Goal: Task Accomplishment & Management: Complete application form

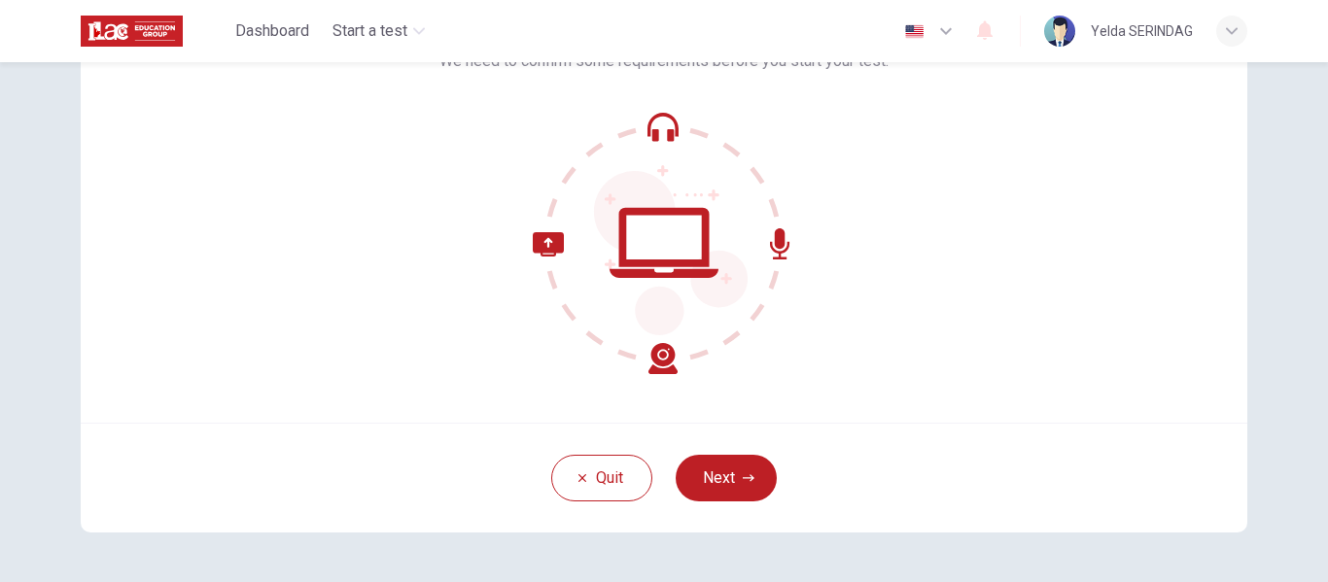
scroll to position [132, 0]
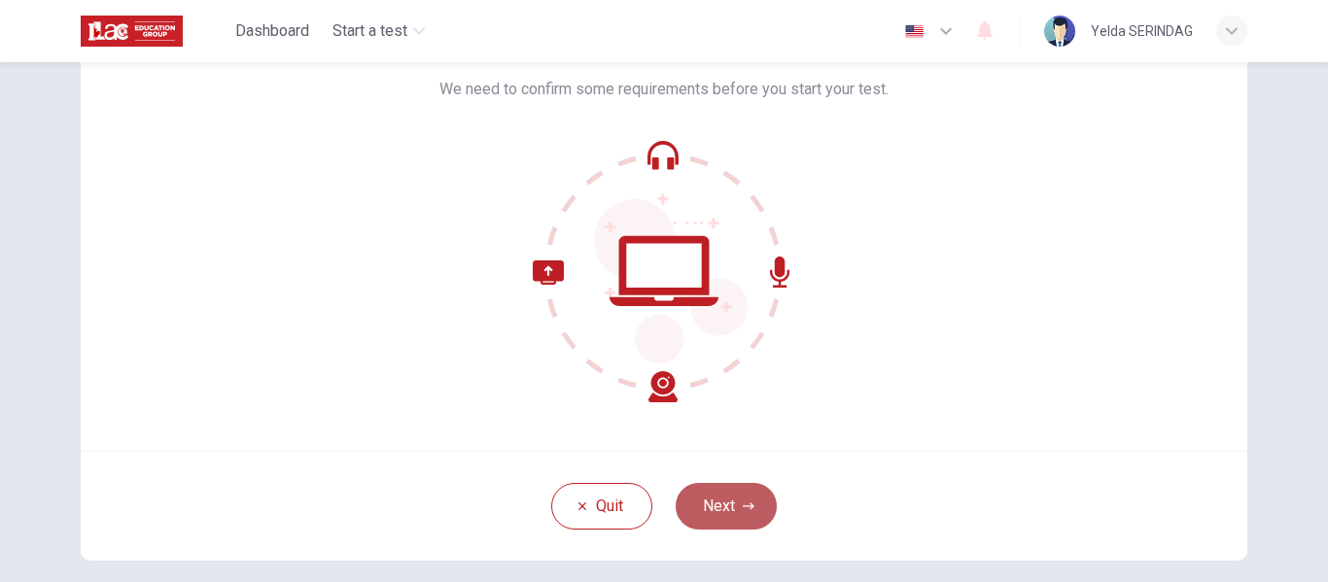
click at [728, 500] on button "Next" at bounding box center [726, 506] width 101 height 47
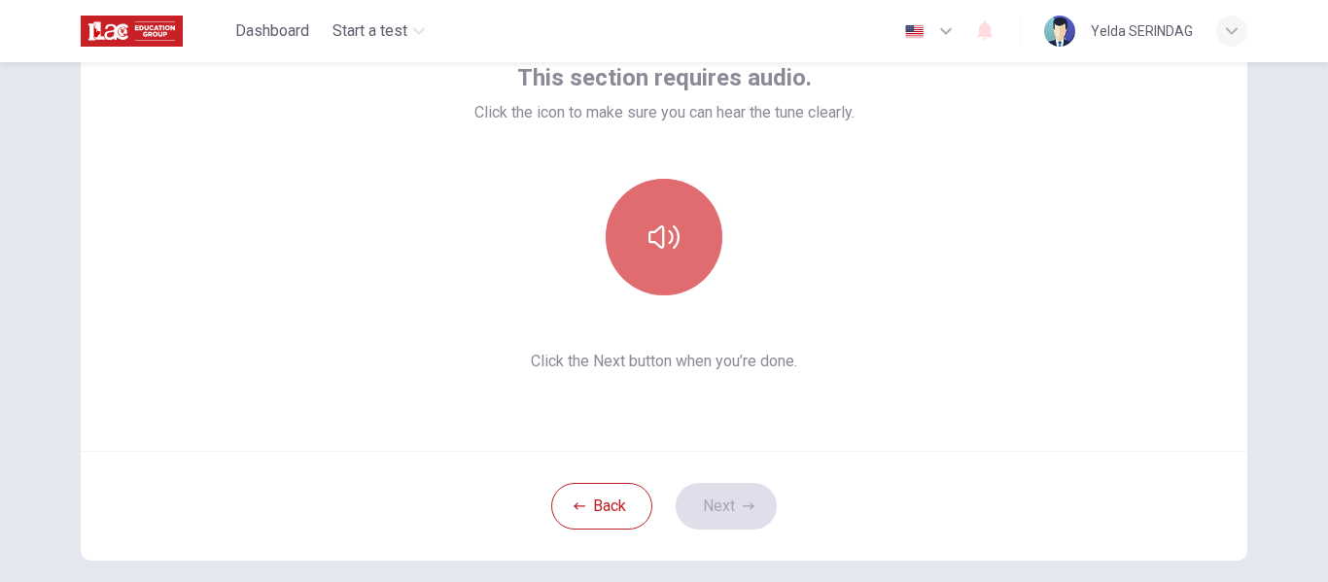
click at [650, 233] on icon "button" at bounding box center [663, 237] width 31 height 31
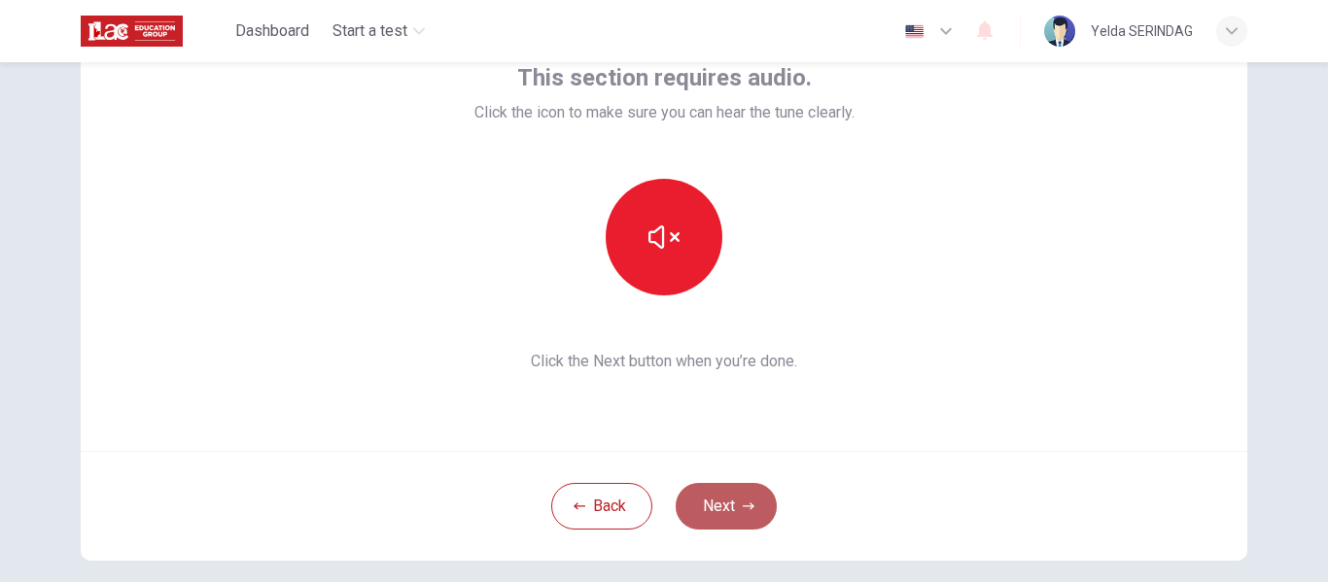
click at [743, 502] on icon "button" at bounding box center [749, 507] width 12 height 12
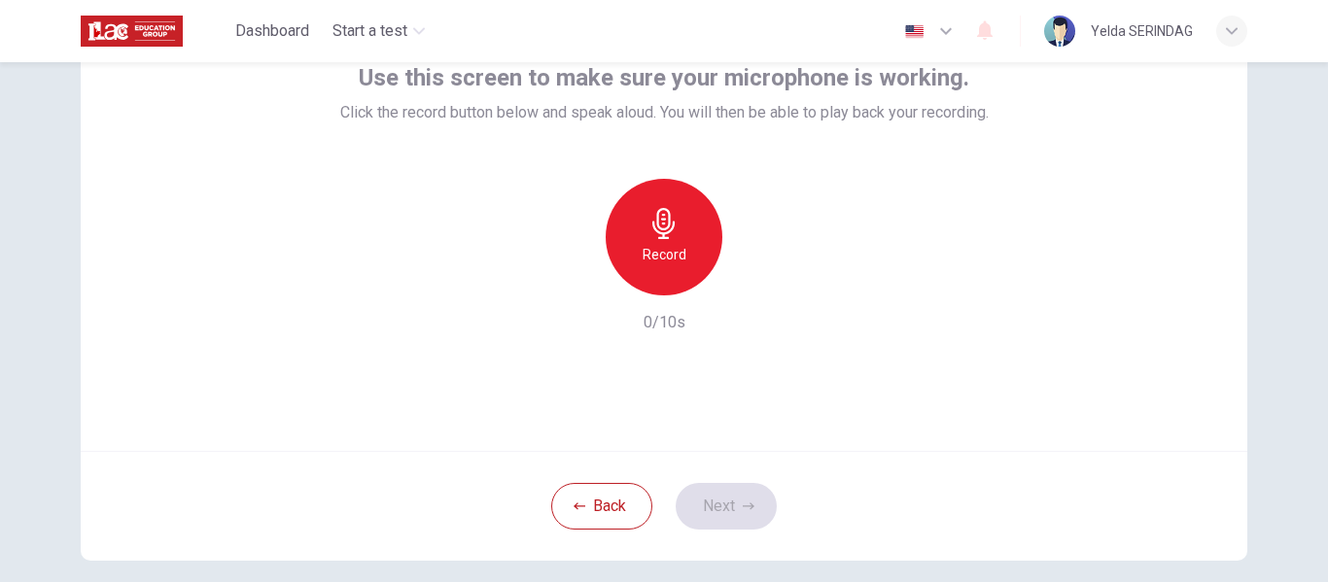
click at [675, 243] on h6 "Record" at bounding box center [665, 254] width 44 height 23
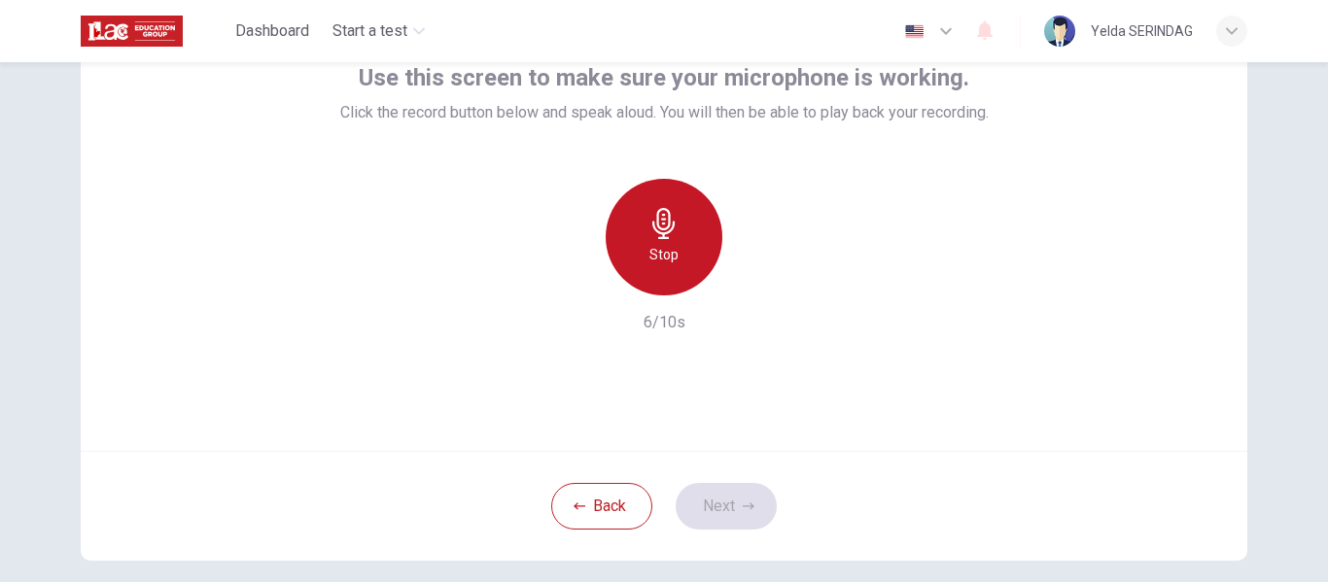
click at [675, 243] on div "Stop" at bounding box center [664, 237] width 117 height 117
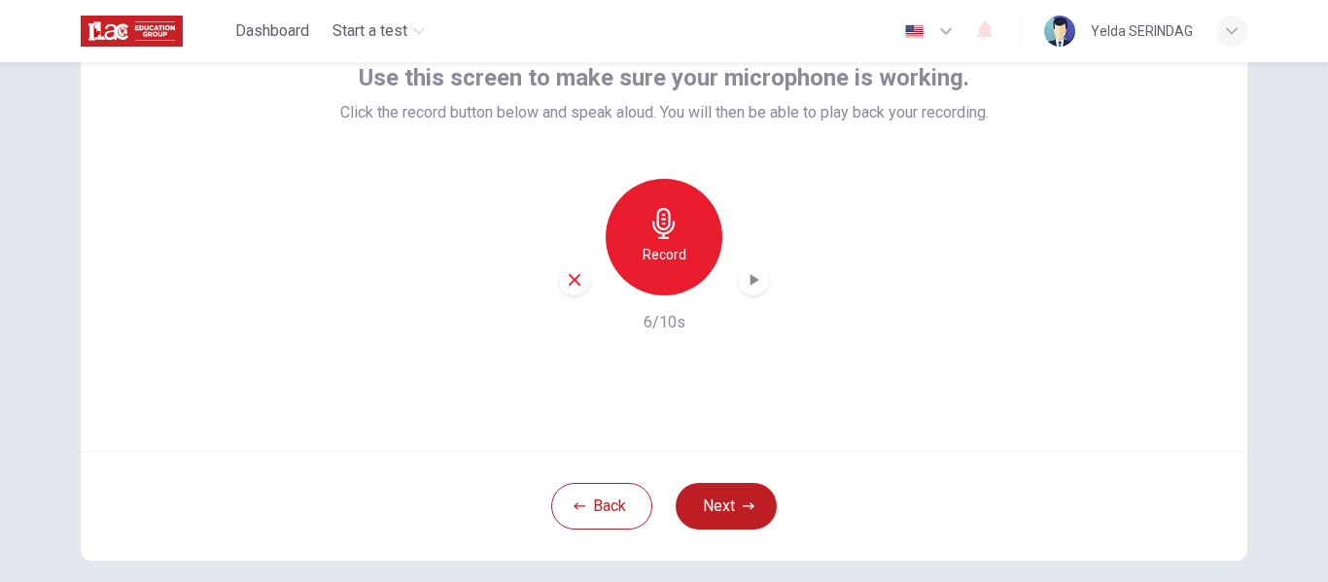
click at [666, 245] on h6 "Record" at bounding box center [665, 254] width 44 height 23
click at [659, 278] on div "Record" at bounding box center [664, 237] width 117 height 117
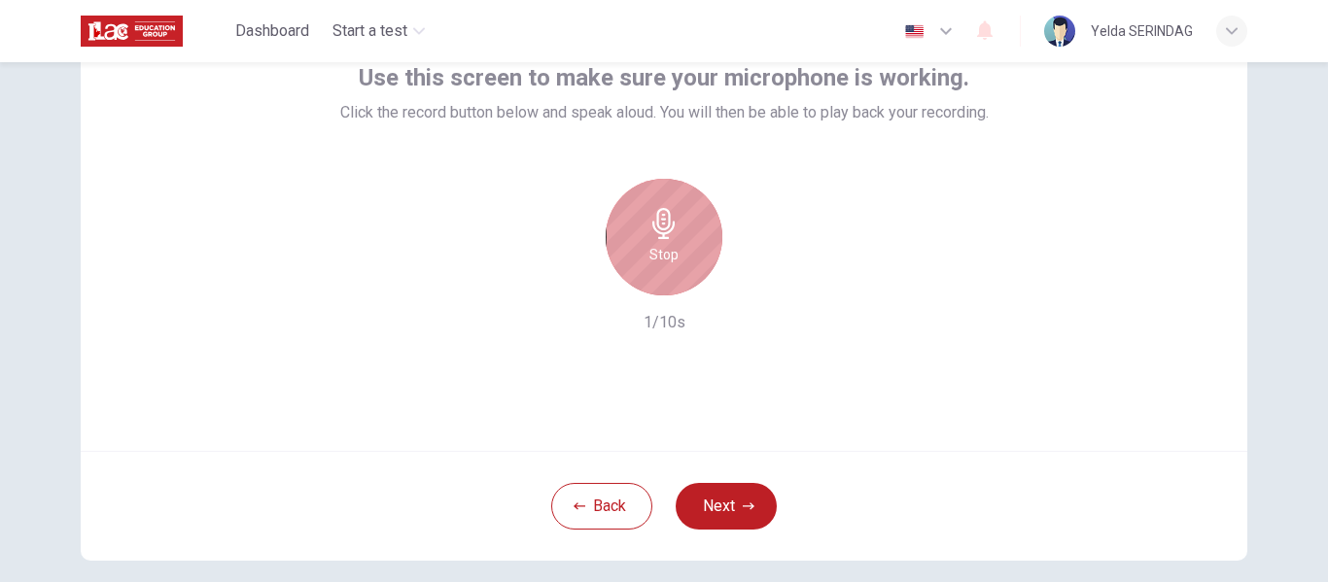
click at [659, 278] on div "Stop" at bounding box center [664, 237] width 117 height 117
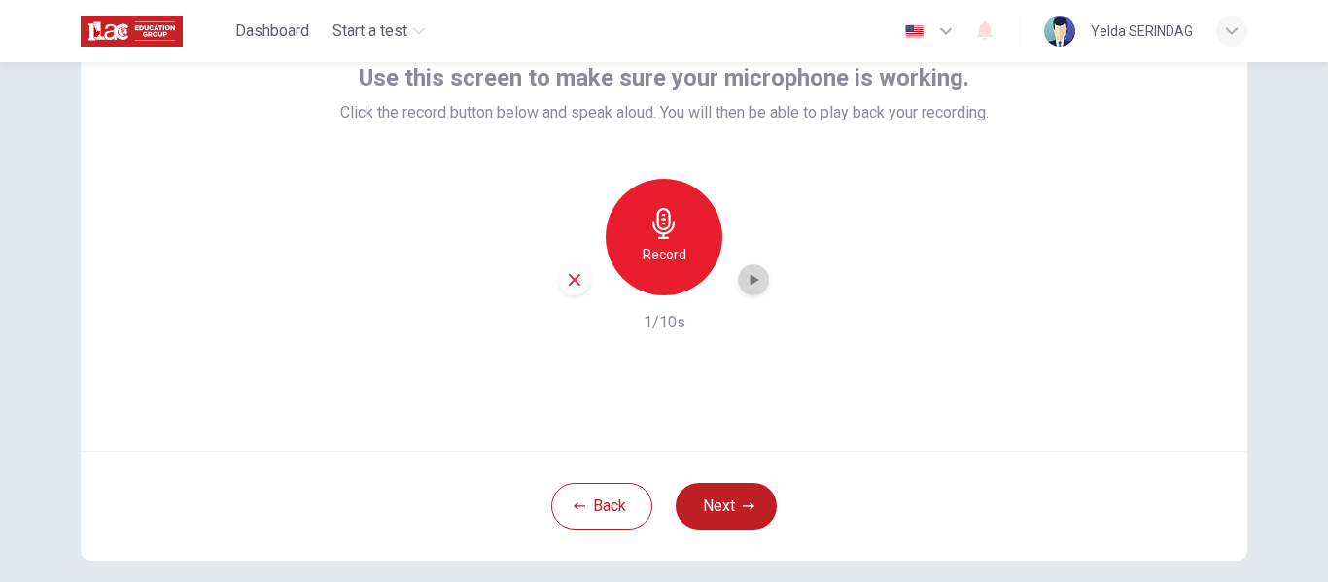
click at [753, 276] on icon "button" at bounding box center [753, 279] width 19 height 19
click at [748, 508] on icon "button" at bounding box center [749, 507] width 12 height 12
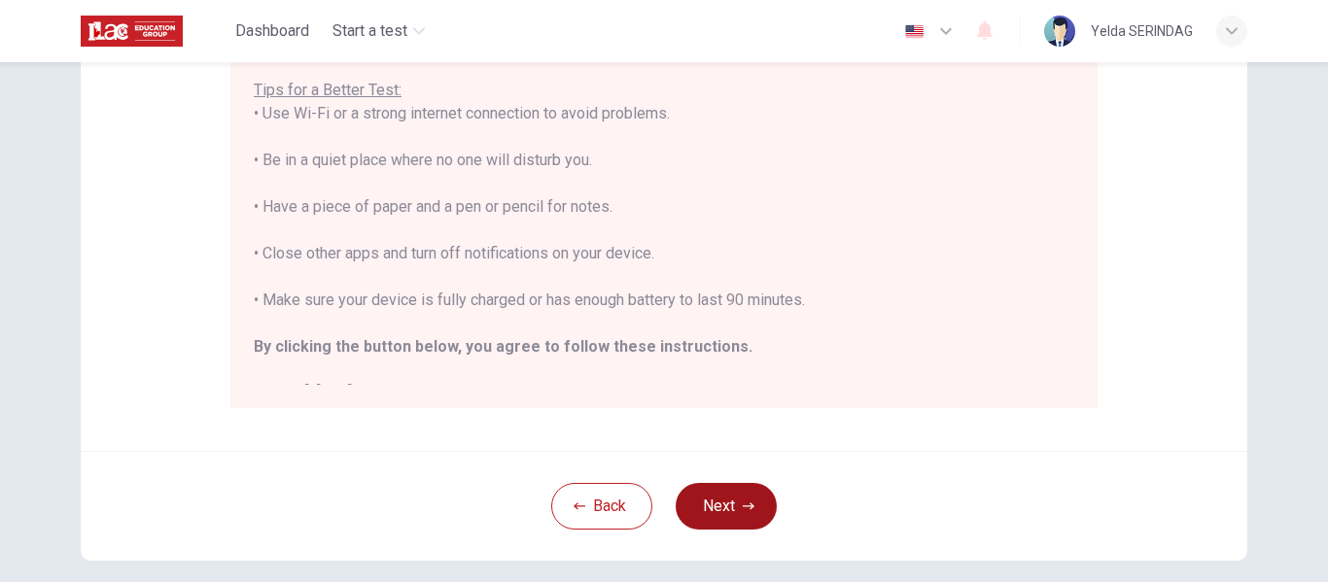
scroll to position [404, 0]
click at [740, 518] on button "Next" at bounding box center [726, 505] width 101 height 47
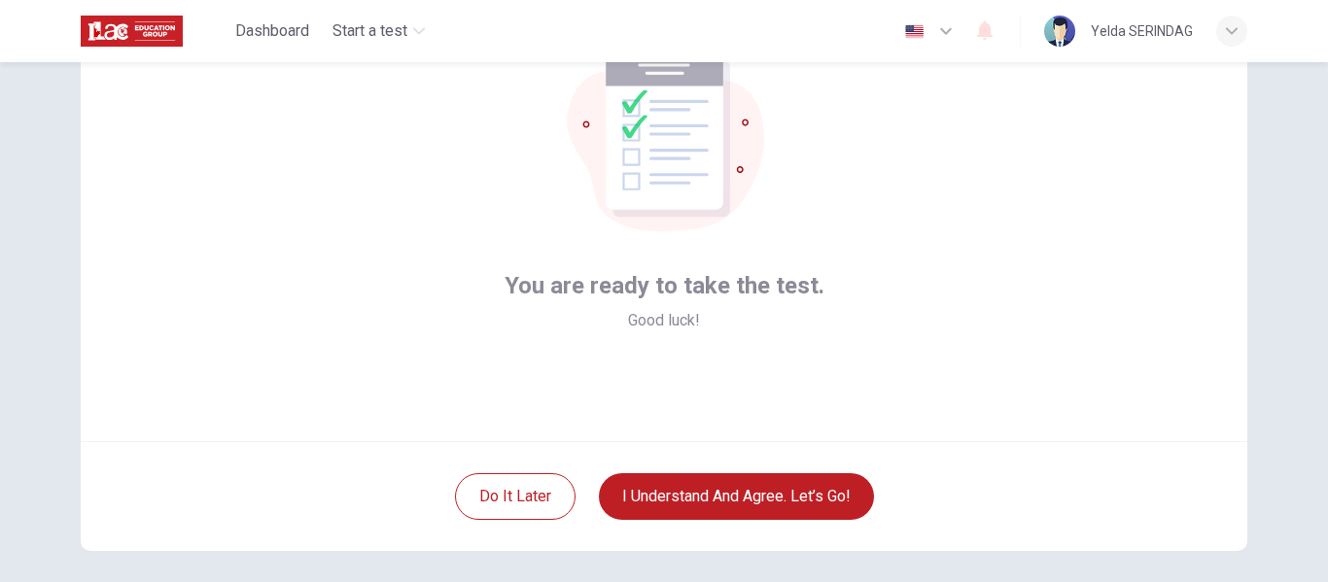
scroll to position [111, 0]
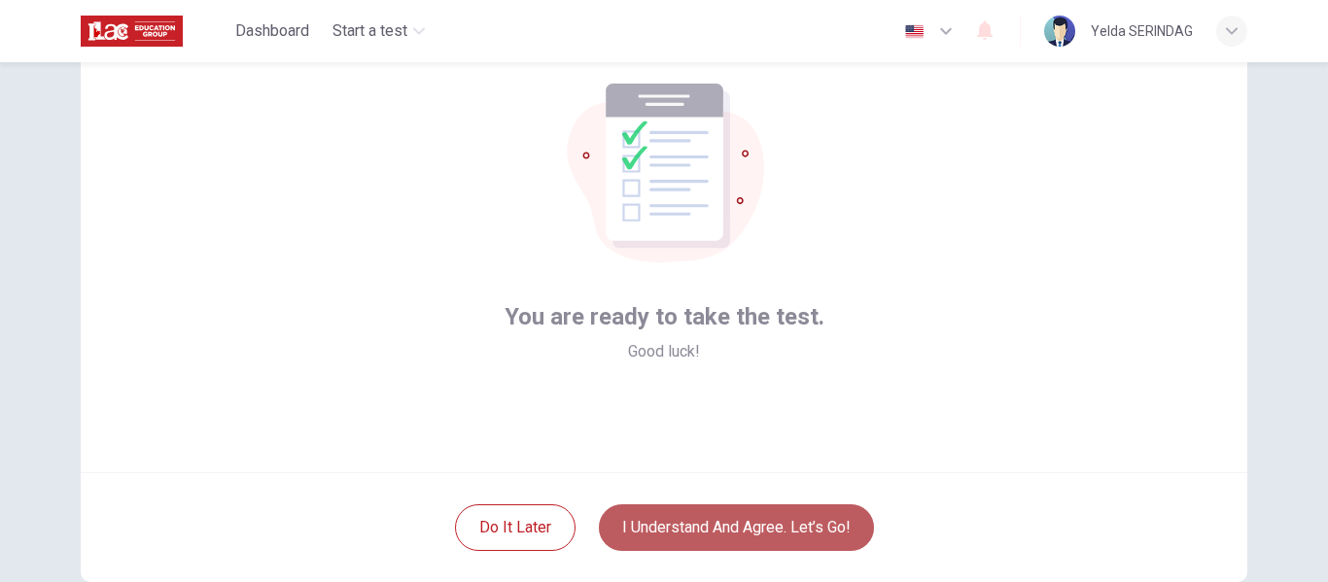
click at [800, 519] on button "I understand and agree. Let’s go!" at bounding box center [736, 528] width 275 height 47
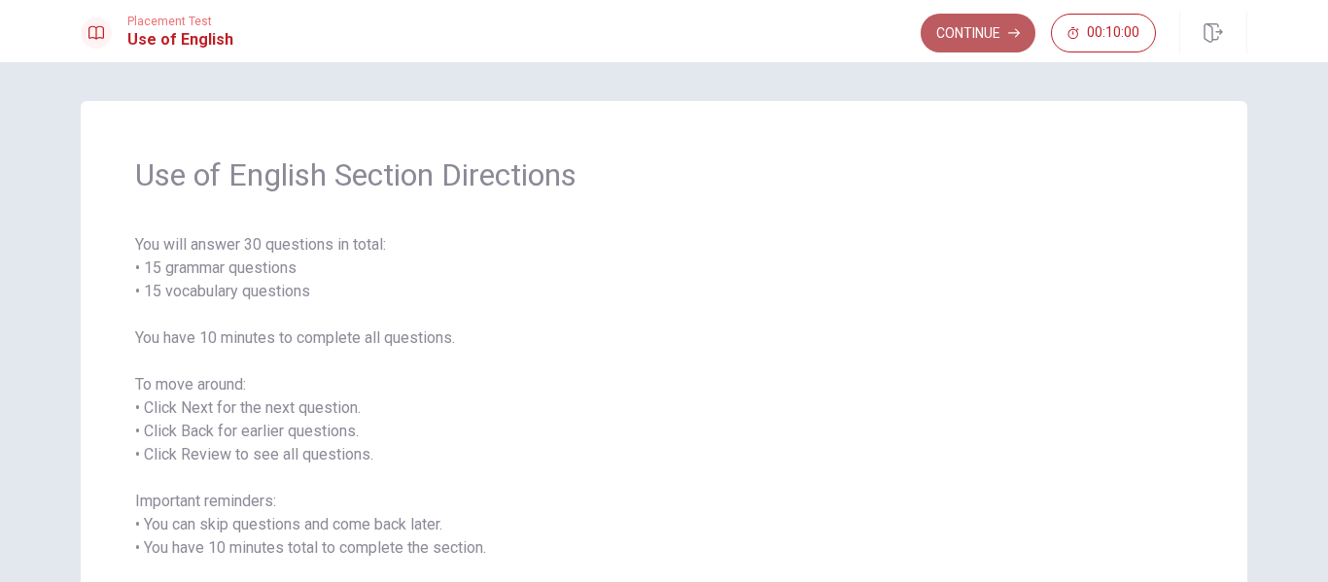
click at [994, 40] on button "Continue" at bounding box center [978, 33] width 115 height 39
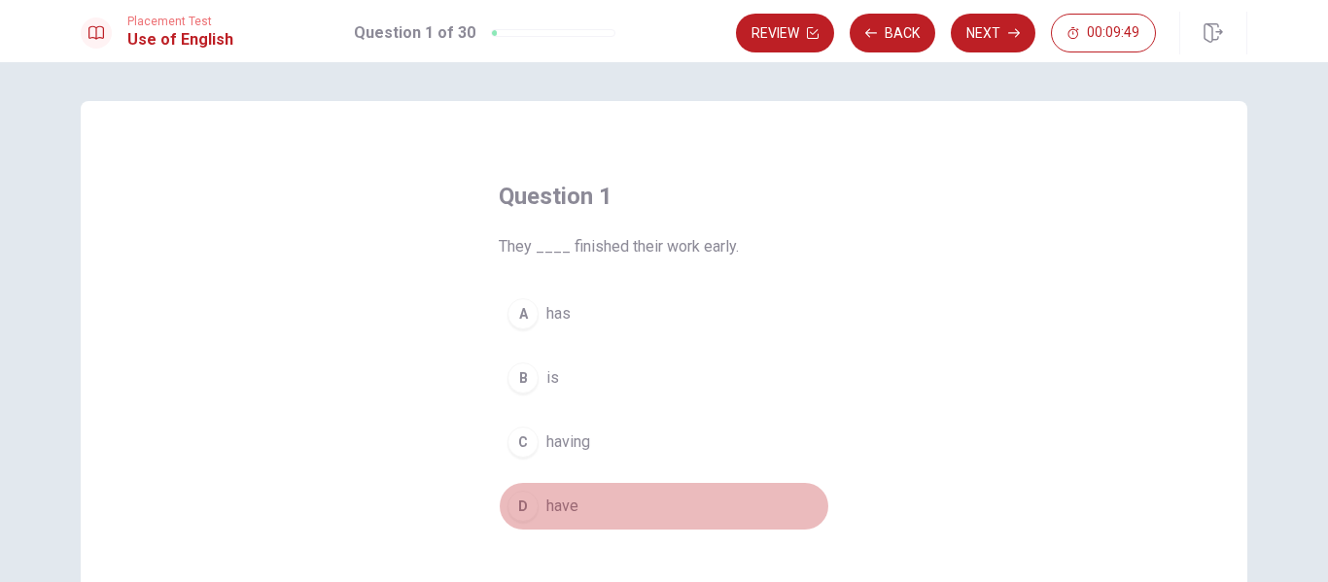
click at [558, 500] on span "have" at bounding box center [562, 506] width 32 height 23
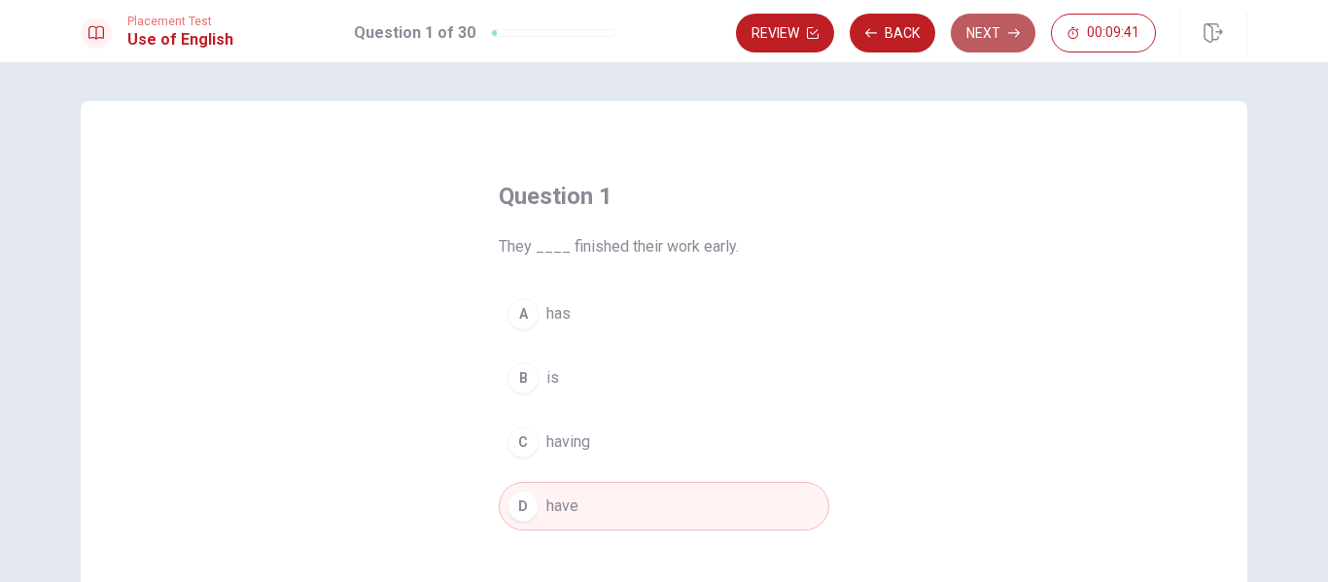
click at [996, 37] on button "Next" at bounding box center [993, 33] width 85 height 39
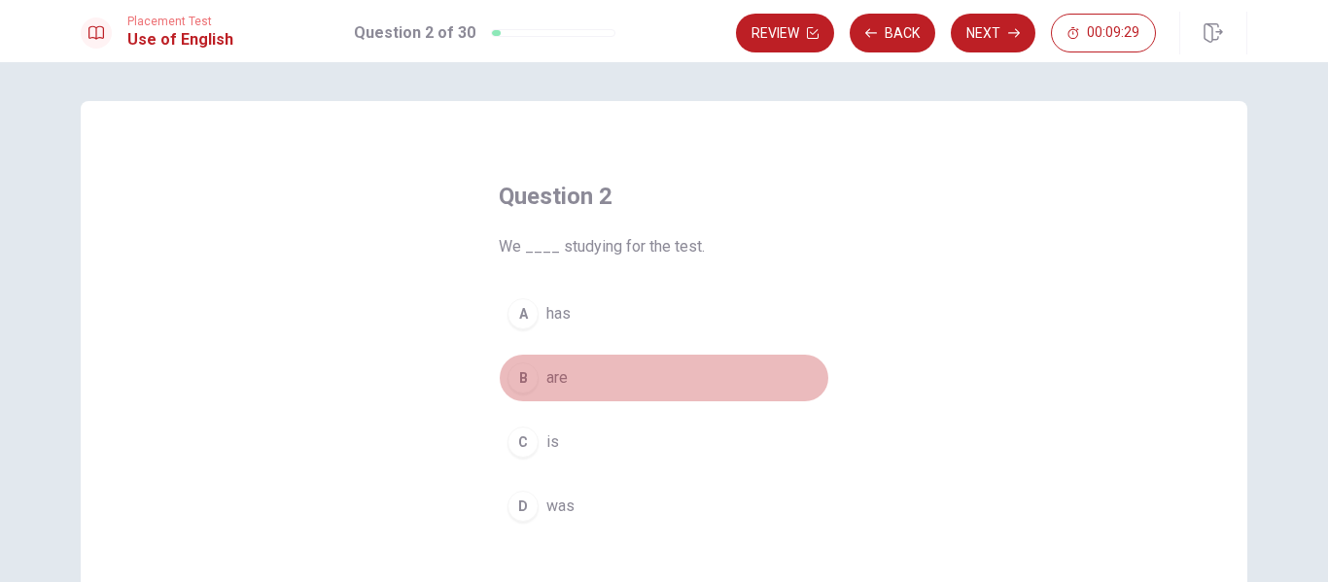
click at [550, 372] on span "are" at bounding box center [556, 378] width 21 height 23
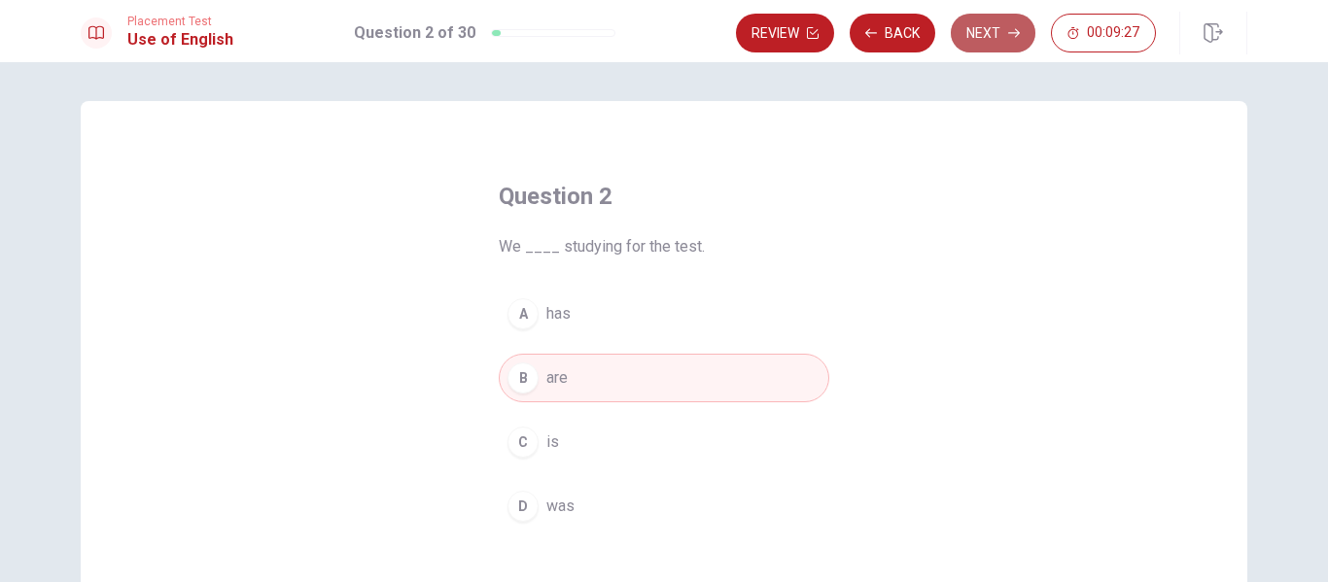
click at [1014, 40] on button "Next" at bounding box center [993, 33] width 85 height 39
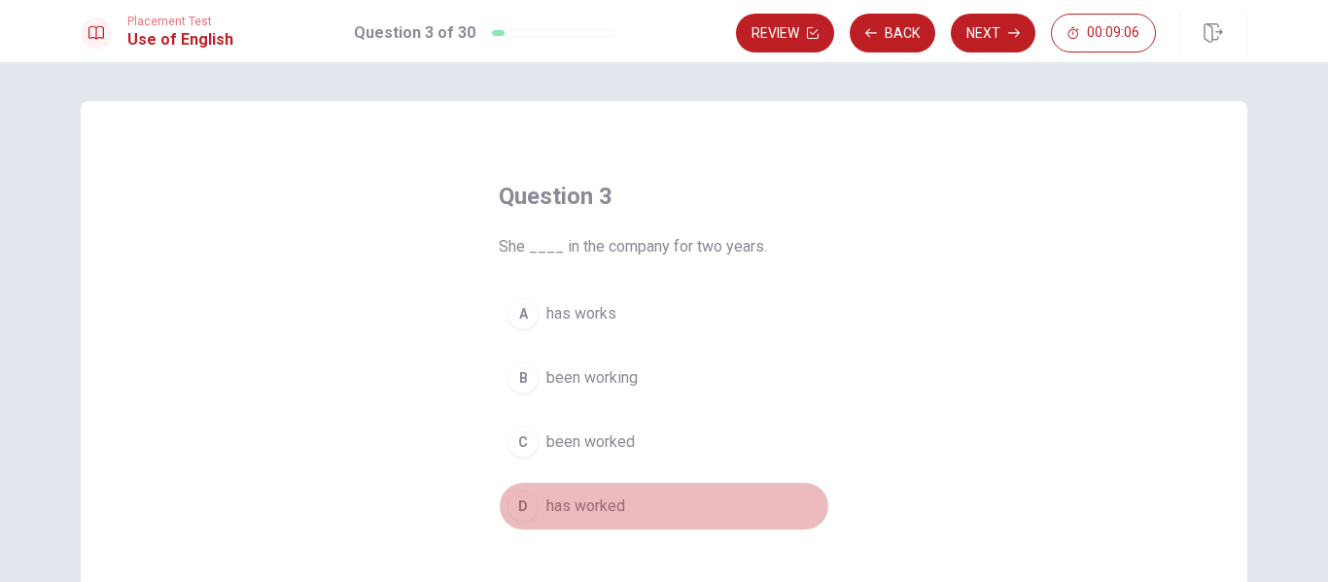
click at [604, 505] on span "has worked" at bounding box center [585, 506] width 79 height 23
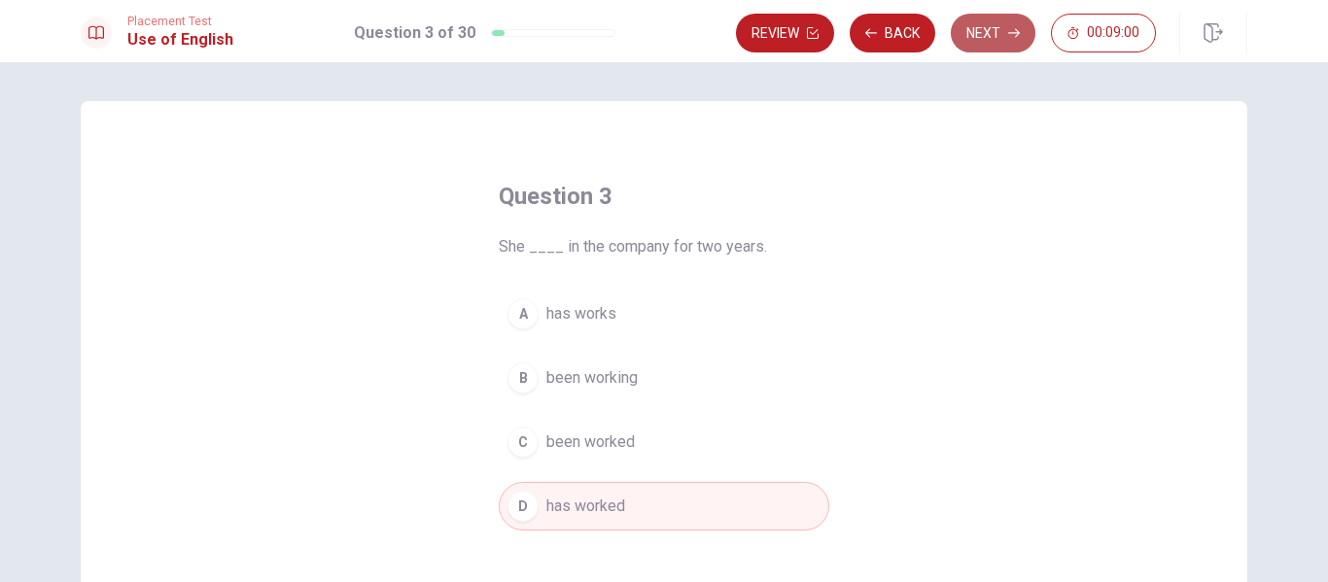
click at [990, 27] on button "Next" at bounding box center [993, 33] width 85 height 39
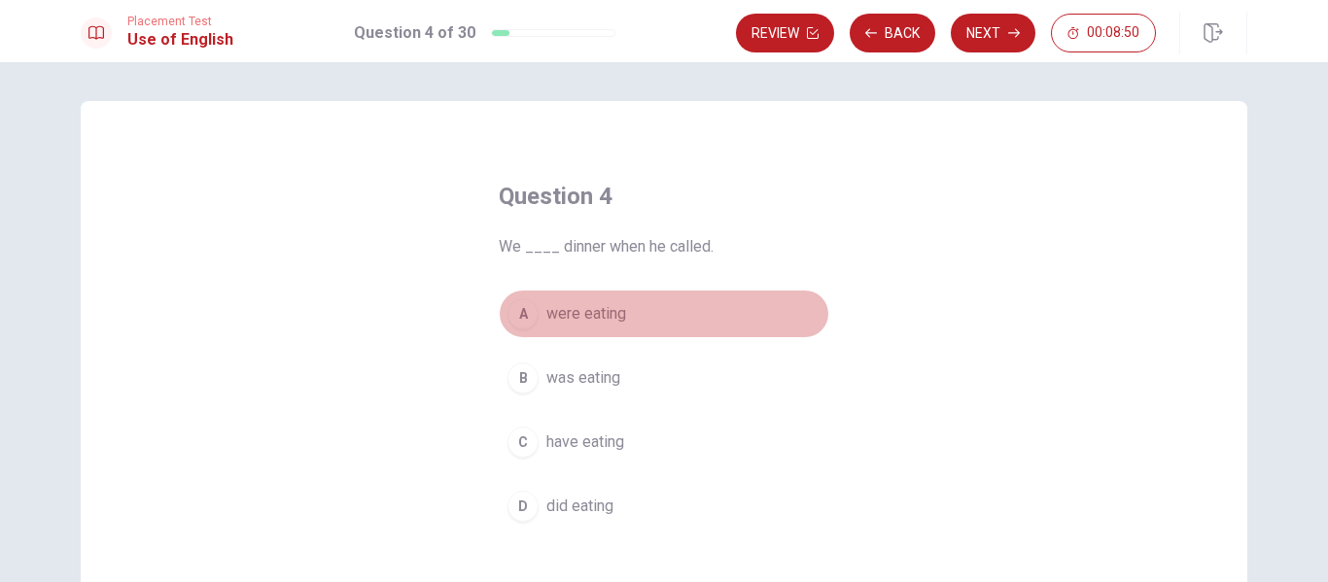
click at [604, 319] on span "were eating" at bounding box center [586, 313] width 80 height 23
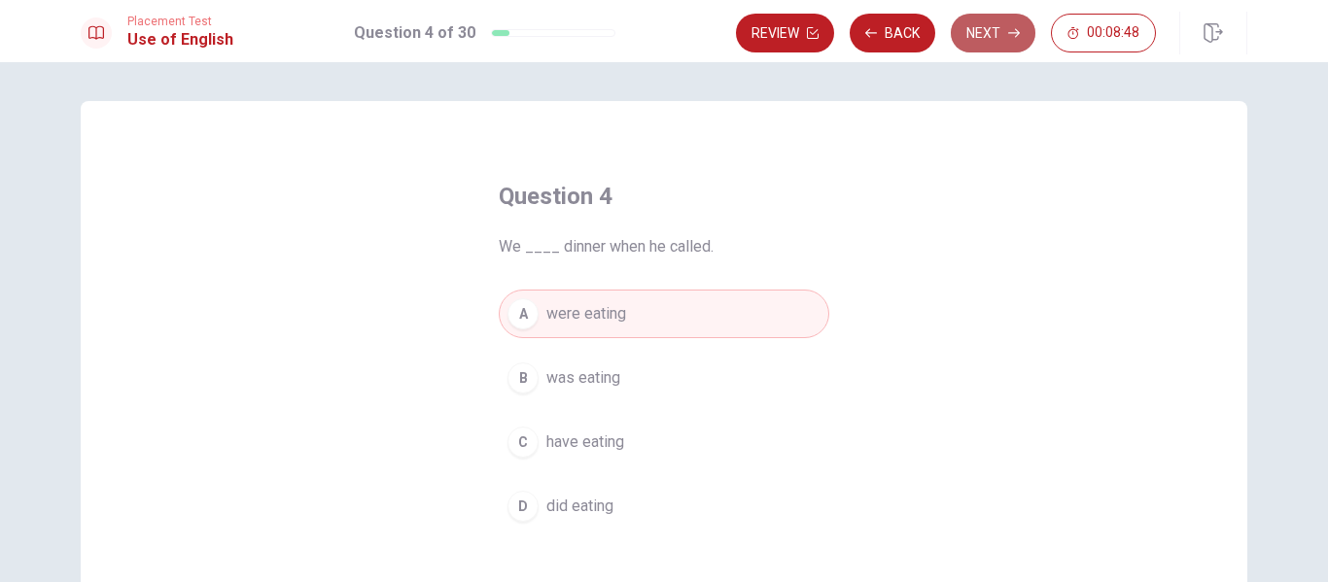
click at [997, 21] on button "Next" at bounding box center [993, 33] width 85 height 39
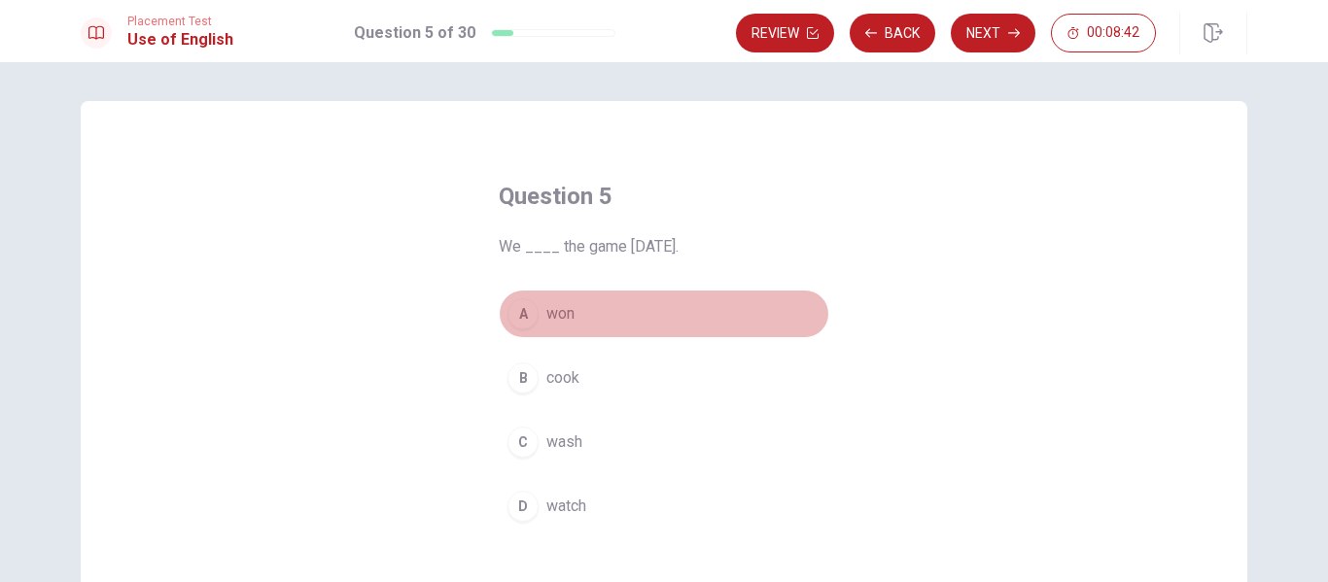
click at [559, 316] on span "won" at bounding box center [560, 313] width 28 height 23
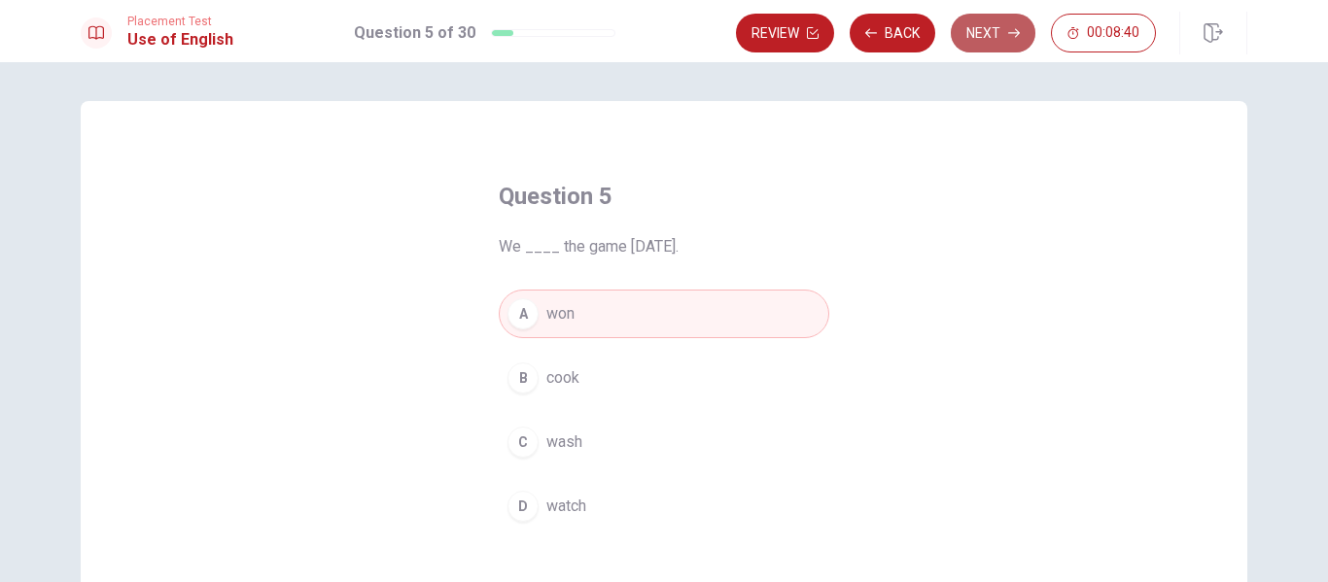
click at [1018, 41] on button "Next" at bounding box center [993, 33] width 85 height 39
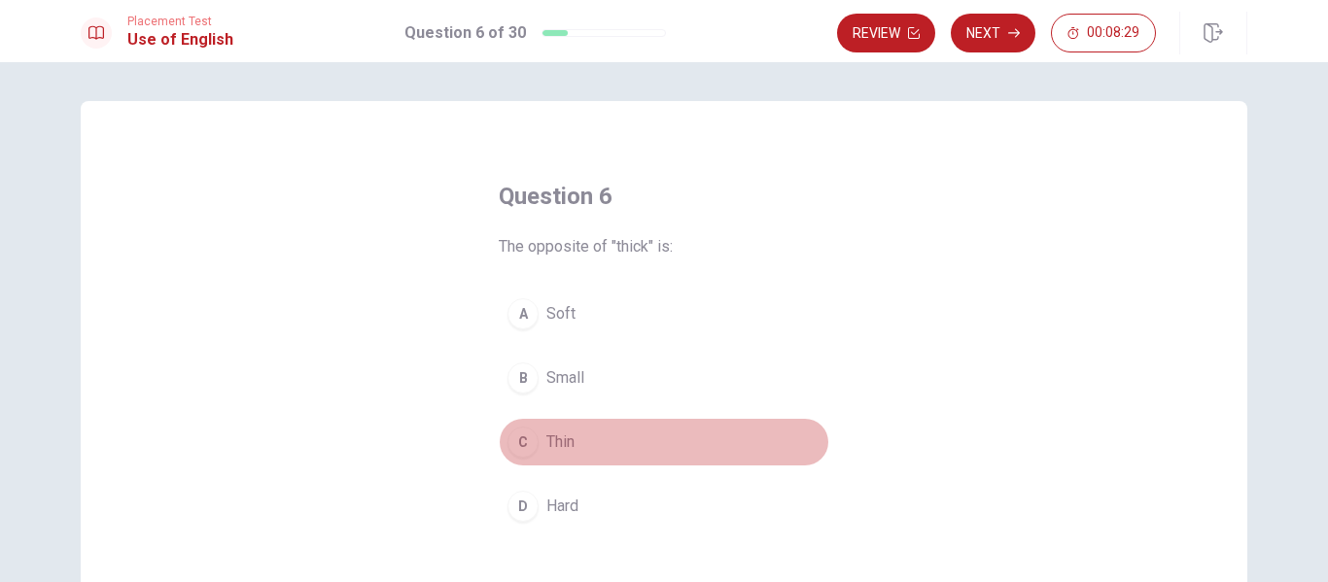
click at [559, 437] on span "Thin" at bounding box center [560, 442] width 28 height 23
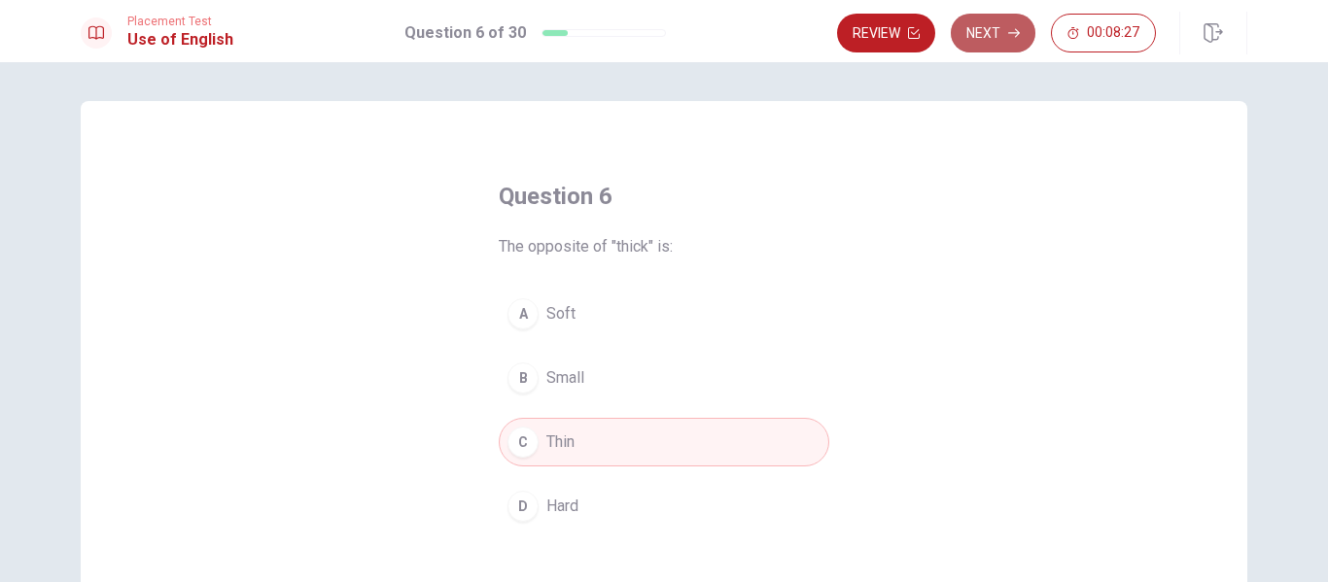
click at [997, 40] on button "Next" at bounding box center [993, 33] width 85 height 39
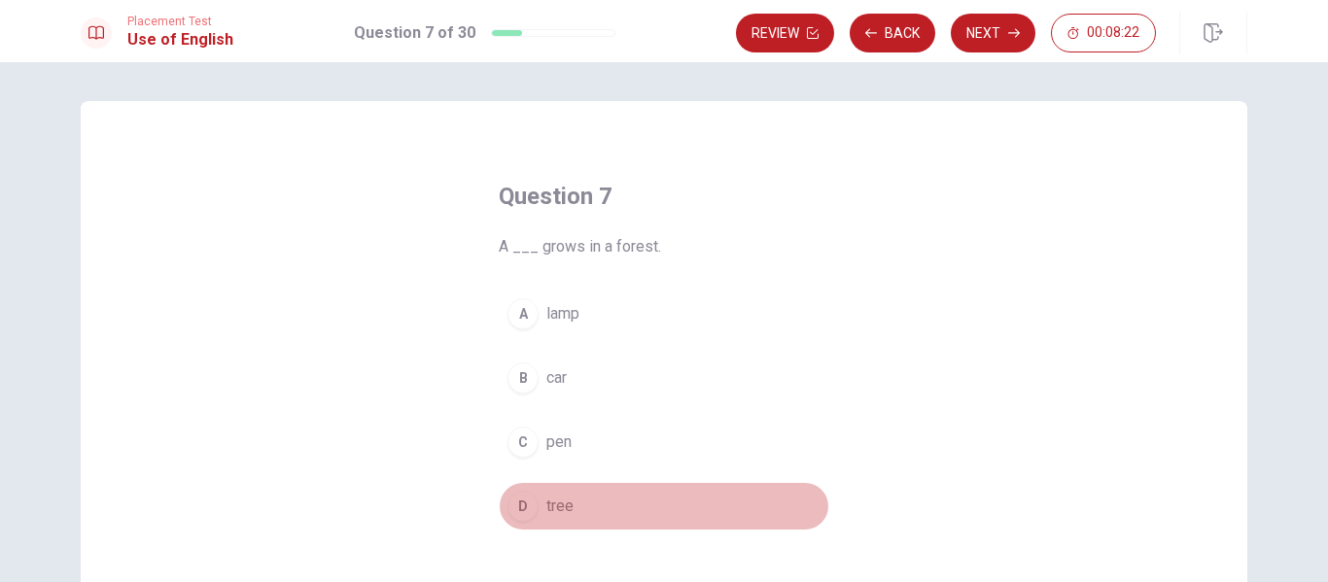
click at [556, 506] on span "tree" at bounding box center [559, 506] width 27 height 23
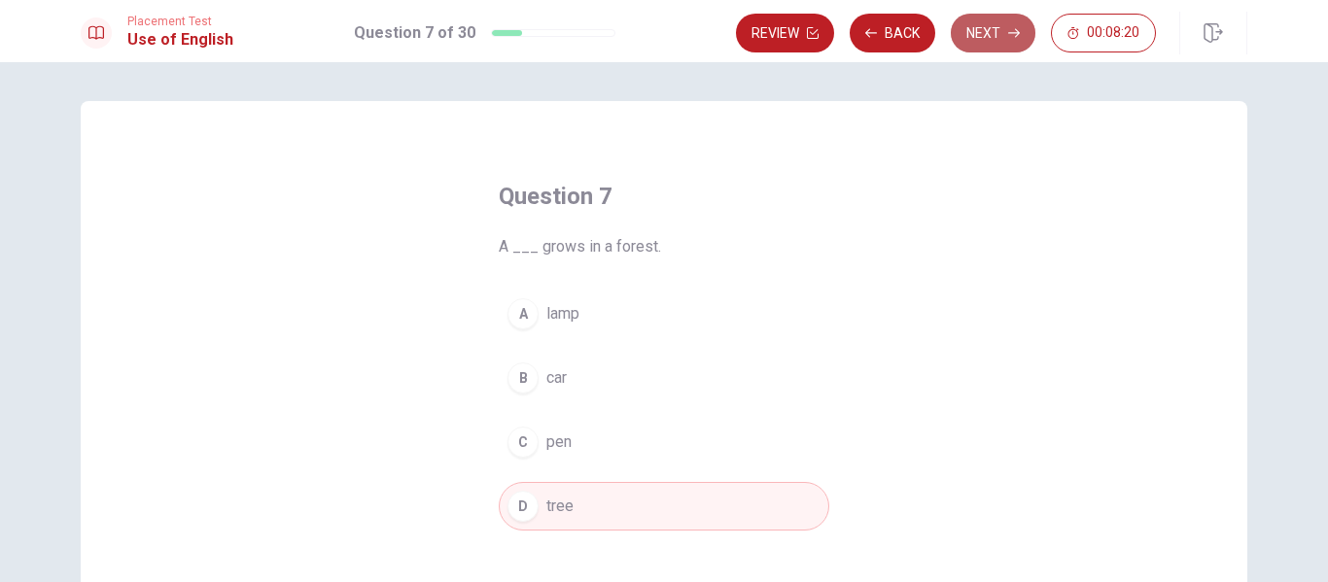
click at [997, 31] on button "Next" at bounding box center [993, 33] width 85 height 39
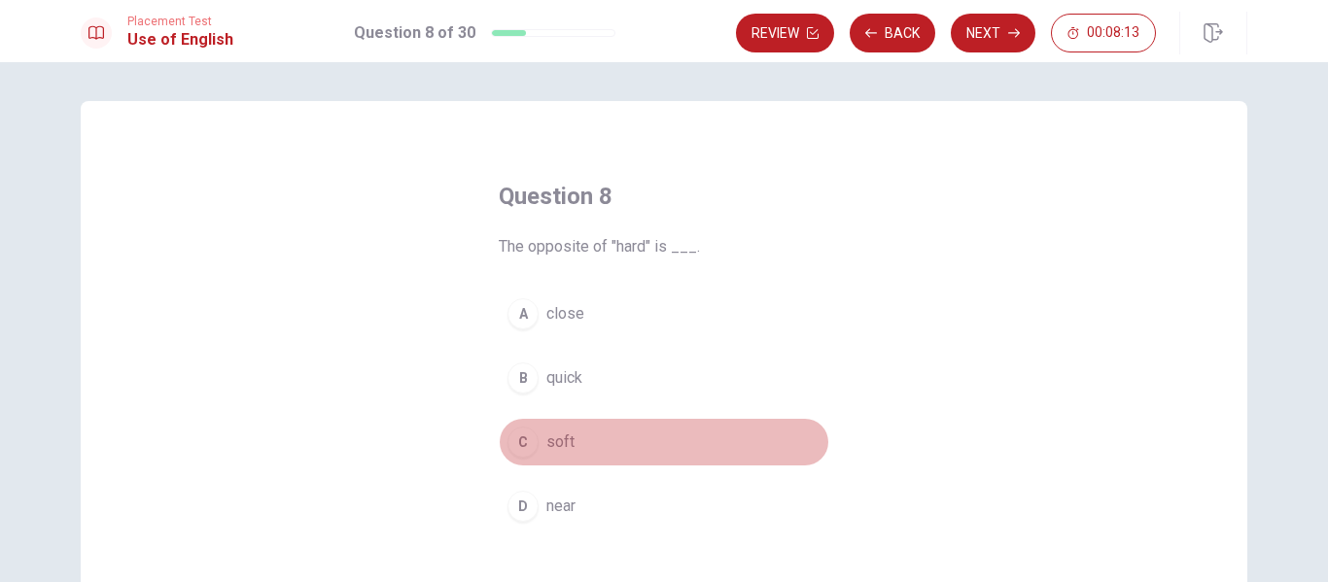
click at [555, 423] on button "C soft" at bounding box center [664, 442] width 331 height 49
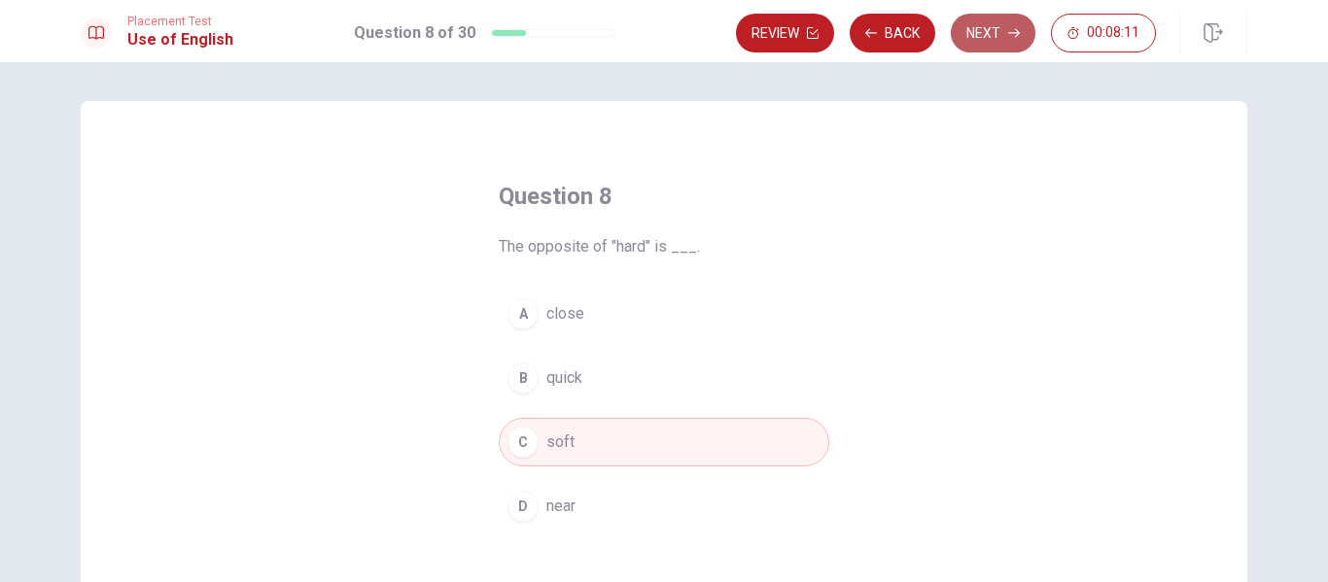
click at [1011, 29] on icon "button" at bounding box center [1014, 33] width 12 height 12
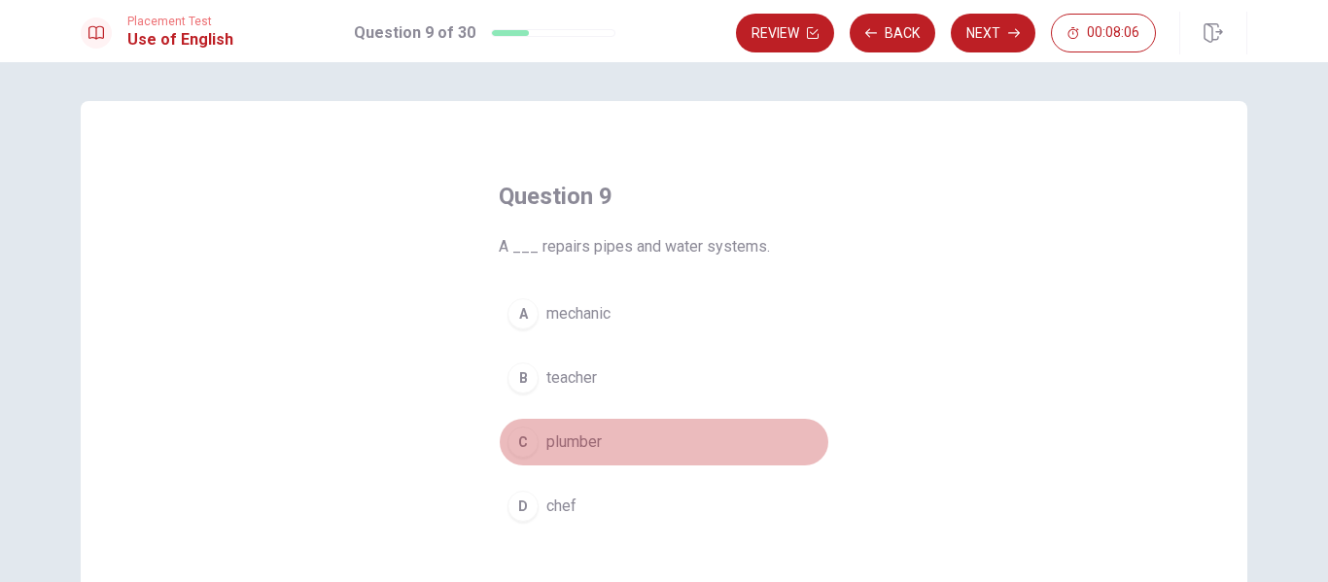
click at [588, 442] on span "plumber" at bounding box center [573, 442] width 55 height 23
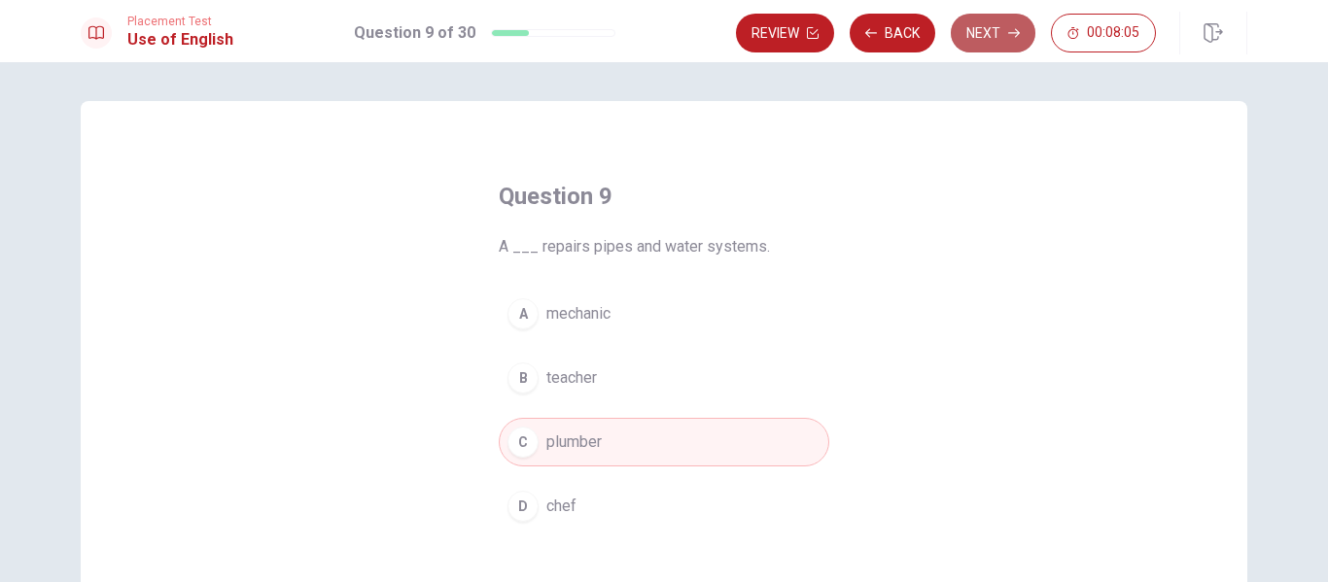
click at [995, 35] on button "Next" at bounding box center [993, 33] width 85 height 39
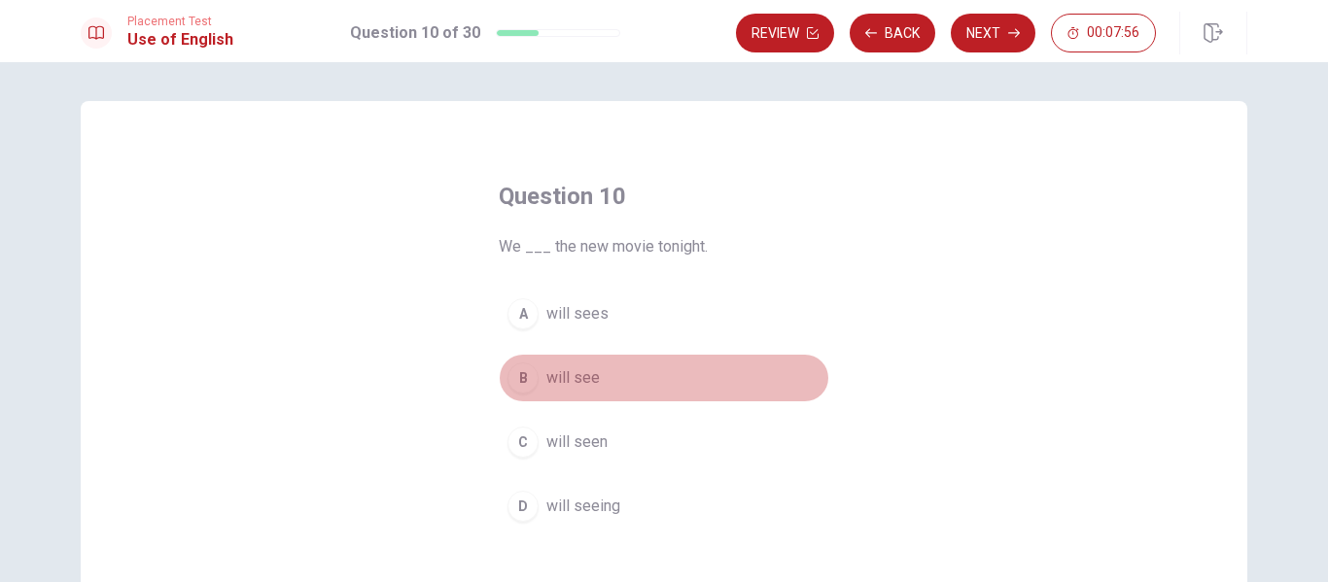
click at [575, 377] on span "will see" at bounding box center [572, 378] width 53 height 23
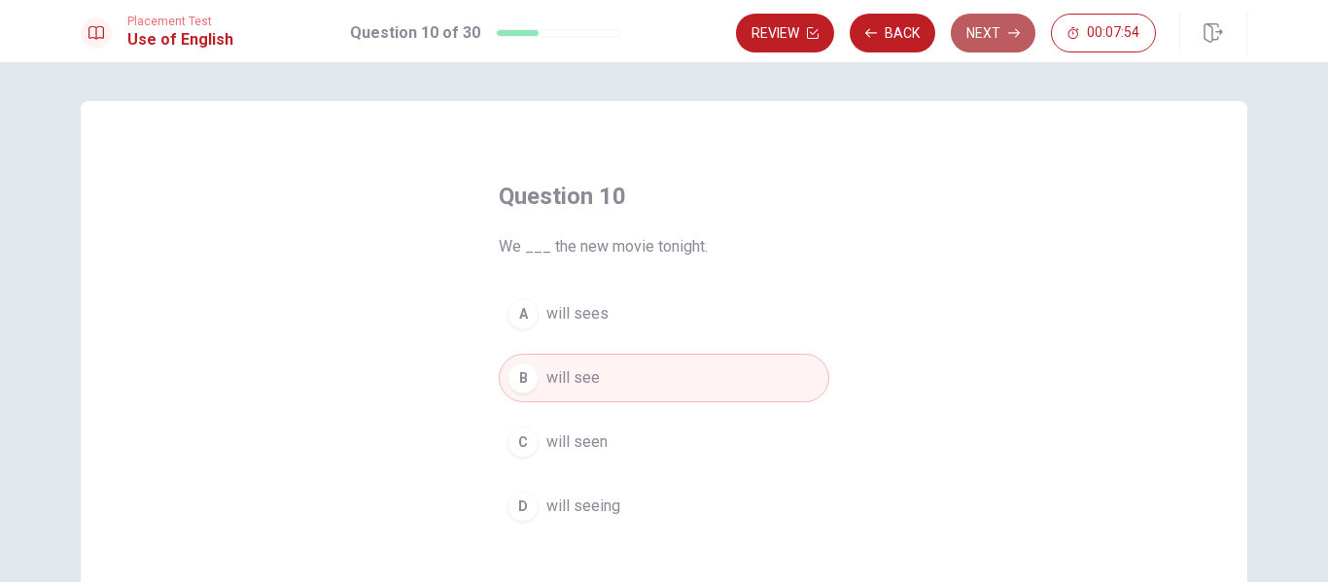
click at [1022, 33] on button "Next" at bounding box center [993, 33] width 85 height 39
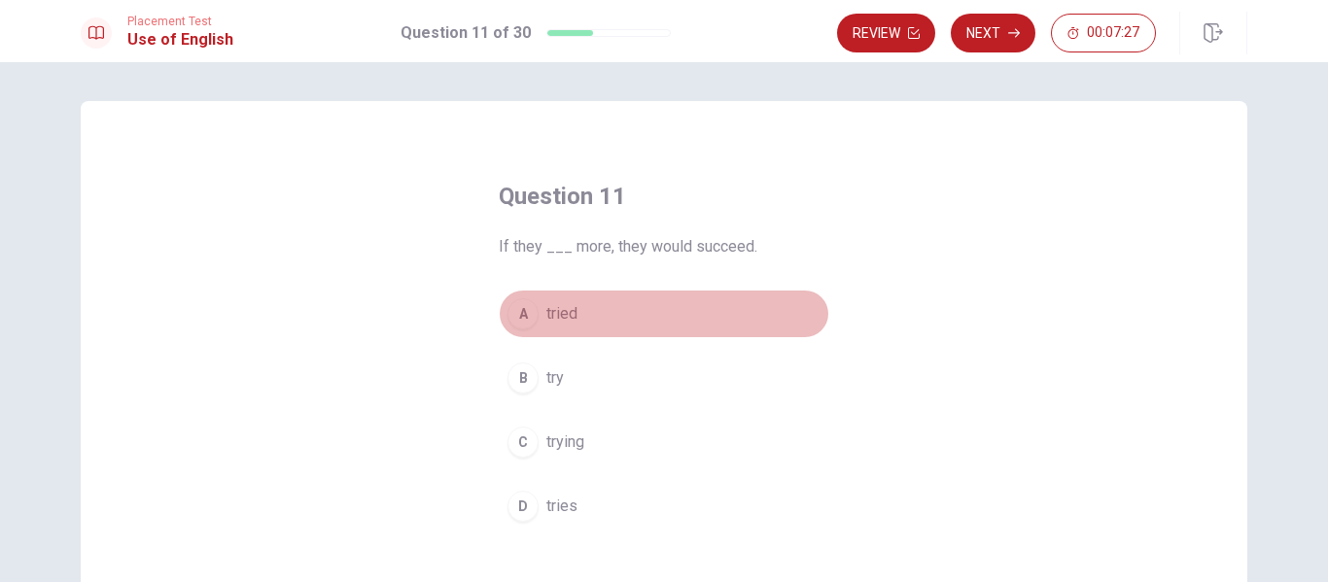
click at [565, 314] on span "tried" at bounding box center [561, 313] width 31 height 23
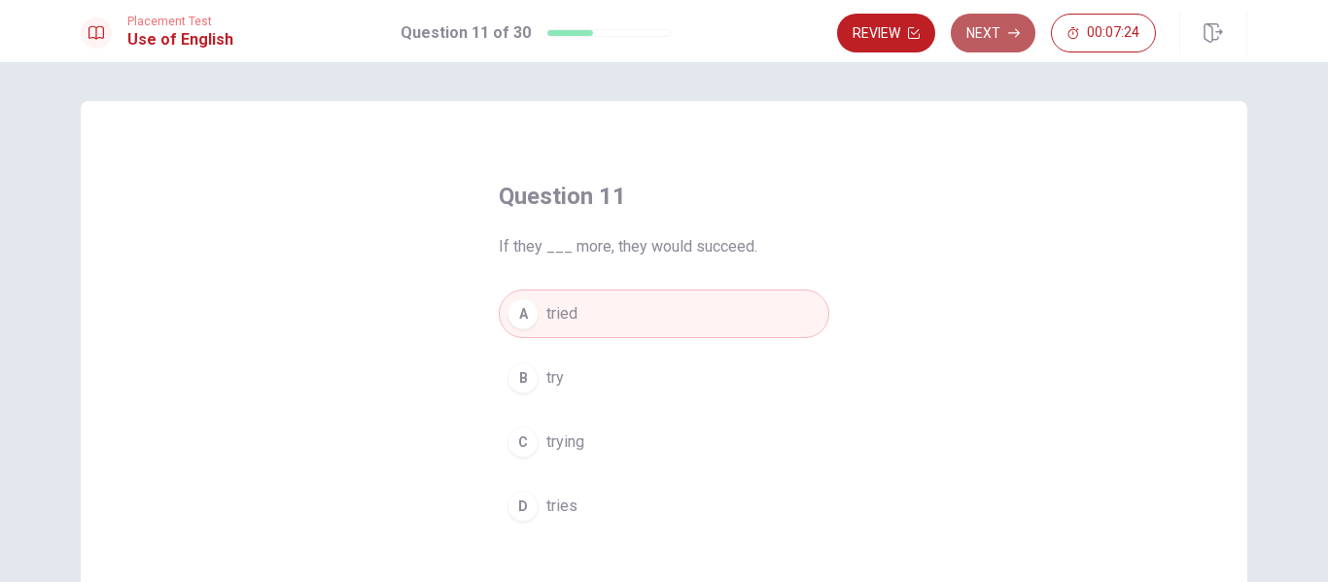
click at [1004, 40] on button "Next" at bounding box center [993, 33] width 85 height 39
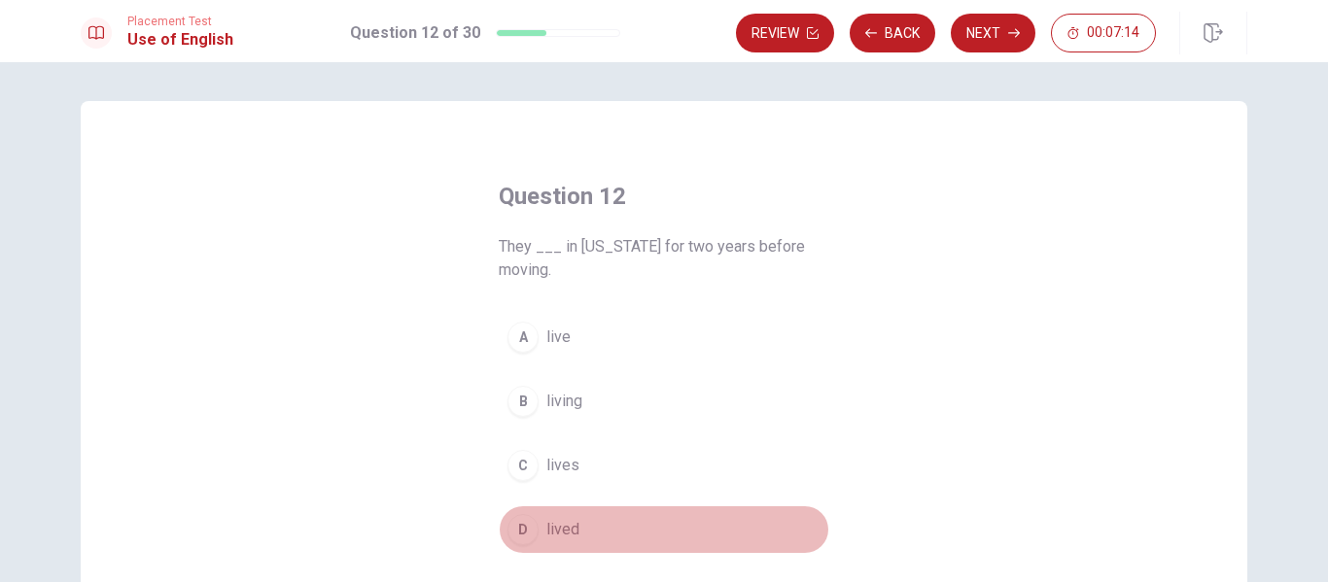
click at [555, 532] on span "lived" at bounding box center [562, 529] width 33 height 23
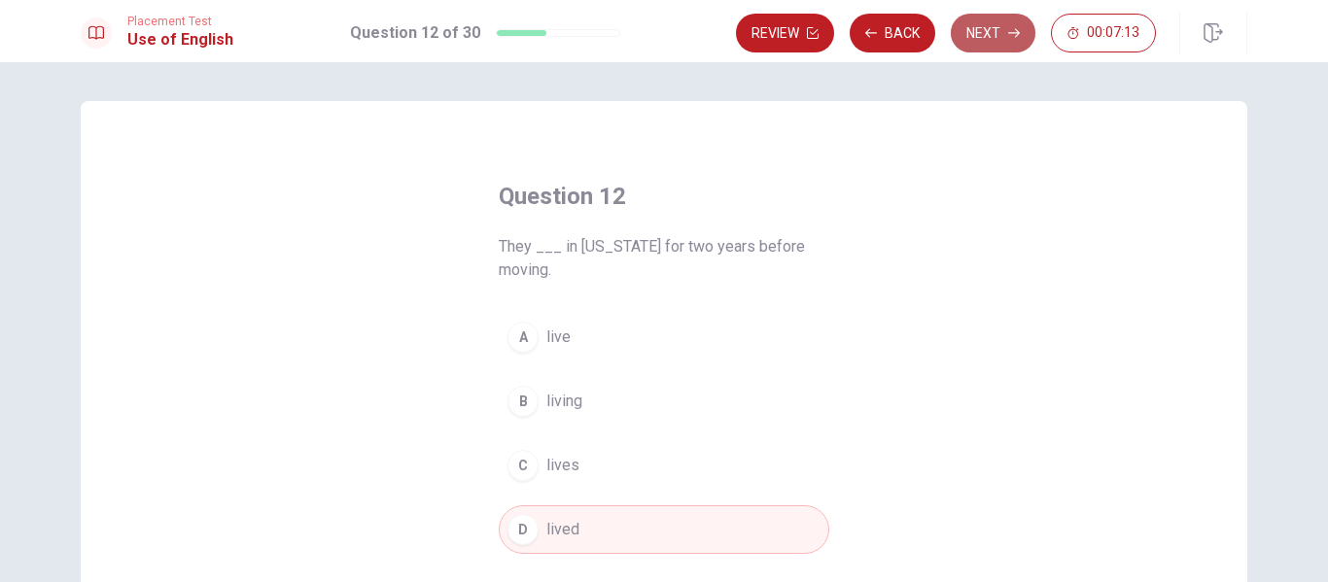
click at [1003, 37] on button "Next" at bounding box center [993, 33] width 85 height 39
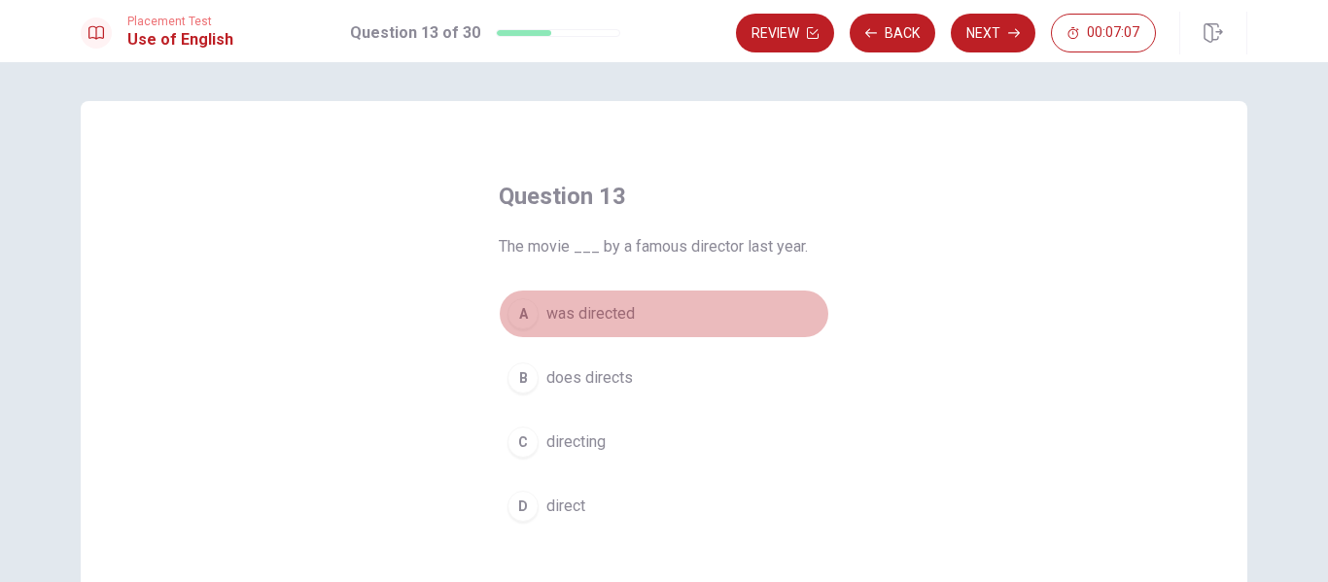
click at [599, 316] on span "was directed" at bounding box center [590, 313] width 88 height 23
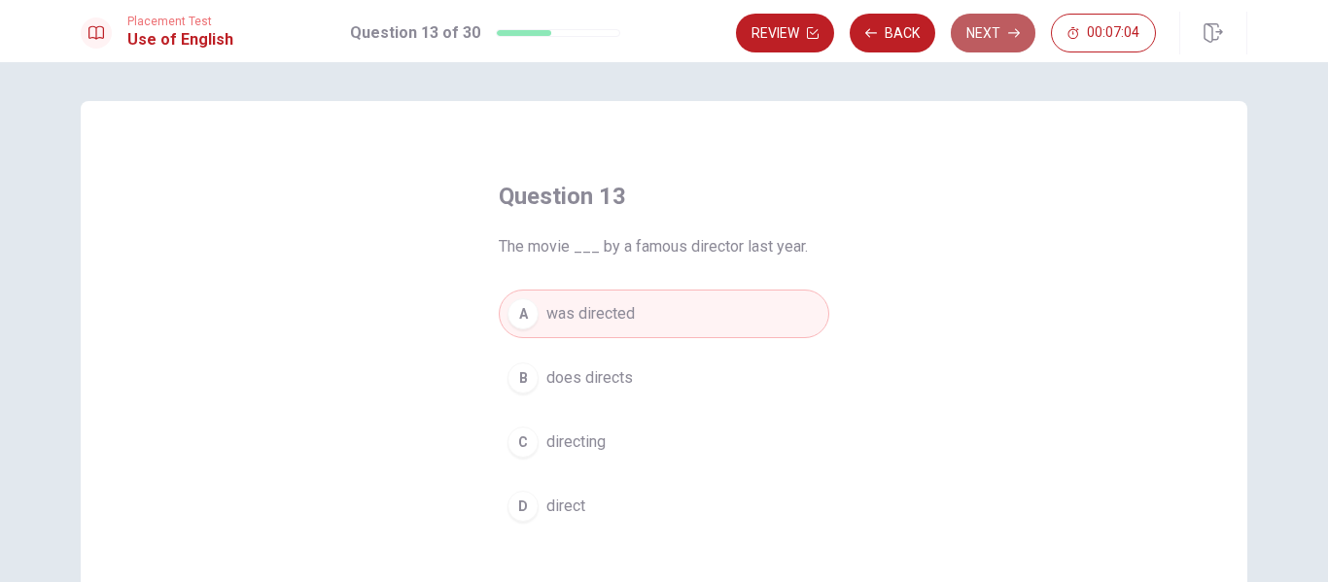
click at [991, 26] on button "Next" at bounding box center [993, 33] width 85 height 39
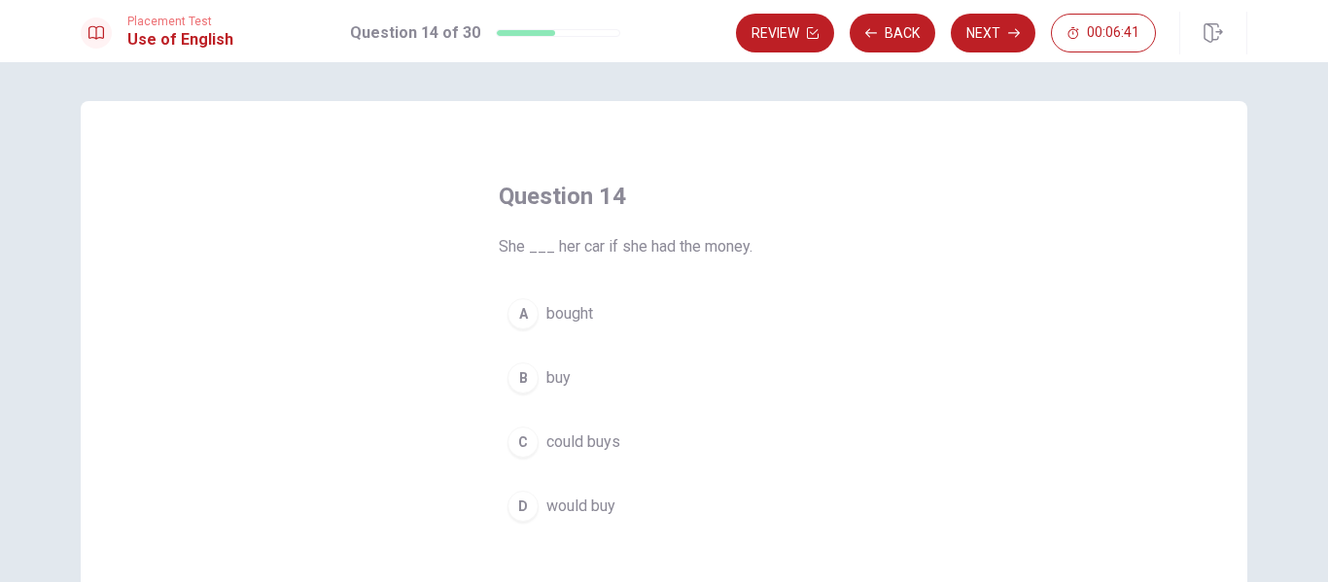
click at [563, 508] on span "would buy" at bounding box center [580, 506] width 69 height 23
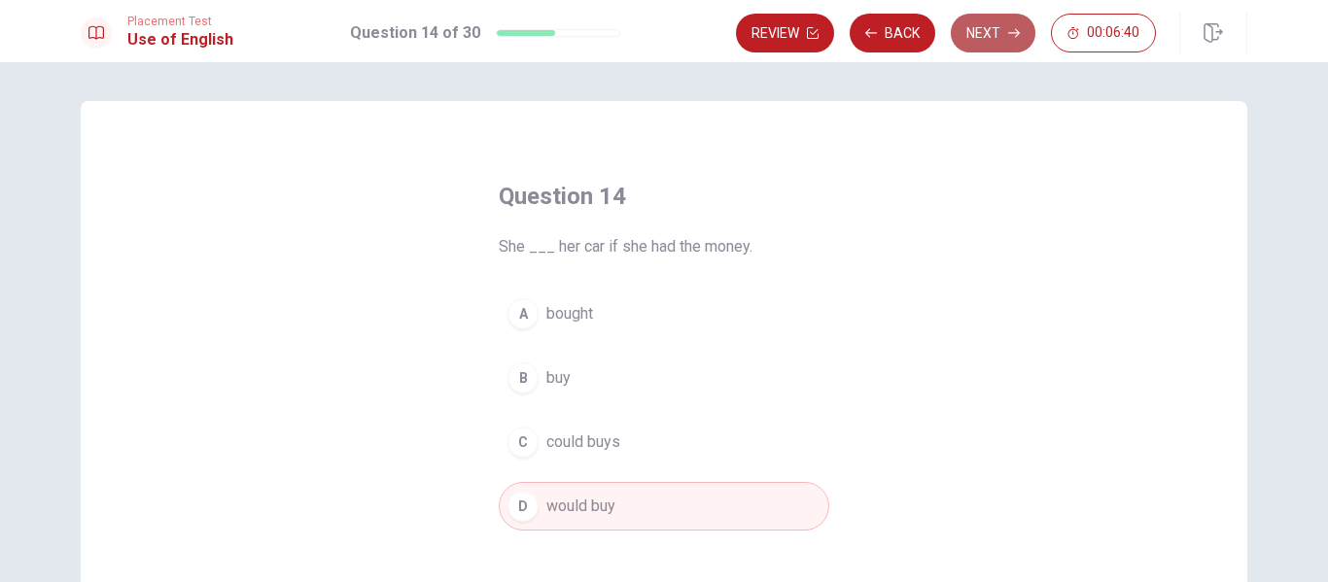
click at [1015, 30] on icon "button" at bounding box center [1014, 33] width 12 height 12
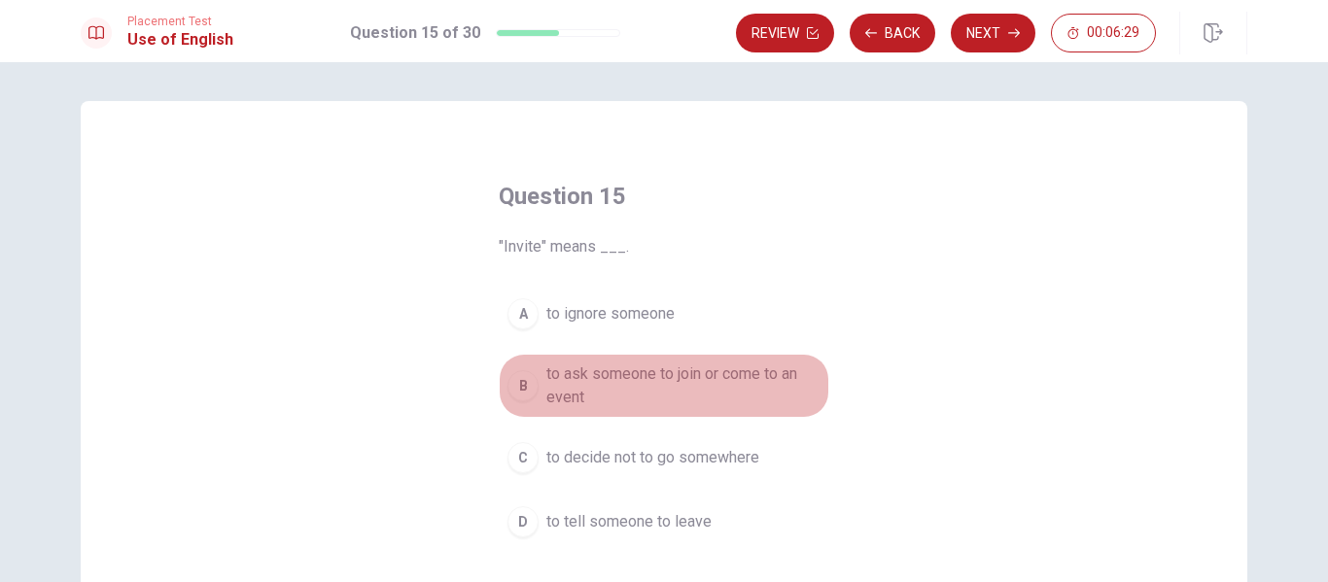
click at [773, 378] on span "to ask someone to join or come to an event" at bounding box center [683, 386] width 274 height 47
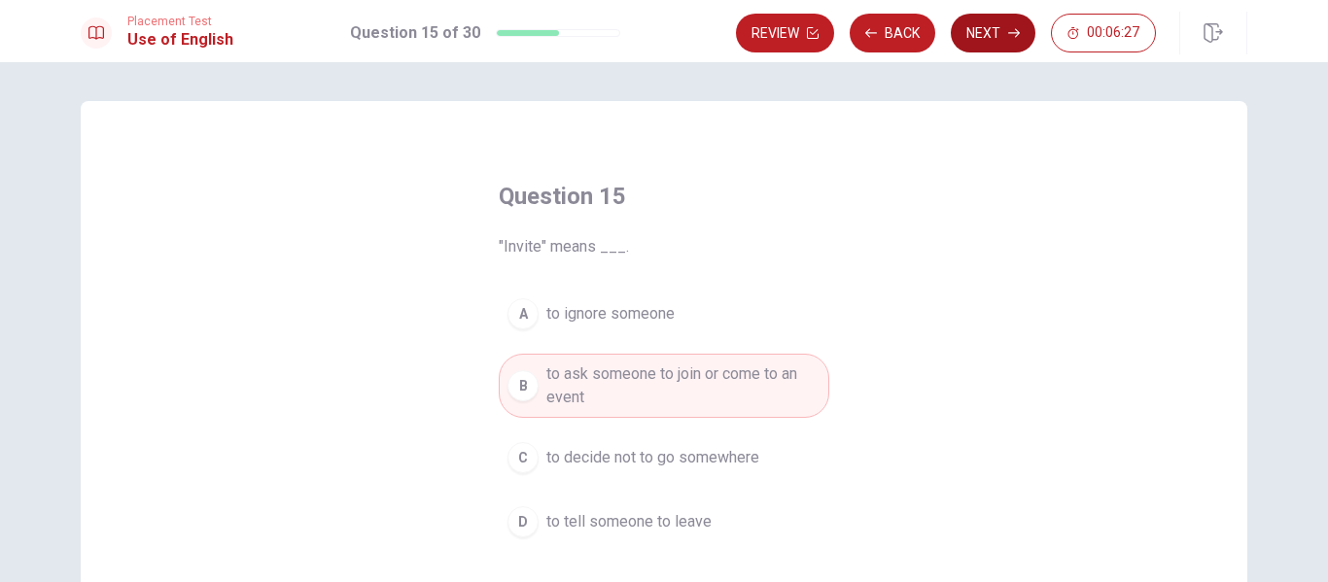
click at [1015, 24] on button "Next" at bounding box center [993, 33] width 85 height 39
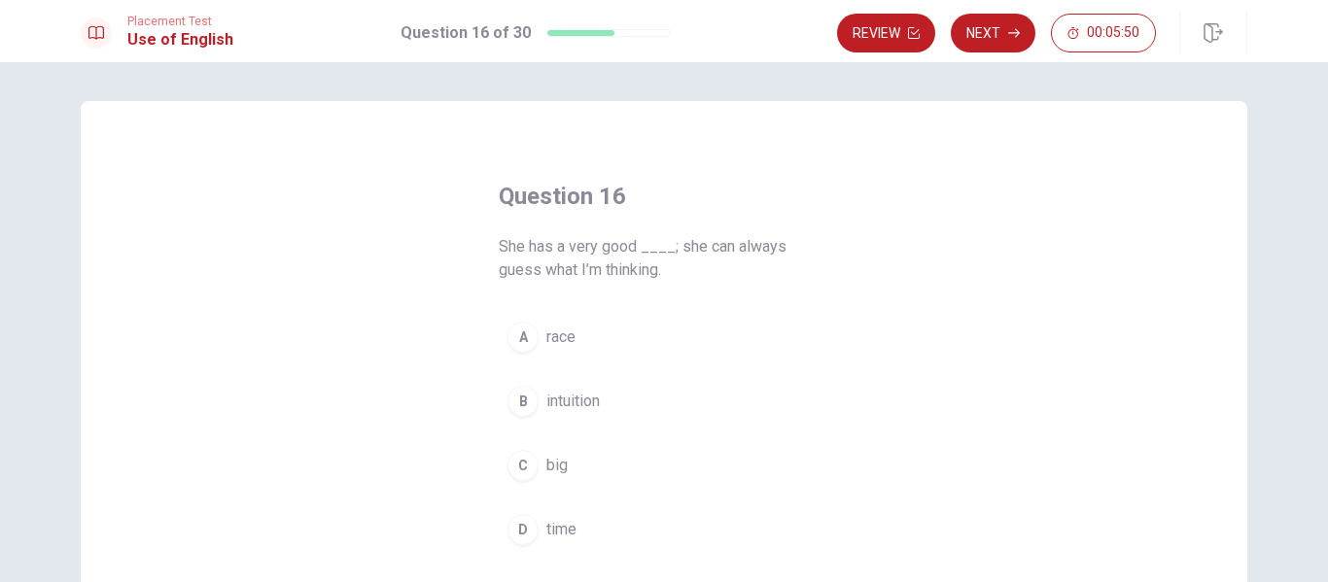
click at [567, 400] on span "intuition" at bounding box center [572, 401] width 53 height 23
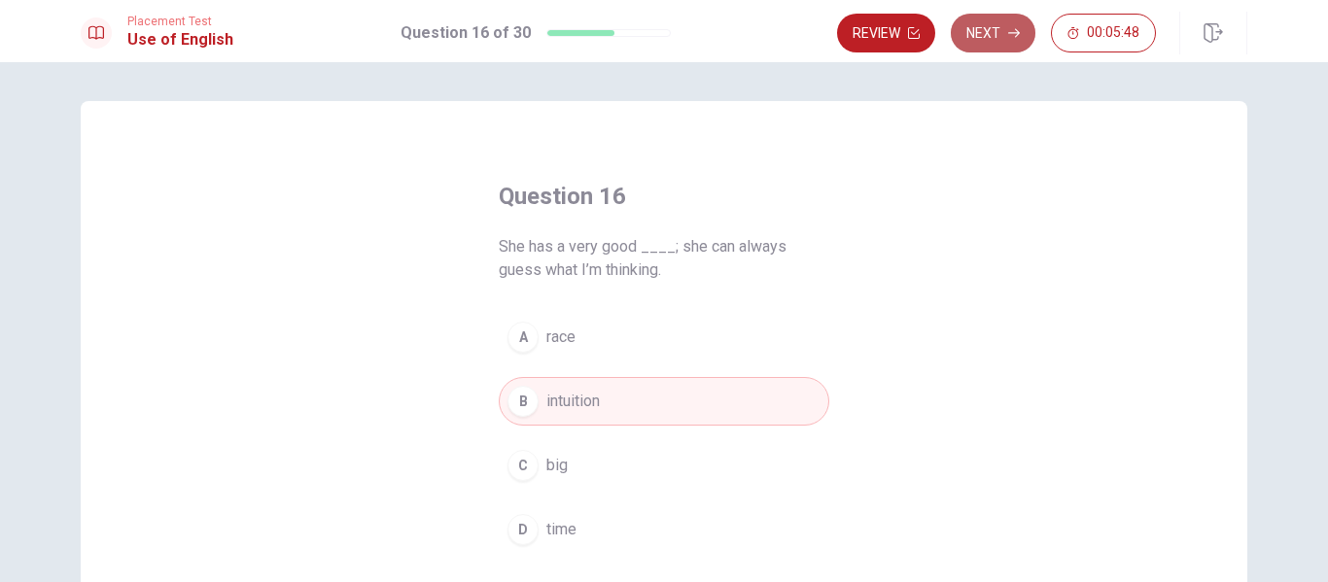
click at [1014, 24] on button "Next" at bounding box center [993, 33] width 85 height 39
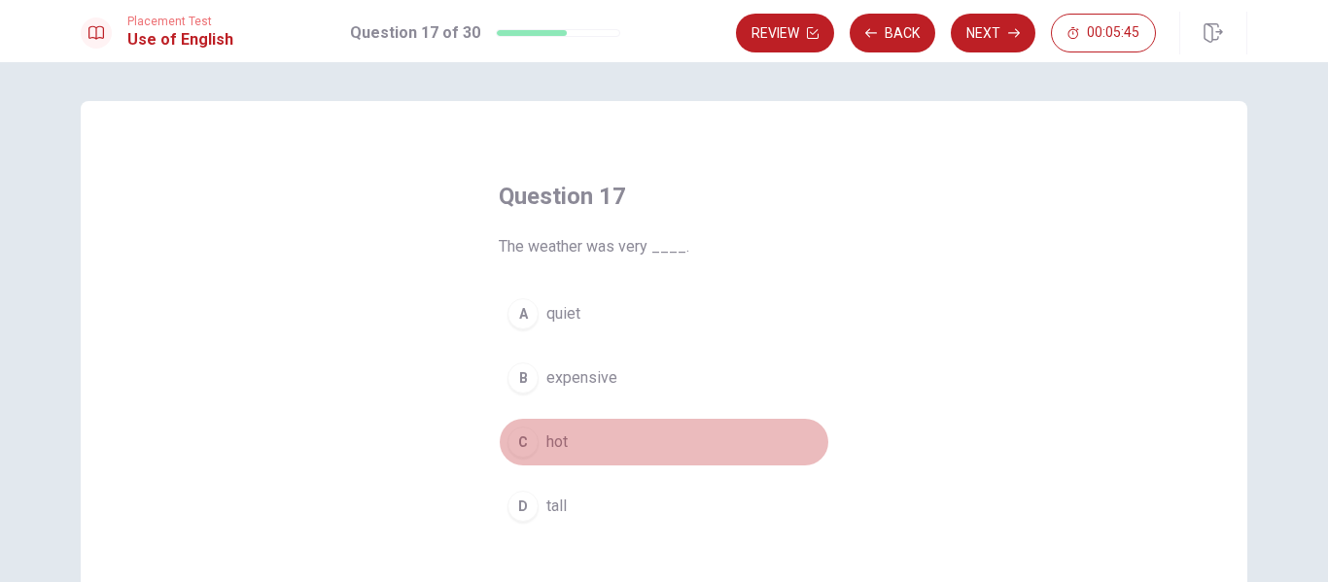
click at [560, 437] on span "hot" at bounding box center [556, 442] width 21 height 23
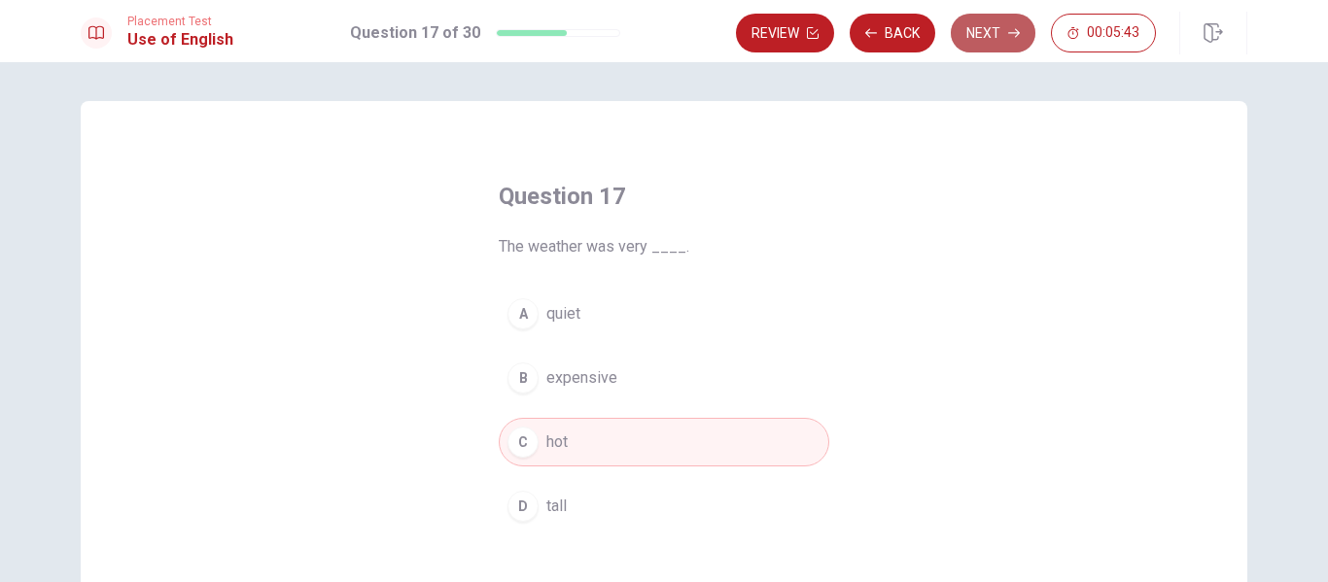
click at [1002, 32] on button "Next" at bounding box center [993, 33] width 85 height 39
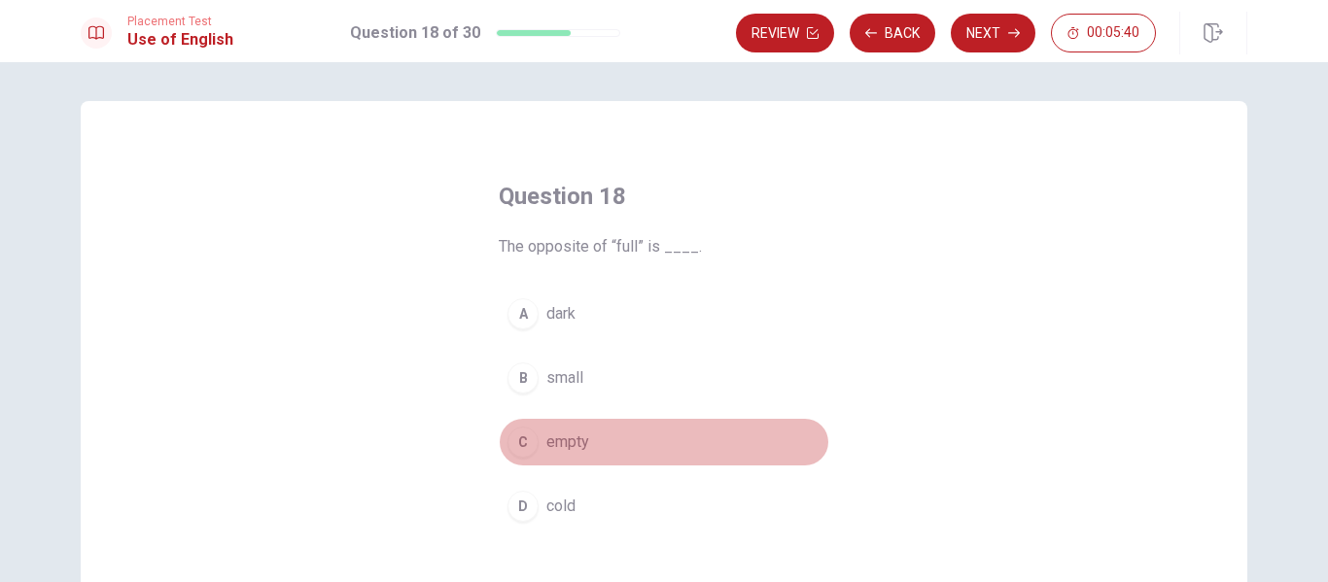
click at [572, 437] on span "empty" at bounding box center [567, 442] width 43 height 23
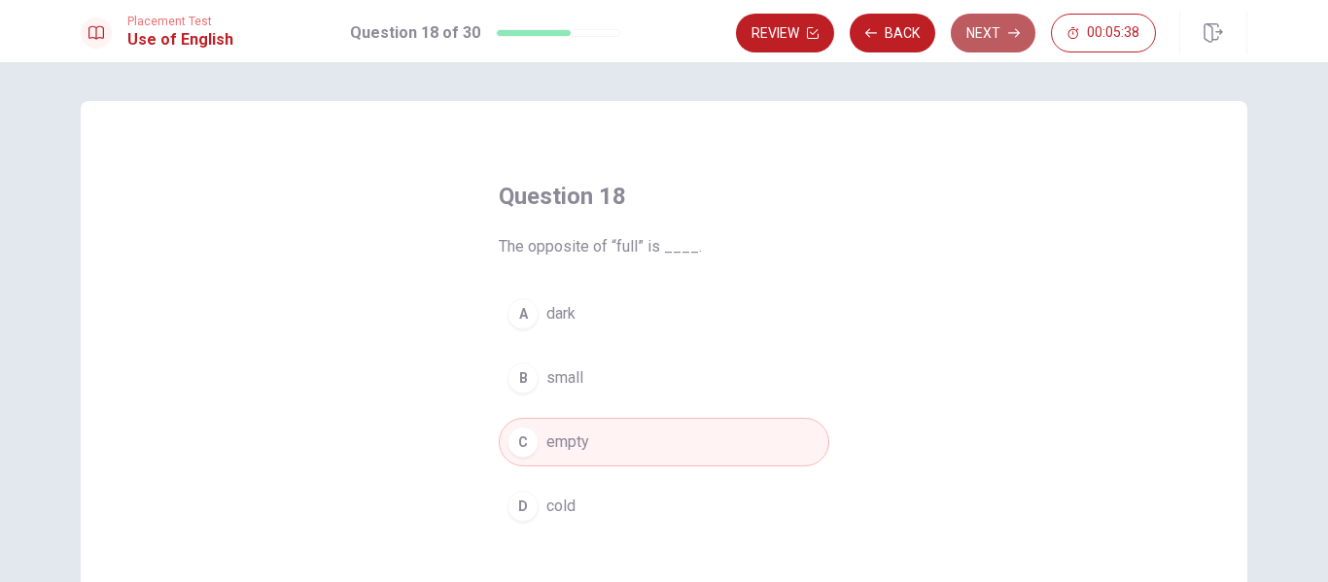
click at [1003, 22] on button "Next" at bounding box center [993, 33] width 85 height 39
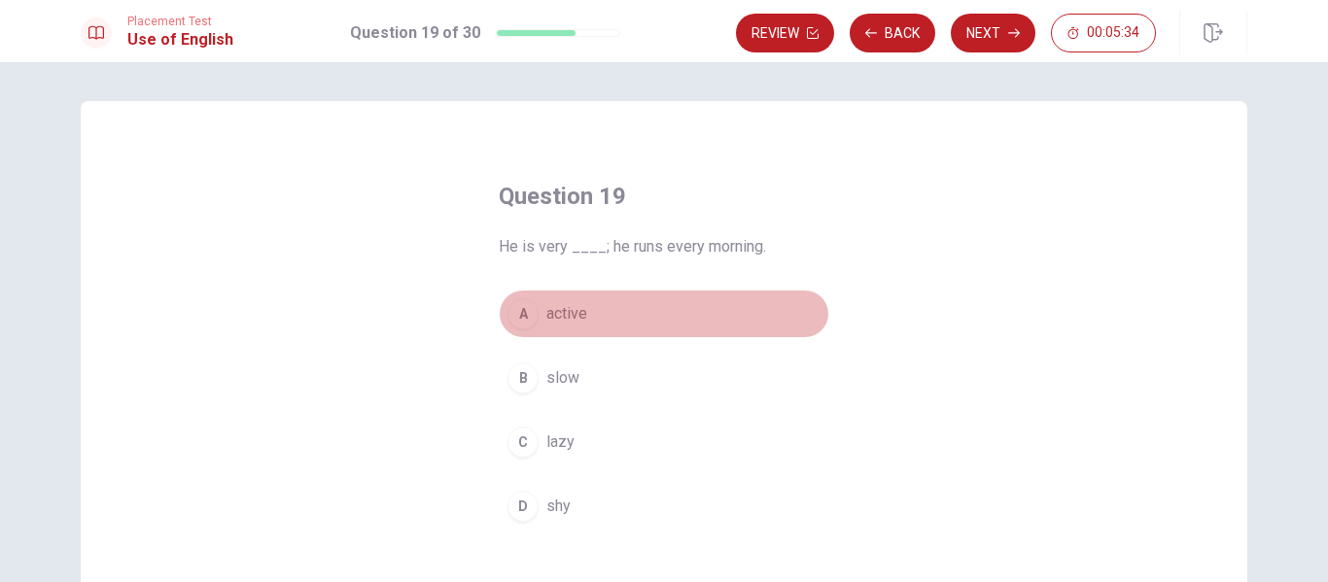
click at [567, 312] on span "active" at bounding box center [566, 313] width 41 height 23
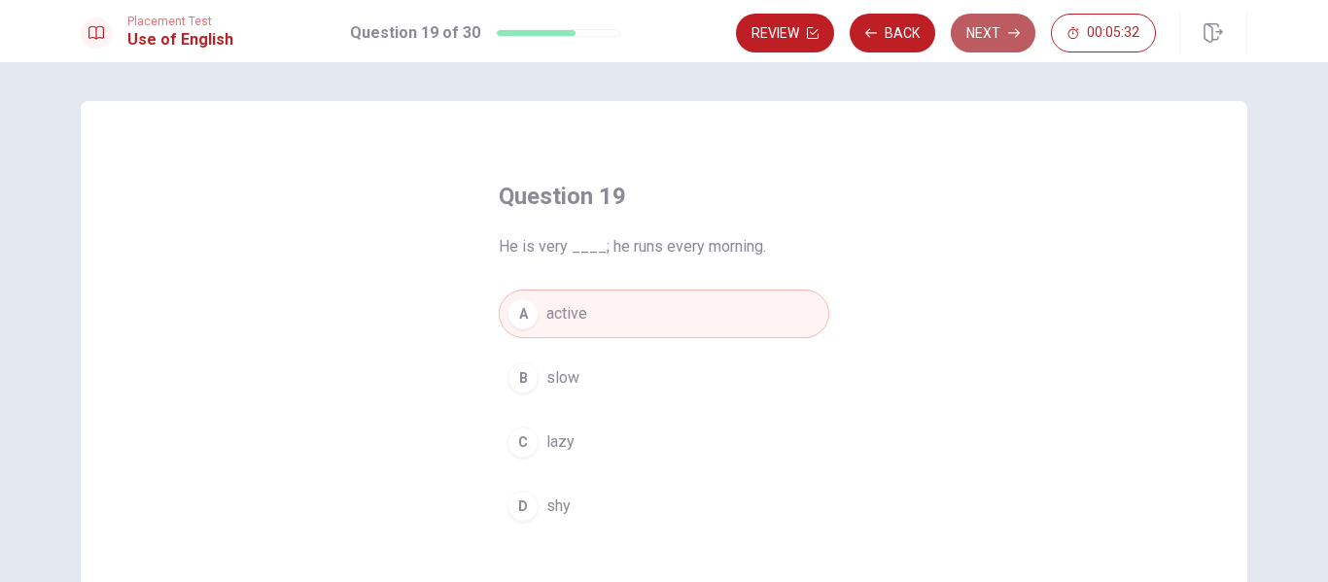
click at [998, 24] on button "Next" at bounding box center [993, 33] width 85 height 39
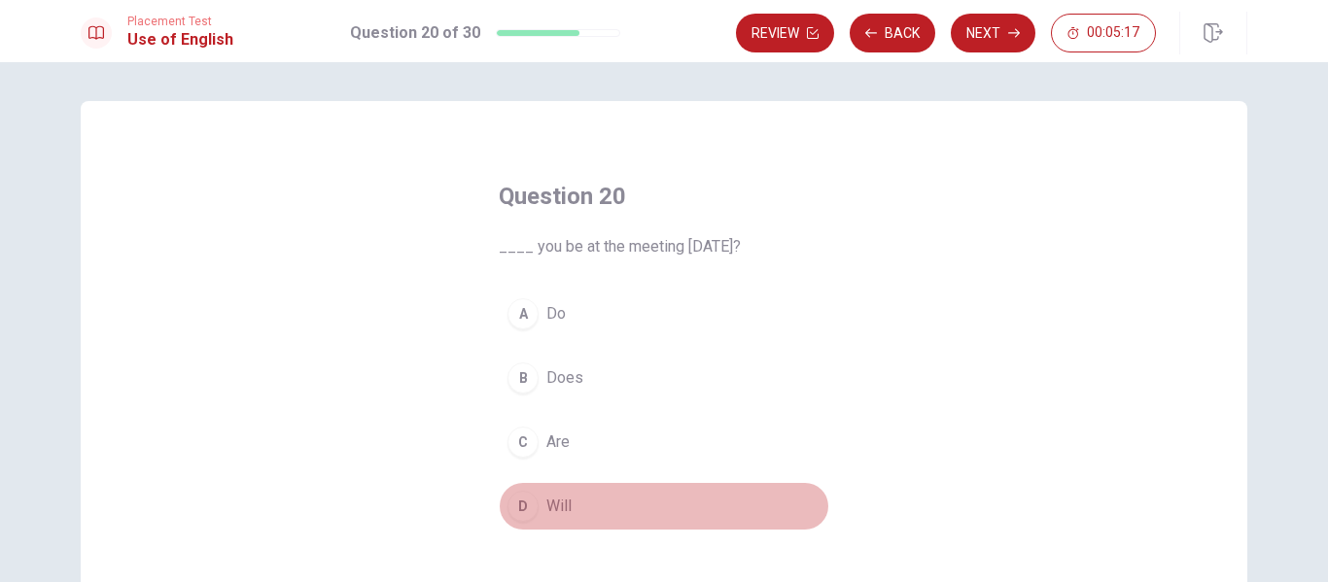
click at [546, 499] on span "Will" at bounding box center [558, 506] width 25 height 23
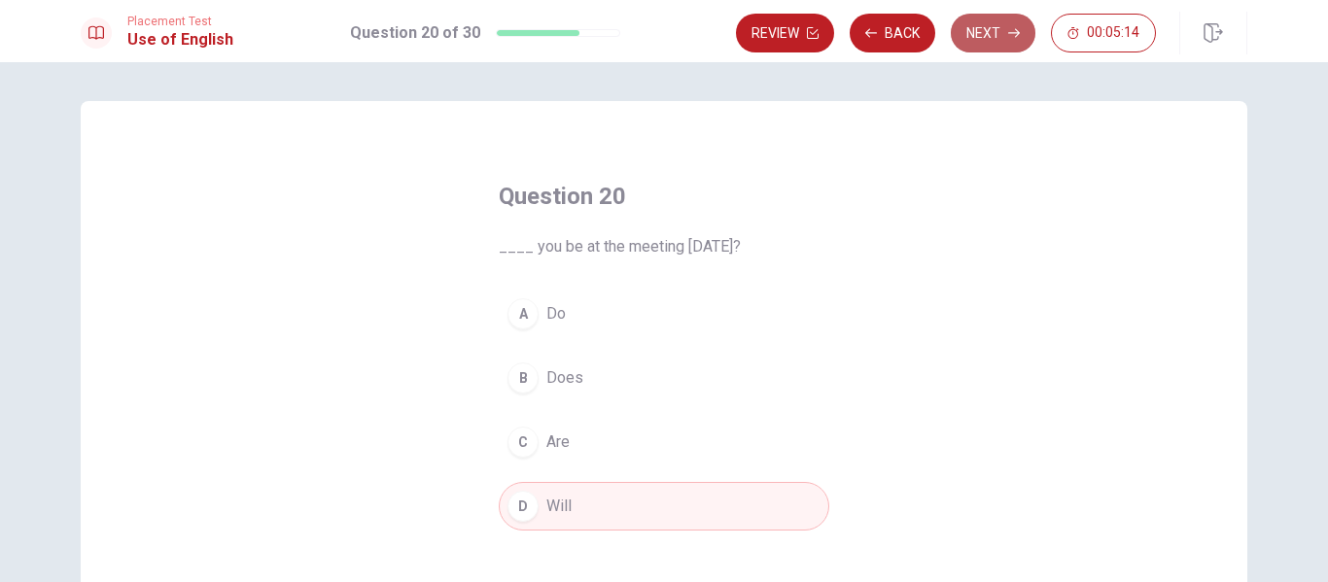
click at [1013, 36] on icon "button" at bounding box center [1014, 33] width 12 height 12
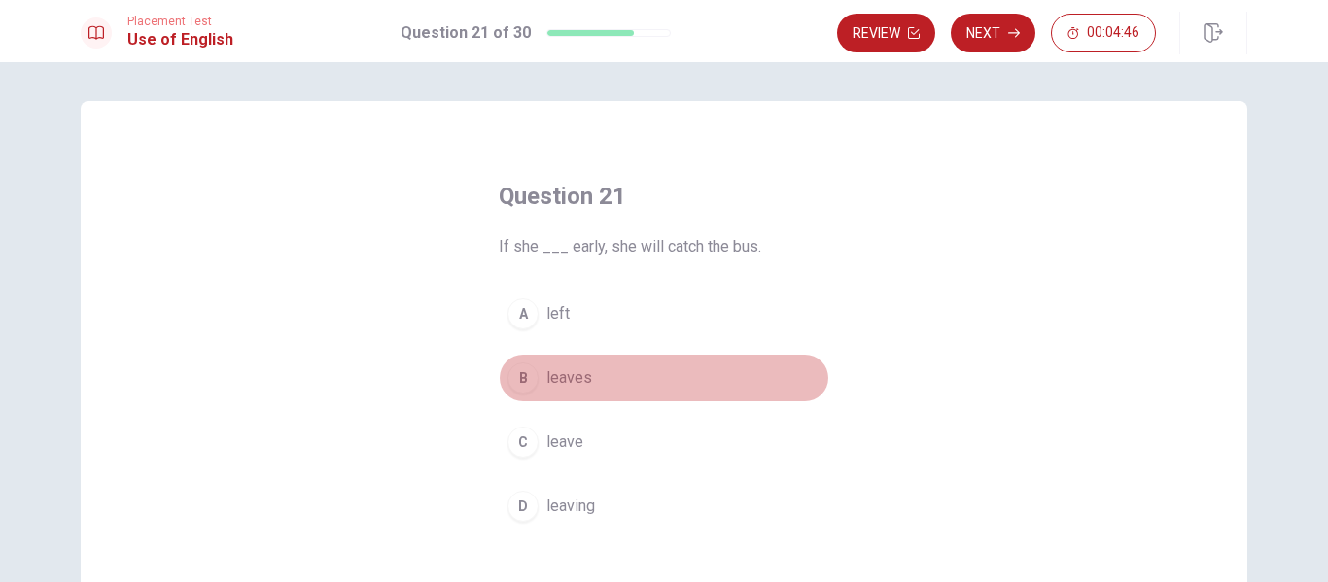
click at [565, 367] on span "leaves" at bounding box center [569, 378] width 46 height 23
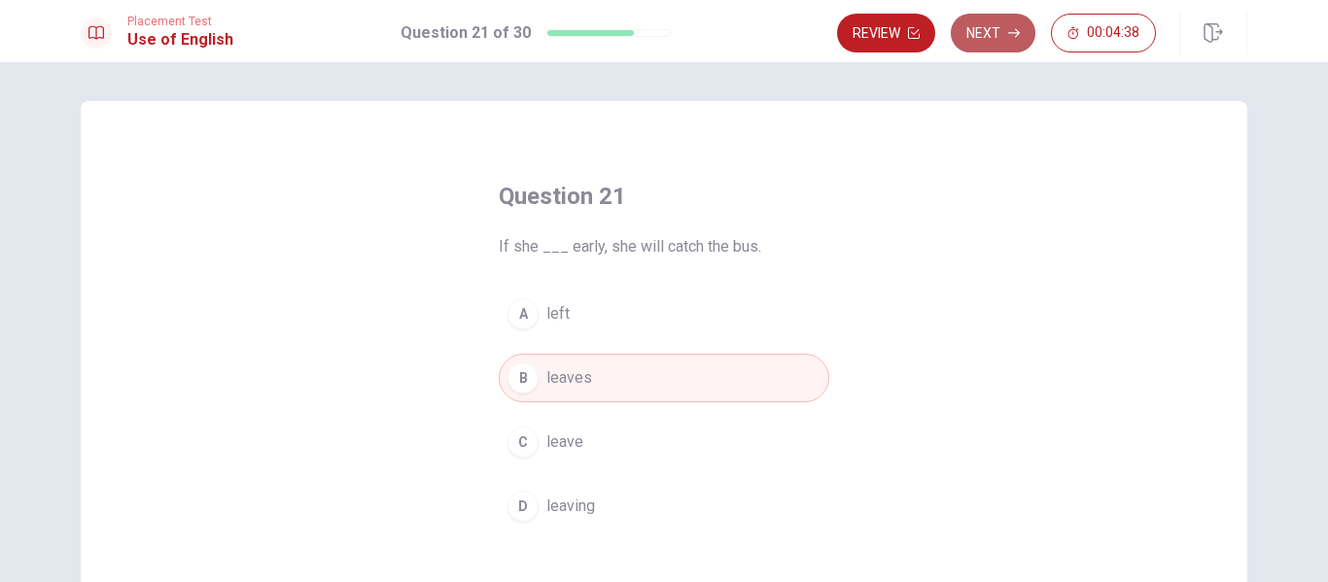
click at [1009, 42] on button "Next" at bounding box center [993, 33] width 85 height 39
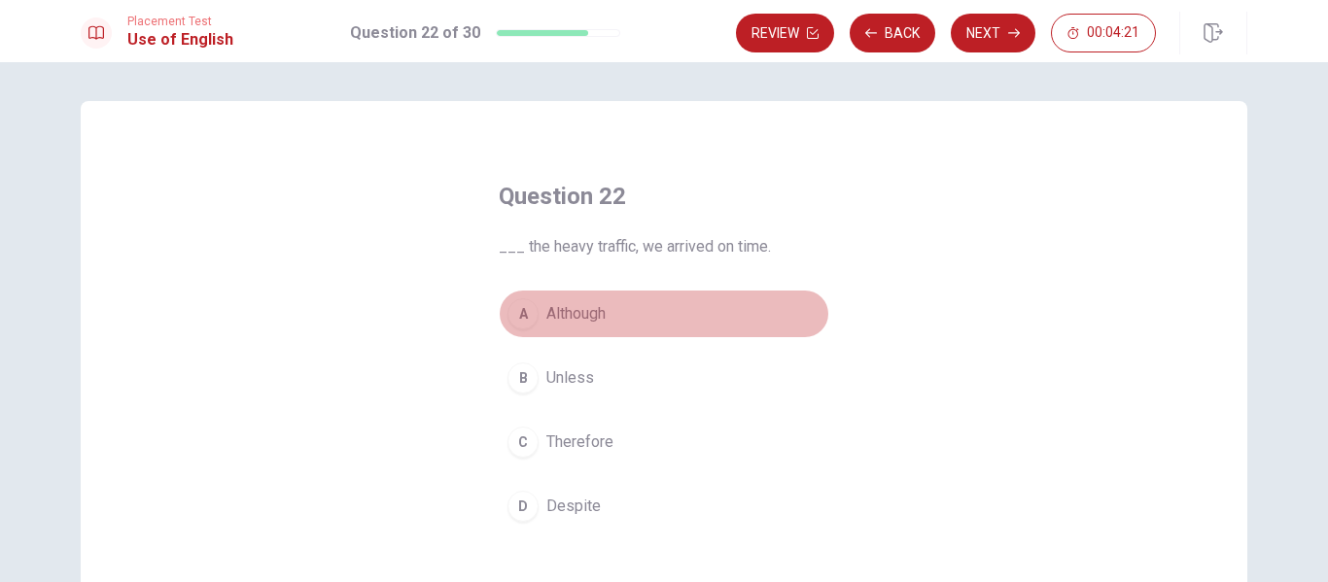
click at [584, 324] on span "Although" at bounding box center [575, 313] width 59 height 23
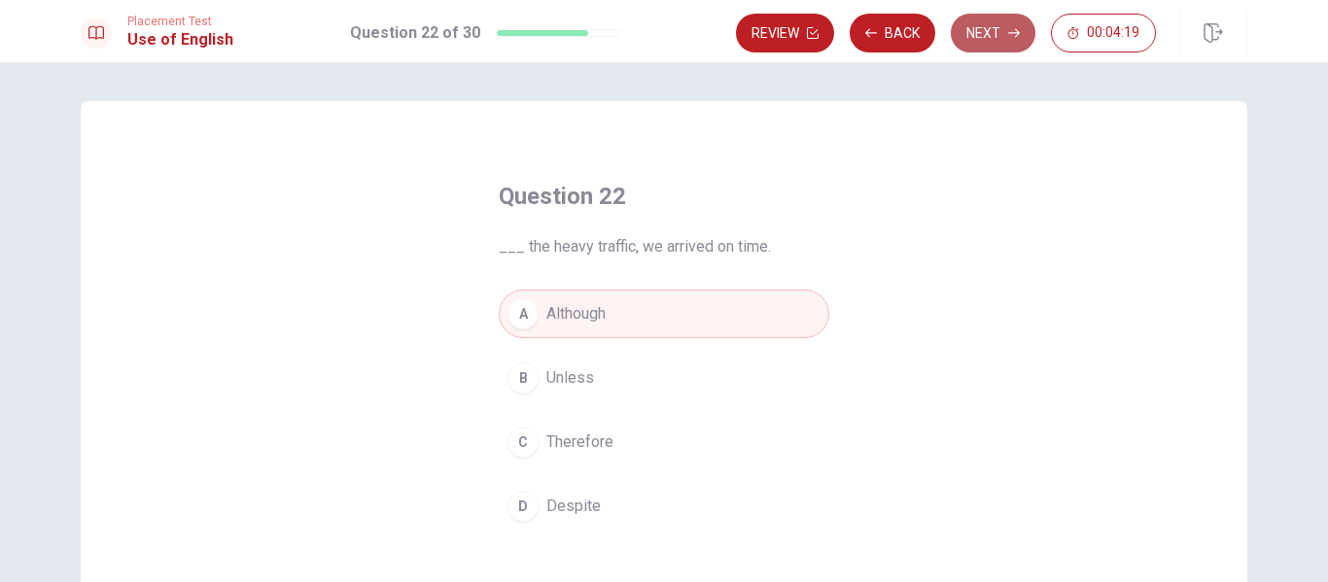
click at [994, 24] on button "Next" at bounding box center [993, 33] width 85 height 39
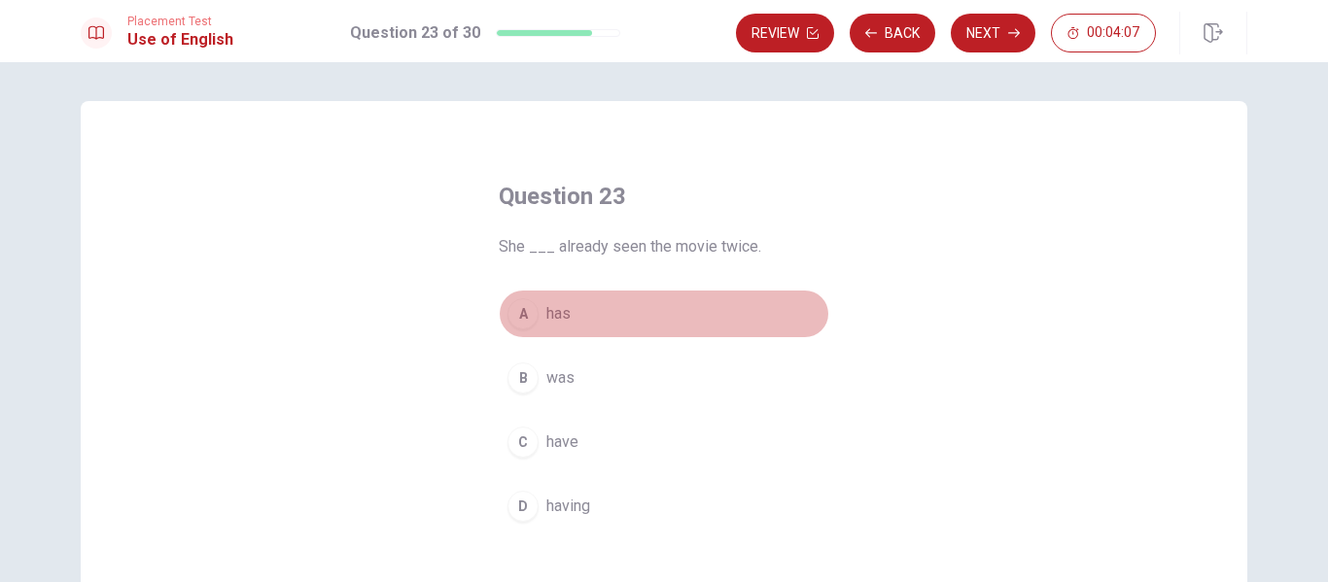
click at [562, 308] on span "has" at bounding box center [558, 313] width 24 height 23
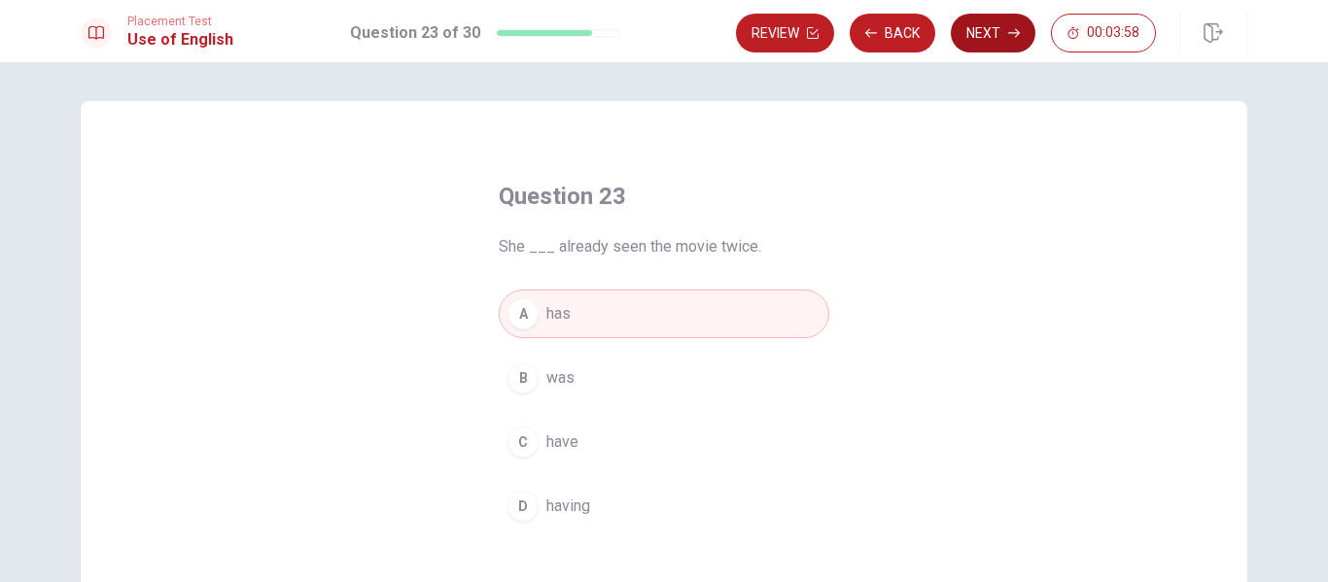
click at [1016, 43] on button "Next" at bounding box center [993, 33] width 85 height 39
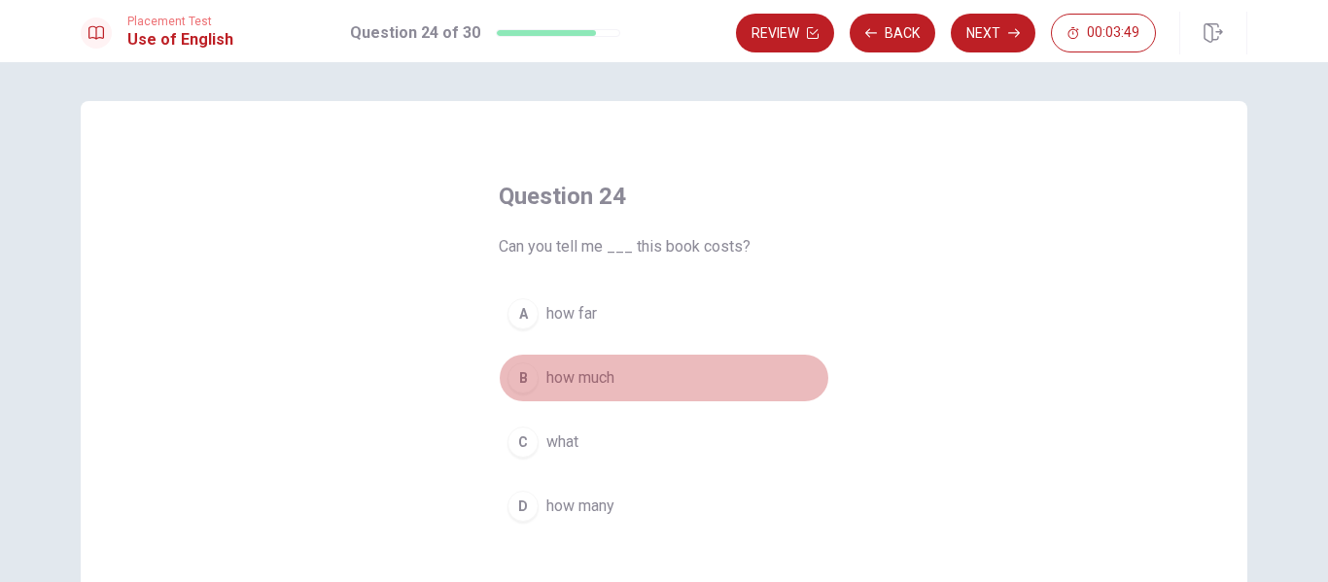
click at [582, 376] on span "how much" at bounding box center [580, 378] width 68 height 23
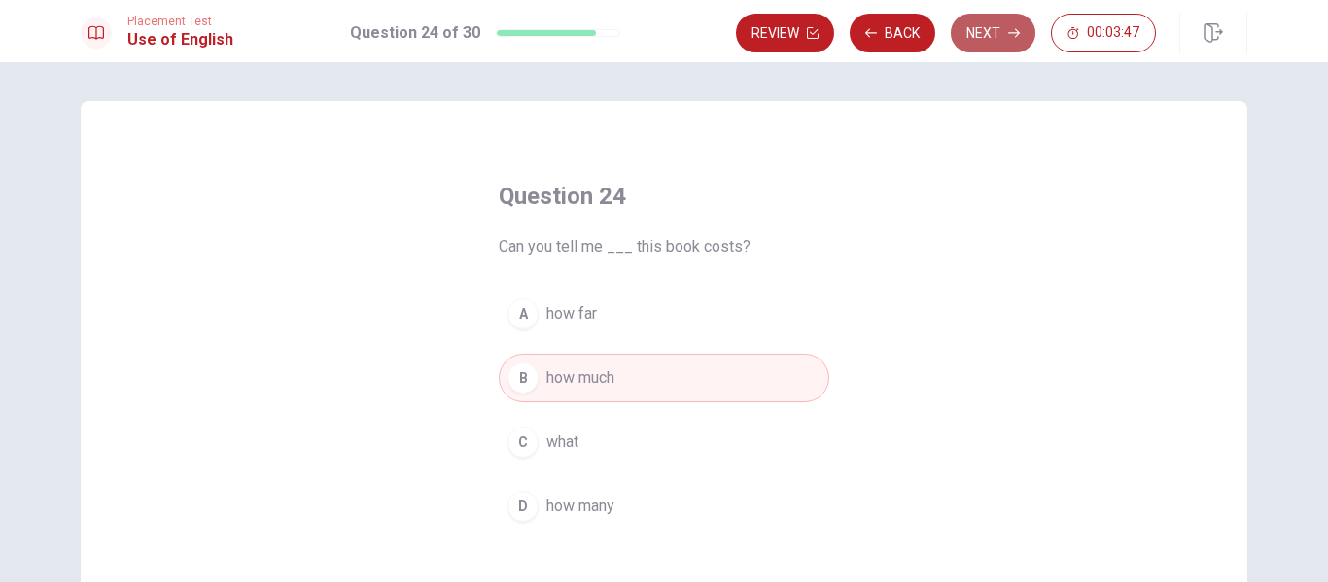
click at [1025, 45] on button "Next" at bounding box center [993, 33] width 85 height 39
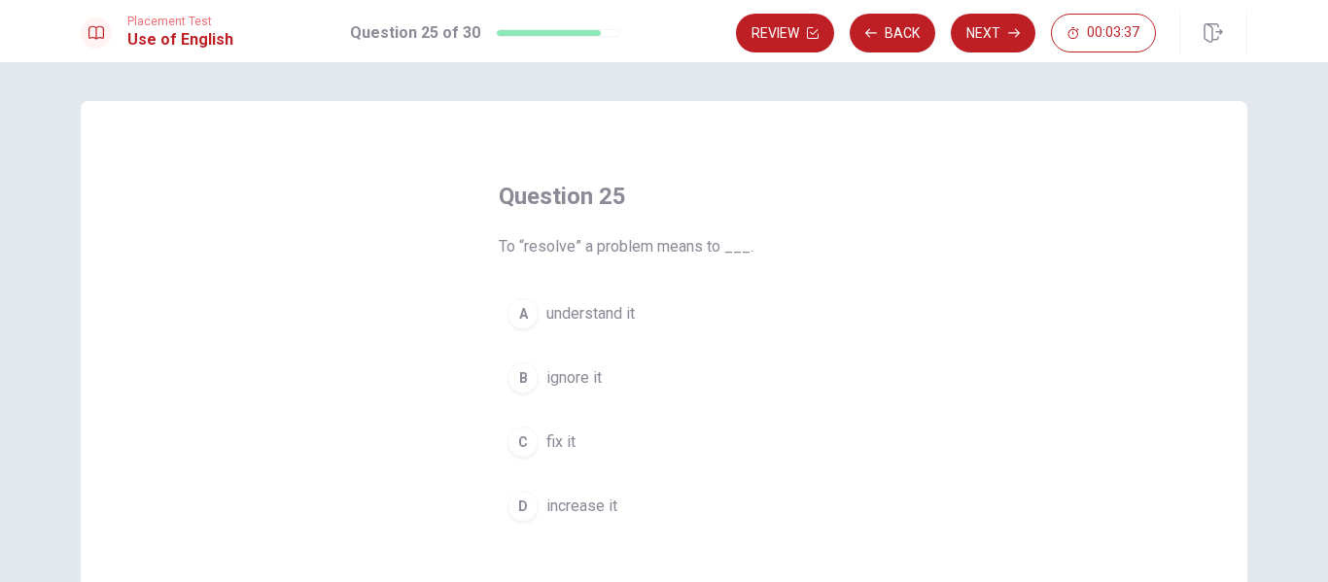
click at [568, 433] on span "fix it" at bounding box center [560, 442] width 29 height 23
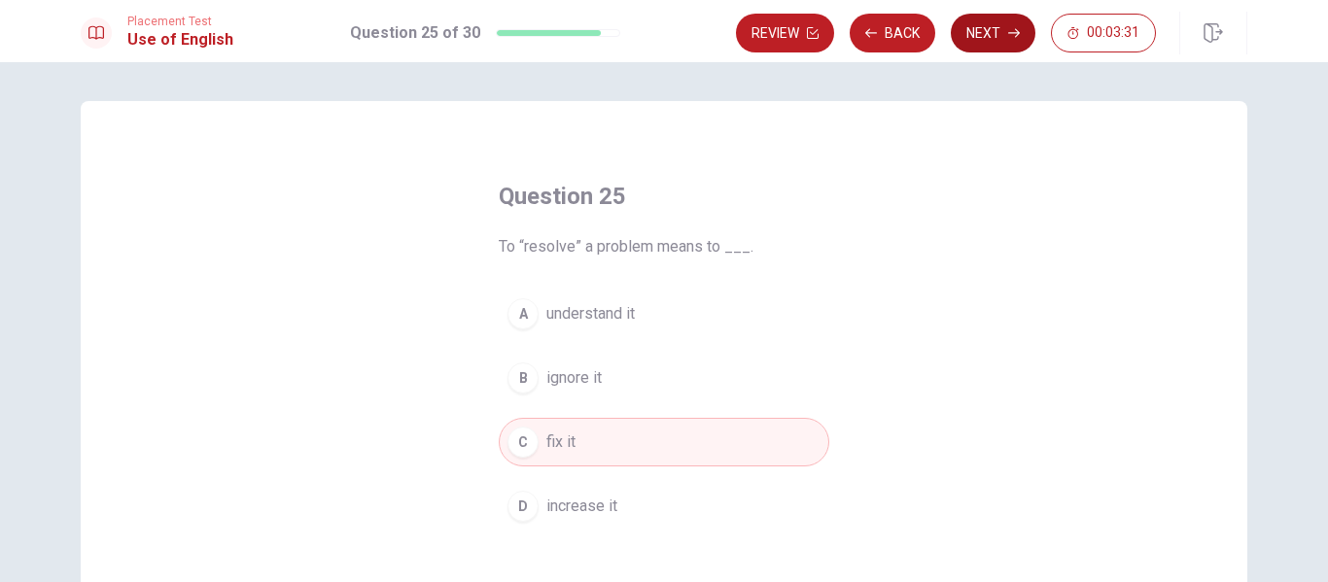
click at [1010, 28] on icon "button" at bounding box center [1014, 33] width 12 height 12
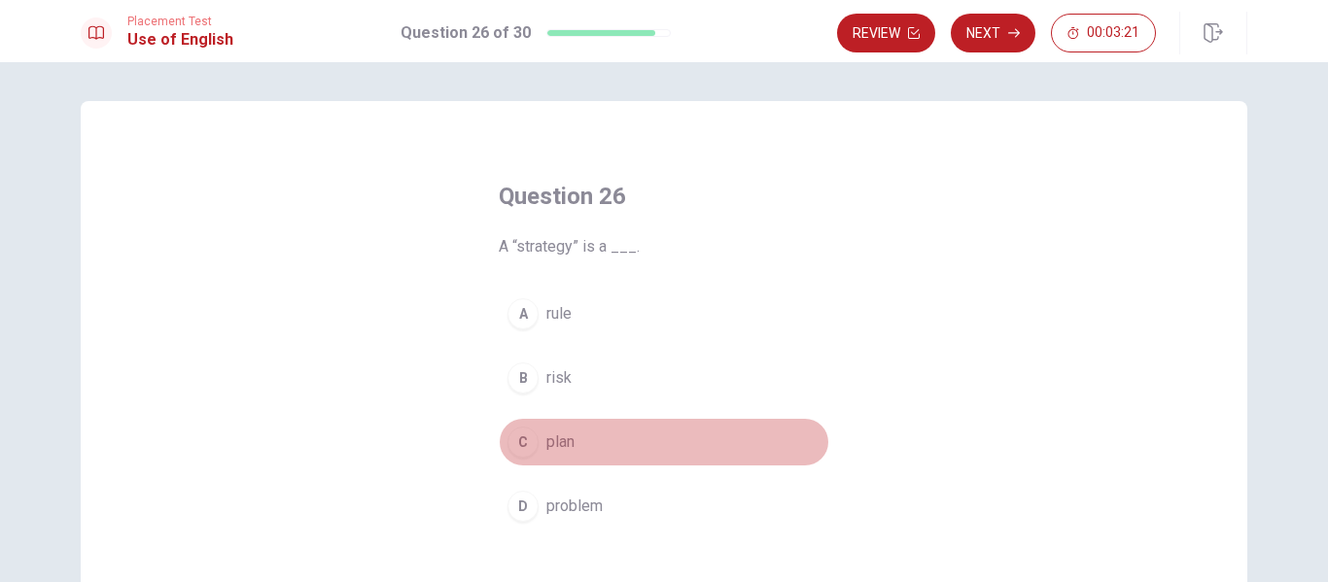
click at [573, 440] on button "C plan" at bounding box center [664, 442] width 331 height 49
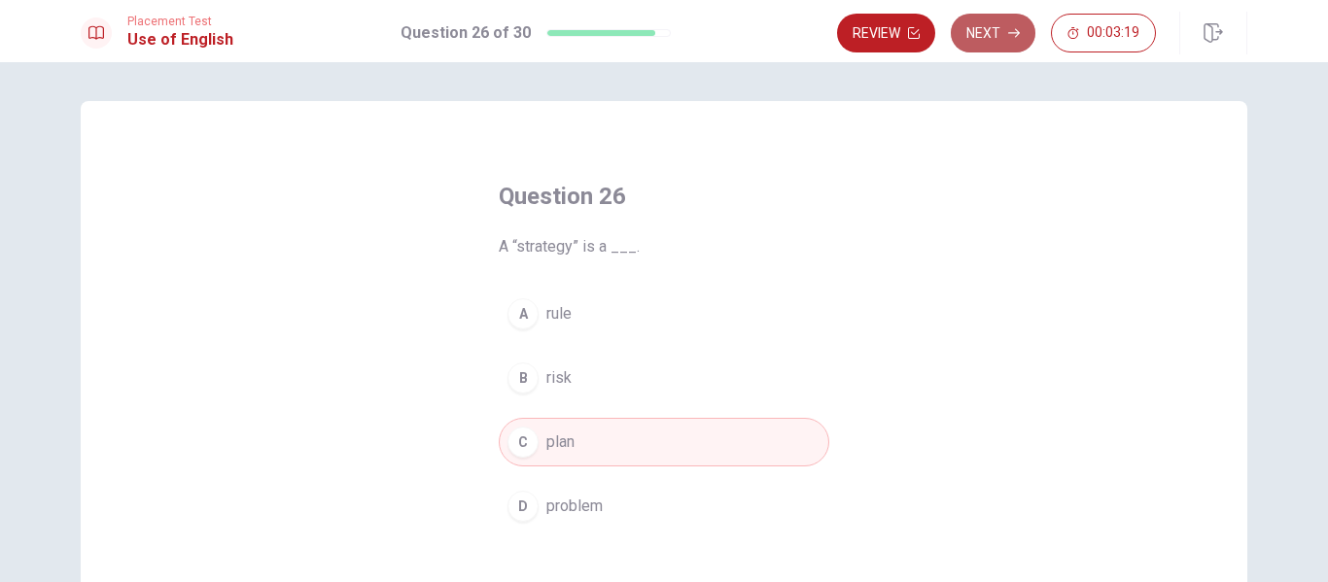
click at [1004, 24] on button "Next" at bounding box center [993, 33] width 85 height 39
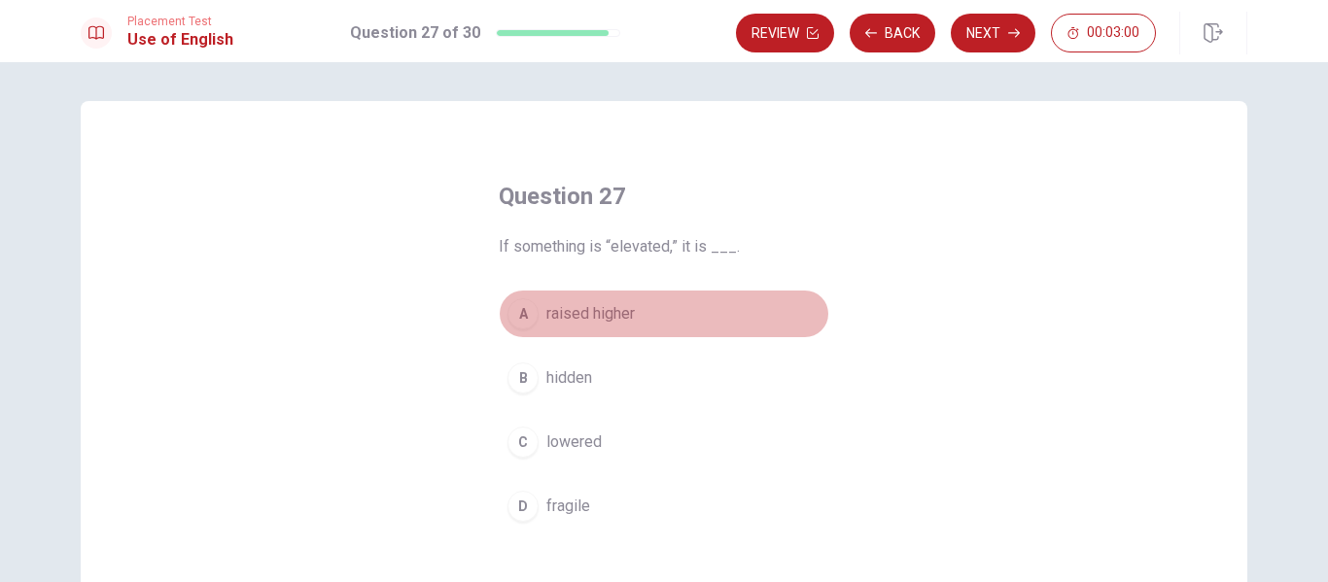
click at [583, 319] on span "raised higher" at bounding box center [590, 313] width 88 height 23
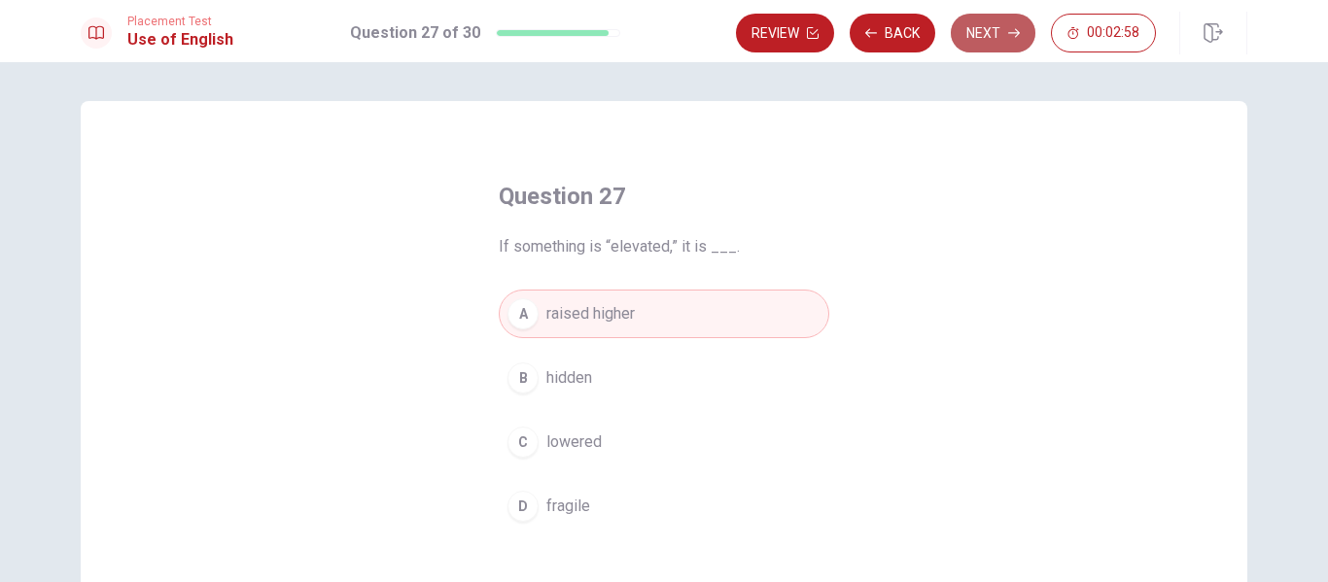
click at [980, 30] on button "Next" at bounding box center [993, 33] width 85 height 39
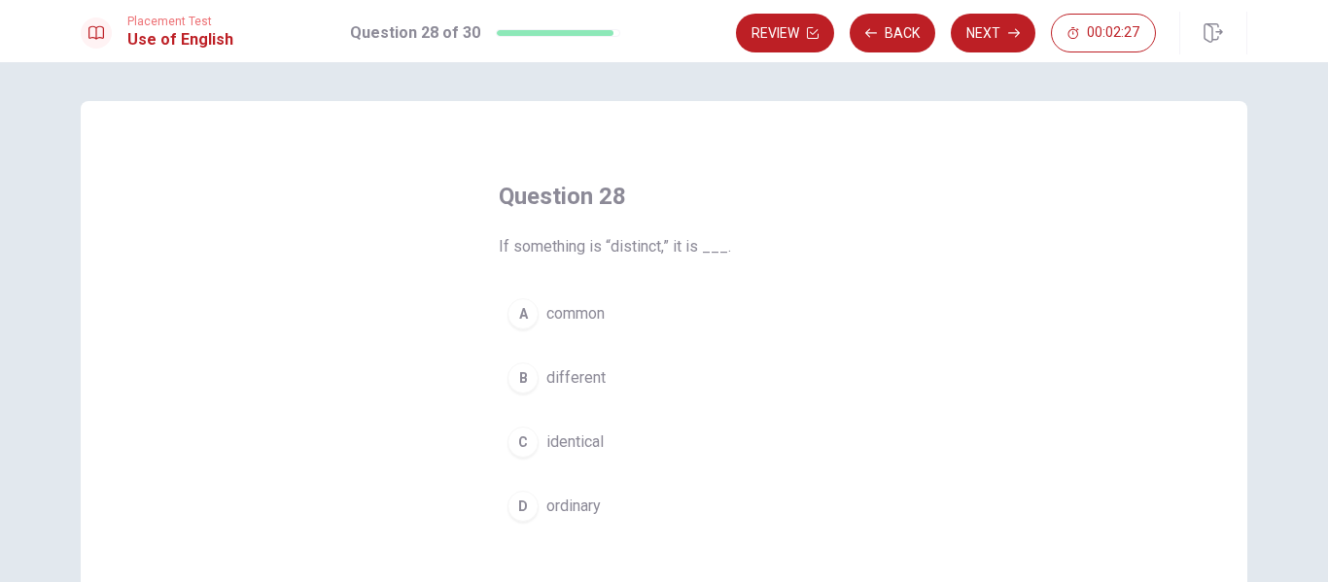
click at [581, 509] on span "ordinary" at bounding box center [573, 506] width 54 height 23
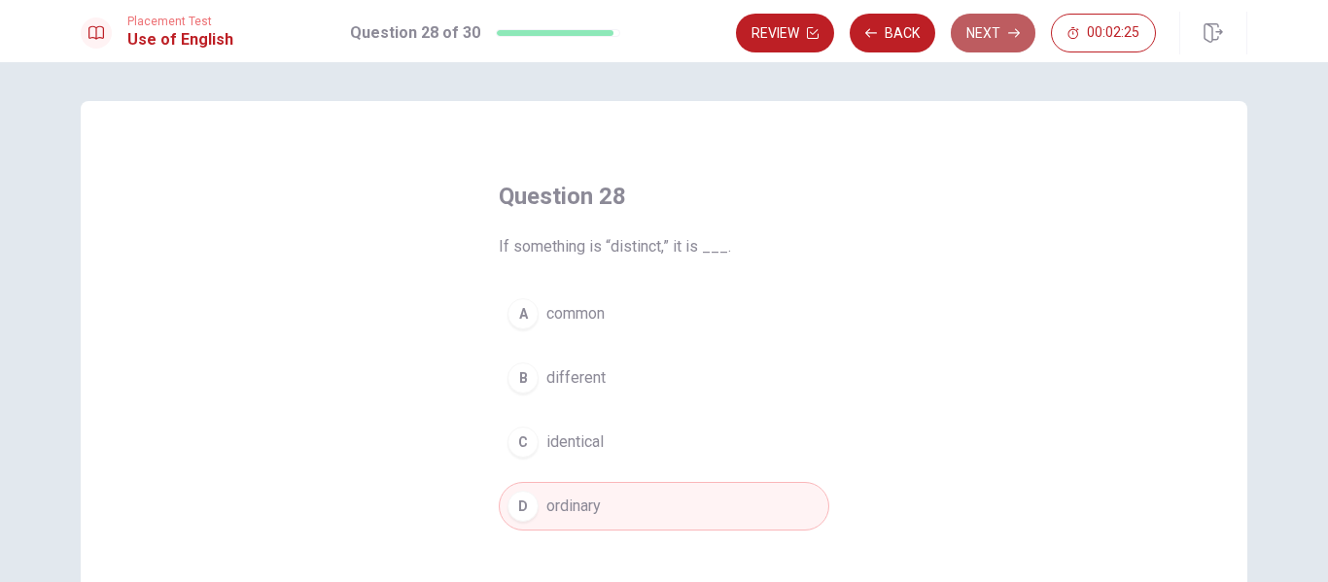
click at [994, 31] on button "Next" at bounding box center [993, 33] width 85 height 39
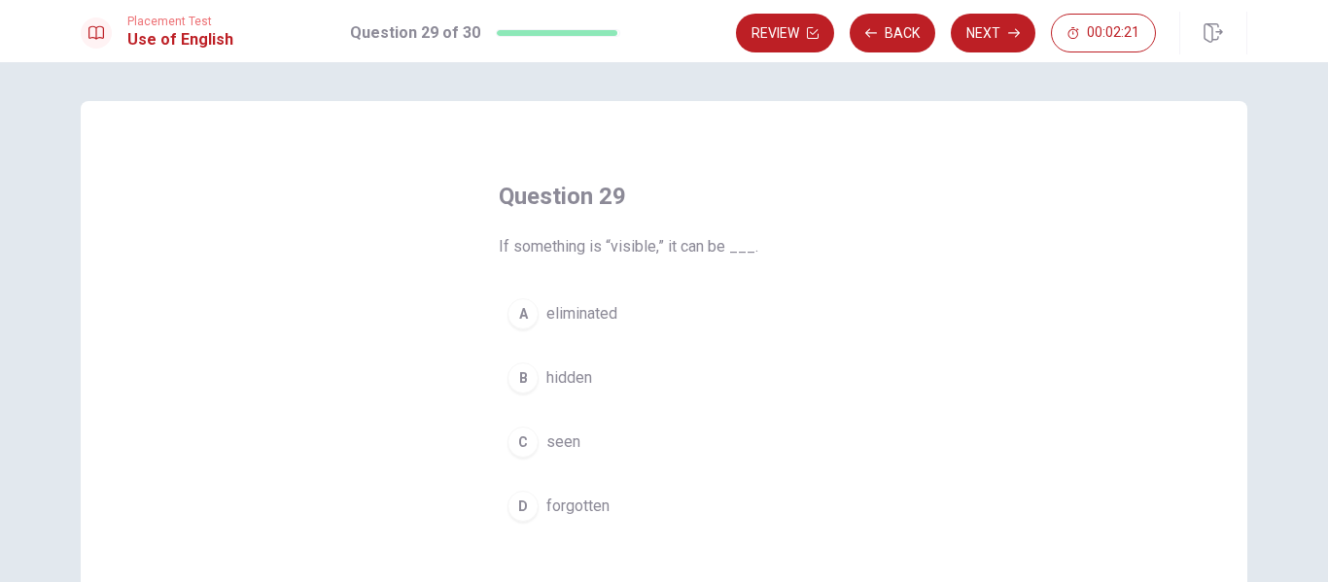
click at [543, 428] on button "C seen" at bounding box center [664, 442] width 331 height 49
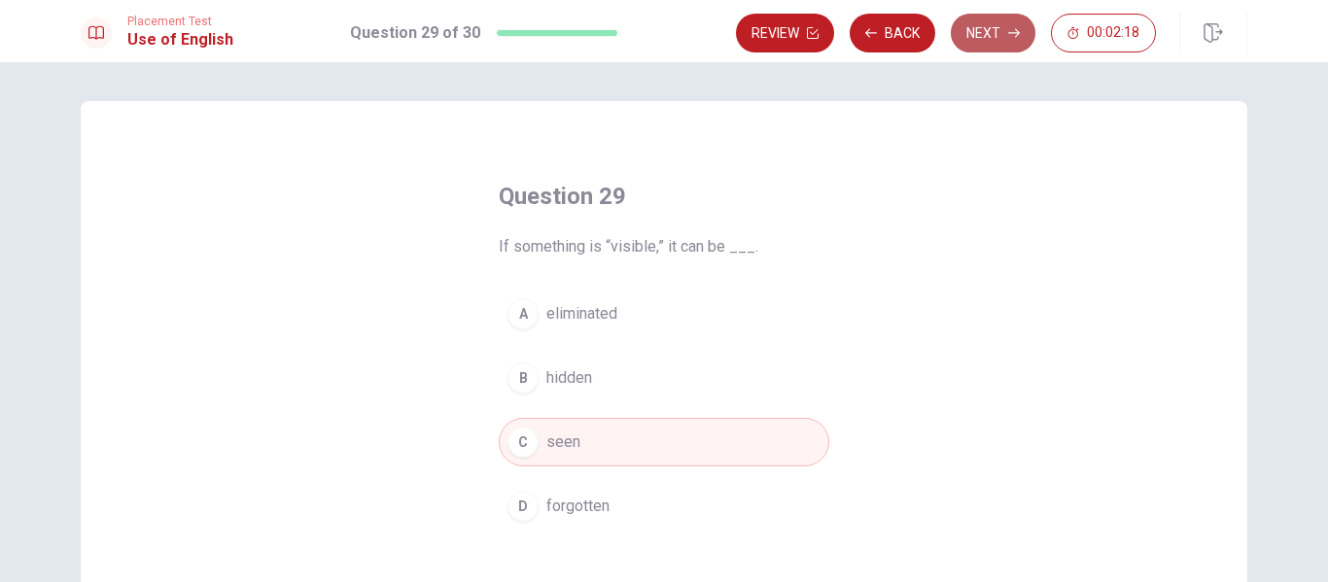
click at [1014, 28] on icon "button" at bounding box center [1014, 33] width 12 height 12
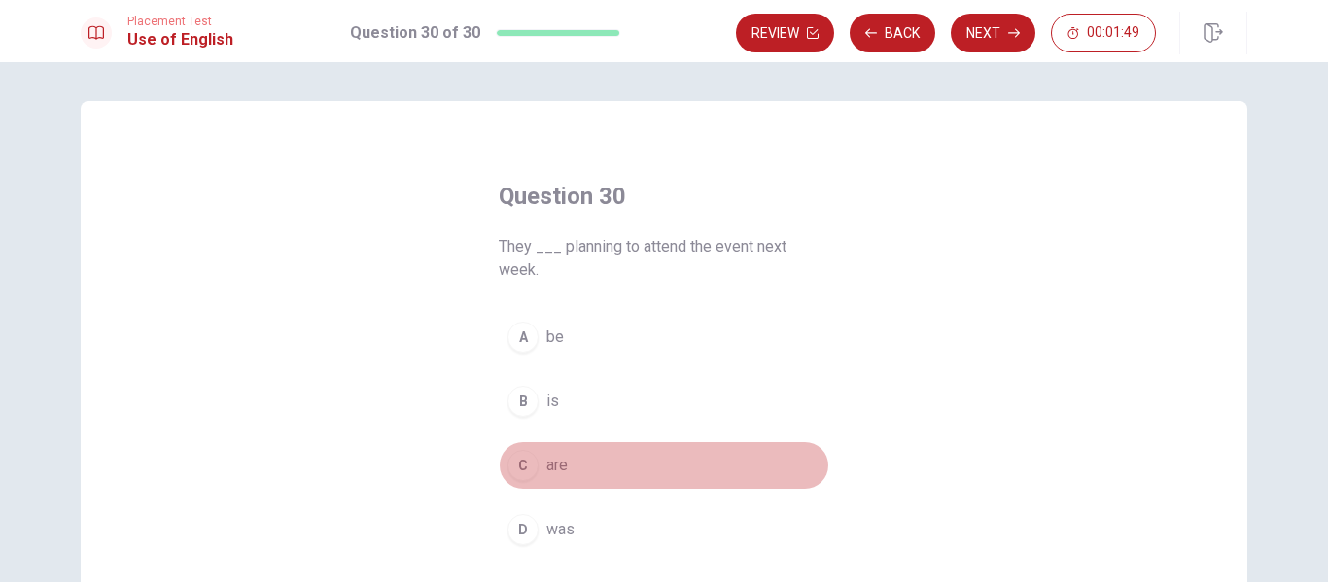
click at [550, 474] on span "are" at bounding box center [556, 465] width 21 height 23
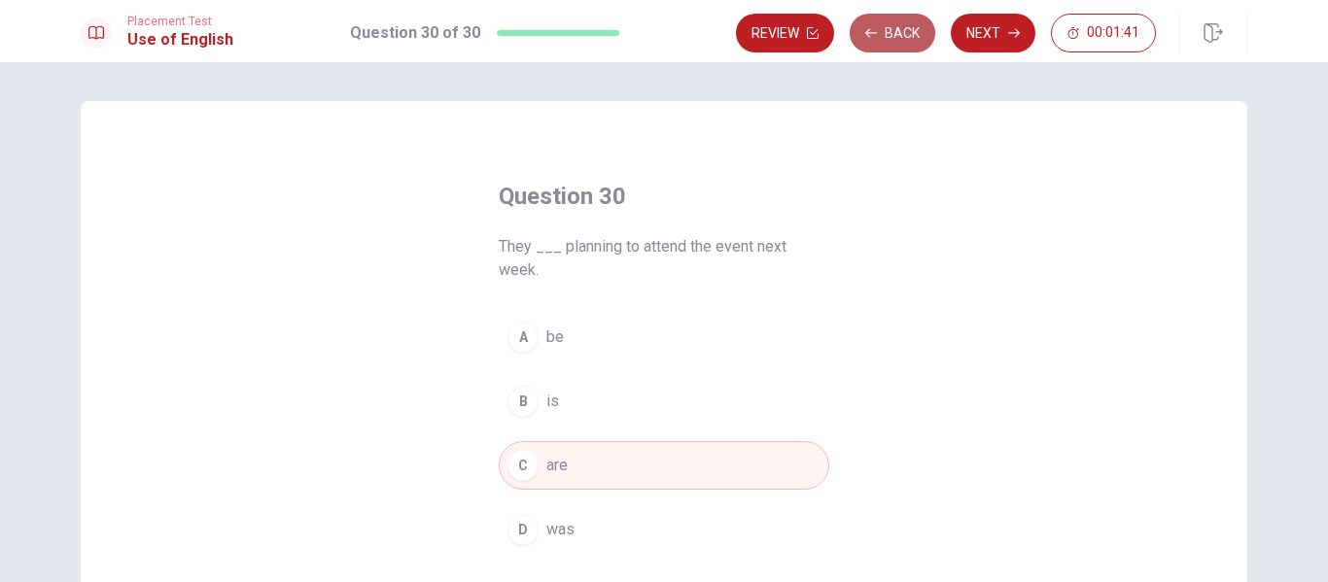
click at [891, 34] on button "Back" at bounding box center [893, 33] width 86 height 39
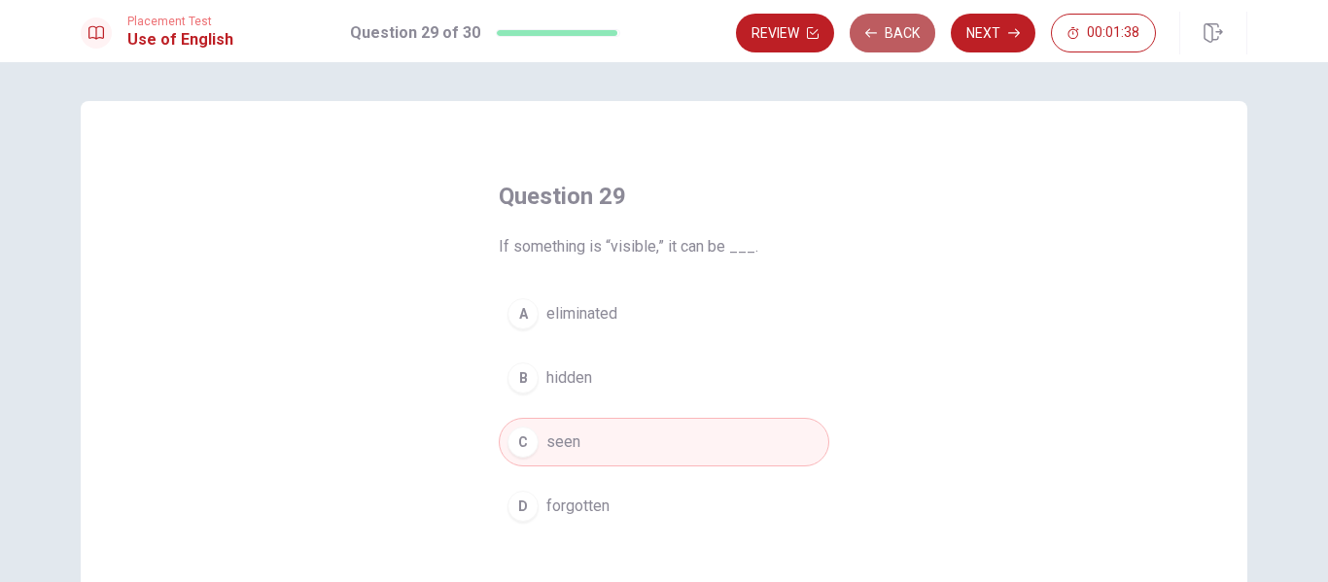
click at [891, 34] on button "Back" at bounding box center [893, 33] width 86 height 39
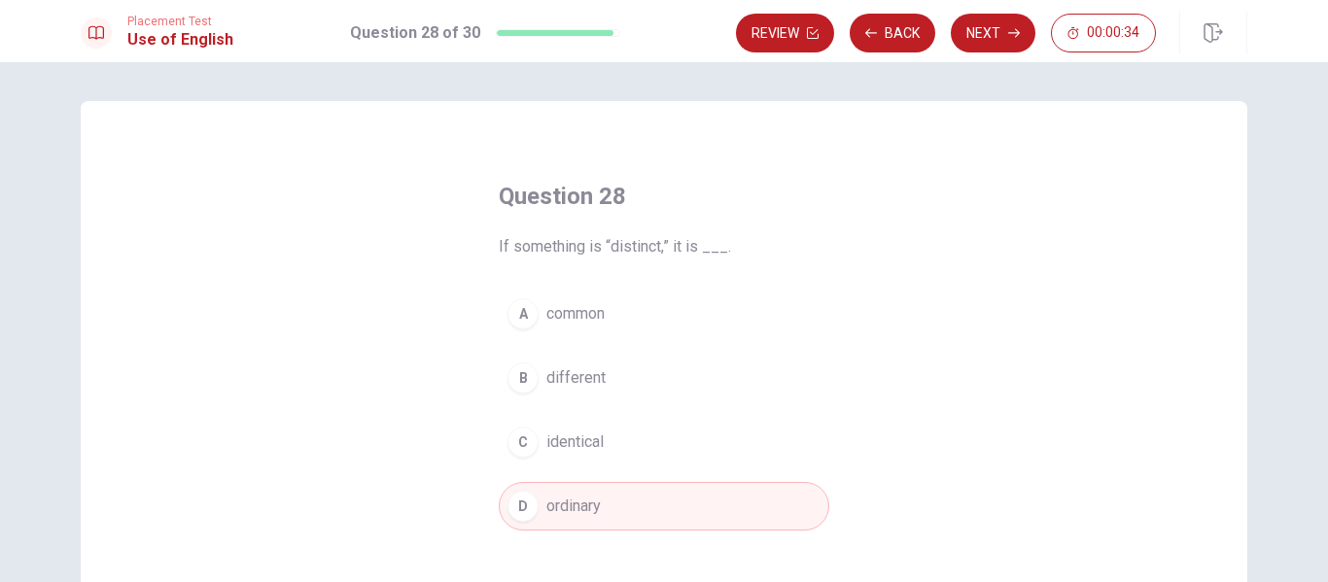
click at [588, 378] on span "different" at bounding box center [575, 378] width 59 height 23
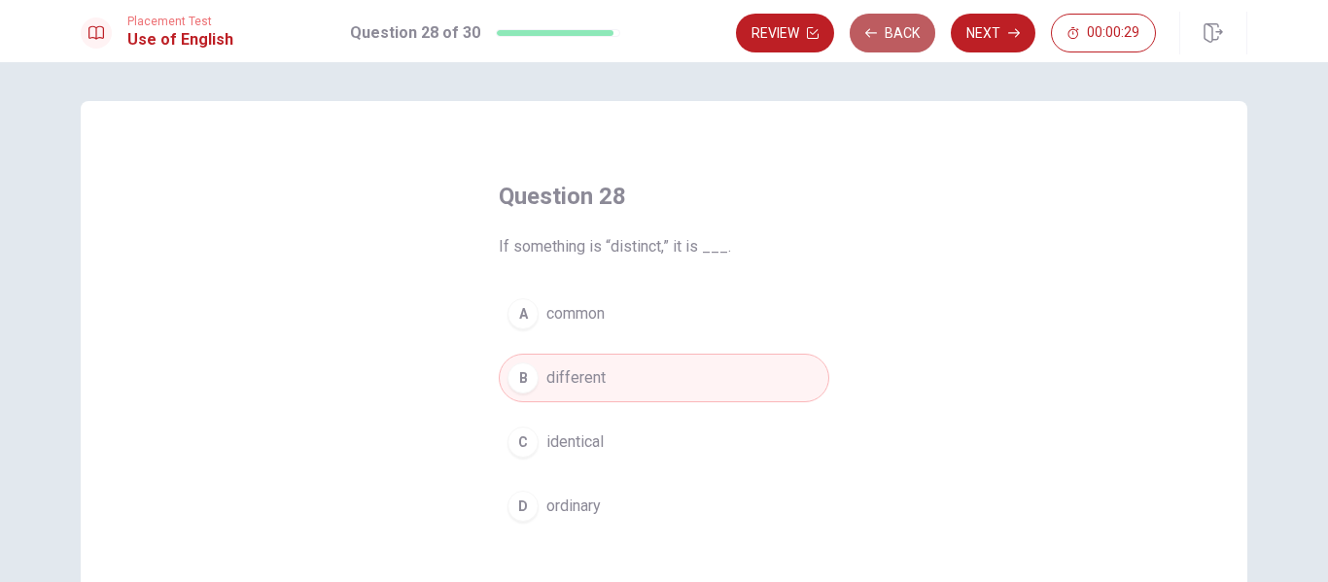
click at [883, 19] on button "Back" at bounding box center [893, 33] width 86 height 39
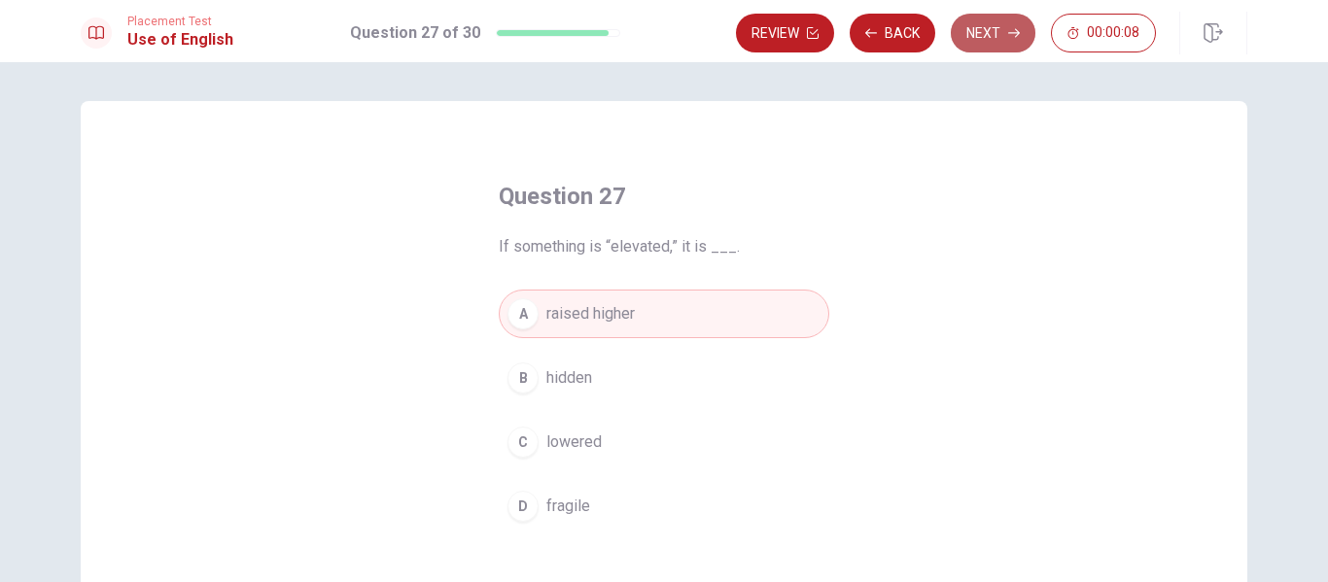
click at [1012, 34] on icon "button" at bounding box center [1014, 33] width 12 height 12
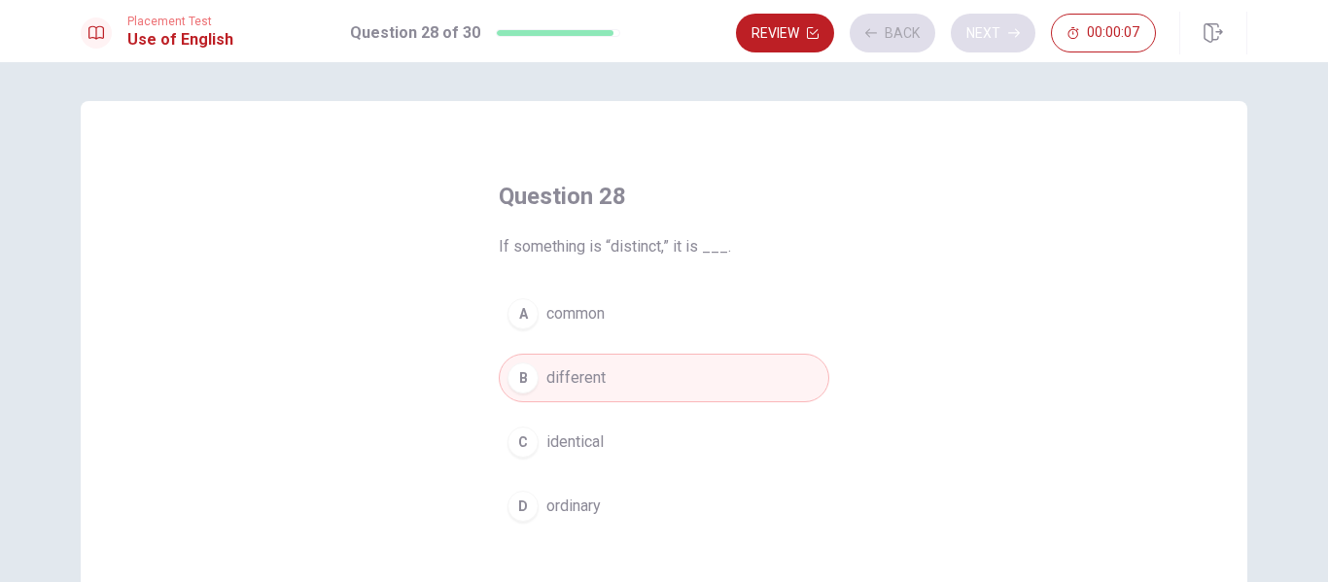
click at [1012, 34] on div "Review Back Next 00:00:07" at bounding box center [946, 33] width 420 height 39
click at [1012, 34] on icon "button" at bounding box center [1014, 33] width 12 height 12
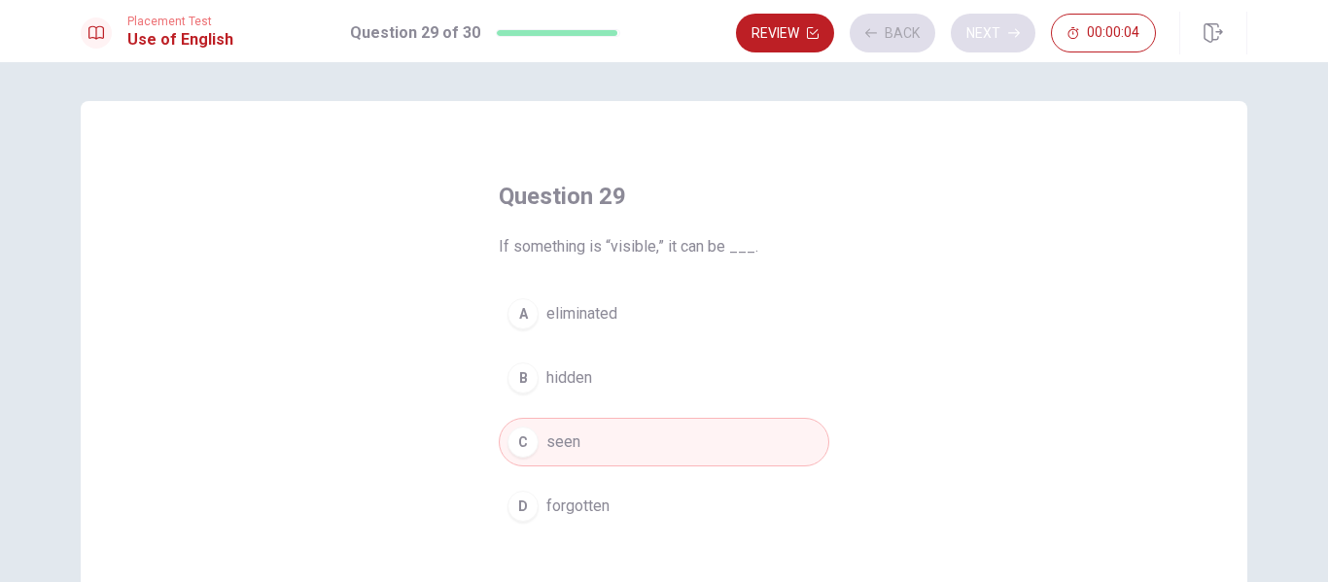
click at [1012, 34] on div "Review Back Next 00:00:04" at bounding box center [946, 33] width 420 height 39
click at [1012, 34] on icon "button" at bounding box center [1014, 33] width 12 height 12
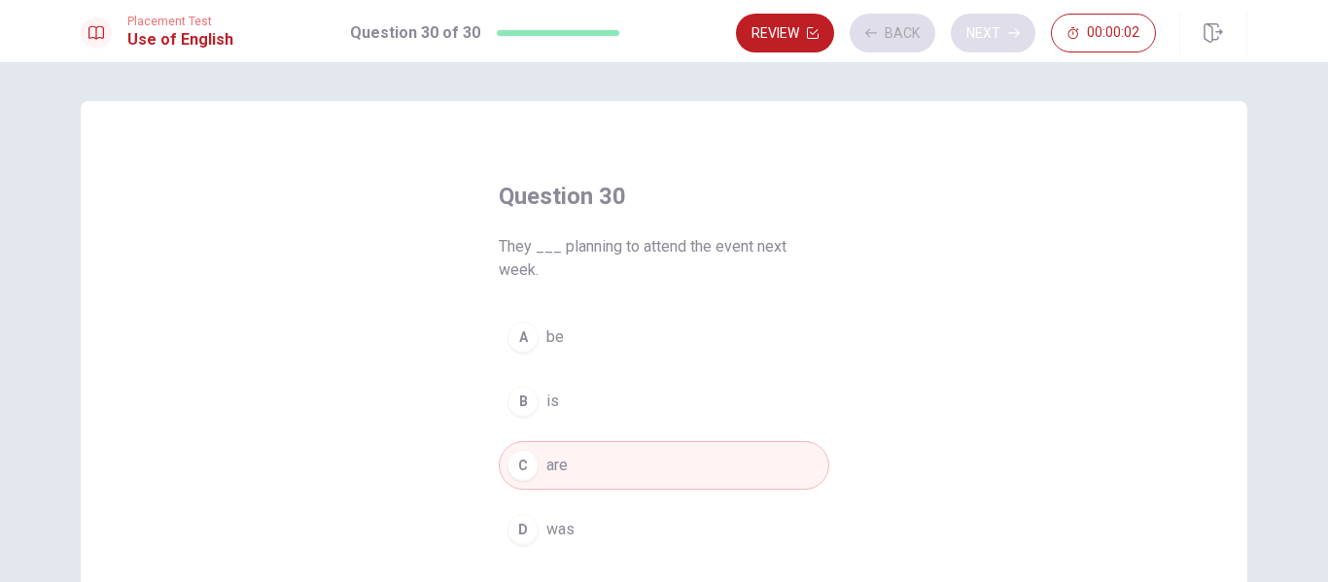
click at [1012, 34] on div "Review Back Next 00:00:02" at bounding box center [946, 33] width 420 height 39
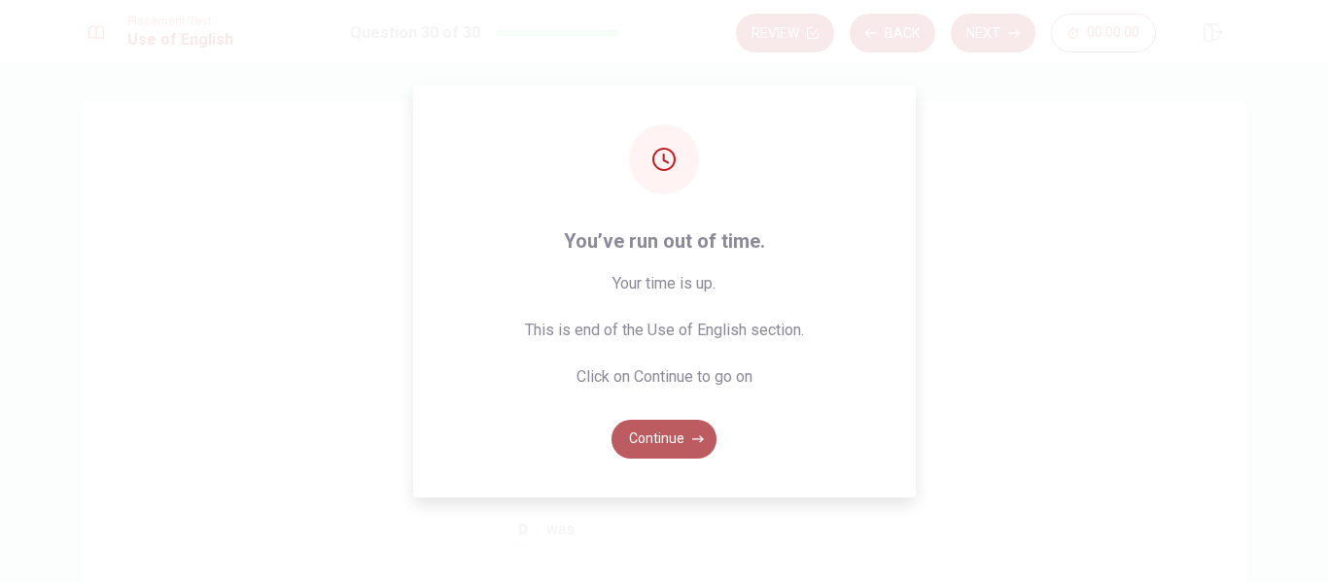
click at [681, 437] on button "Continue" at bounding box center [664, 439] width 105 height 39
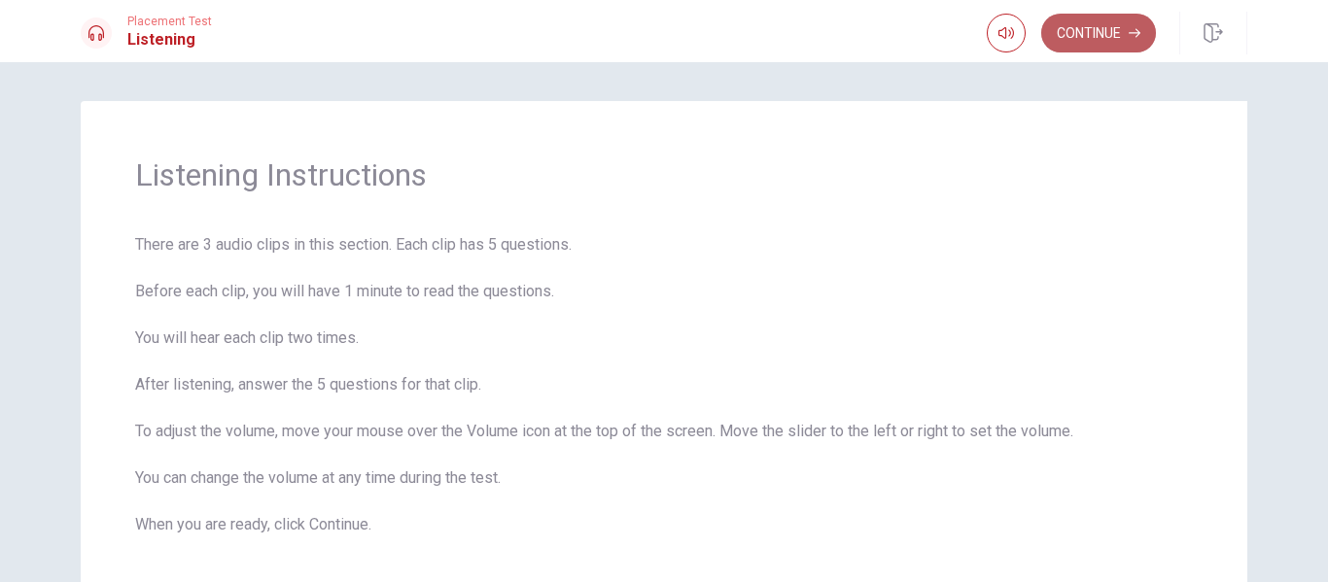
click at [1123, 31] on button "Continue" at bounding box center [1098, 33] width 115 height 39
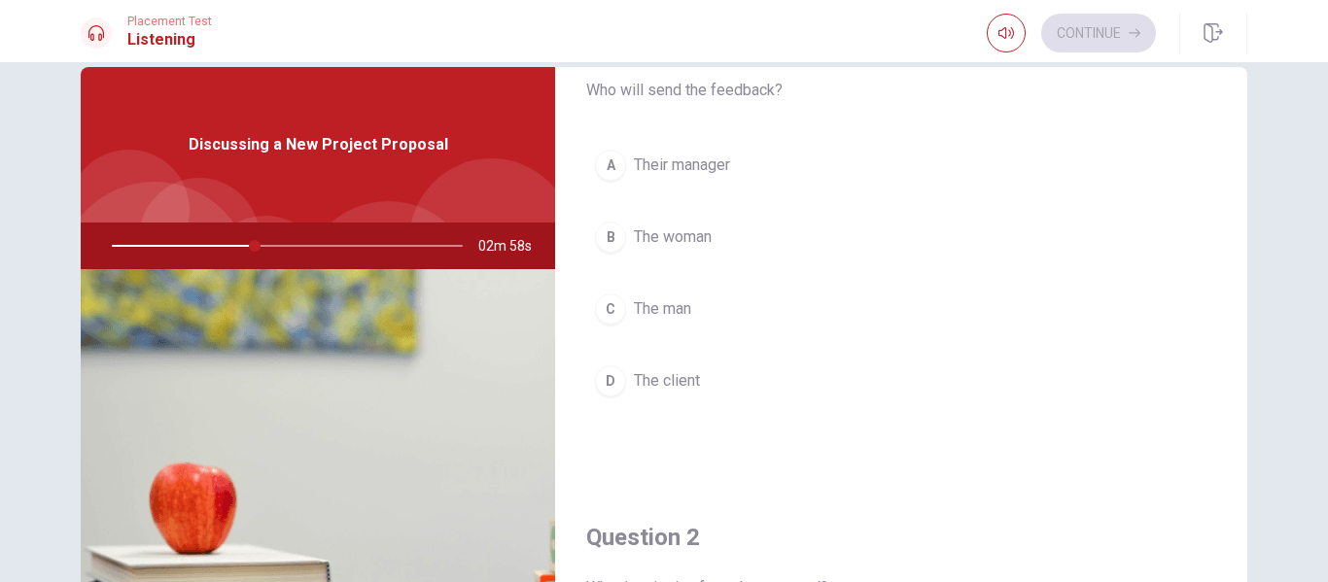
scroll to position [41, 0]
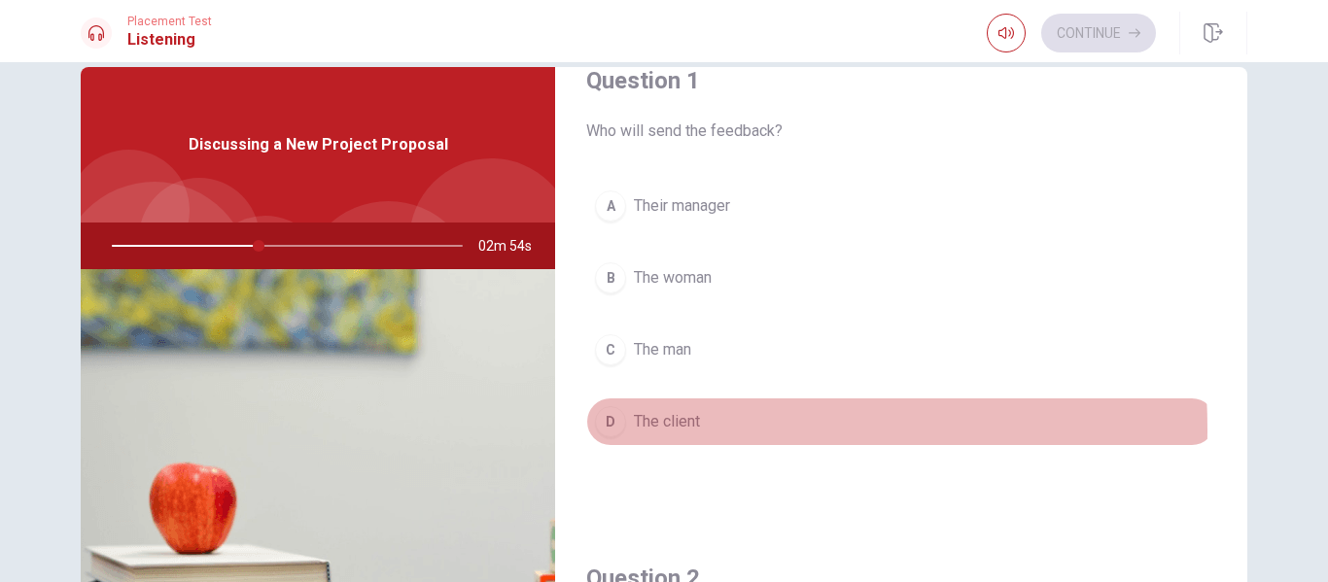
click at [600, 430] on div "D" at bounding box center [610, 421] width 31 height 31
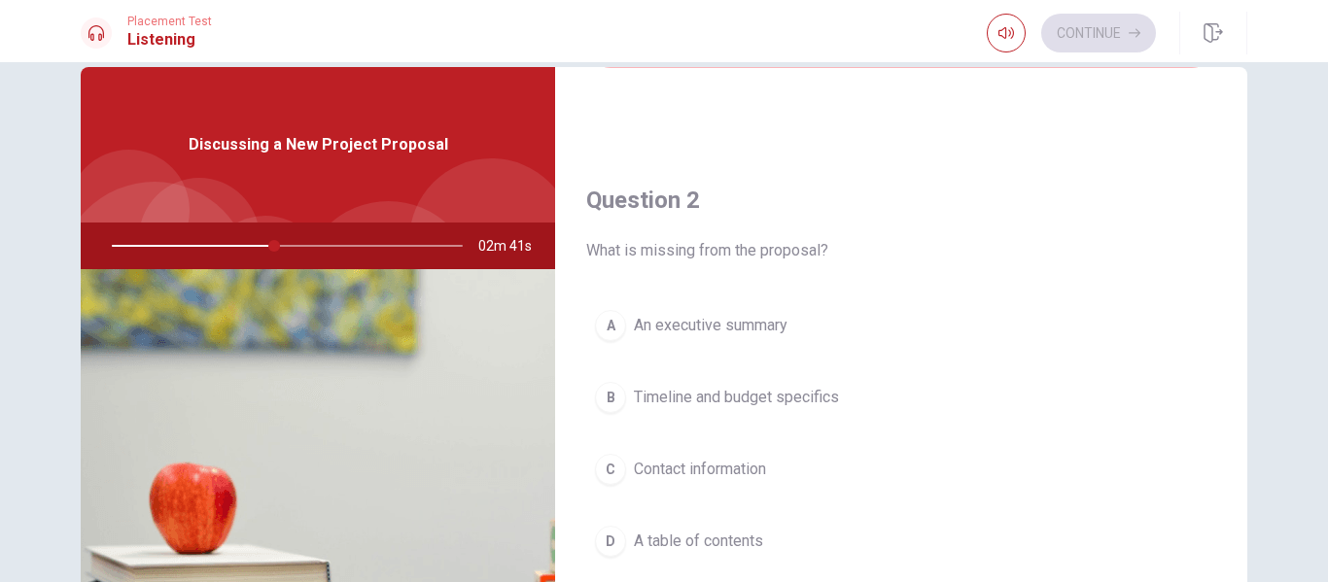
scroll to position [448, 0]
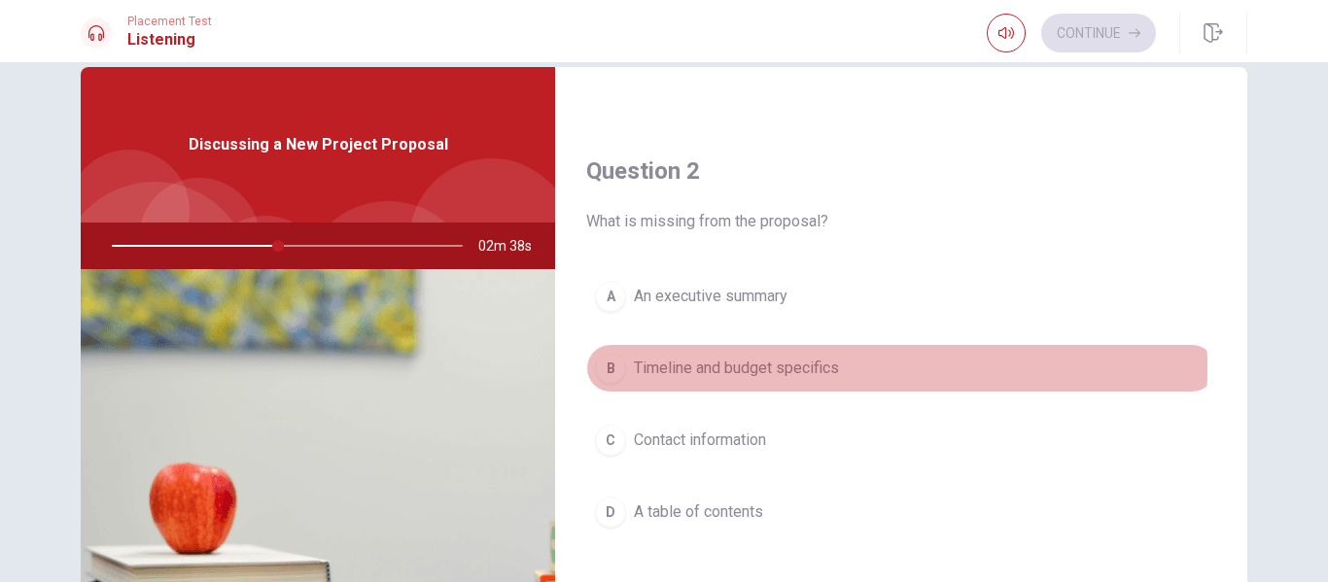
click at [765, 368] on span "Timeline and budget specifics" at bounding box center [736, 368] width 205 height 23
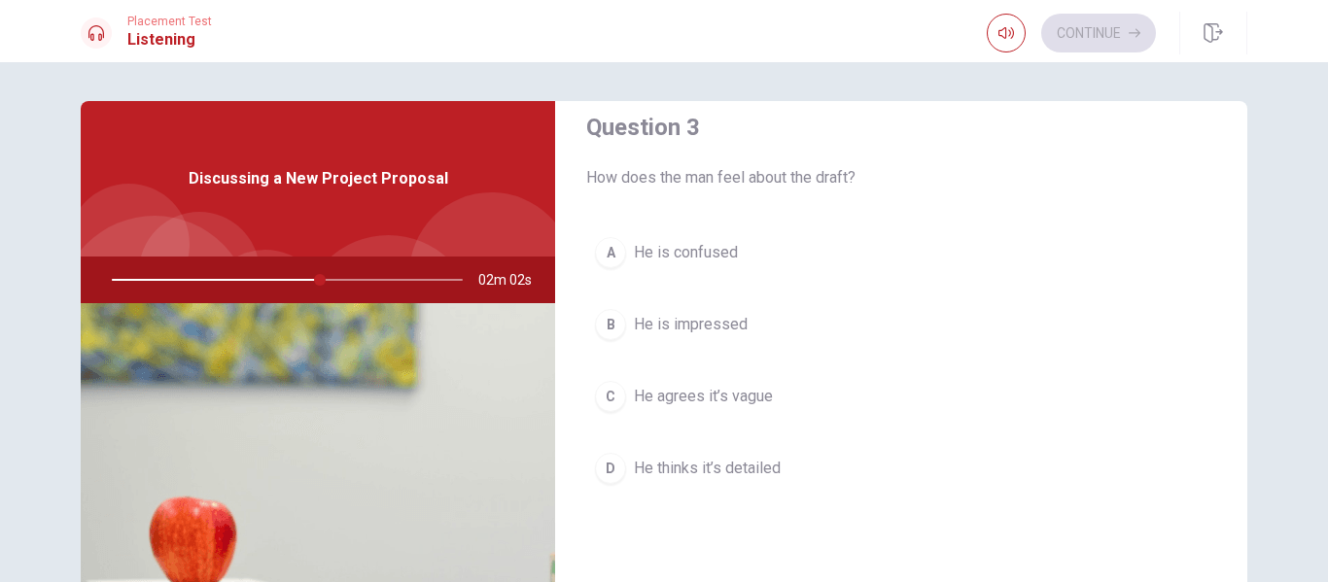
scroll to position [1031, 0]
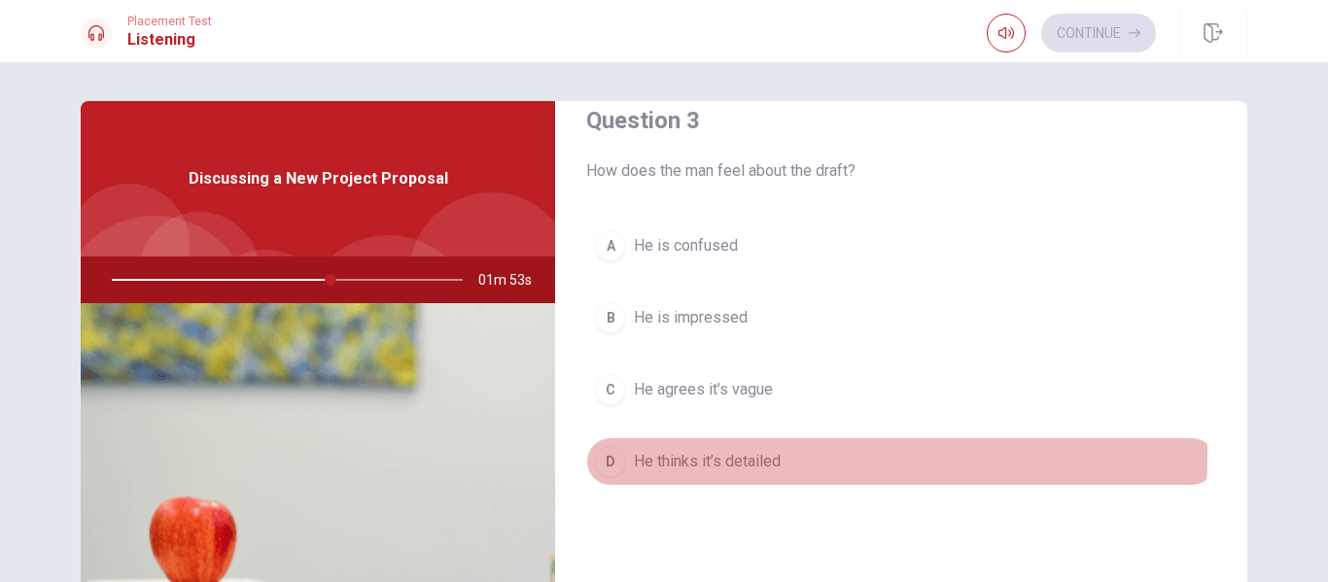
click at [607, 455] on div "D" at bounding box center [610, 461] width 31 height 31
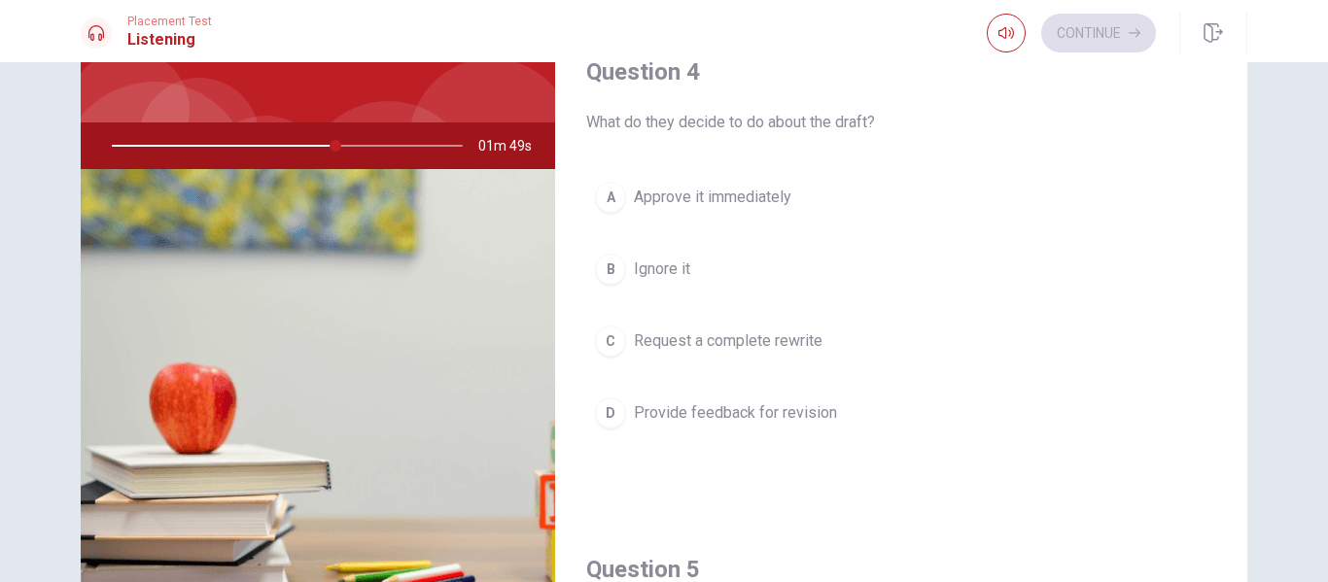
scroll to position [144, 0]
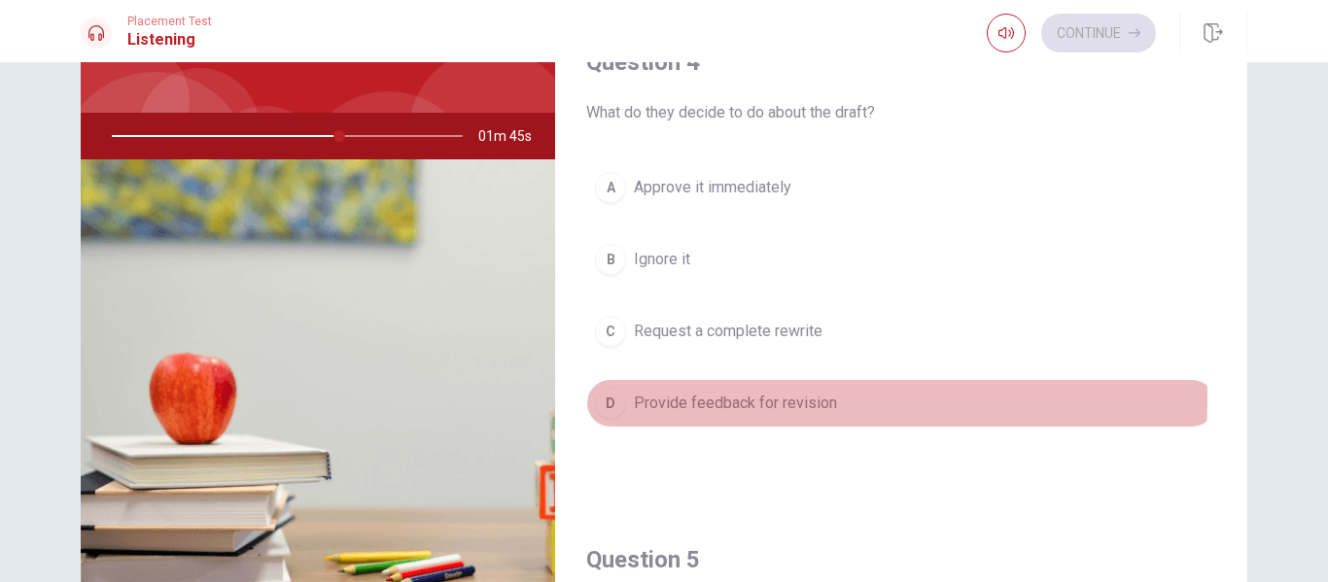
click at [716, 400] on span "Provide feedback for revision" at bounding box center [735, 403] width 203 height 23
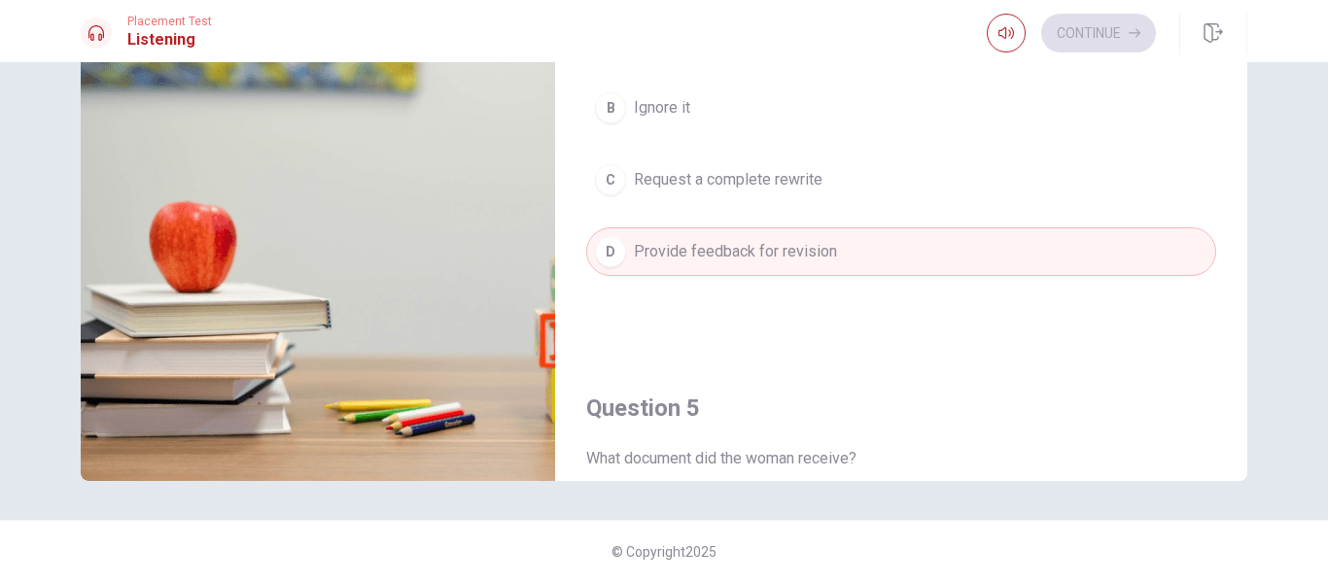
scroll to position [1813, 0]
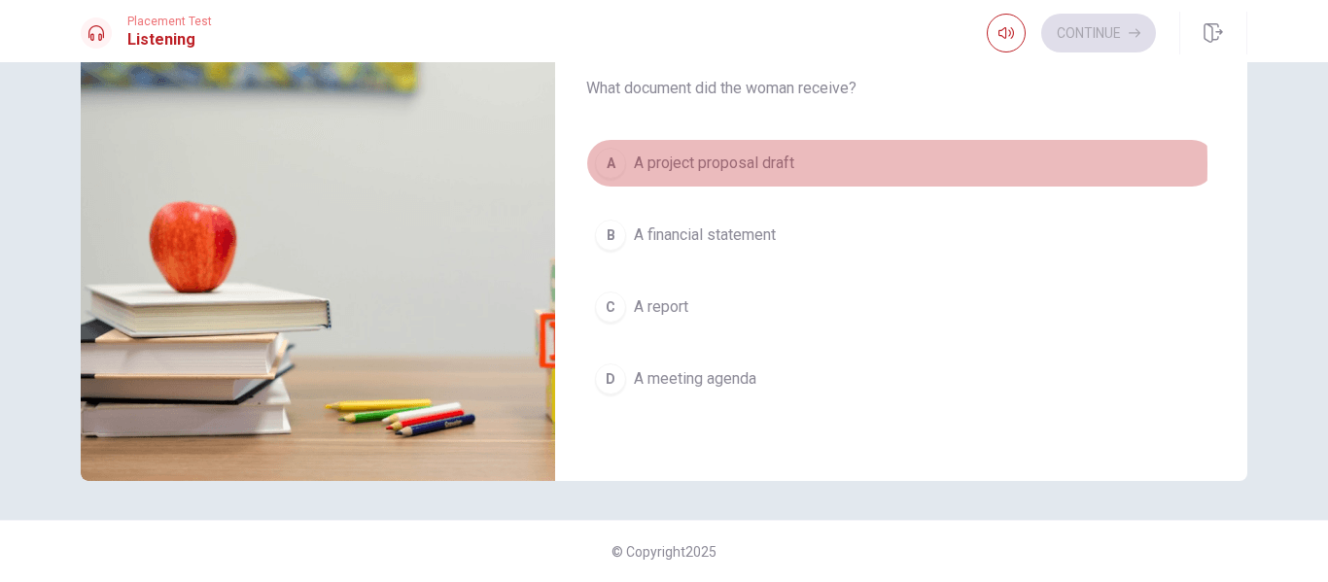
click at [599, 164] on div "A" at bounding box center [610, 163] width 31 height 31
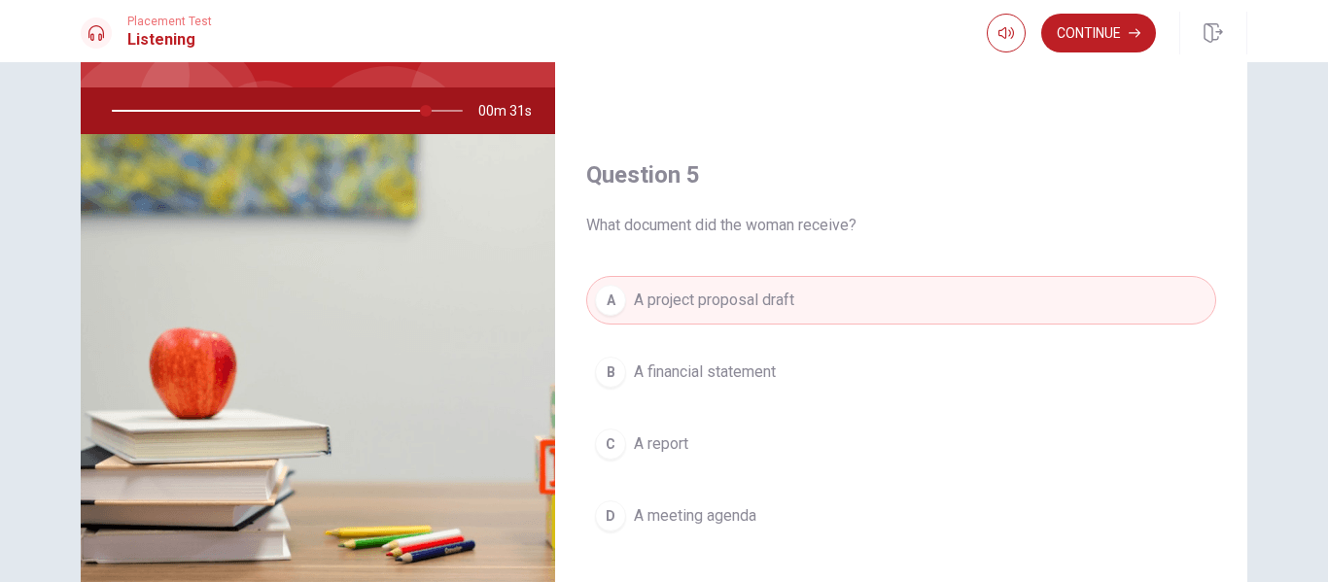
scroll to position [164, 0]
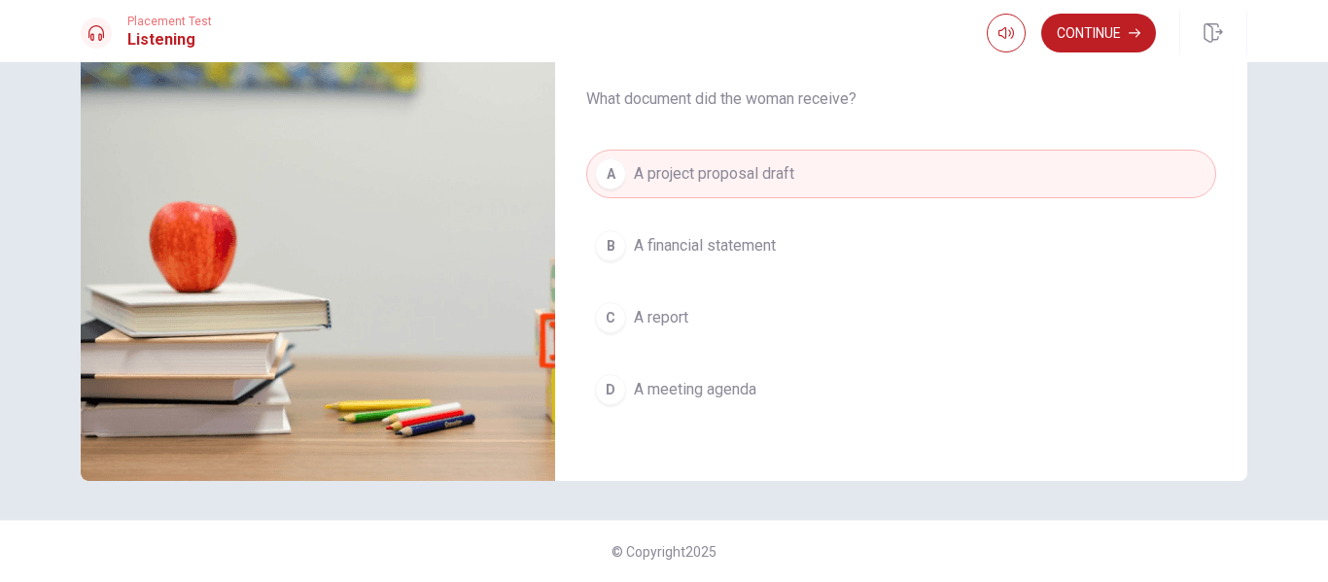
type input "0"
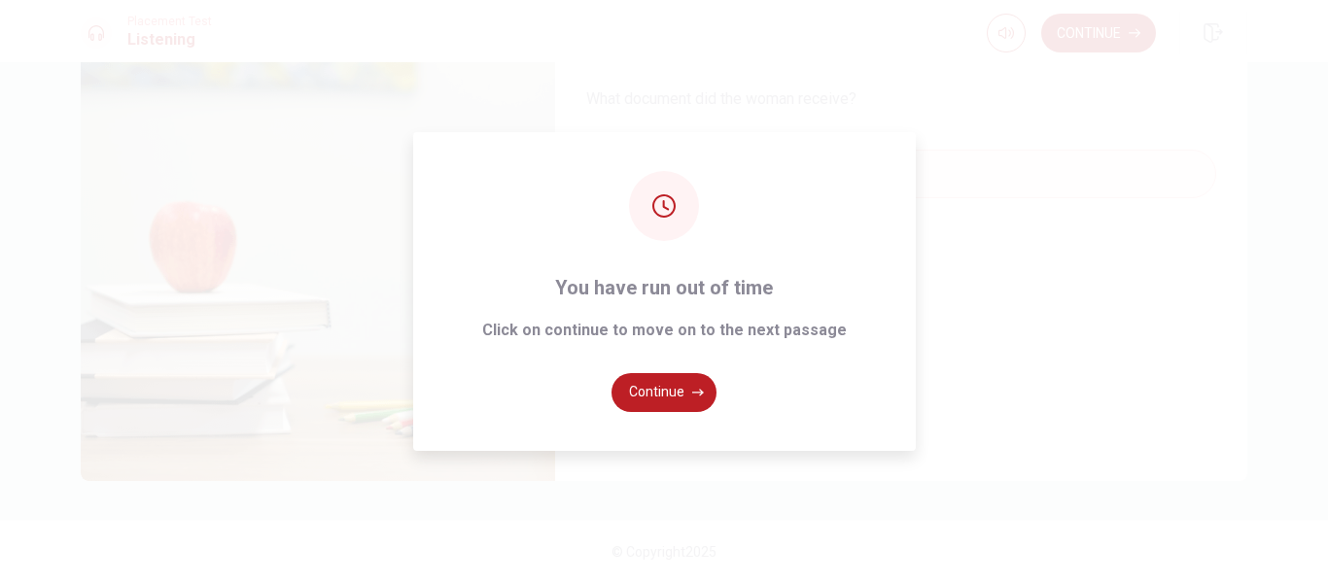
scroll to position [110, 0]
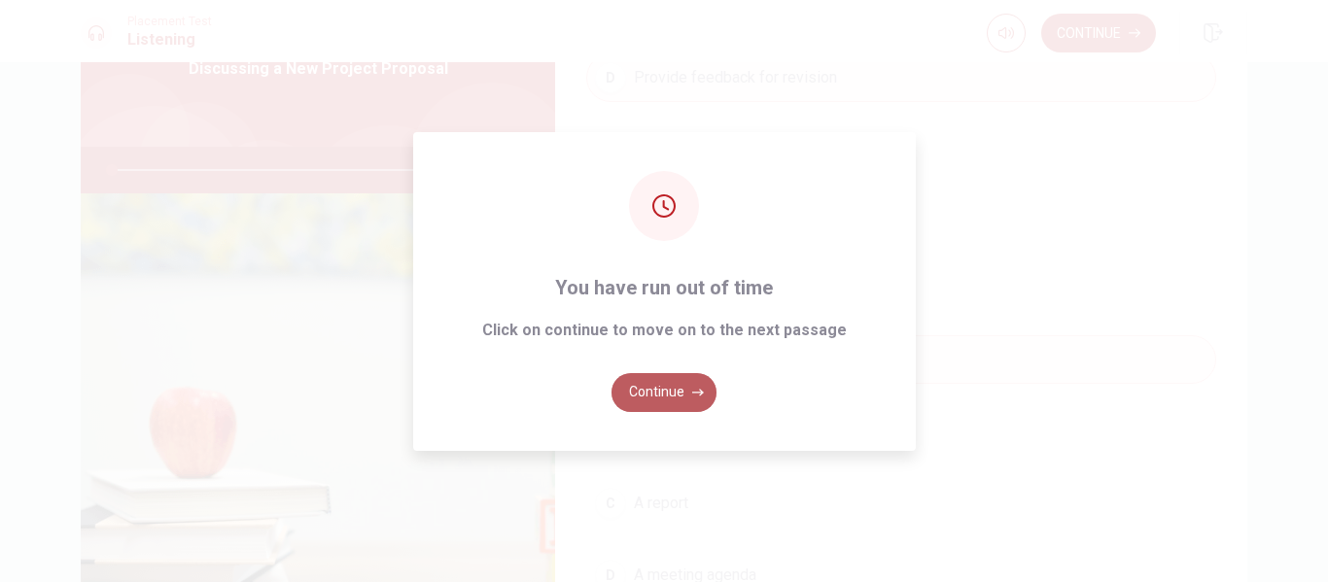
click at [678, 400] on button "Continue" at bounding box center [664, 392] width 105 height 39
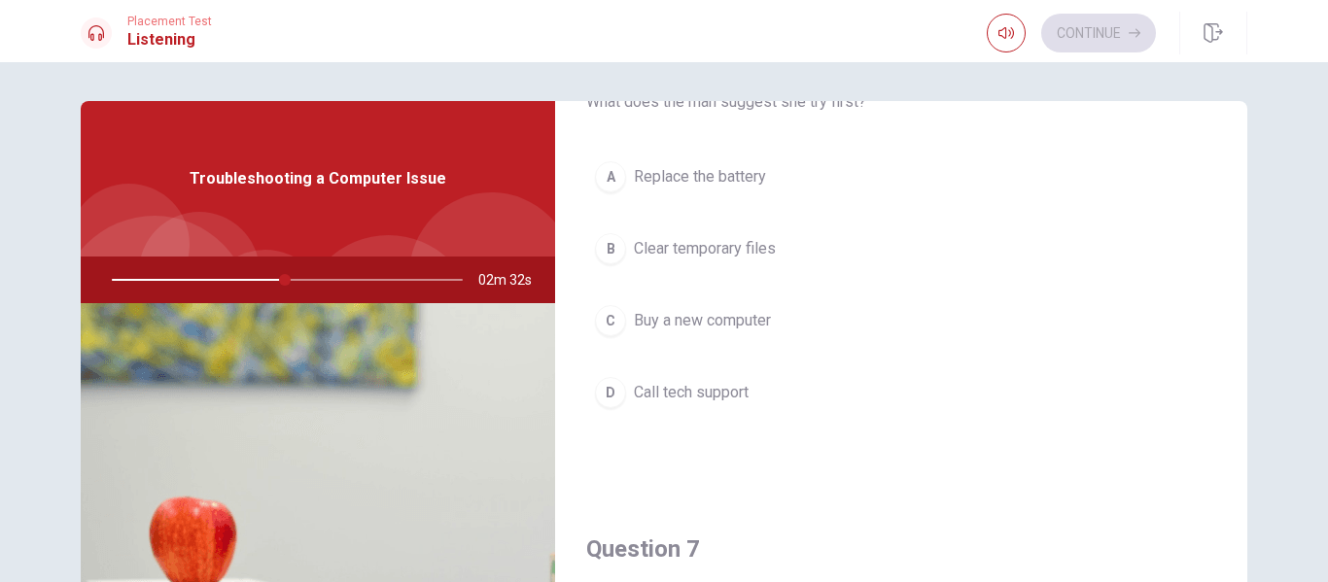
scroll to position [0, 0]
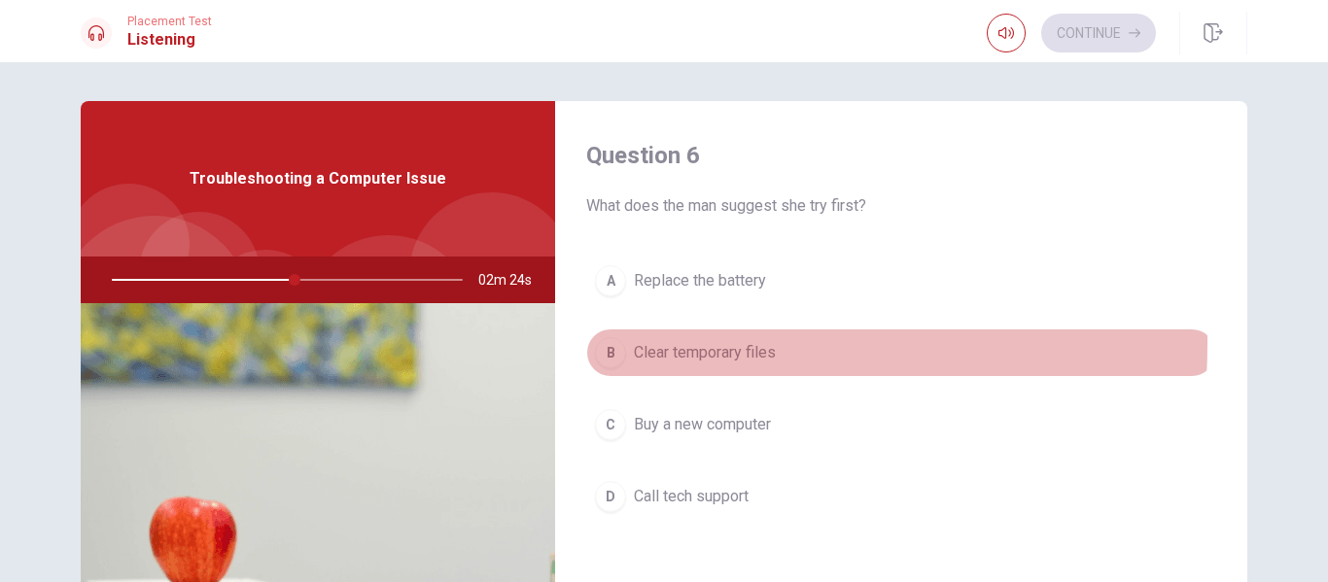
click at [603, 343] on div "B" at bounding box center [610, 352] width 31 height 31
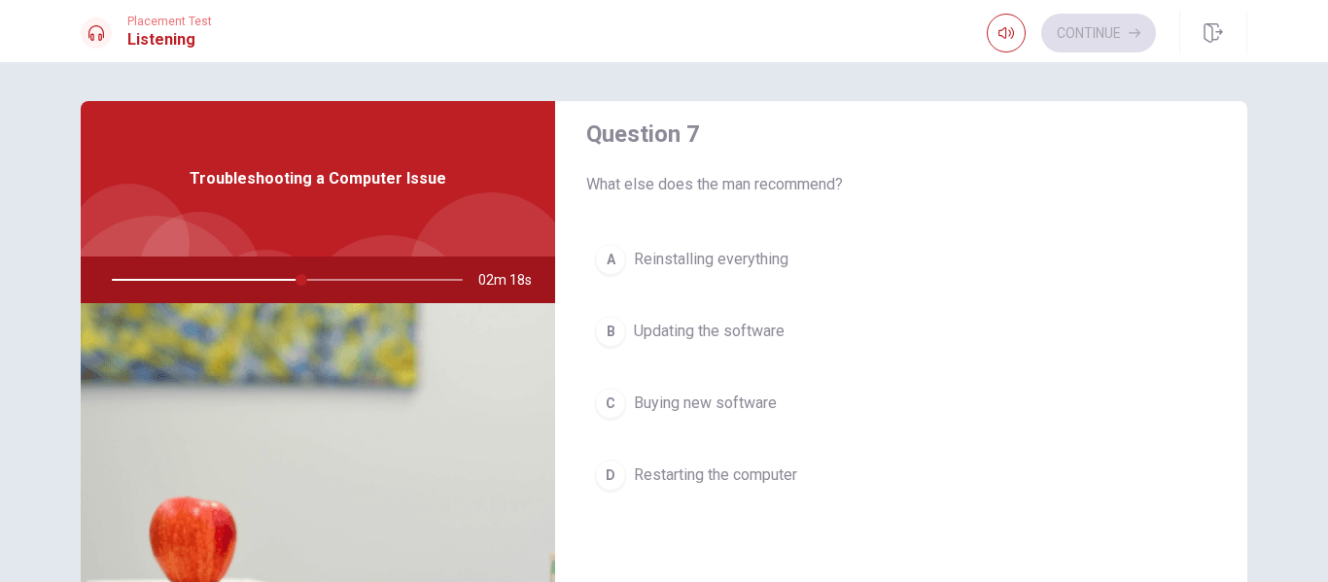
scroll to position [523, 0]
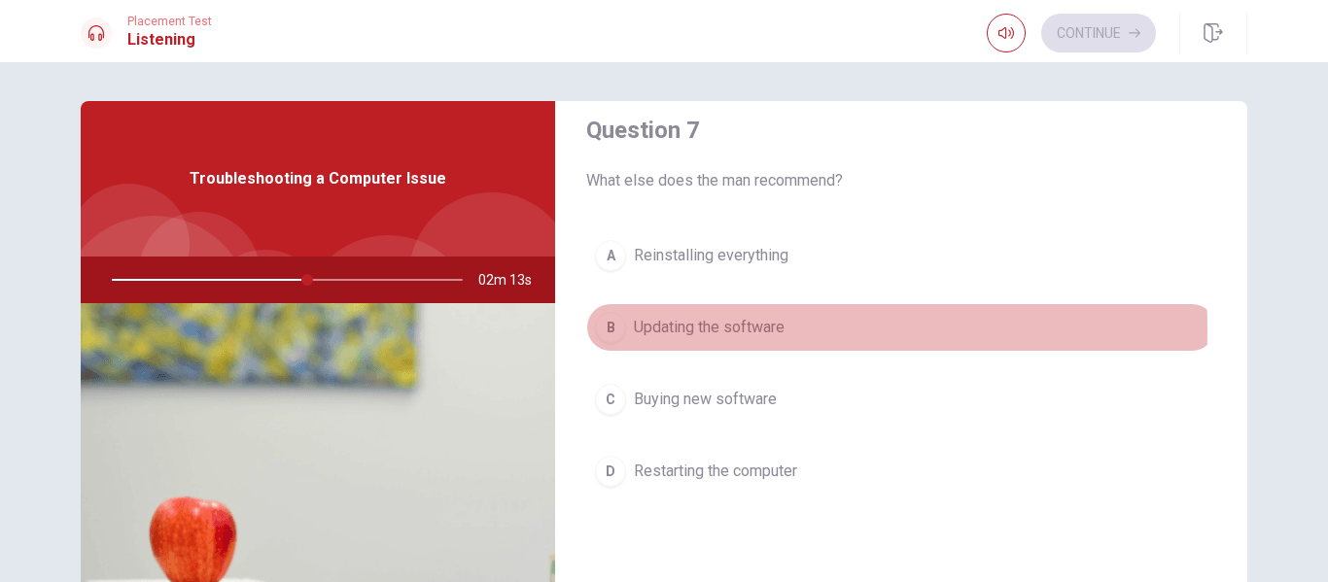
click at [607, 331] on div "B" at bounding box center [610, 327] width 31 height 31
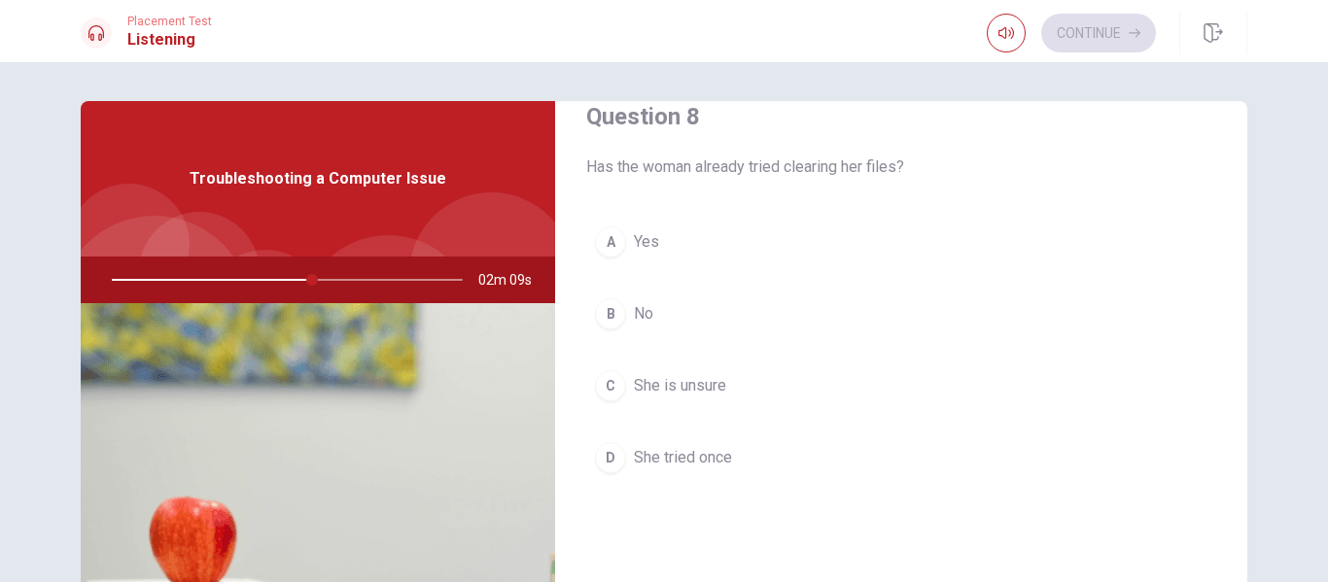
scroll to position [1042, 0]
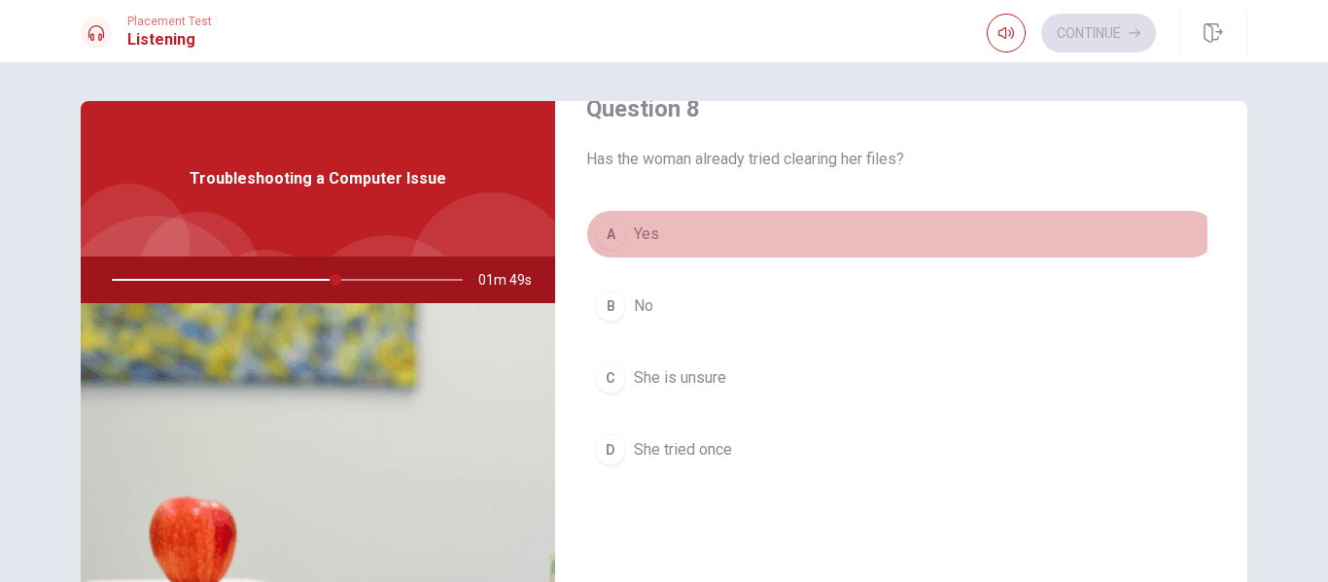
click at [601, 238] on div "A" at bounding box center [610, 234] width 31 height 31
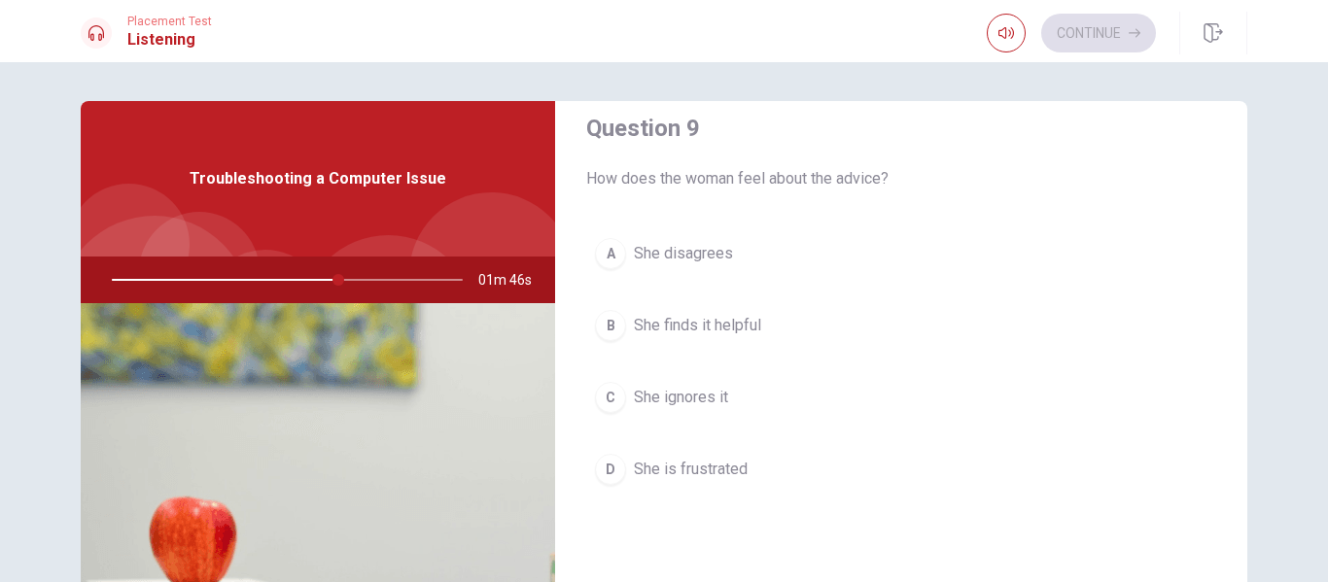
scroll to position [1524, 0]
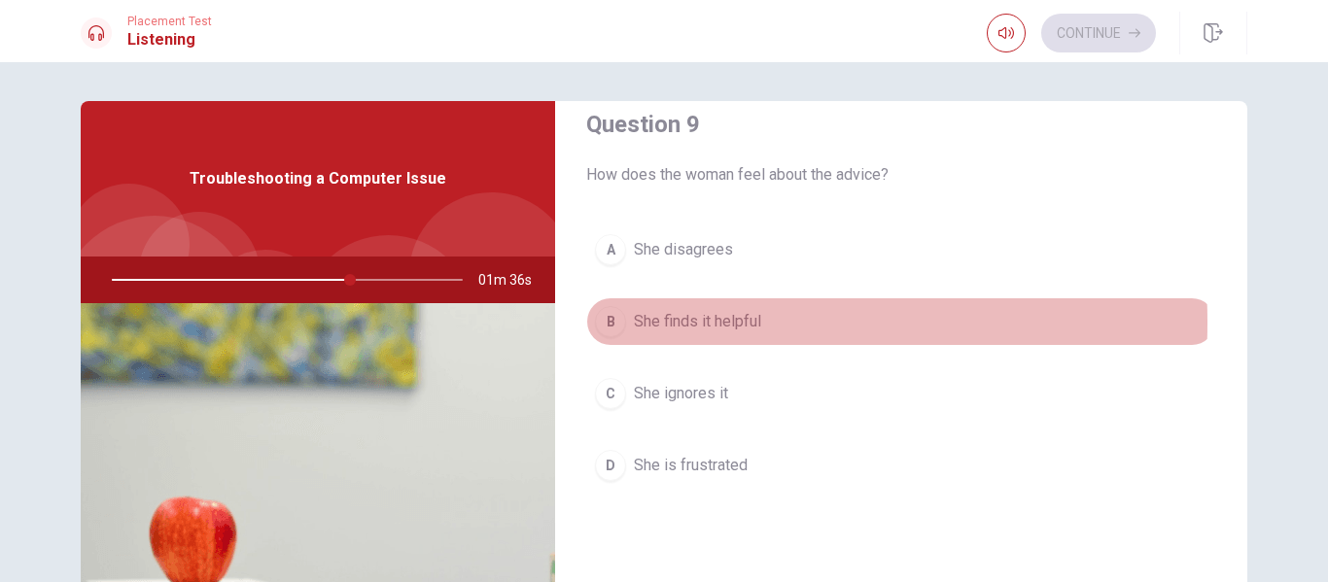
click at [607, 323] on div "B" at bounding box center [610, 321] width 31 height 31
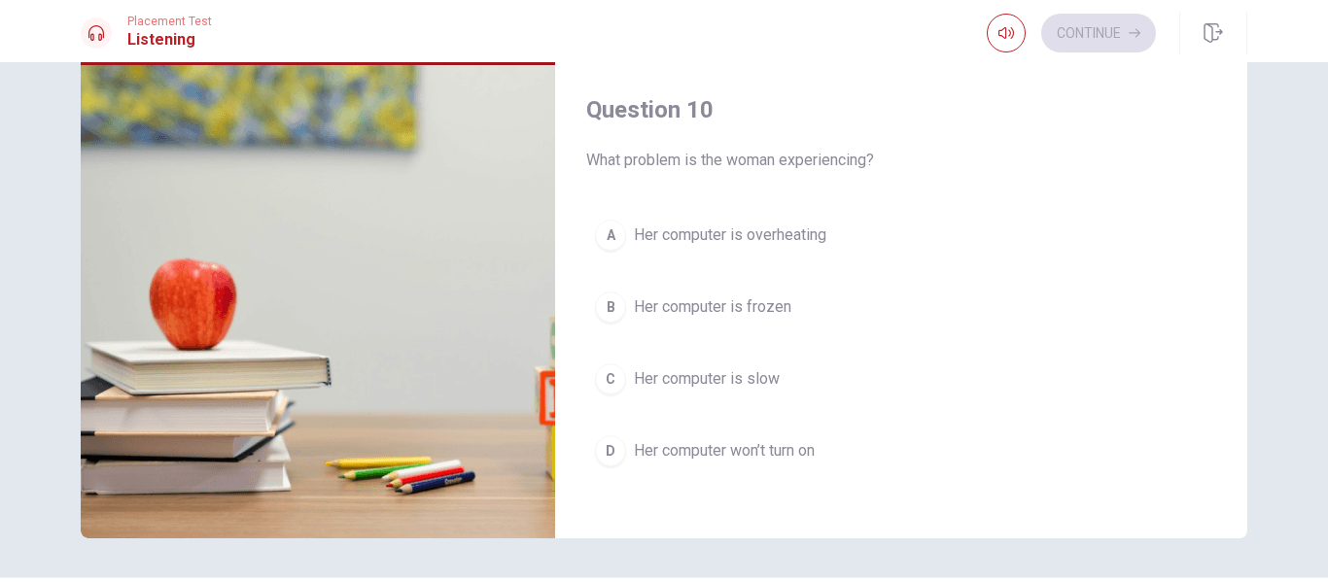
scroll to position [1813, 0]
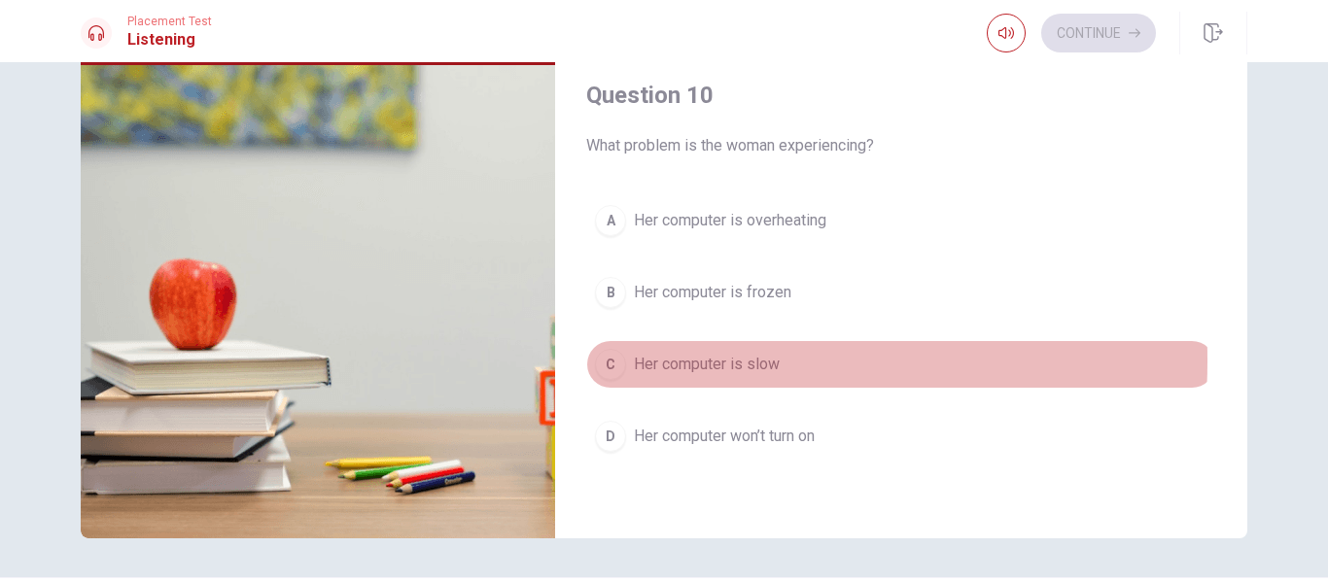
click at [600, 361] on div "C" at bounding box center [610, 364] width 31 height 31
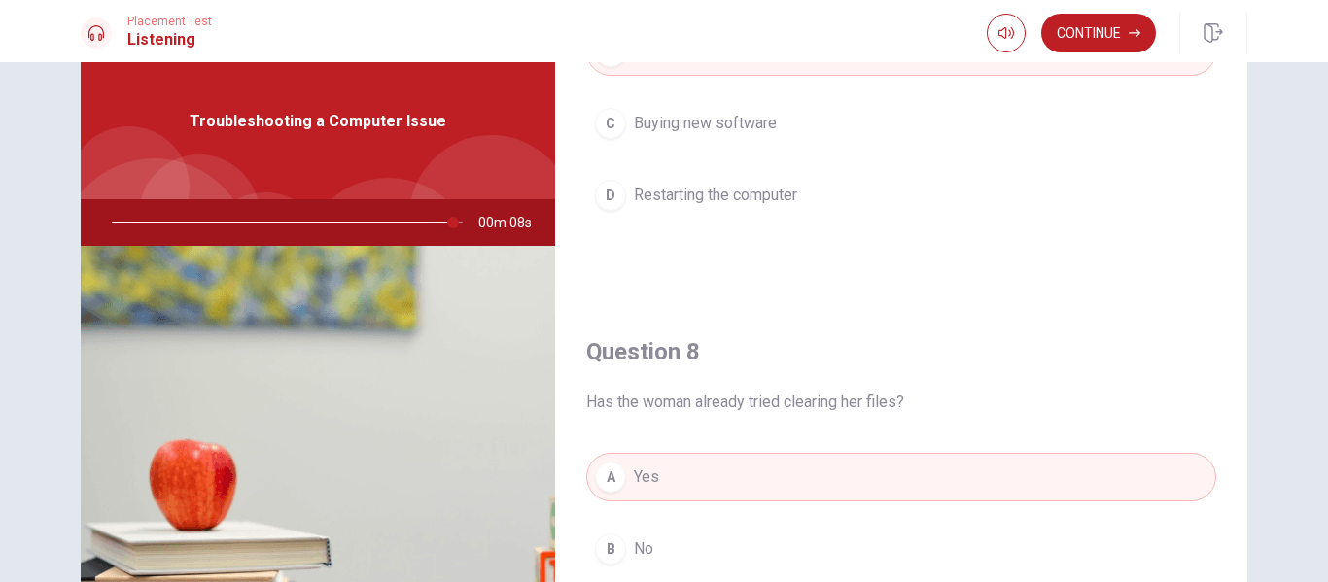
scroll to position [0, 0]
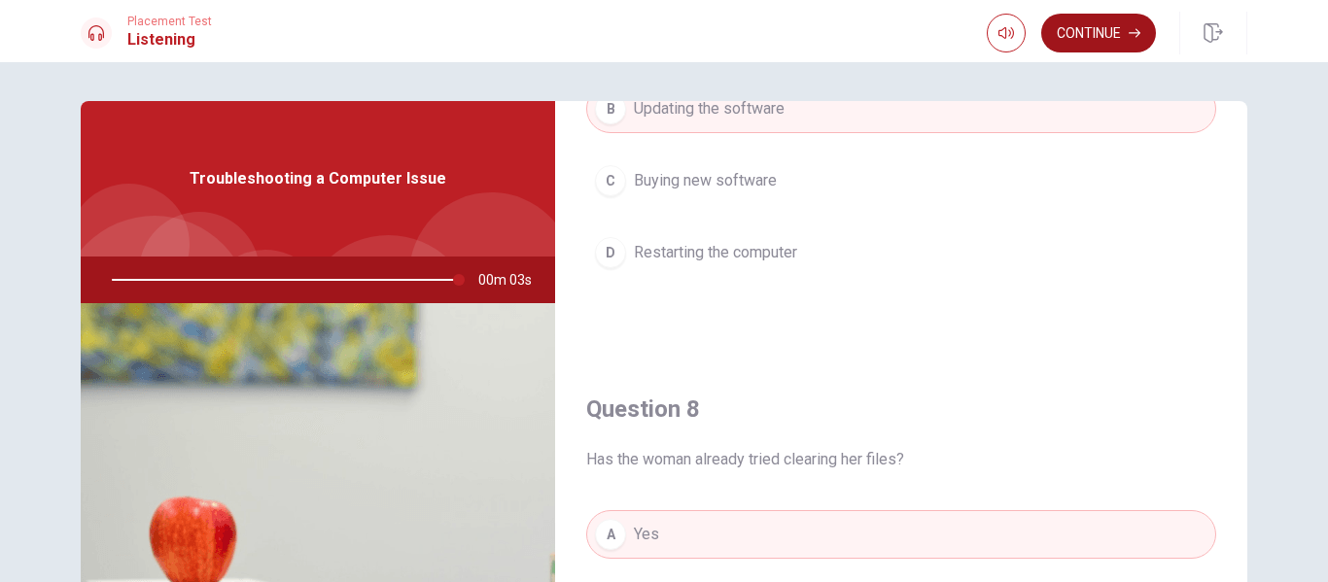
click at [1112, 32] on button "Continue" at bounding box center [1098, 33] width 115 height 39
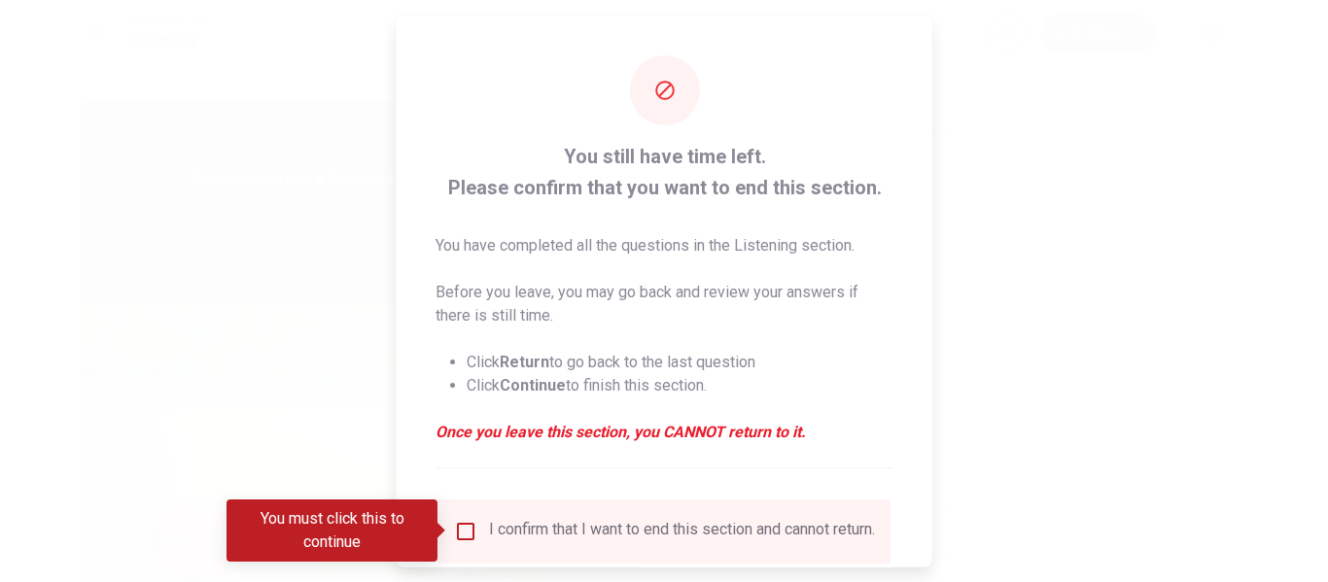
type input "0"
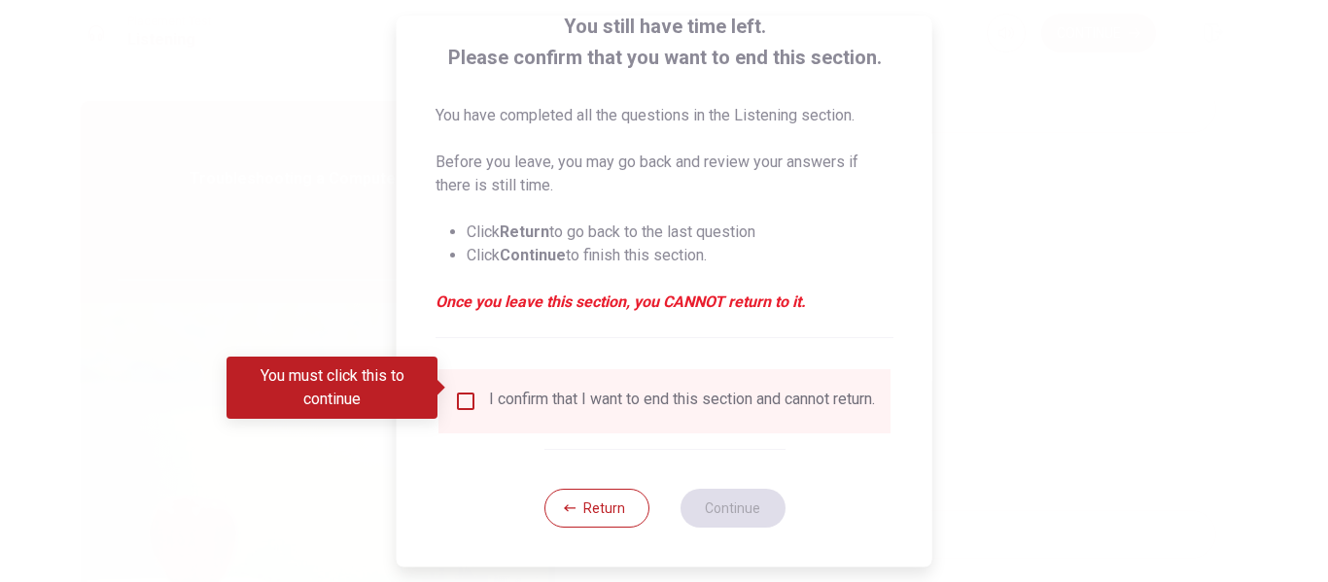
scroll to position [143, 0]
click at [463, 390] on input "You must click this to continue" at bounding box center [465, 401] width 23 height 23
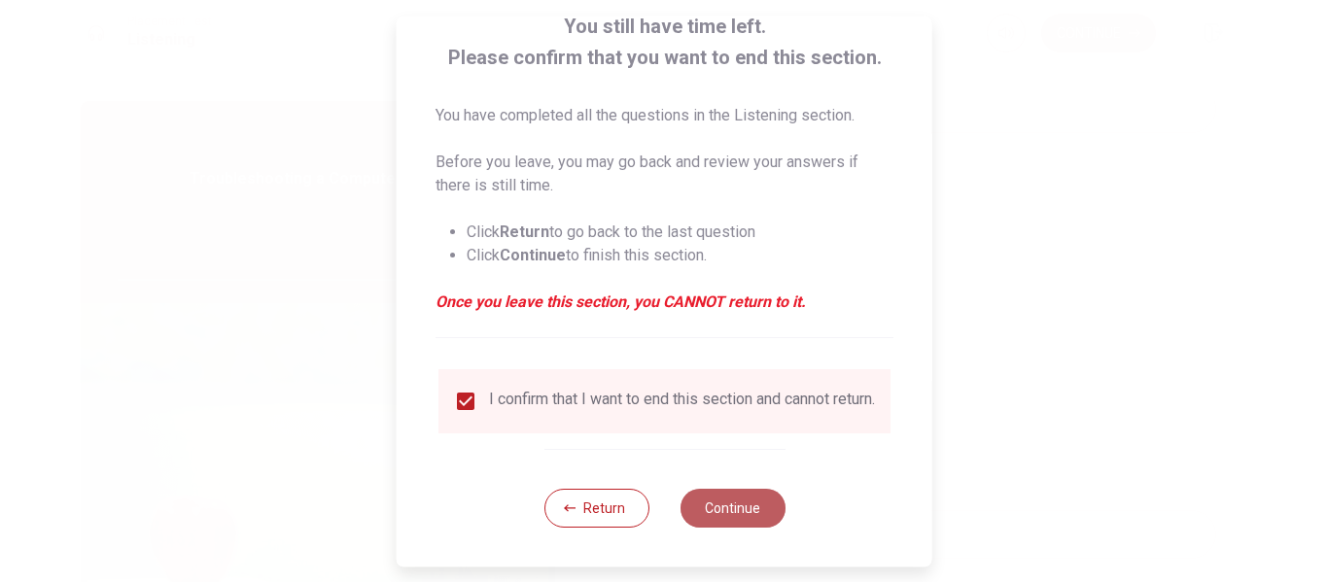
click at [774, 512] on button "Continue" at bounding box center [732, 508] width 105 height 39
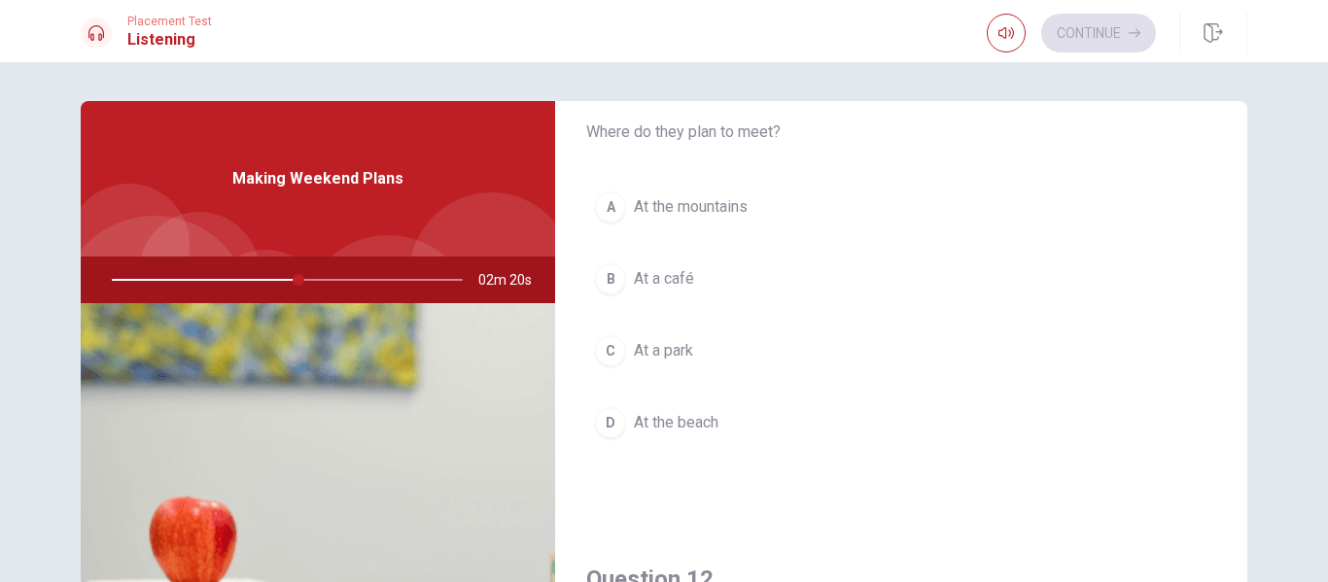
scroll to position [70, 0]
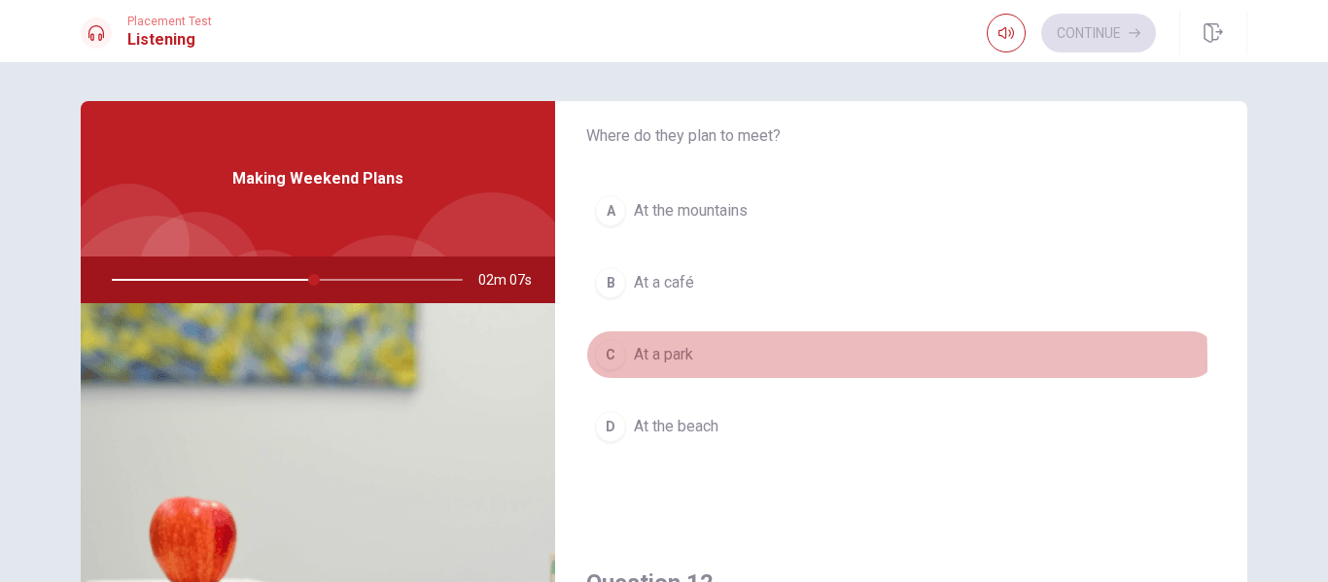
click at [604, 361] on div "C" at bounding box center [610, 354] width 31 height 31
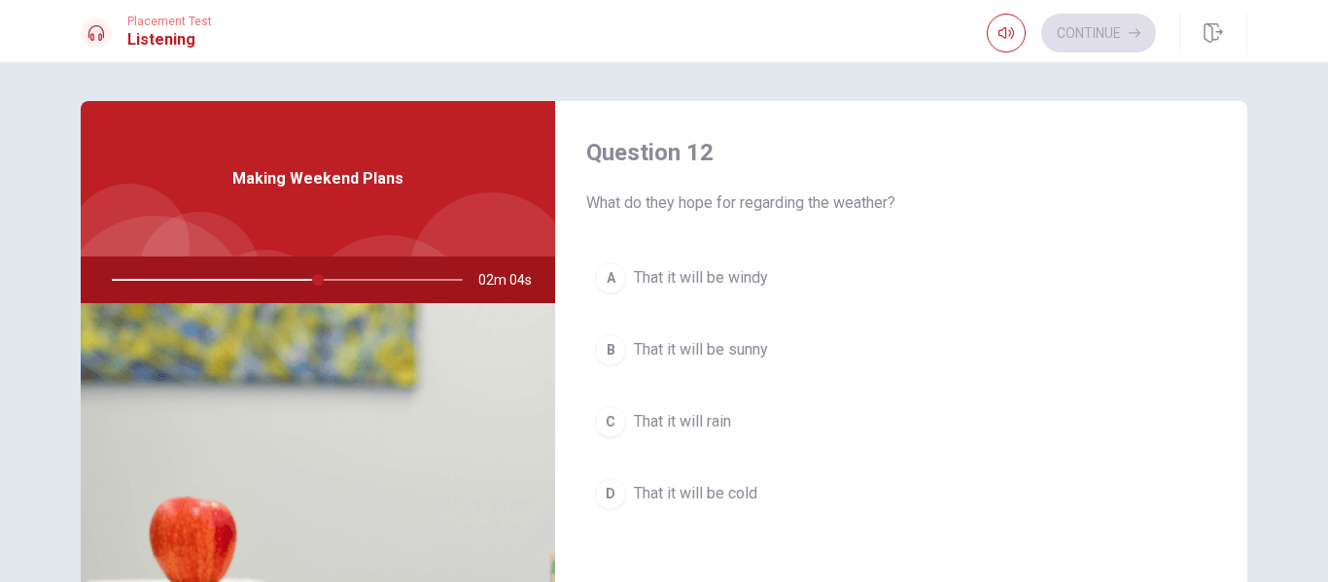
scroll to position [505, 0]
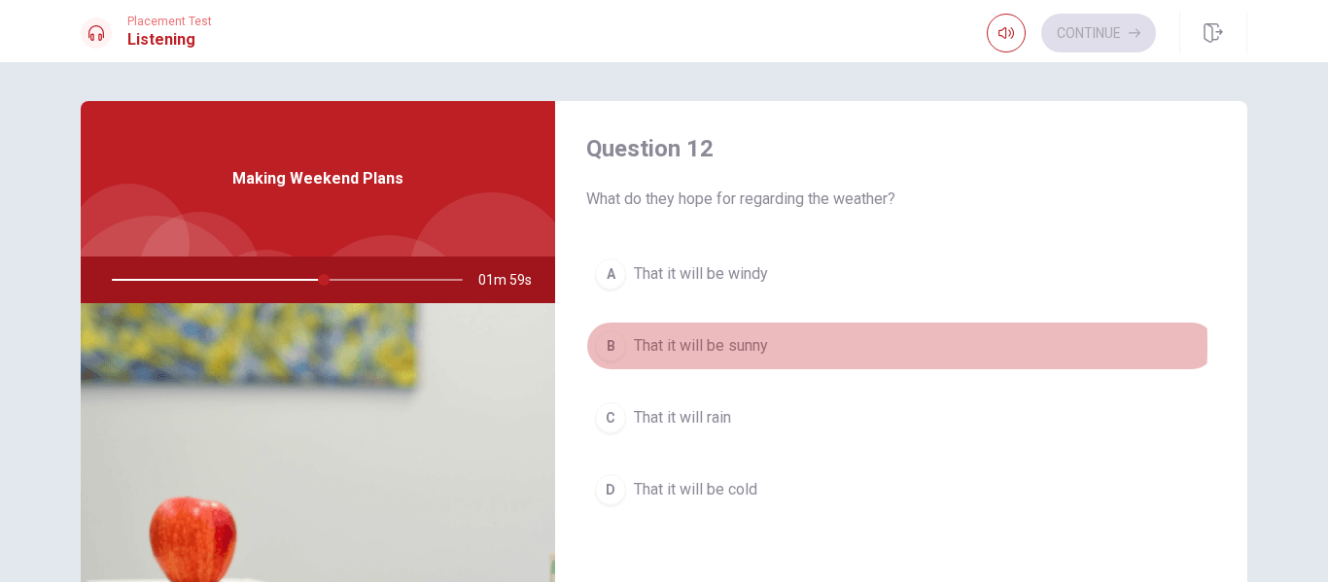
click at [731, 345] on span "That it will be sunny" at bounding box center [701, 345] width 134 height 23
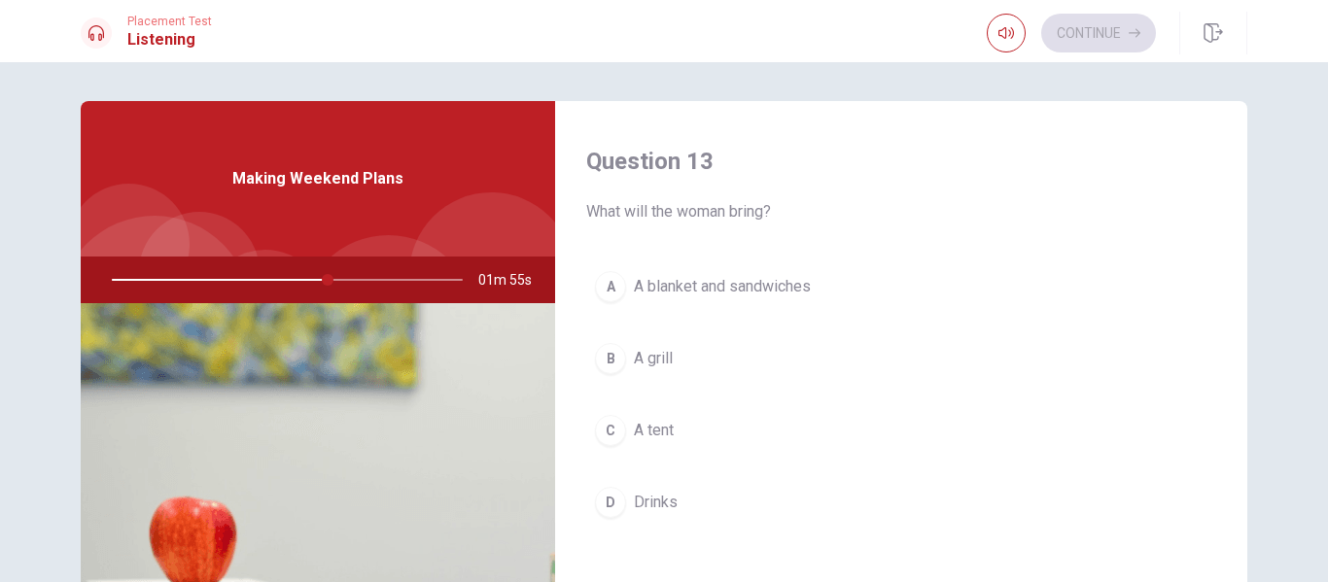
scroll to position [1001, 0]
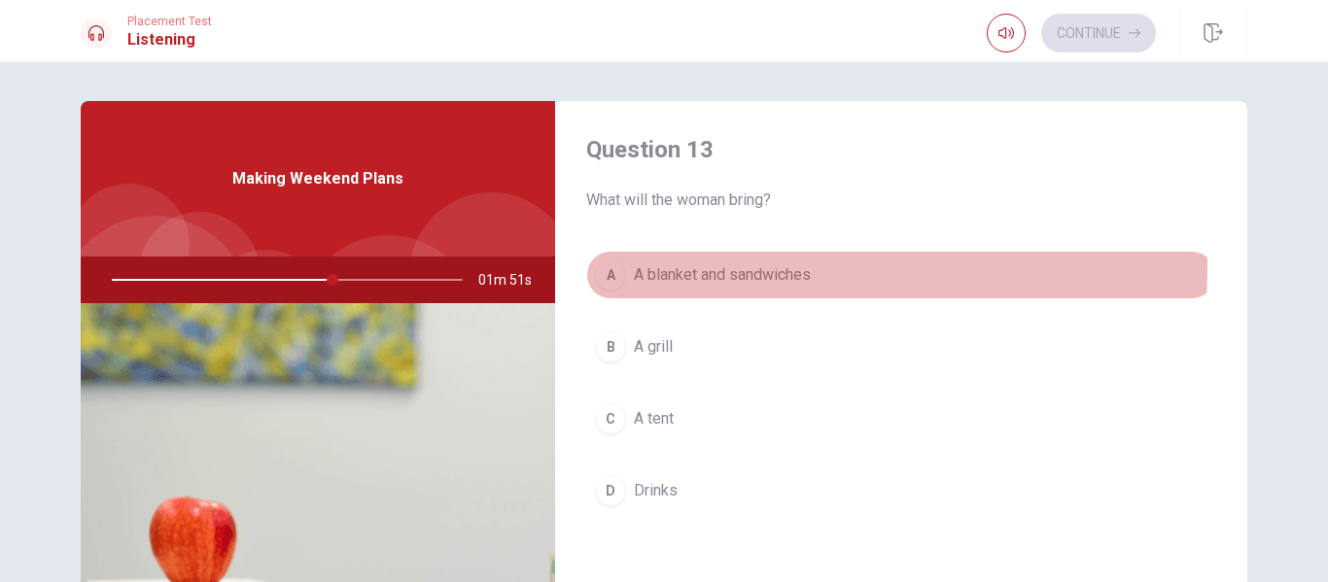
click at [602, 264] on div "A" at bounding box center [610, 275] width 31 height 31
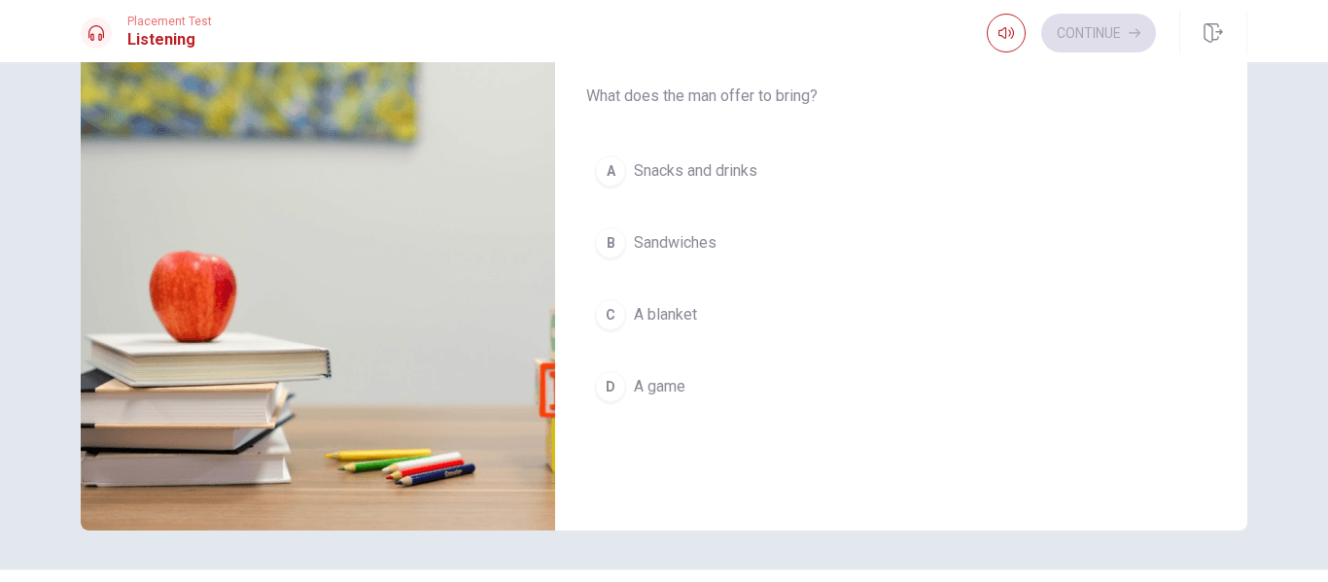
scroll to position [1424, 0]
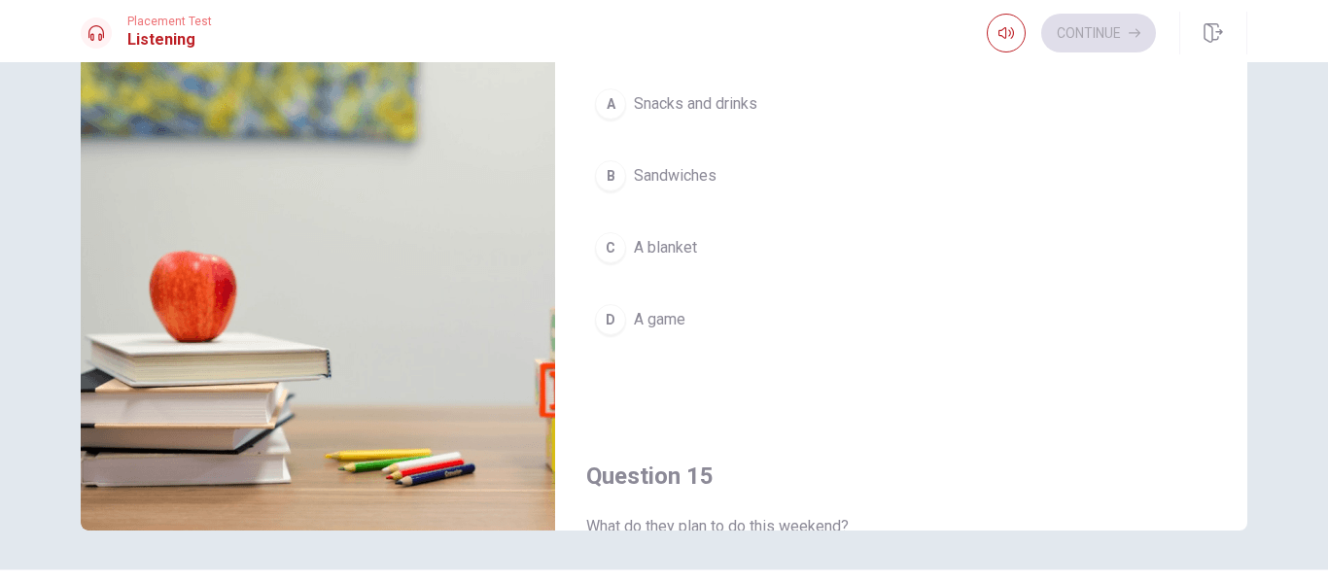
click at [605, 101] on div "A" at bounding box center [610, 103] width 31 height 31
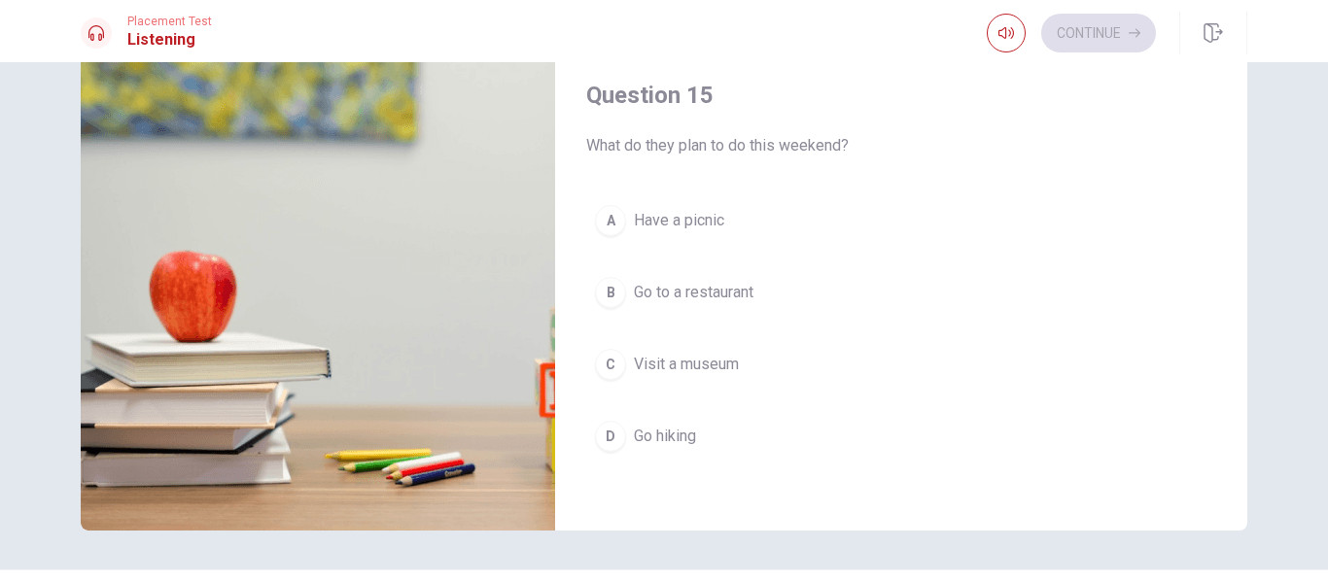
scroll to position [1813, 0]
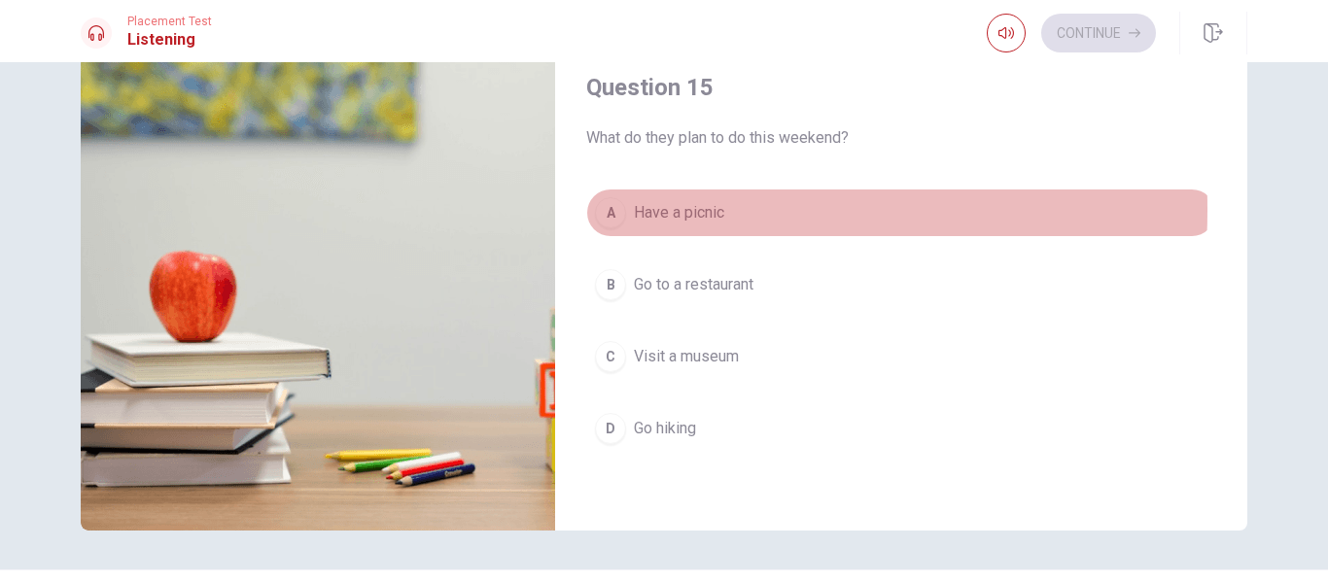
click at [604, 210] on div "A" at bounding box center [610, 212] width 31 height 31
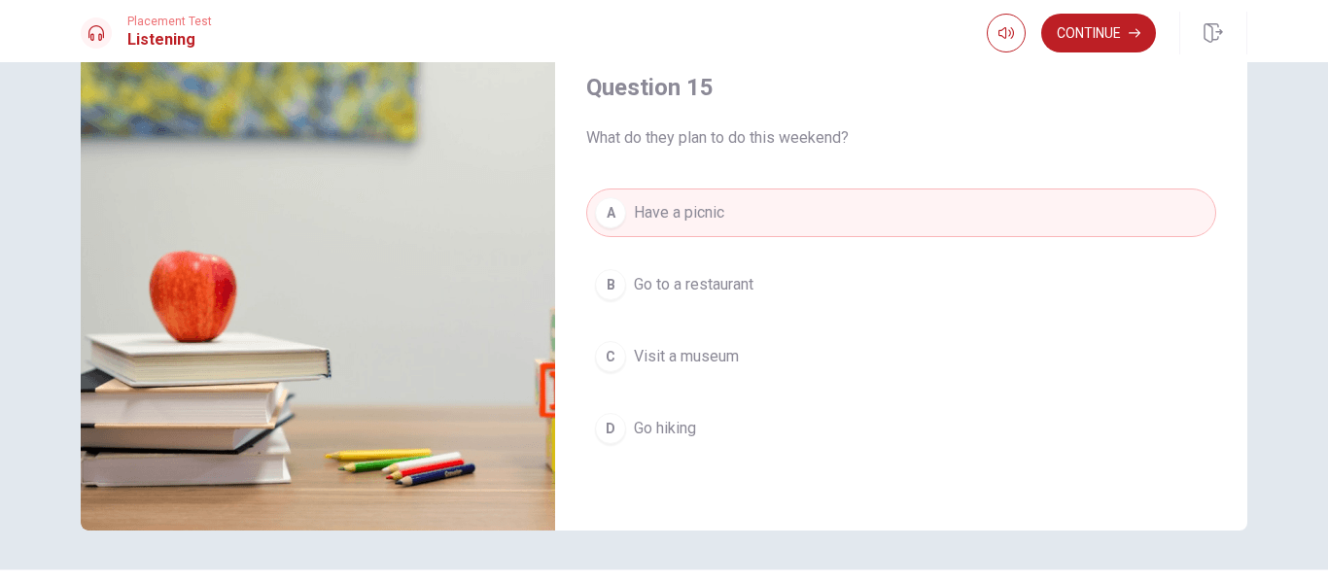
click at [775, 332] on div "A Have a picnic B Go to a restaurant C Visit a museum D Go hiking" at bounding box center [901, 340] width 630 height 303
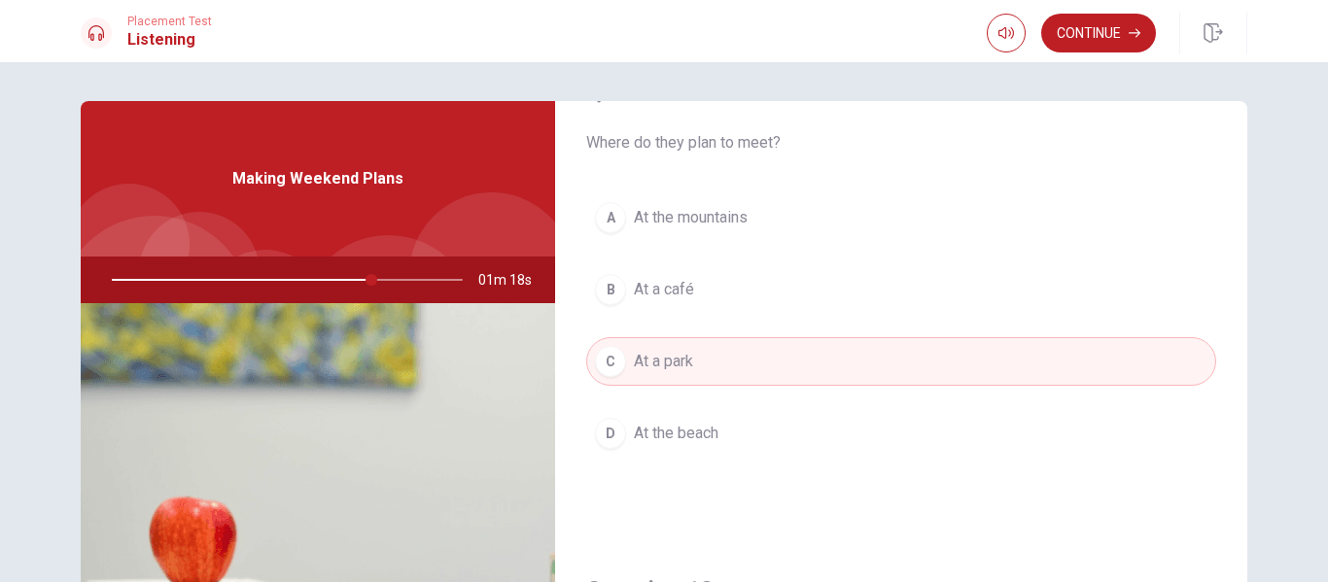
scroll to position [0, 0]
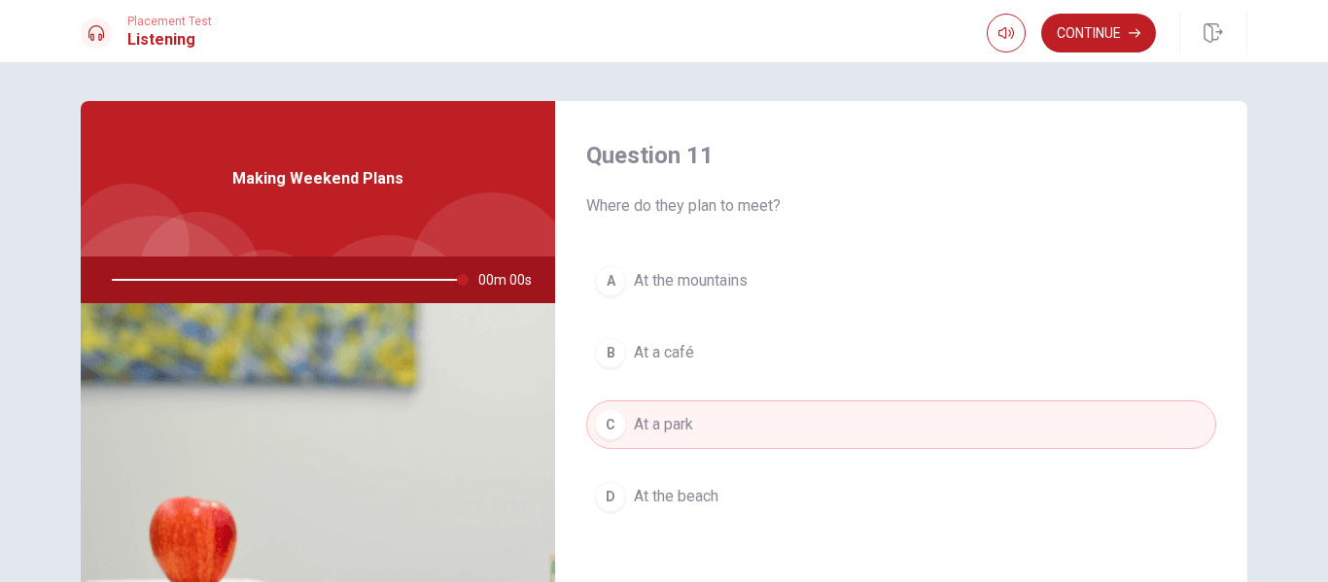
type input "0"
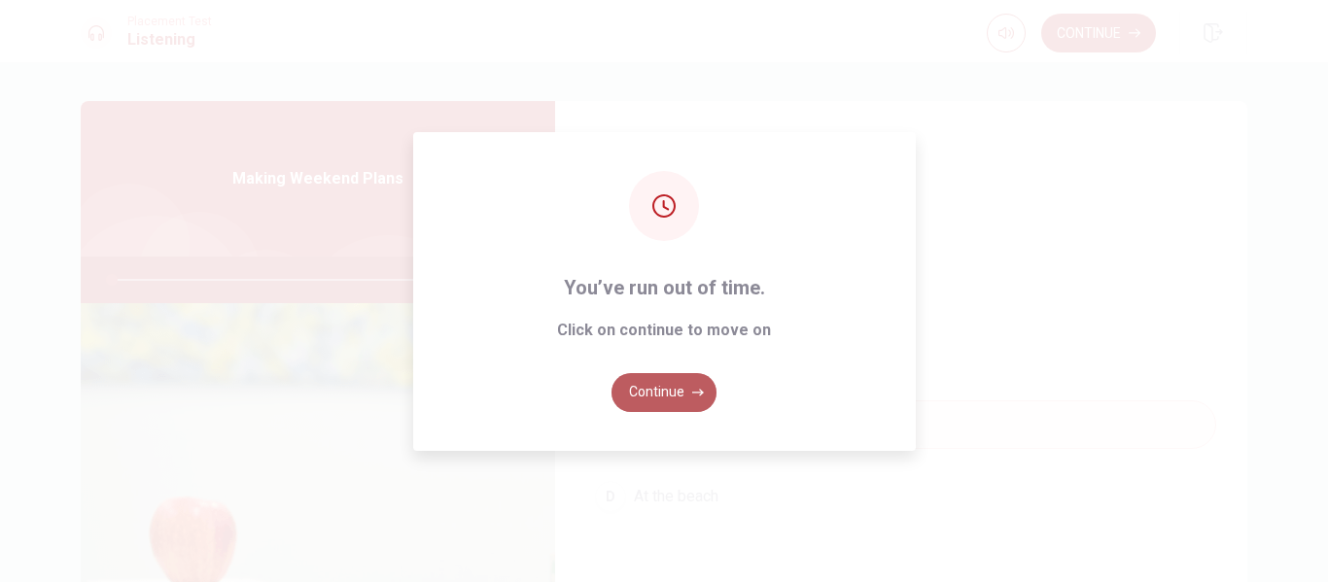
click at [657, 382] on button "Continue" at bounding box center [664, 392] width 105 height 39
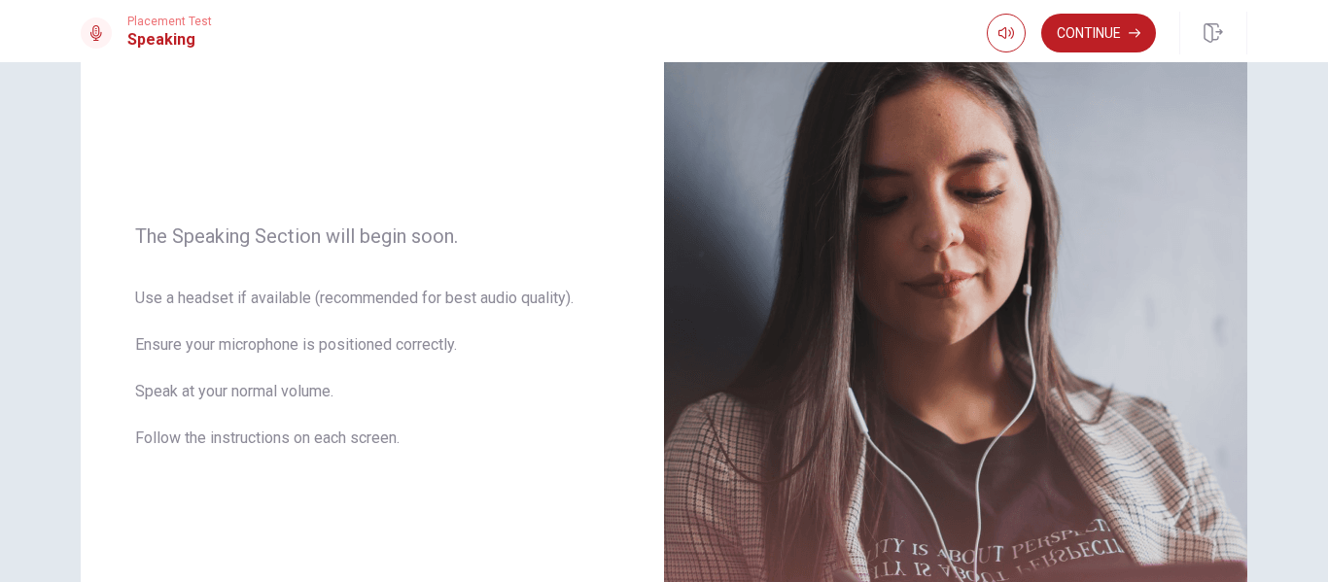
scroll to position [199, 0]
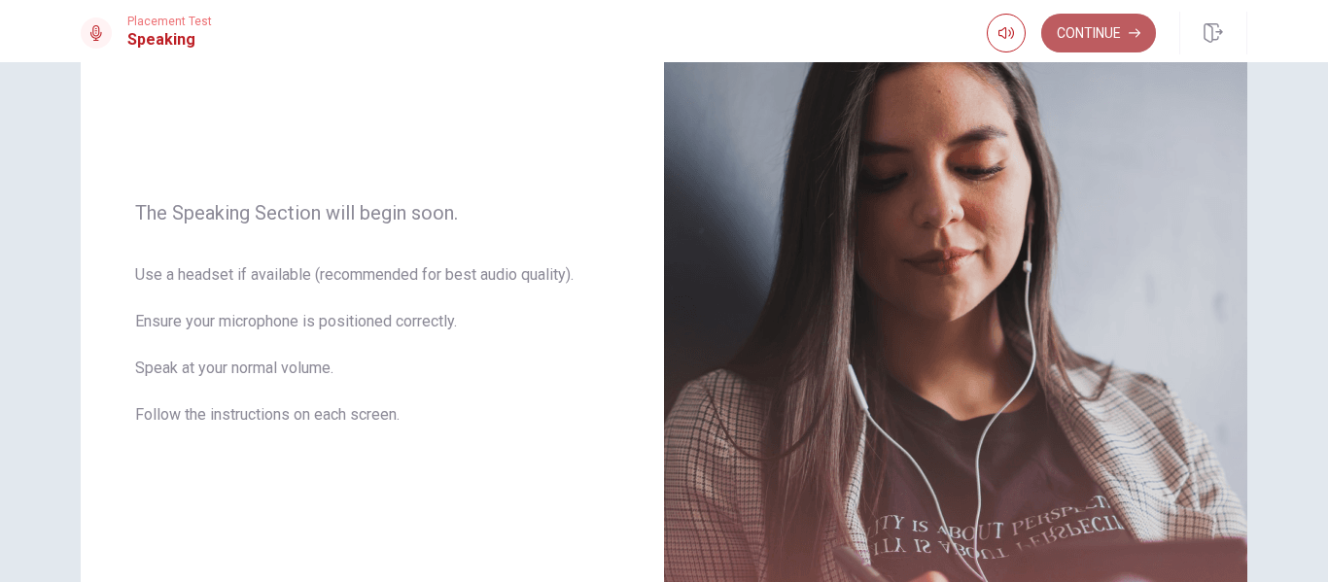
click at [1124, 20] on button "Continue" at bounding box center [1098, 33] width 115 height 39
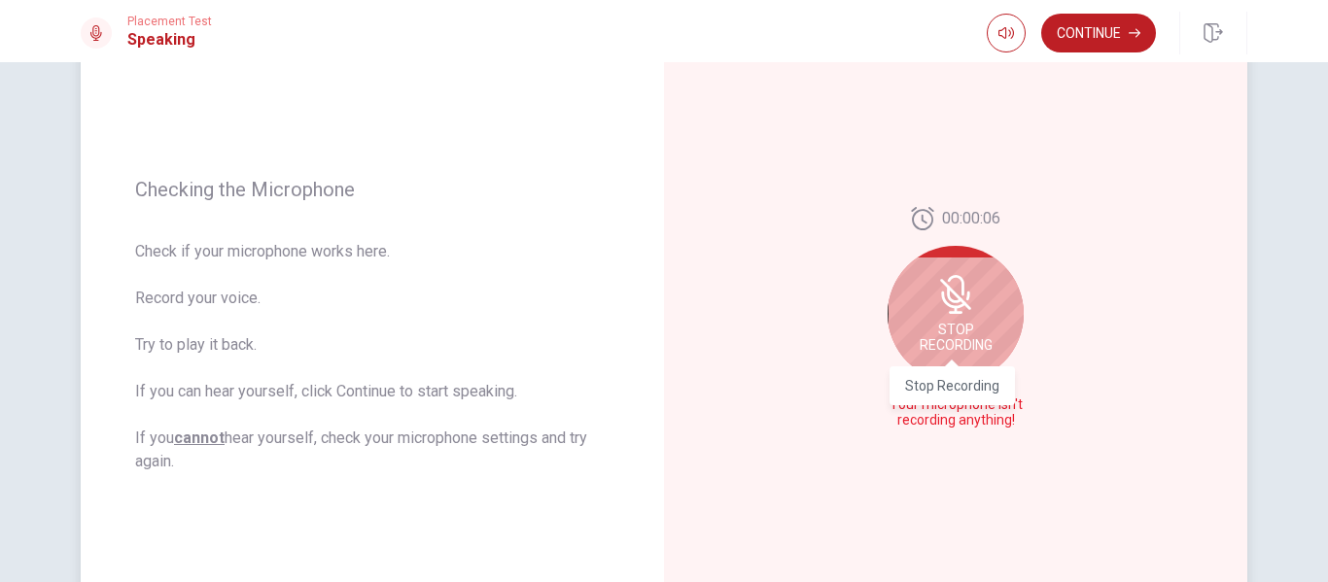
click at [931, 333] on span "Stop Recording" at bounding box center [956, 337] width 73 height 31
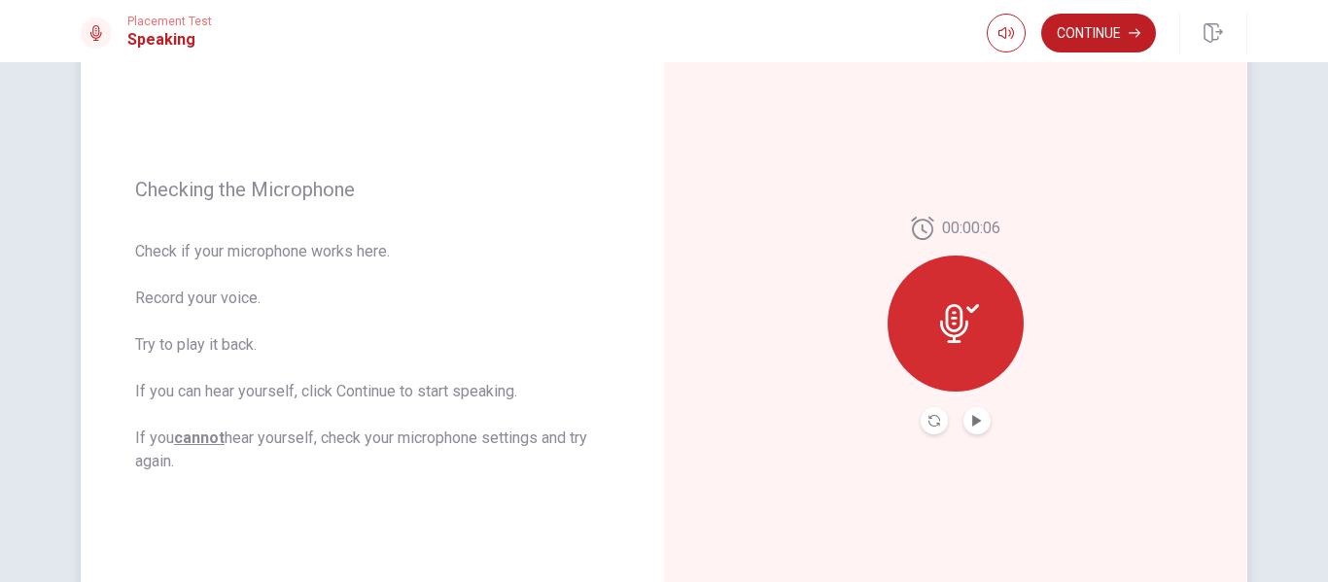
click at [973, 323] on icon at bounding box center [959, 323] width 39 height 39
click at [959, 319] on icon at bounding box center [959, 323] width 39 height 39
click at [971, 416] on icon "Play Audio" at bounding box center [977, 421] width 12 height 12
click at [948, 342] on icon at bounding box center [954, 323] width 28 height 39
click at [977, 422] on icon "Play Audio" at bounding box center [977, 421] width 12 height 12
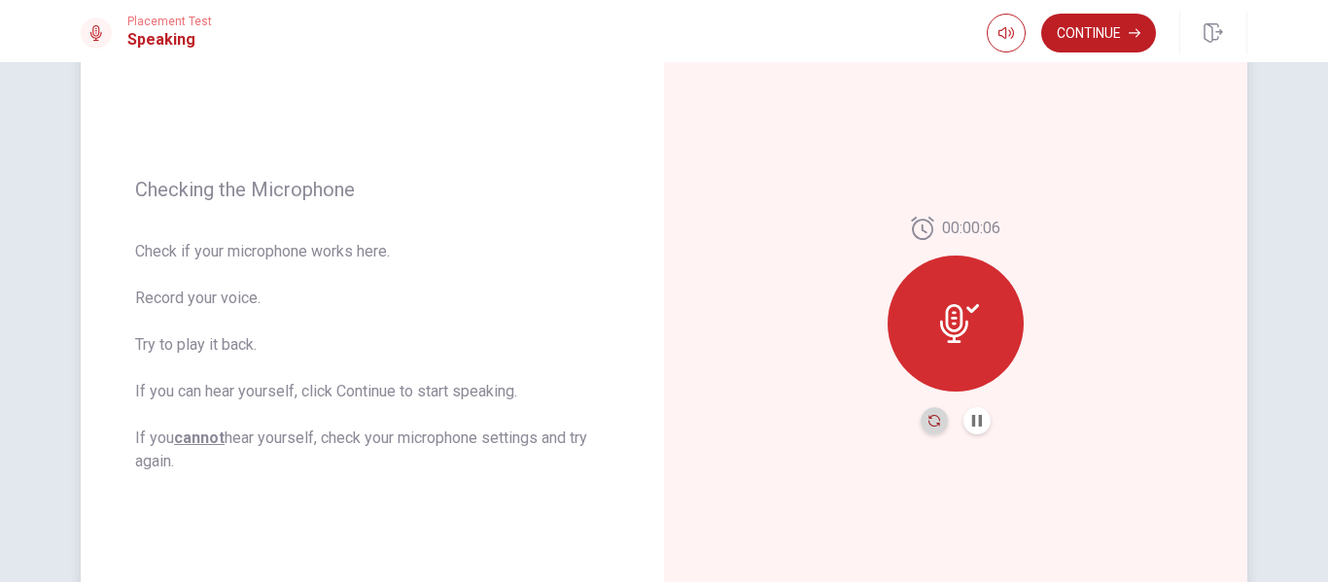
click at [928, 425] on icon "Record Again" at bounding box center [934, 421] width 12 height 12
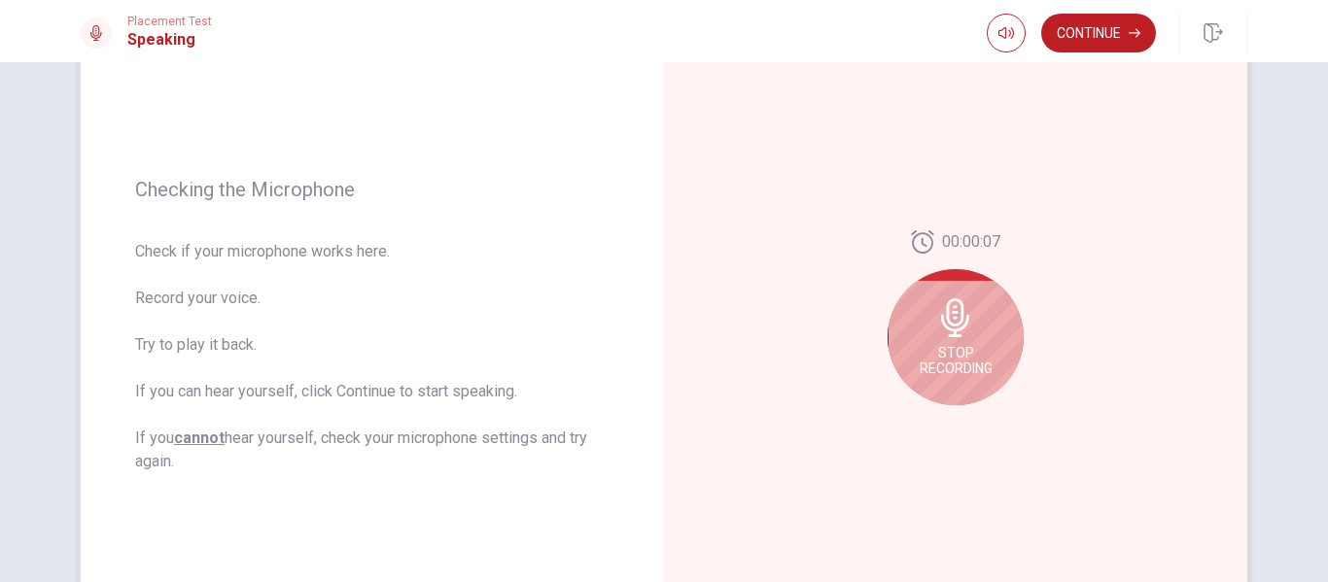
click at [943, 346] on span "Stop Recording" at bounding box center [956, 360] width 73 height 31
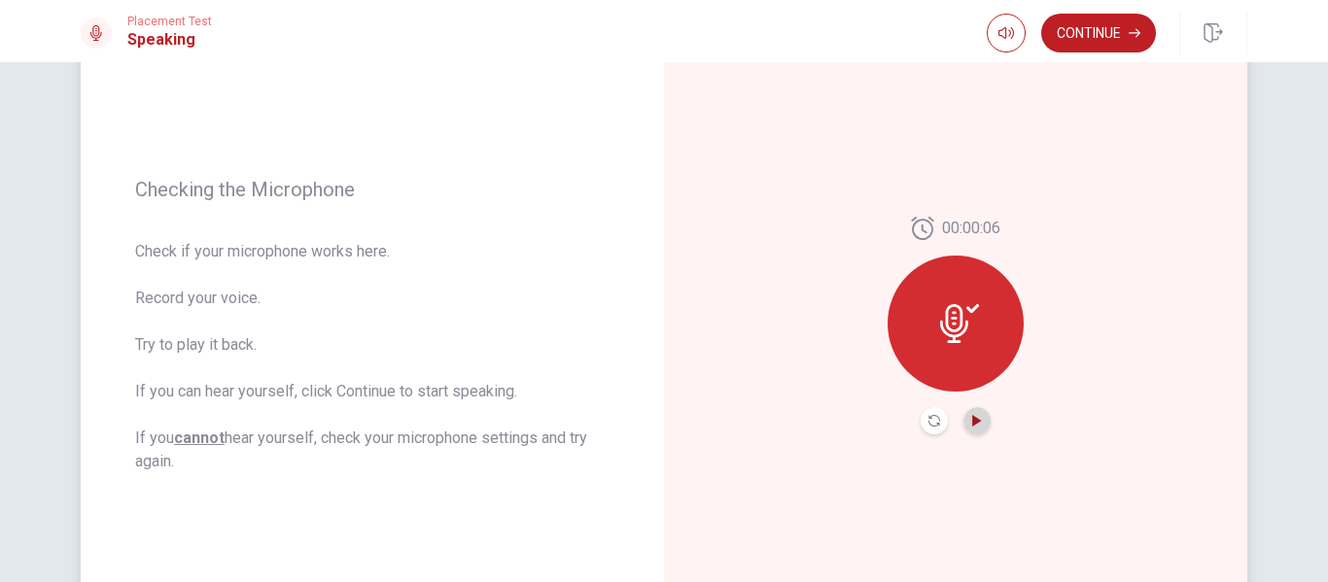
click at [972, 425] on icon "Play Audio" at bounding box center [976, 421] width 9 height 12
click at [1109, 27] on button "Continue" at bounding box center [1098, 33] width 115 height 39
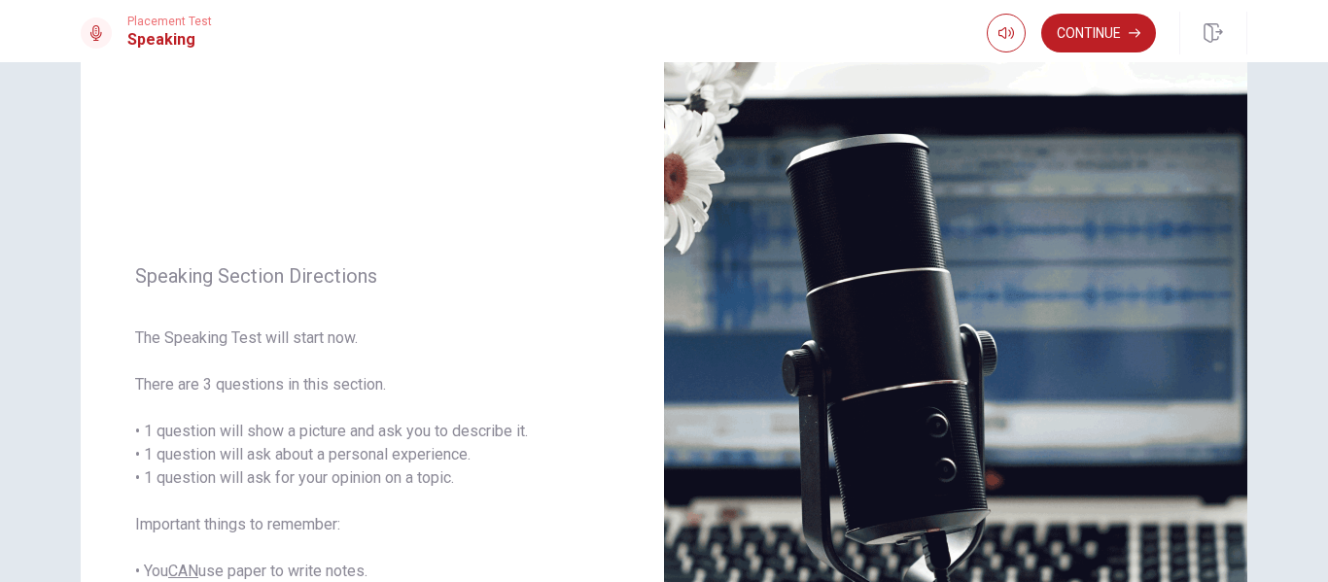
scroll to position [112, 0]
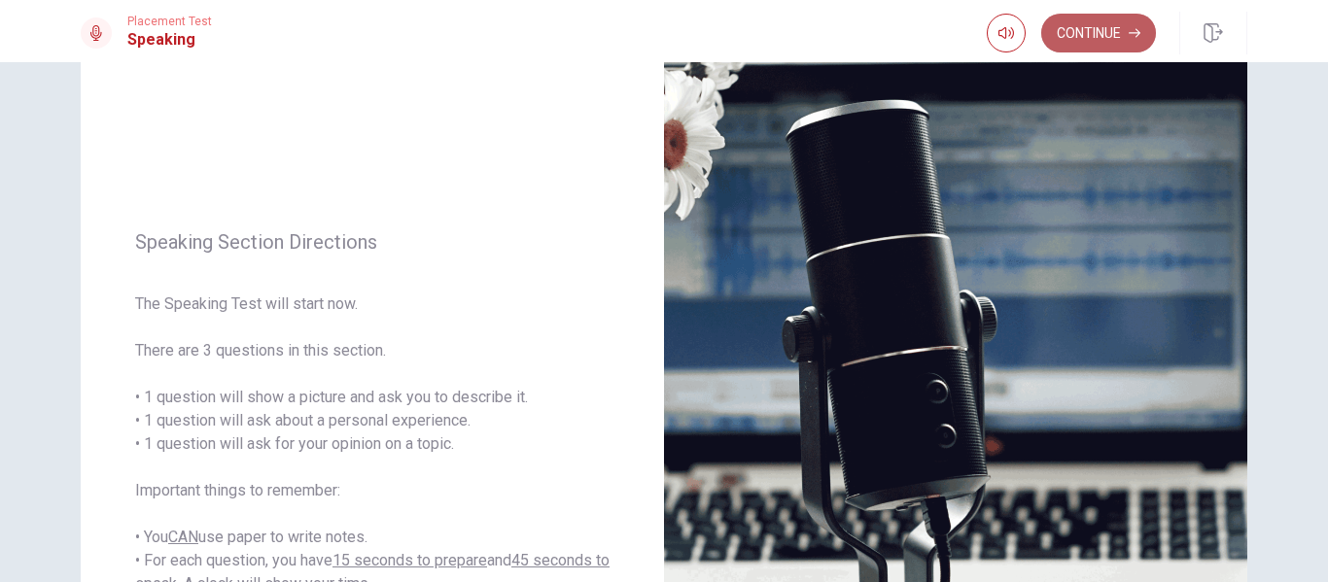
click at [1132, 27] on icon "button" at bounding box center [1135, 33] width 12 height 12
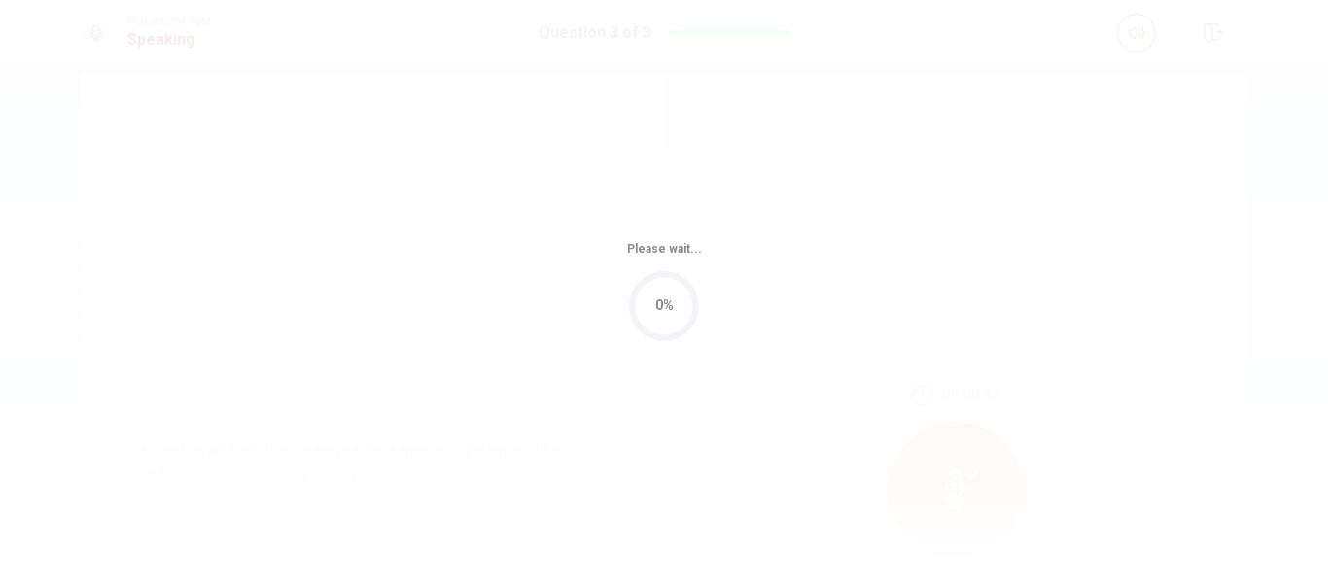
scroll to position [0, 0]
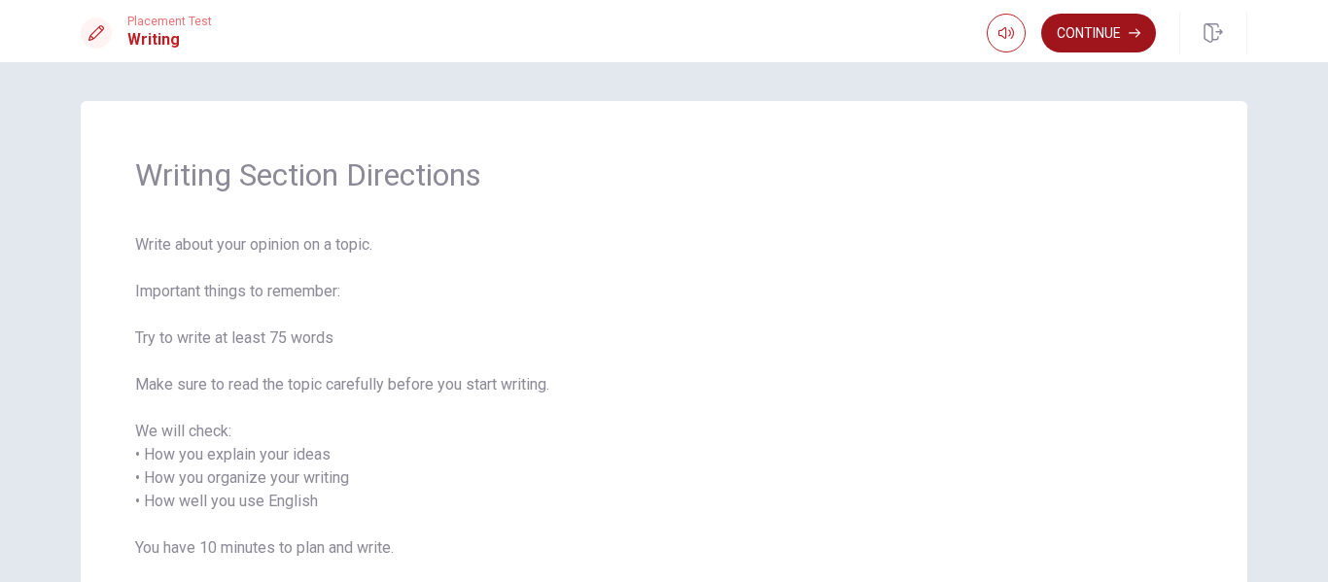
click at [1106, 35] on button "Continue" at bounding box center [1098, 33] width 115 height 39
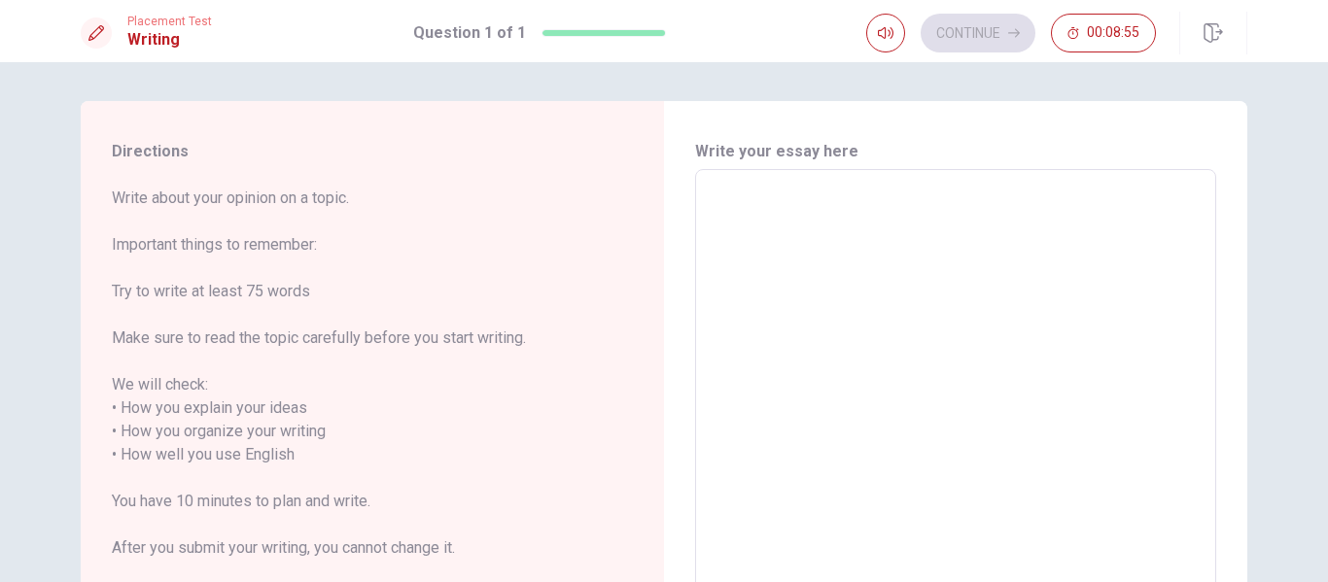
scroll to position [66, 0]
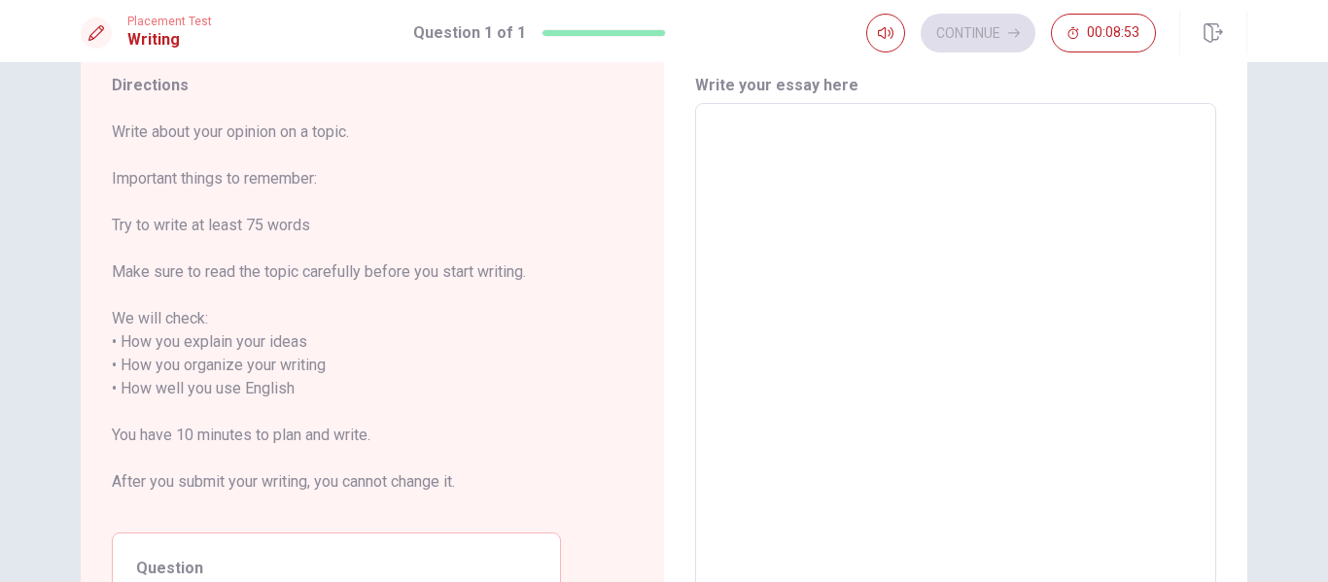
click at [806, 217] on textarea at bounding box center [956, 378] width 494 height 516
type textarea "İ"
type textarea "x"
type textarea "İn"
type textarea "x"
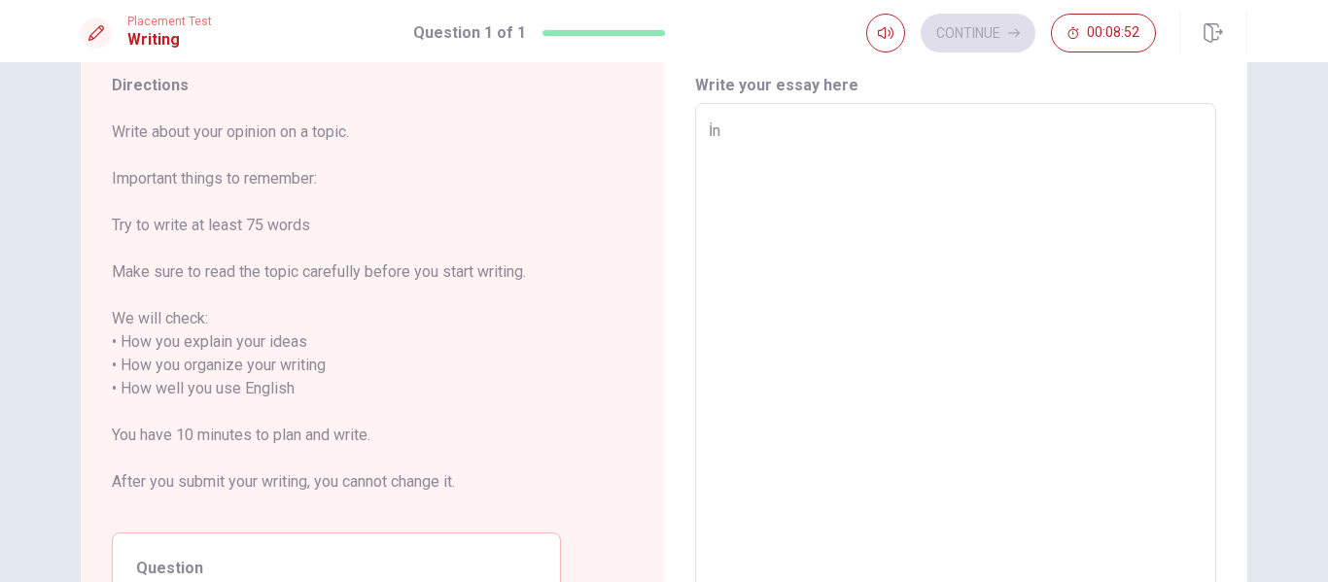
type textarea "İn"
type textarea "x"
type textarea "İn m"
type textarea "x"
type textarea "İn my"
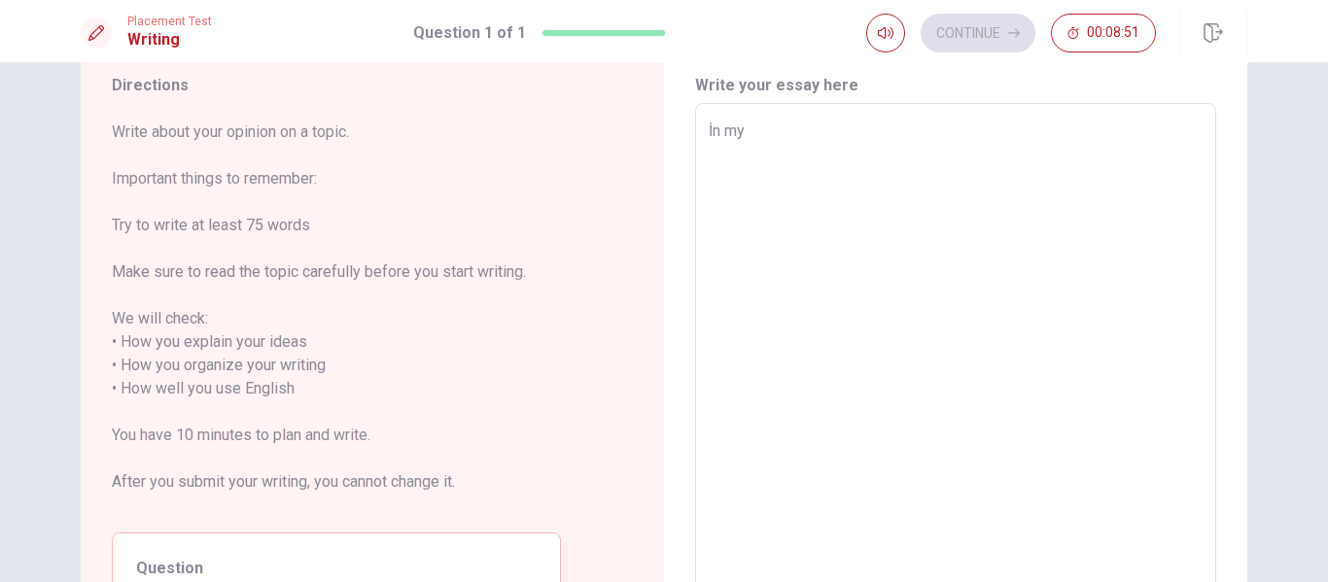
type textarea "x"
type textarea "İn my"
type textarea "x"
type textarea "İn my l"
type textarea "x"
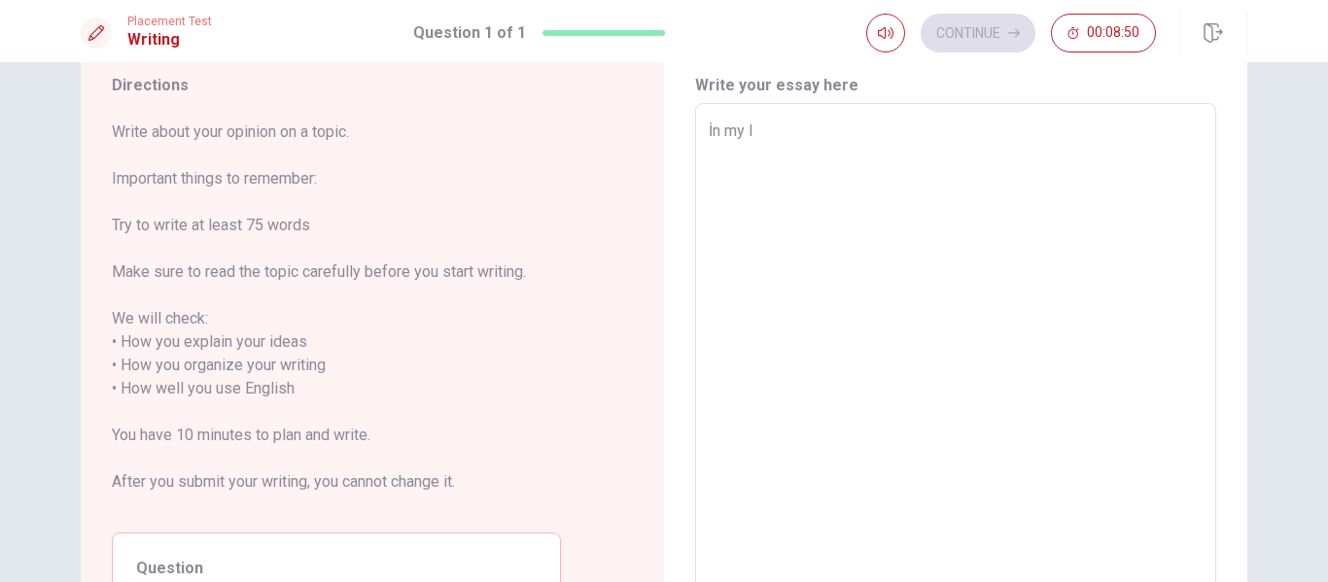
type textarea "İn my li"
type textarea "x"
type textarea "İn my lif"
type textarea "x"
type textarea "İn my life"
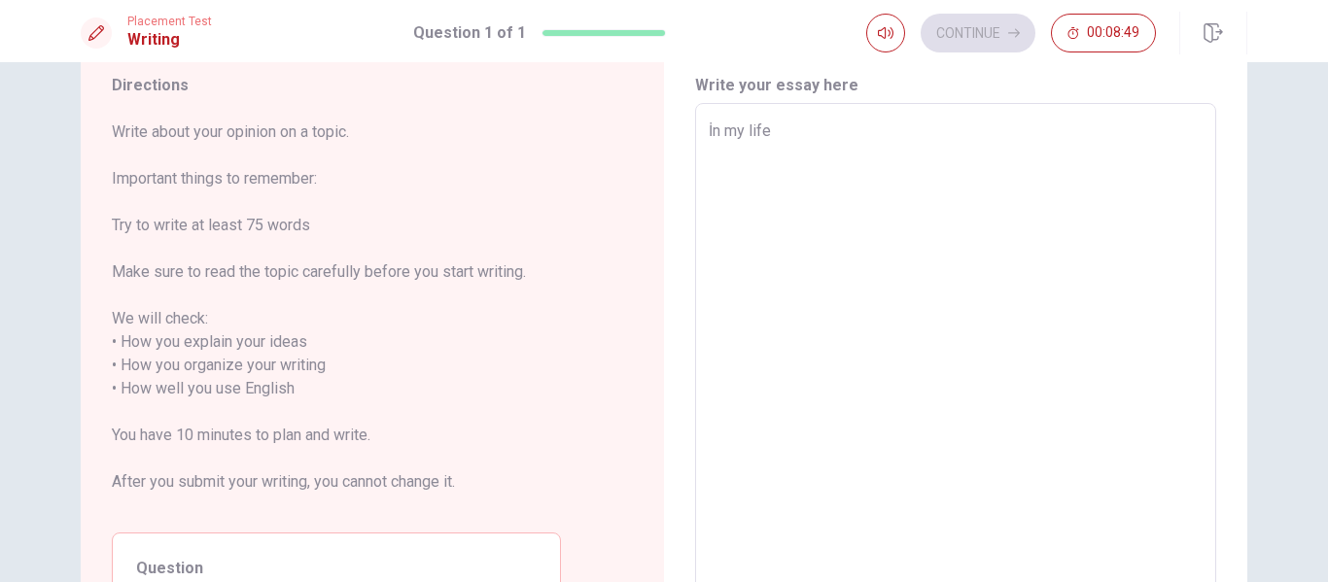
type textarea "x"
type textarea "İn my life"
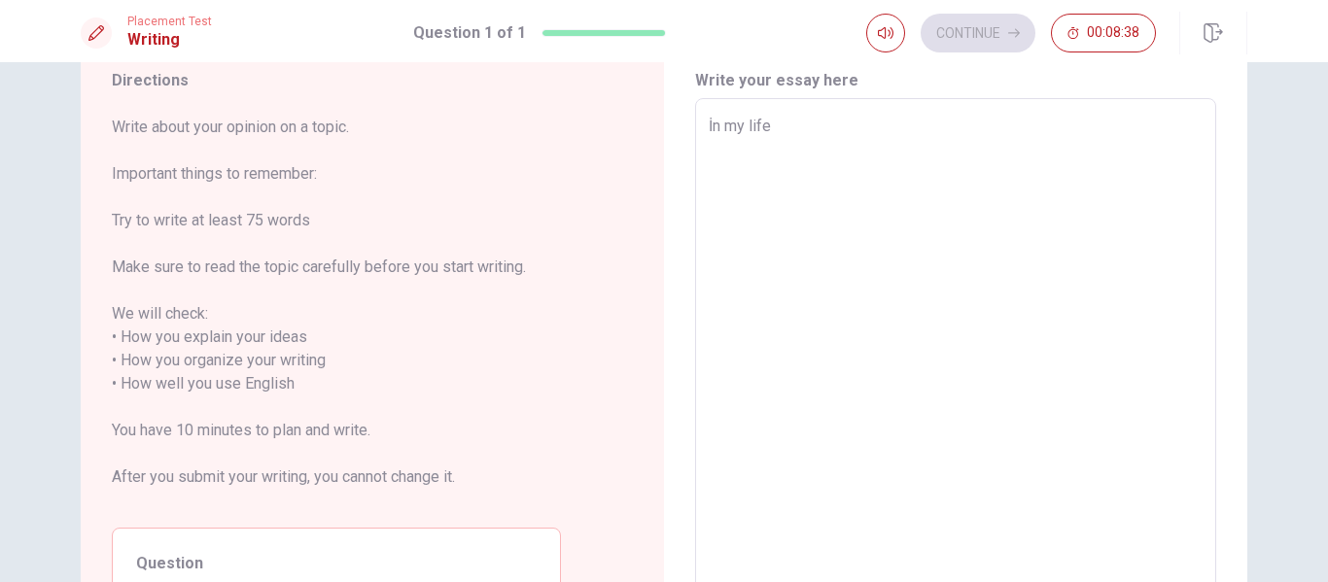
scroll to position [42, 0]
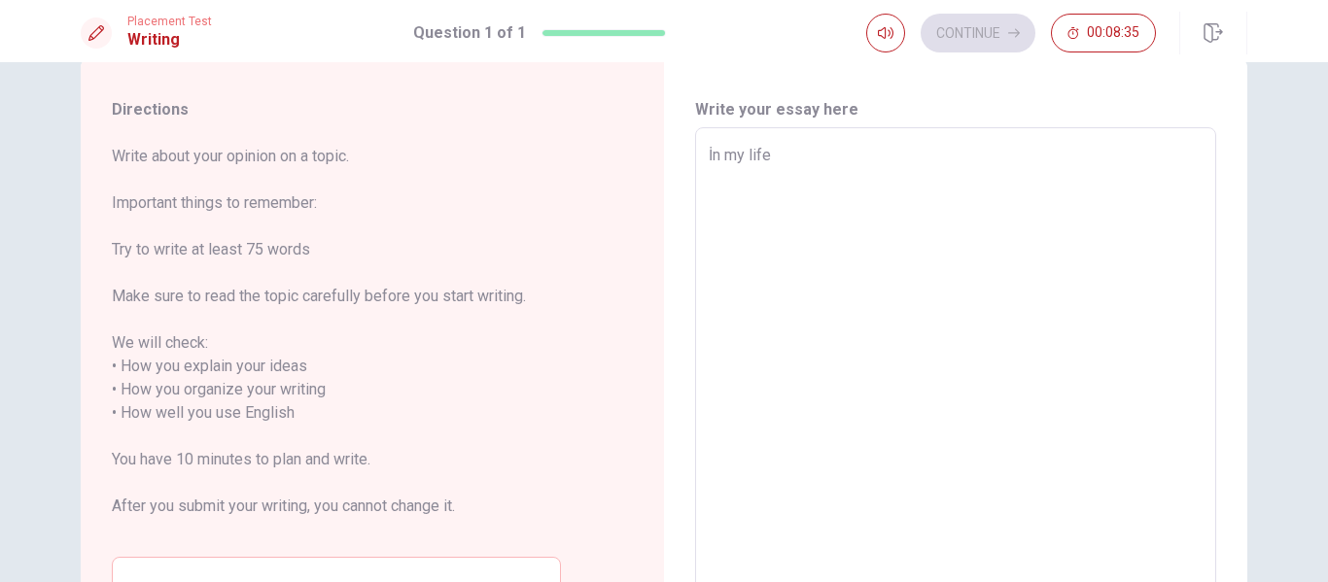
type textarea "x"
type textarea "İn my life u"
type textarea "x"
type textarea "İn my life us"
type textarea "x"
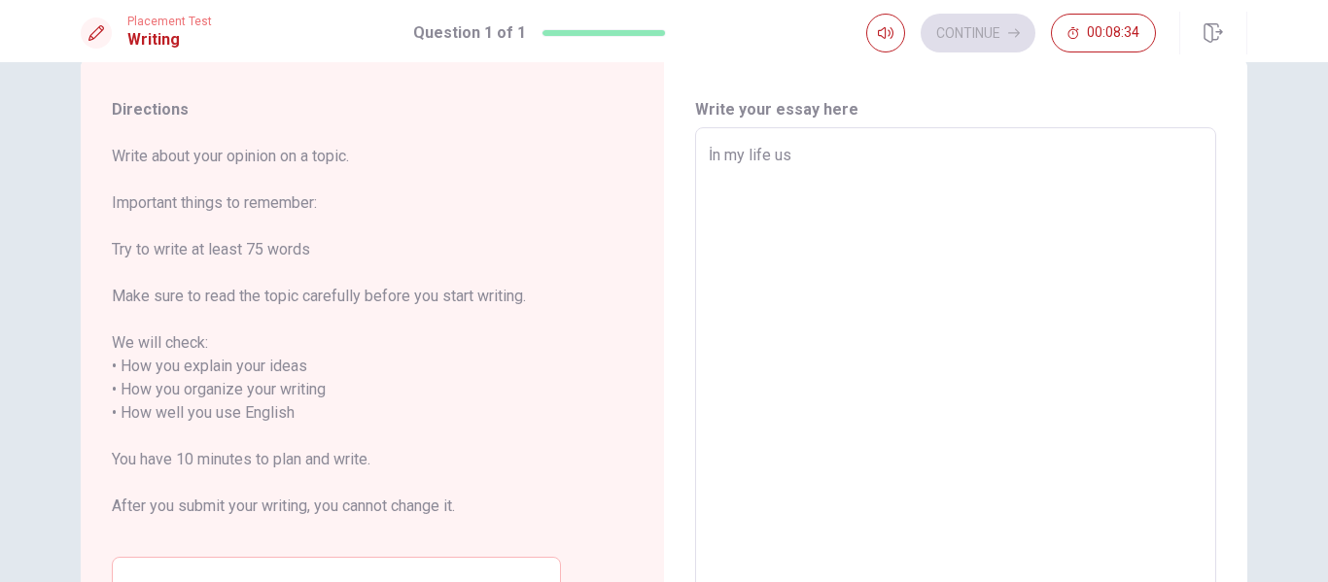
type textarea "İn my life use"
type textarea "x"
type textarea "İn my life usef"
type textarea "x"
type textarea "İn my life usefu"
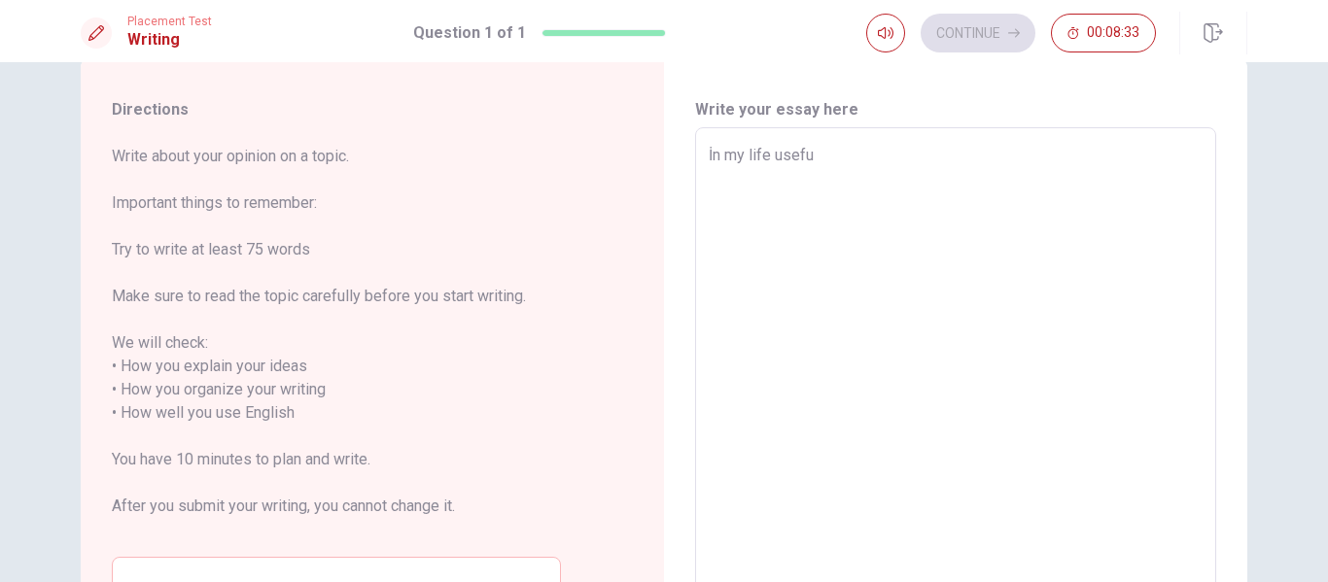
type textarea "x"
type textarea "İn my life useful"
type textarea "x"
type textarea "İn my life useful"
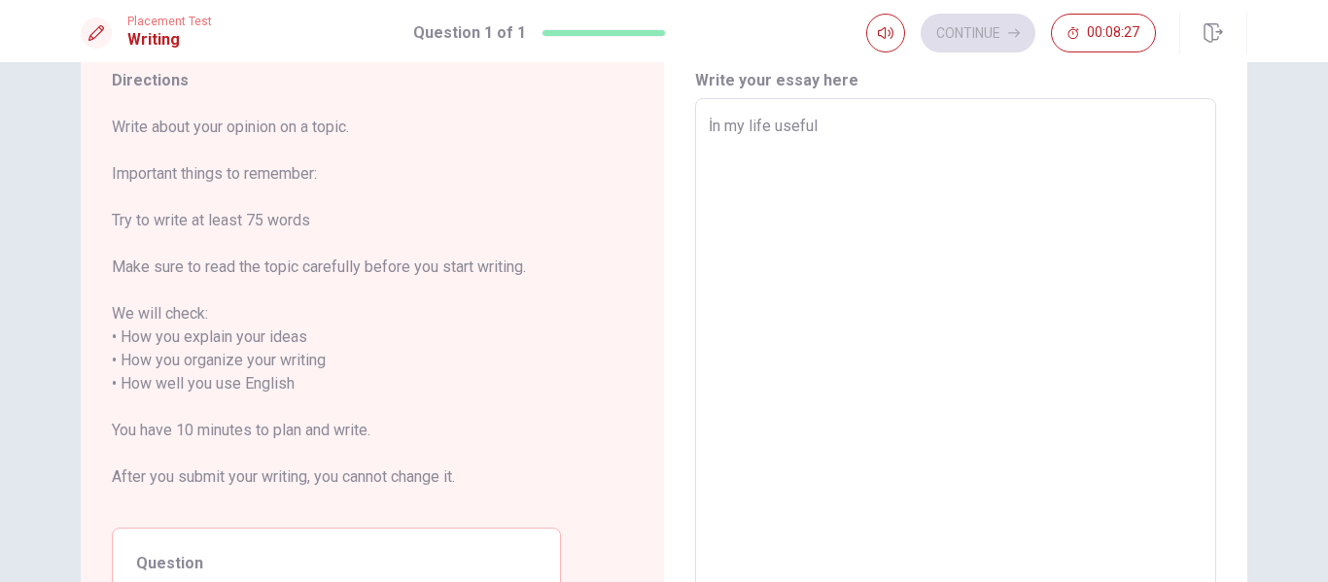
scroll to position [17, 0]
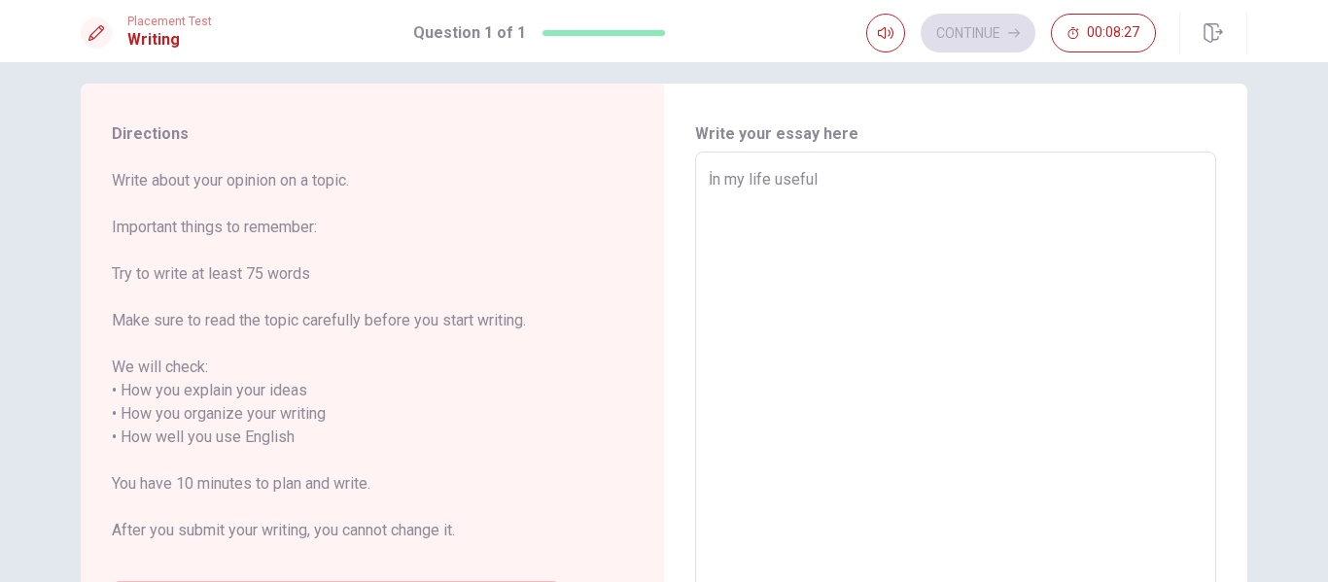
type textarea "x"
type textarea "İn my life useful s"
type textarea "x"
type textarea "İn my life useful sk"
type textarea "x"
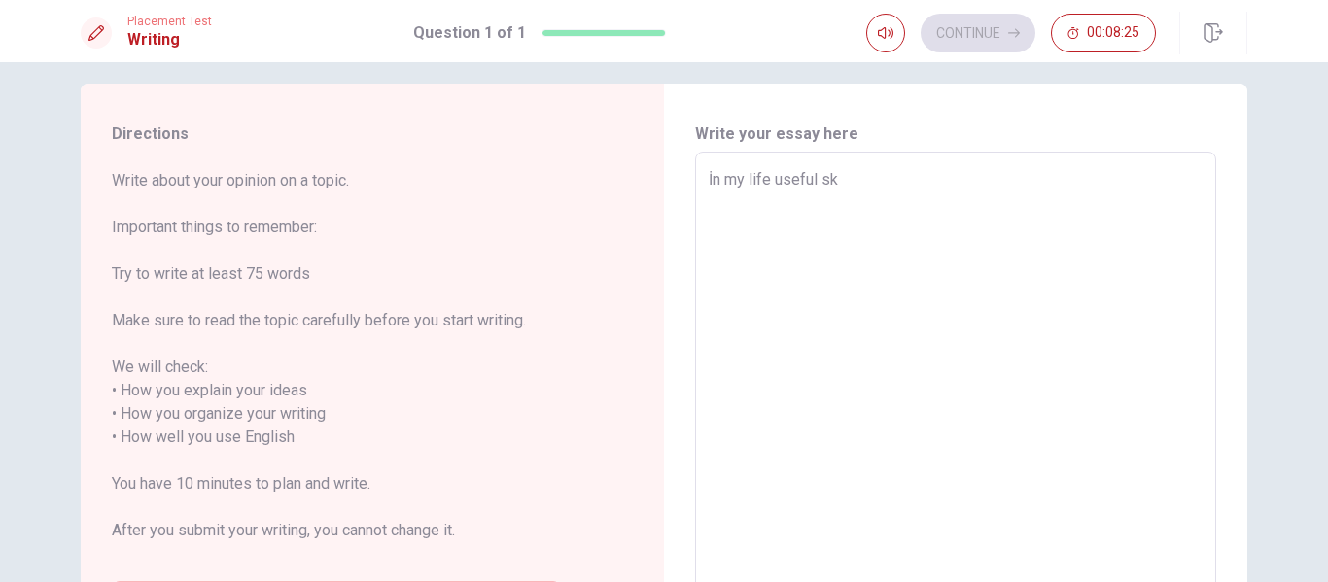
type textarea "İn my life useful ski"
type textarea "x"
type textarea "İn my life useful skil"
type textarea "x"
type textarea "İn my life useful skill"
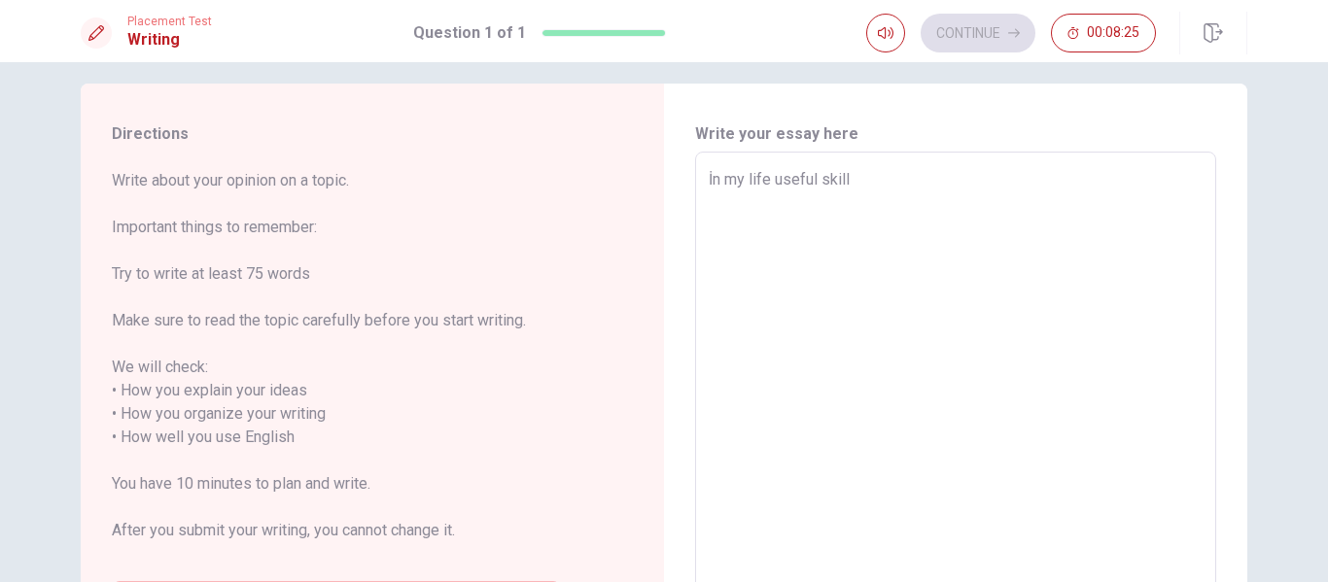
type textarea "x"
type textarea "İn my life useful skill"
type textarea "x"
type textarea "İn my life useful skill f"
type textarea "x"
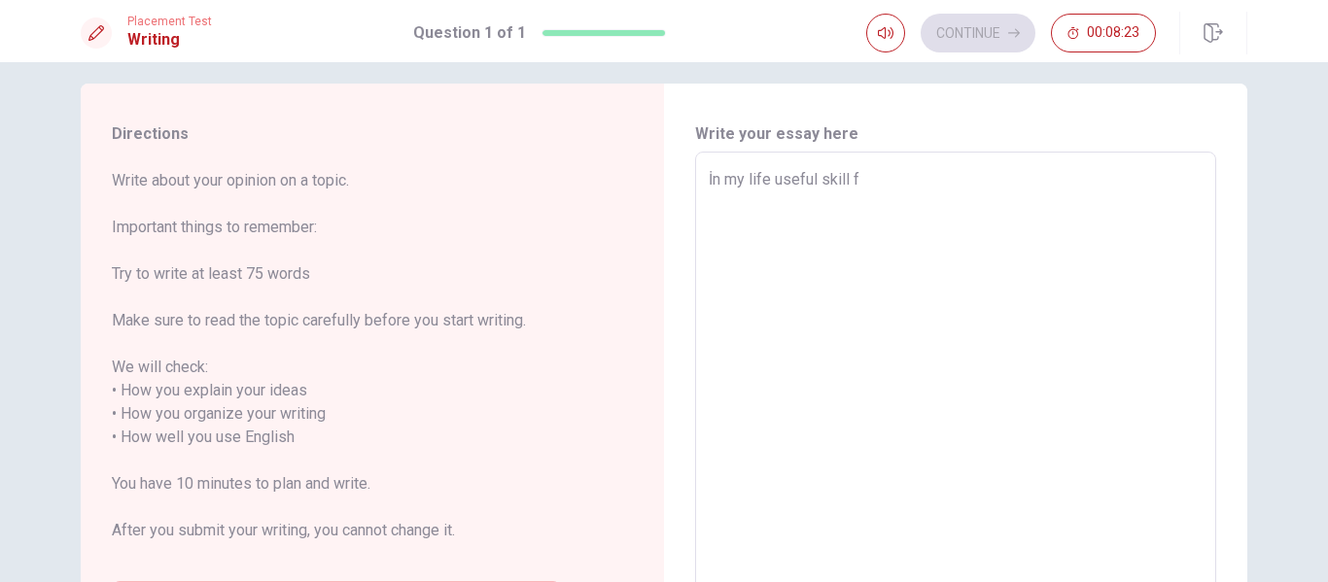
type textarea "İn my life useful skill fo"
type textarea "x"
type textarea "İn my life useful skill for"
type textarea "x"
type textarea "İn my life useful skill for"
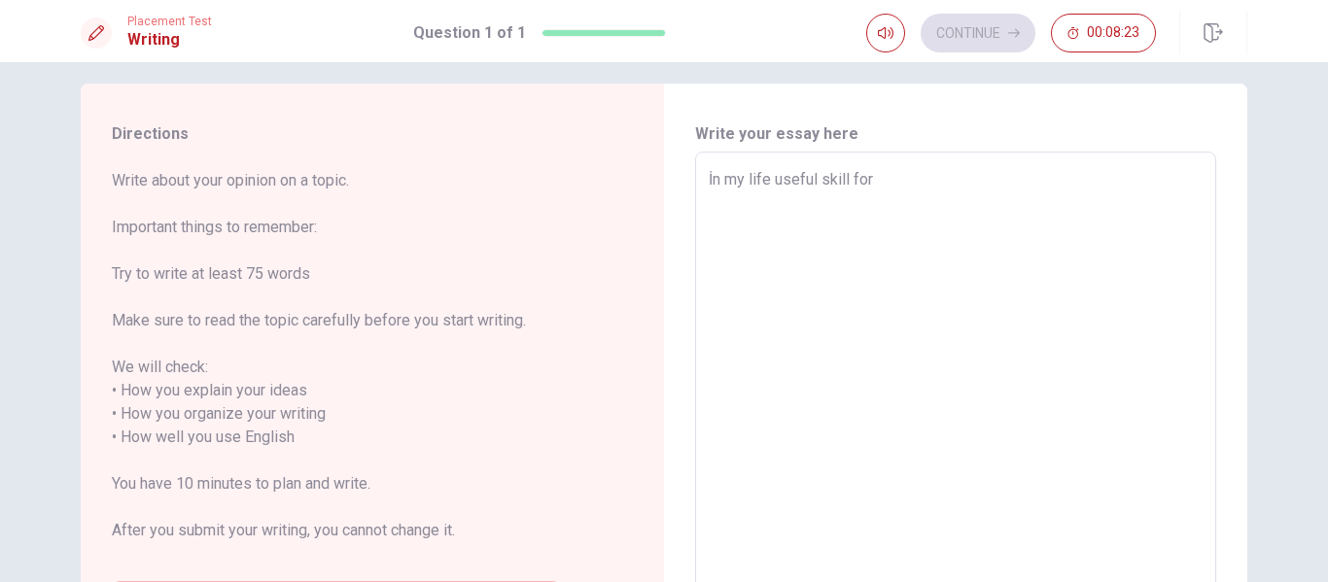
type textarea "x"
type textarea "İn my life useful skill for m"
type textarea "x"
type textarea "İn my life useful skill for me"
type textarea "x"
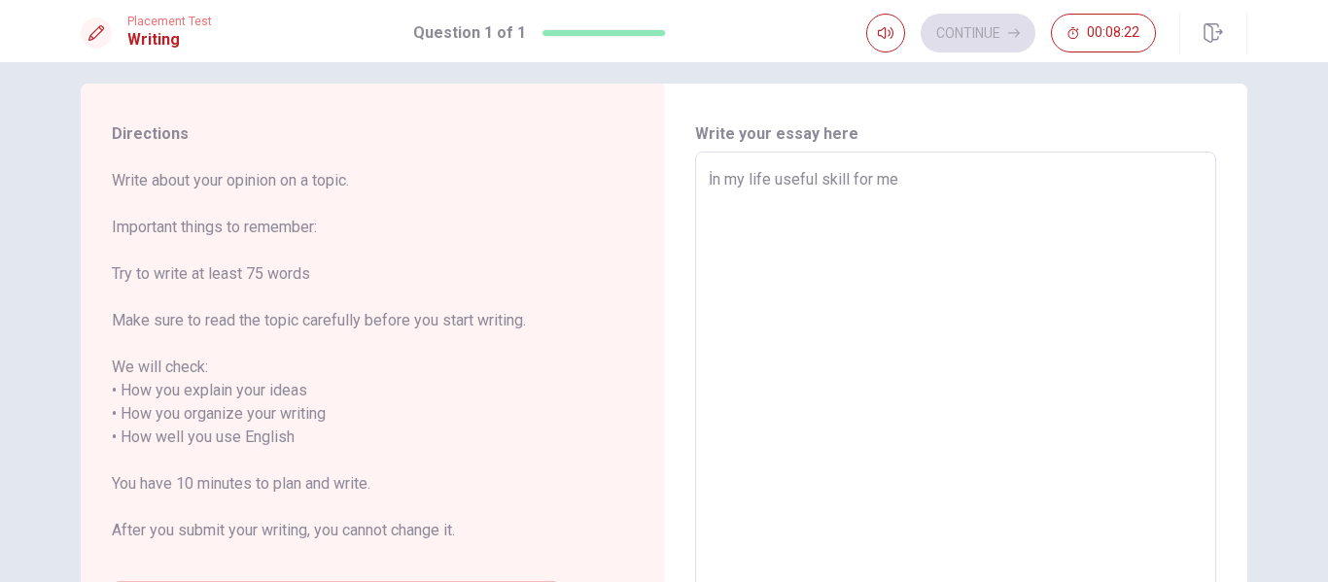
type textarea "İn my life useful skill for me"
type textarea "x"
type textarea "İn my life useful skill for me i"
type textarea "x"
type textarea "İn my life useful skill for me it"
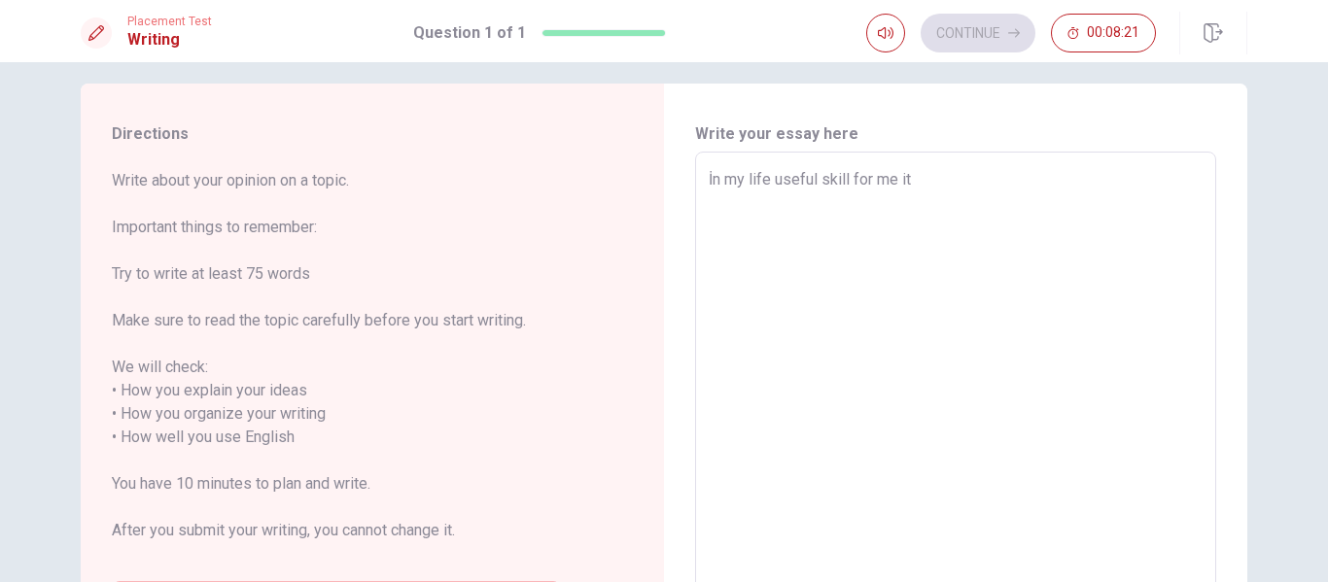
type textarea "x"
type textarea "İn my life useful skill for me it"
type textarea "x"
type textarea "İn my life useful skill for me it s"
type textarea "x"
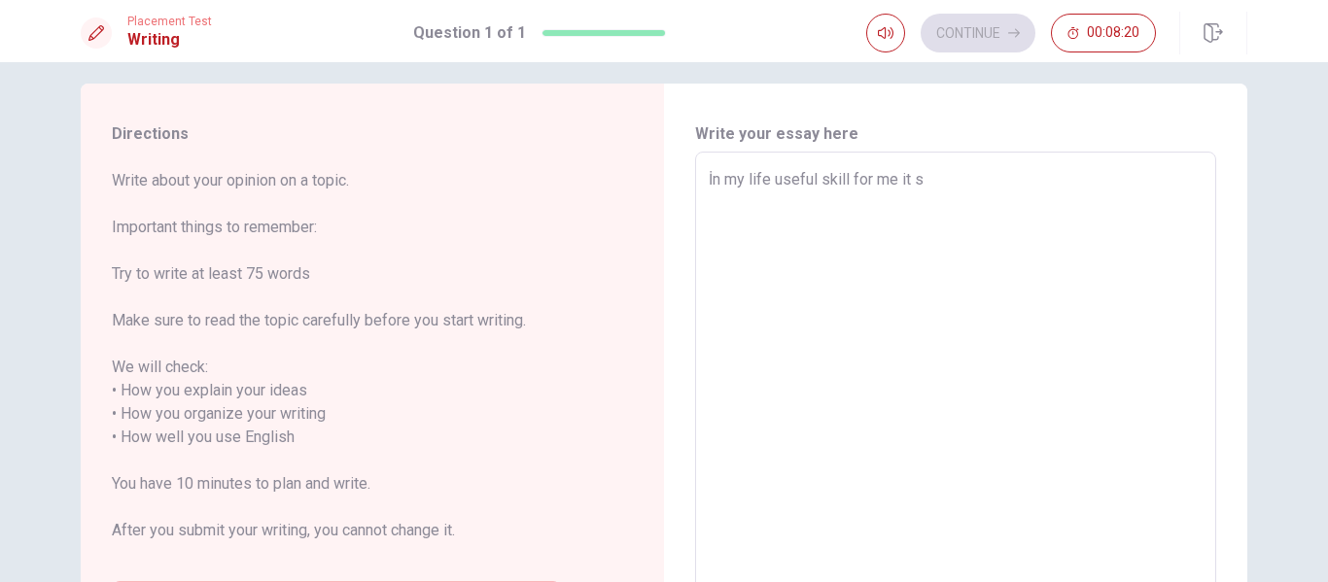
type textarea "İn my life useful skill for me it s"
type textarea "x"
type textarea "İn my life useful skill for me it s a"
type textarea "x"
type textarea "İn my life useful skill for me it s a"
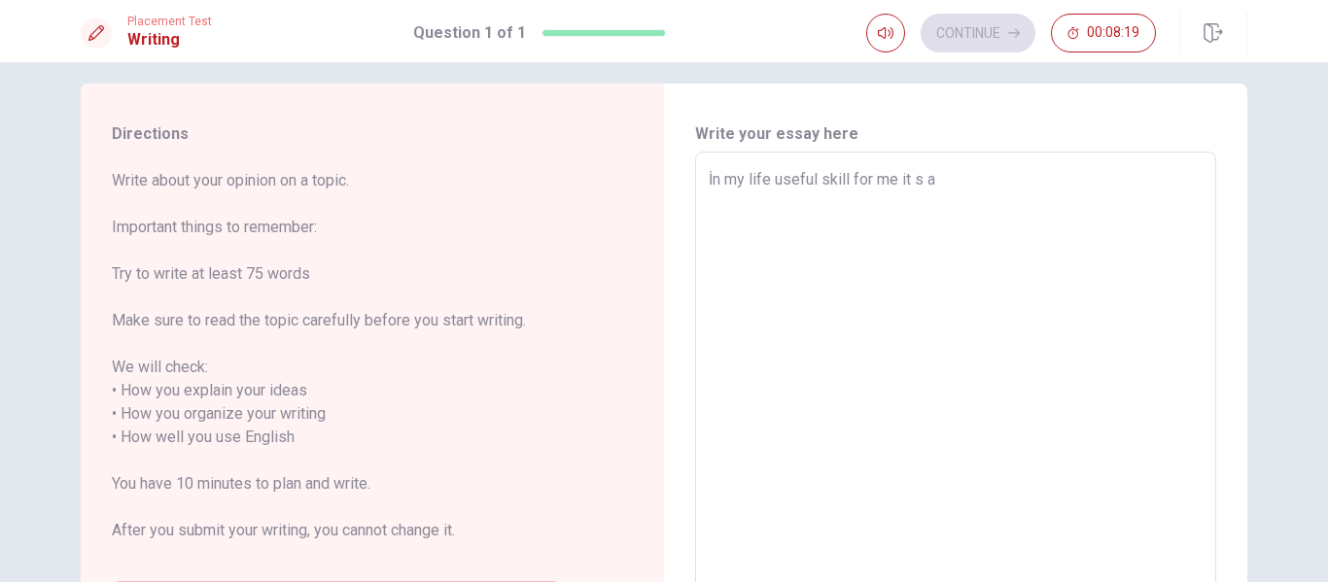
type textarea "x"
type textarea "İn my life useful skill for me it s a d"
type textarea "x"
type textarea "İn my life useful skill for me it s a da"
type textarea "x"
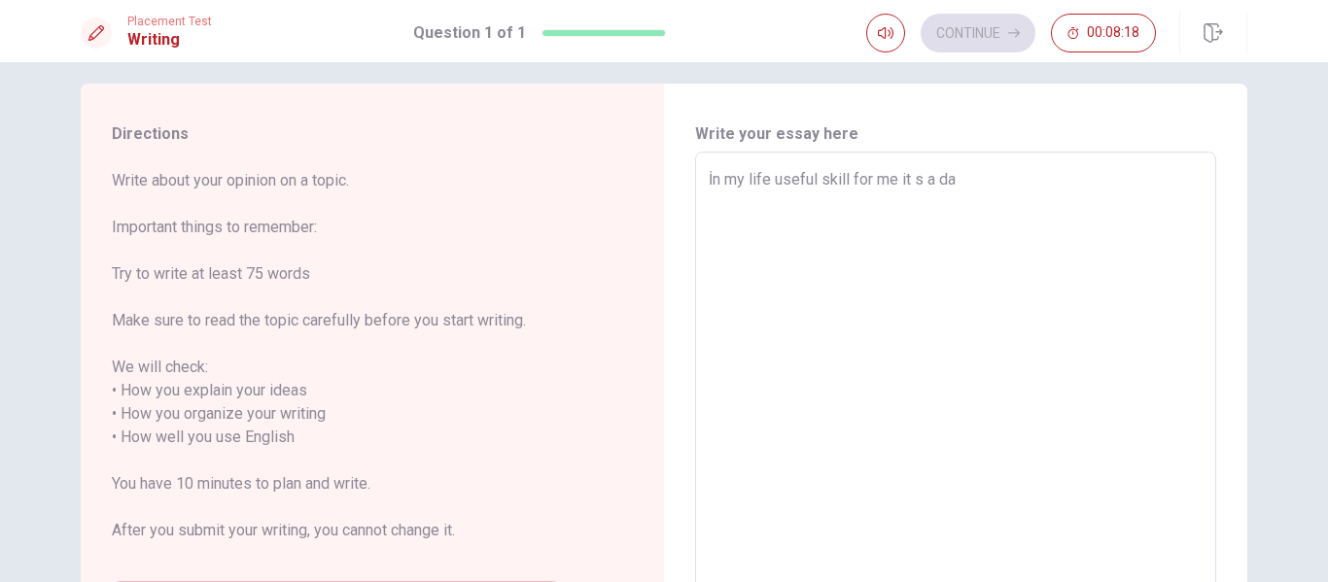
type textarea "İn my life useful skill for me it s a [PERSON_NAME]"
type textarea "x"
type textarea "İn my life useful skill for me it s a danc"
type textarea "x"
type textarea "İn my life useful skill for me it [PERSON_NAME]"
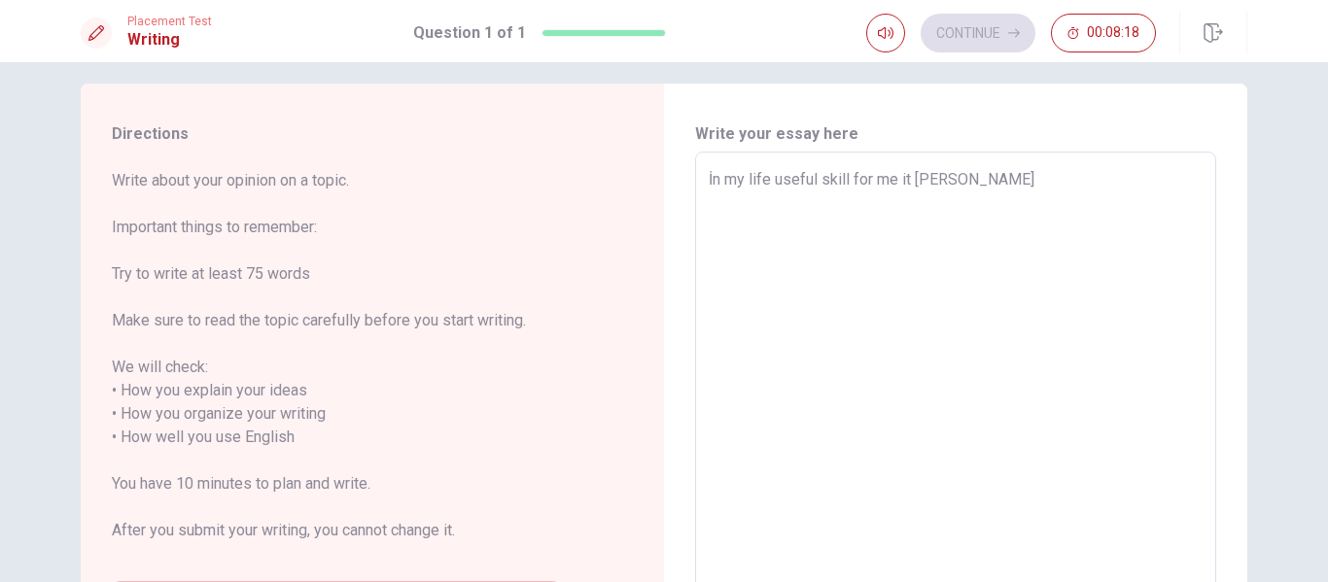
type textarea "x"
type textarea "İn my life useful skill for me it s a dancin"
type textarea "x"
type textarea "İn my life useful skill for me it s a dancing"
type textarea "x"
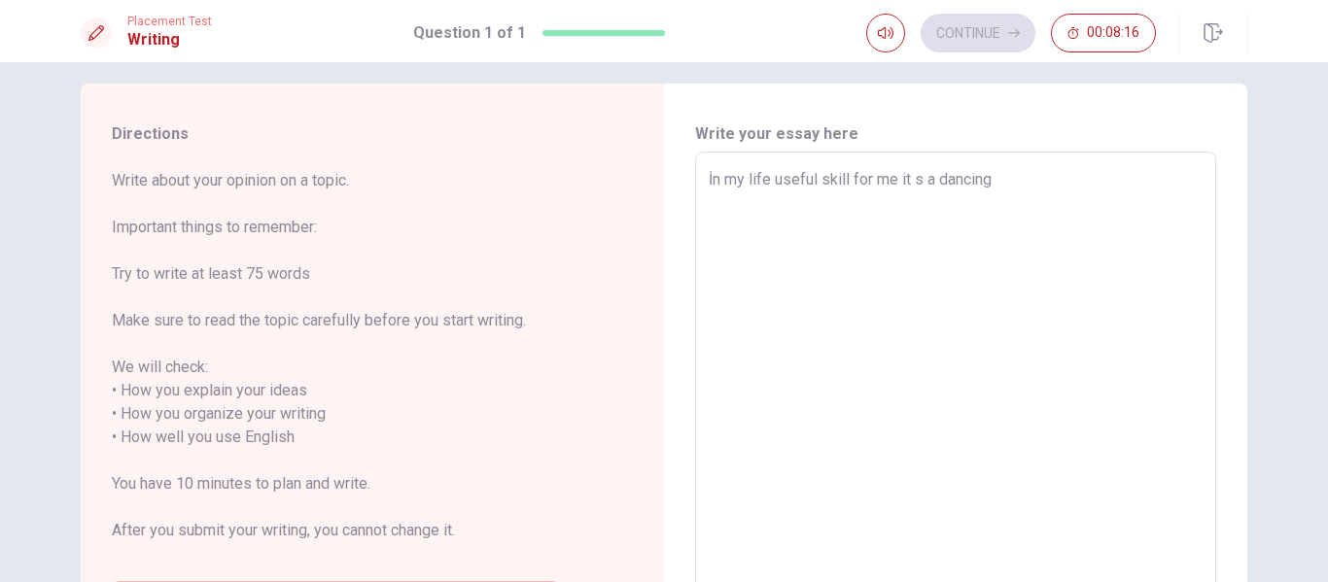
type textarea "İn my life useful skill for me it s a dancing."
type textarea "x"
type textarea "İn my life useful skill for me it s a dancing.B"
type textarea "x"
type textarea "İn my life useful skill for me it s a [DOMAIN_NAME]"
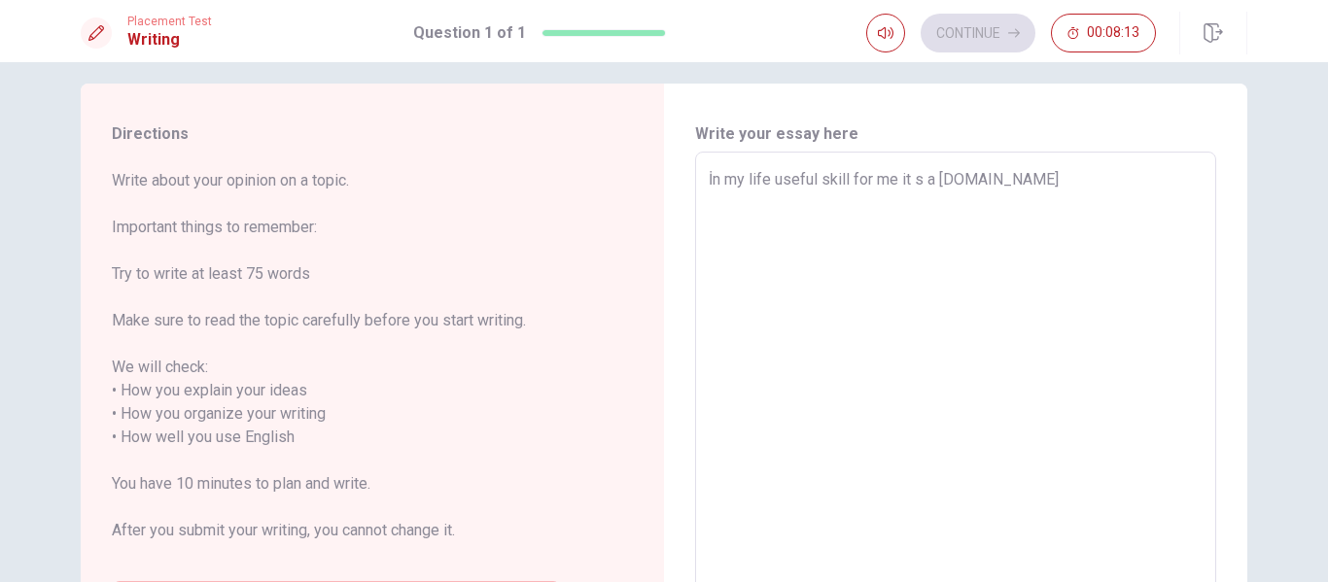
type textarea "x"
type textarea "İn my life useful skill for me it s a dancing.Bec"
type textarea "x"
type textarea "İn my life useful skill for me it s a dancing.Beca"
type textarea "x"
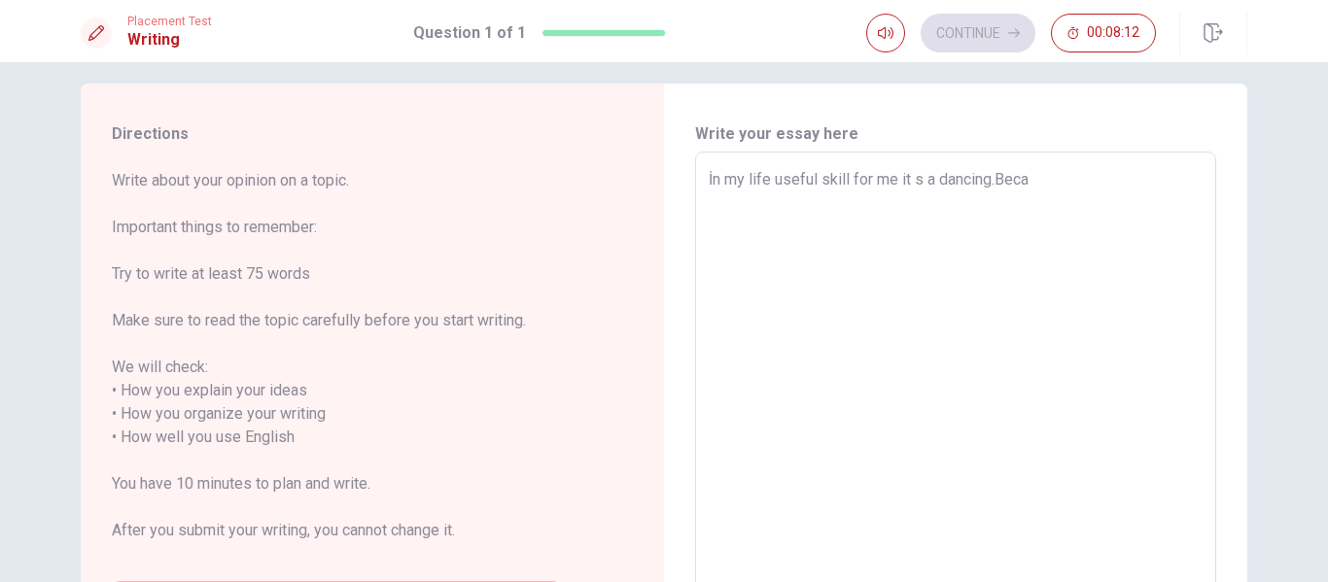
type textarea "İn my life useful skill for me it s a dancing.Becau"
type textarea "x"
type textarea "İn my life useful skill for me it s a dancing.Becaus"
type textarea "x"
type textarea "İn my life useful skill for me it s a dancing.Because"
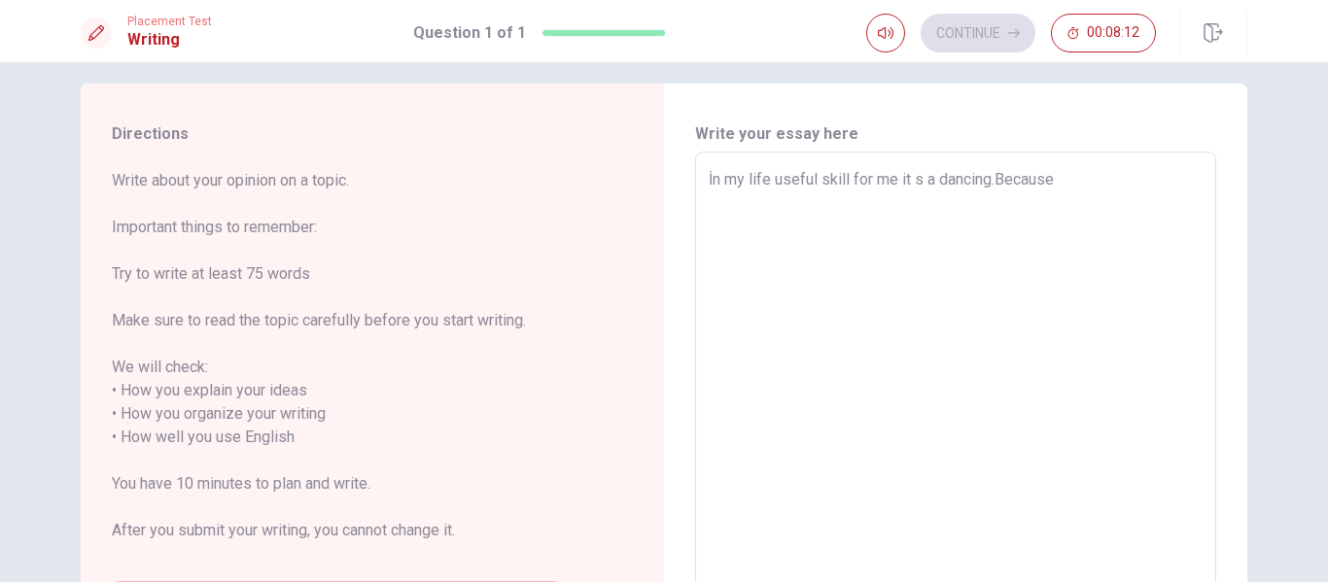
type textarea "x"
type textarea "İn my life useful skill for me it s a dancing.Because"
type textarea "x"
type textarea "İn my life useful skill for me it s a dancing.Because d"
type textarea "x"
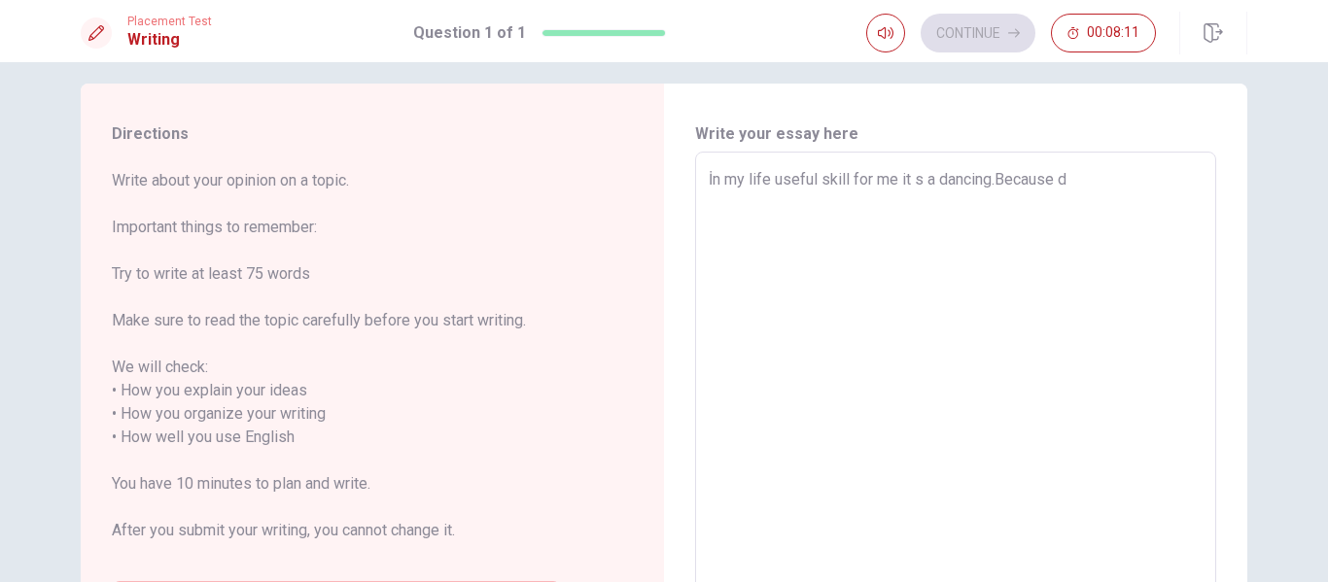
type textarea "İn my life useful skill for me it s a dancing.Because da"
type textarea "x"
type textarea "İn my life useful skill for me it s a dancing.Because [PERSON_NAME]"
type textarea "x"
type textarea "İn my life useful skill for me it s a dancing.Because danc"
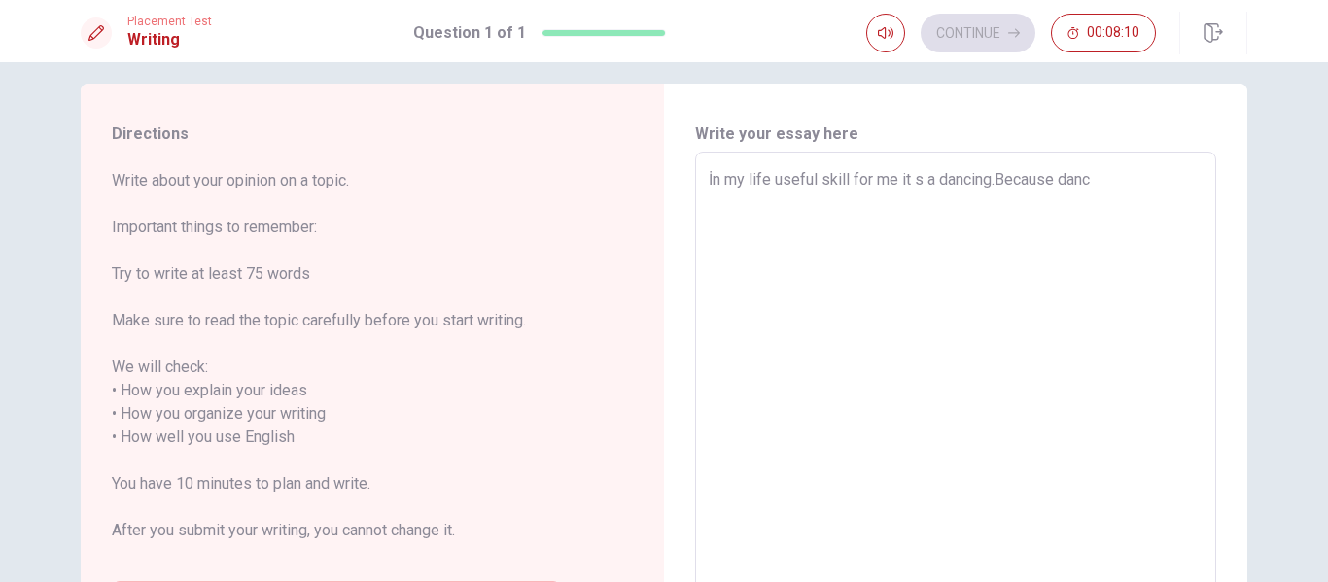
type textarea "x"
type textarea "İn my life useful skill for me it s a dancing.Because danci"
type textarea "x"
type textarea "İn my life useful skill for me it s a dancing.Because dancin"
type textarea "x"
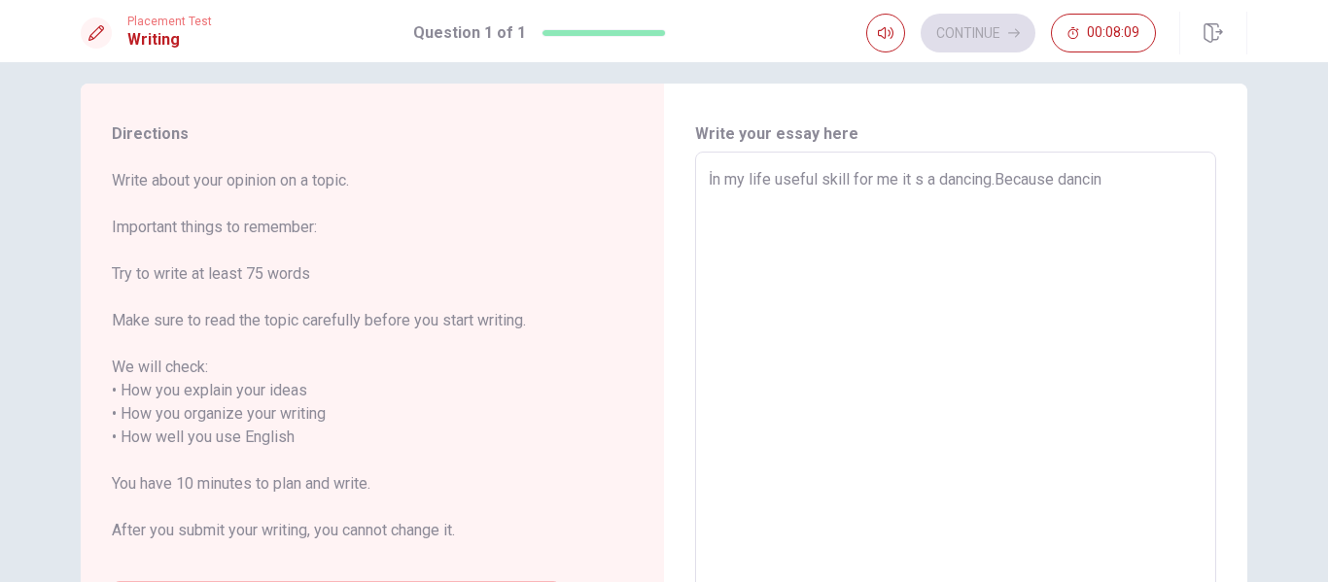
type textarea "İn my life useful skill for me it s a dancing.Because dancing"
type textarea "x"
type textarea "İn my life useful skill for me it s a dancing.Because dancing"
type textarea "x"
type textarea "İn my life useful skill for me it s a dancing.Because dancing m"
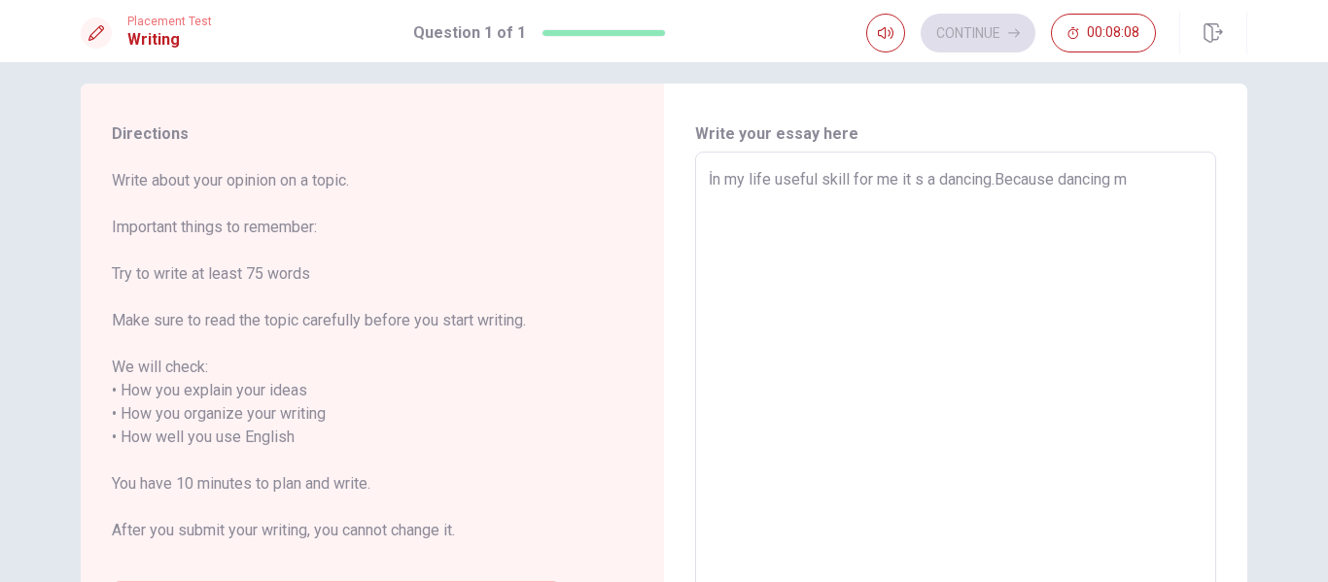
type textarea "x"
type textarea "İn my life useful skill for me it s a dancing.Because dancing ma"
type textarea "x"
type textarea "İn my life useful skill for me it s a dancing.Because dancing mak"
type textarea "x"
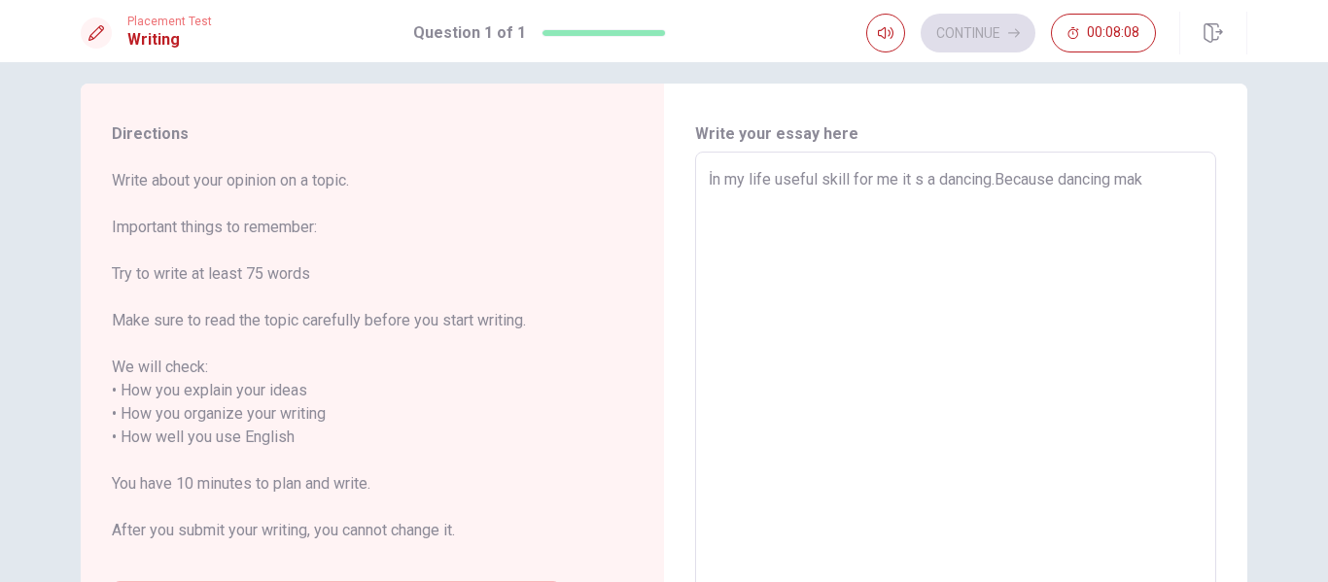
type textarea "İn my life useful skill for me it s a dancing.Because dancing make"
type textarea "x"
type textarea "İn my life useful skill for me it s a dancing.Because dancing makes"
type textarea "x"
type textarea "İn my life useful skill for me it s a dancing.Because dancing makes"
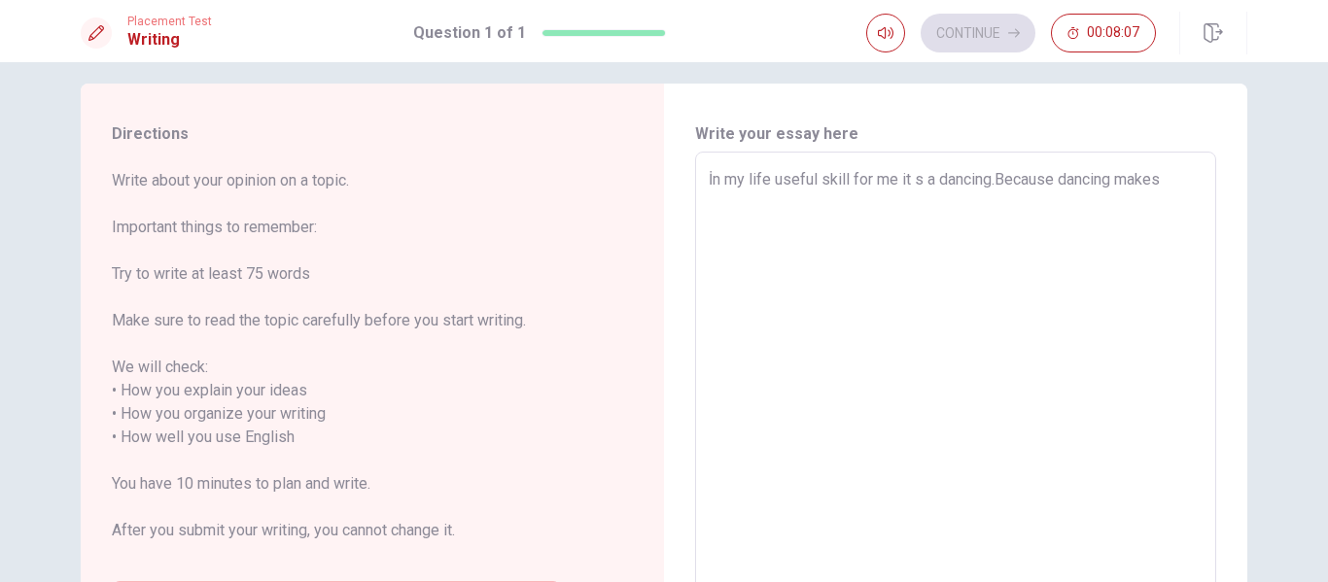
type textarea "x"
type textarea "İn my life useful skill for me it s a dancing.Because dancing makes m"
type textarea "x"
type textarea "İn my life useful skill for me it s a dancing.Because dancing makes me"
type textarea "x"
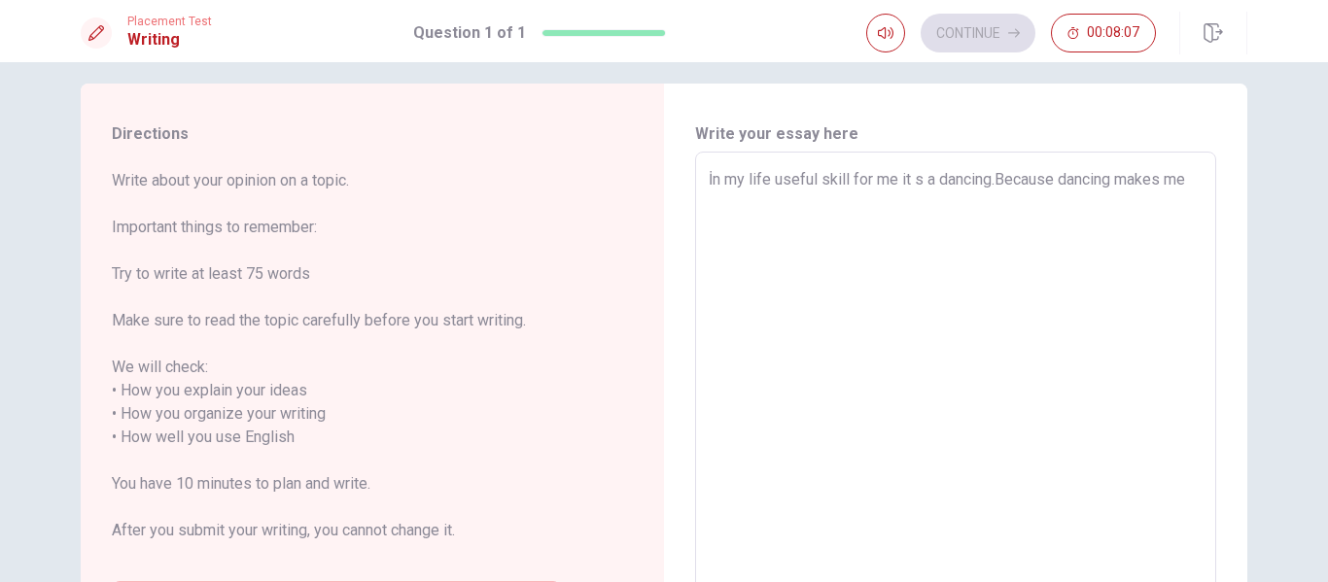
type textarea "İn my life useful skill for me it s a dancing.Because dancing makes me"
type textarea "x"
type textarea "İn my life useful skill for me it s a dancing.Because dancing makes me v"
type textarea "x"
type textarea "İn my life useful skill for me it s a dancing.Because dancing makes me ve"
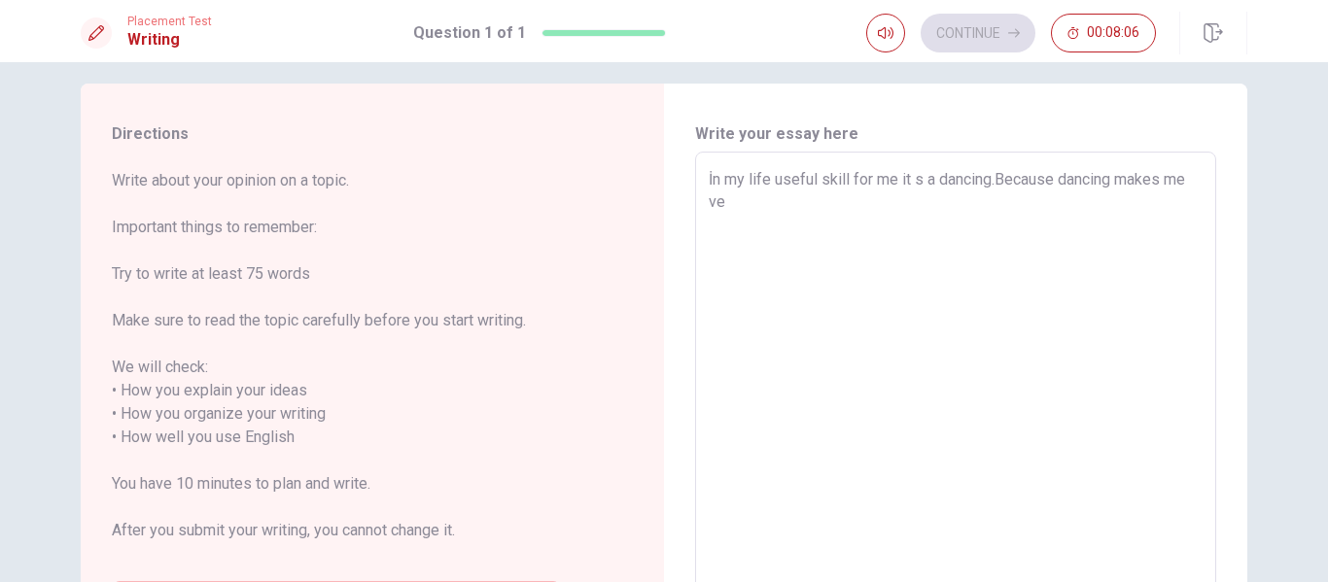
type textarea "x"
type textarea "İn my life useful skill for me it s a dancing.Because dancing makes me ver"
type textarea "x"
type textarea "İn my life useful skill for me it s a dancing.Because dancing makes me very"
type textarea "x"
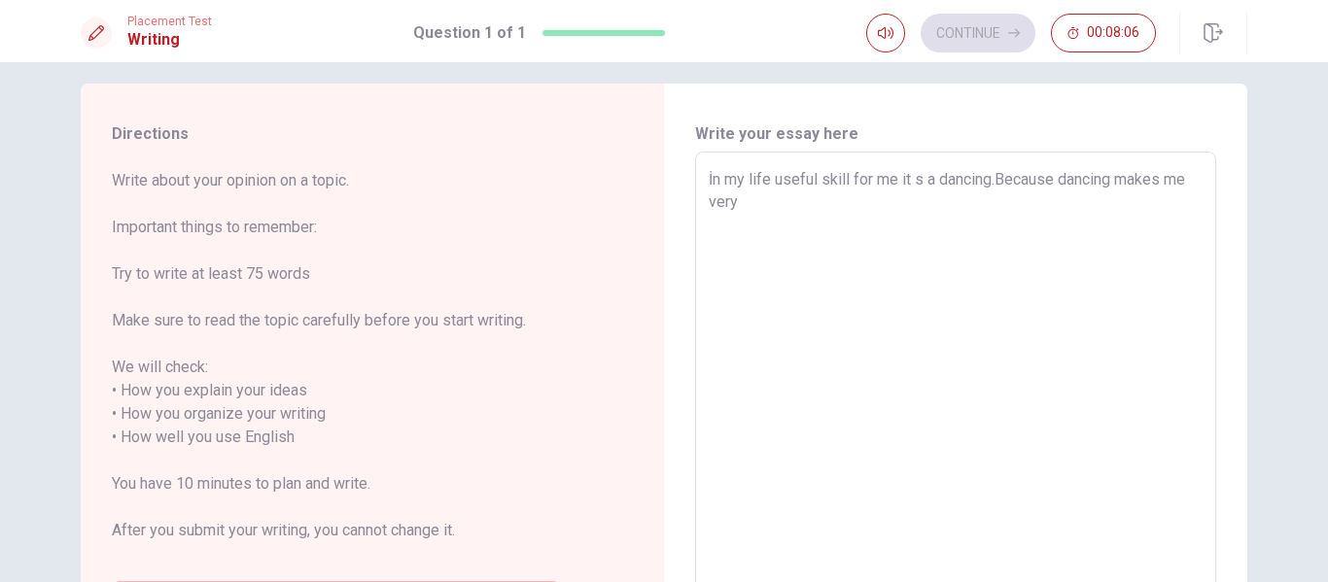
type textarea "İn my life useful skill for me it s a dancing.Because dancing makes me very"
type textarea "x"
type textarea "İn my life useful skill for me it s a dancing.Because dancing makes me very e"
type textarea "x"
type textarea "İn my life useful skill for me it s a dancing.Because dancing makes me very en"
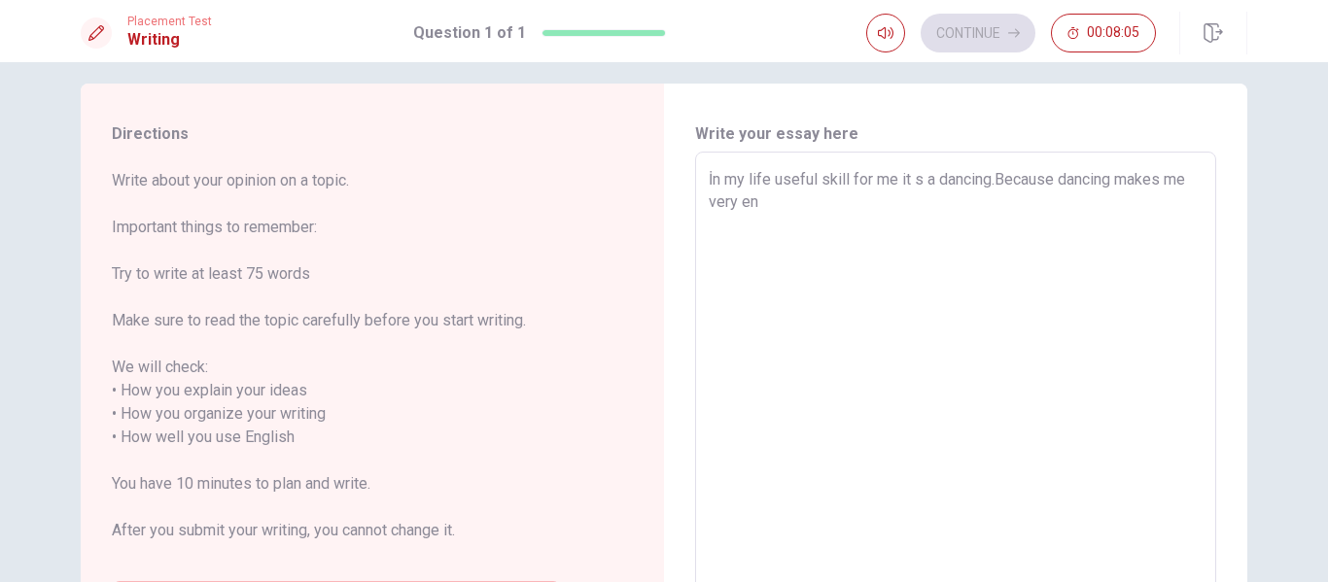
type textarea "x"
type textarea "İn my life useful skill for me it s a dancing.Because dancing makes me very ene"
type textarea "x"
type textarea "İn my life useful skill for me it s a dancing.Because dancing makes me very ener"
type textarea "x"
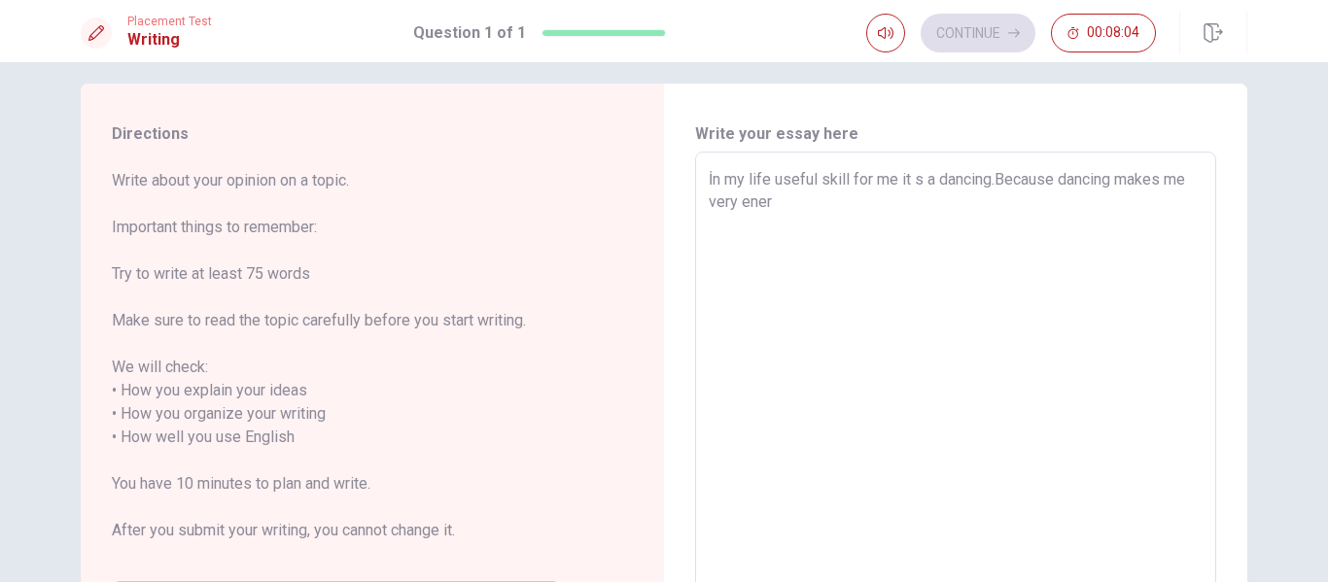
type textarea "İn my life useful skill for me it s a dancing.Because dancing makes me very ene…"
type textarea "x"
type textarea "İn my life useful skill for me it s a dancing.Because dancing makes me very ene…"
type textarea "x"
type textarea "İn my life useful skill for me it s a dancing.Because dancing makes me very ene…"
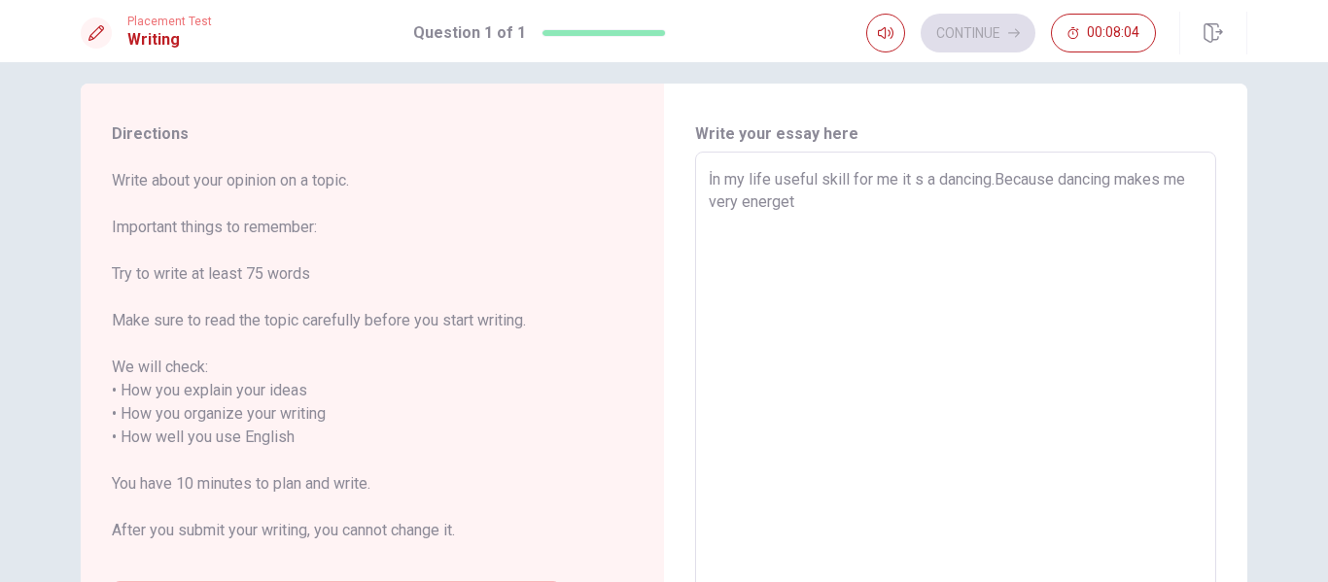
type textarea "x"
type textarea "İn my life useful skill for me it s a dancing.Because dancing makes me very ene…"
type textarea "x"
type textarea "İn my life useful skill for me it s a dancing.Because dancing makes me very ene…"
type textarea "x"
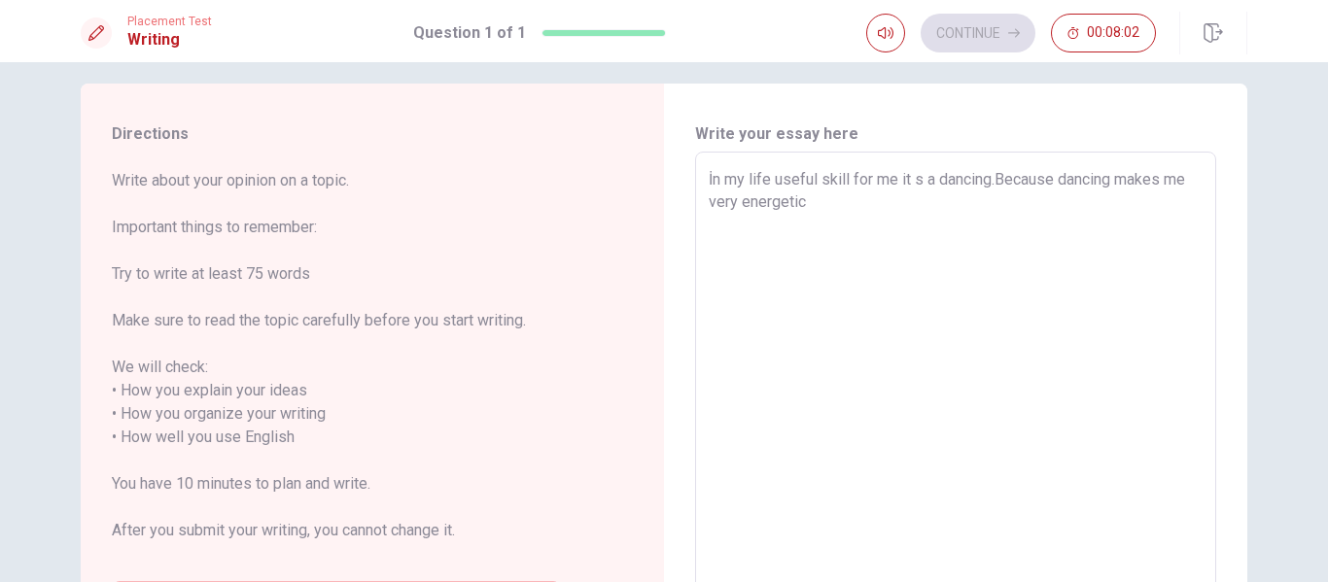
type textarea "İn my life useful skill for me it s a dancing.Because dancing makes me very ene…"
type textarea "x"
type textarea "İn my life useful skill for me it s a dancing.Because dancing makes me very ene…"
type textarea "x"
type textarea "İn my life useful skill for me it s a dancing.Because dancing makes me very ene…"
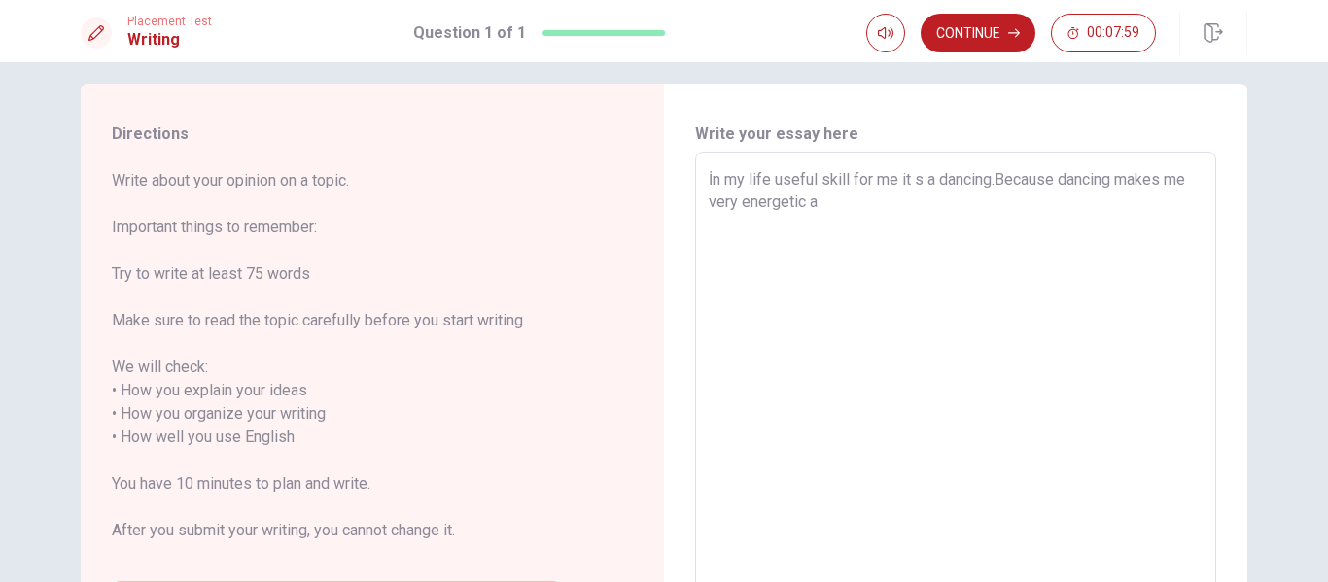
type textarea "x"
type textarea "İn my life useful skill for me it s a dancing.Because dancing makes me very ene…"
type textarea "x"
type textarea "İn my life useful skill for me it s a dancing.Because dancing makes me very ene…"
type textarea "x"
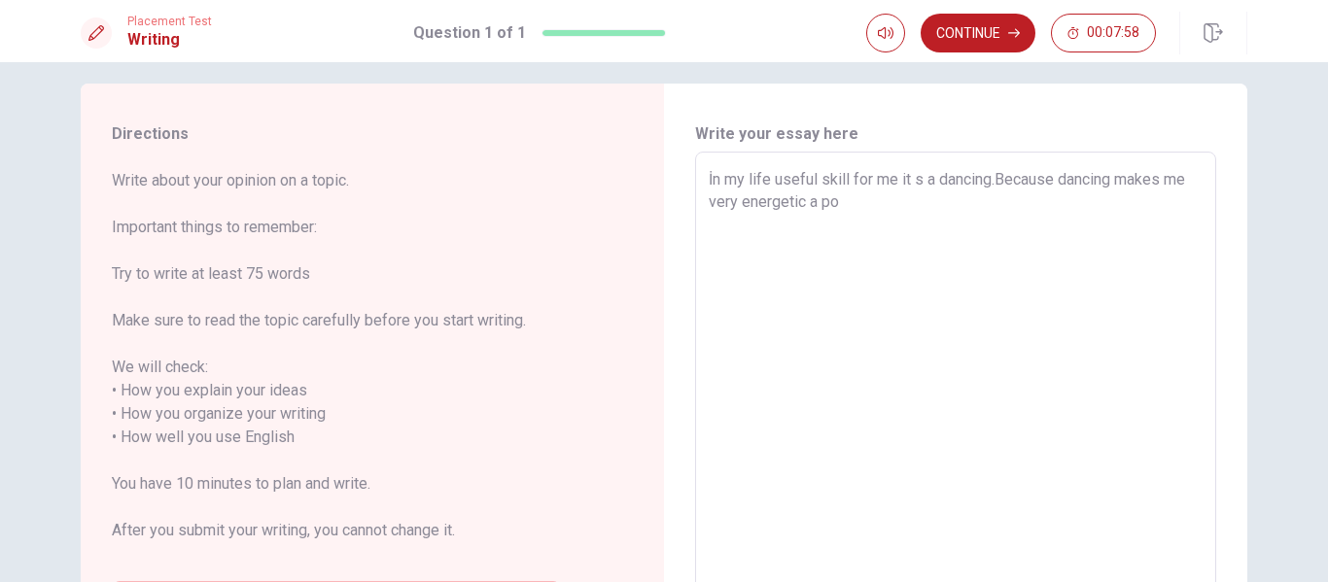
type textarea "İn my life useful skill for me it s a dancing.Because dancing makes me very ene…"
type textarea "x"
type textarea "İn my life useful skill for me it s a dancing.Because dancing makes me very ene…"
type textarea "x"
type textarea "İn my life useful skill for me it s a dancing.Because dancing makes me very ene…"
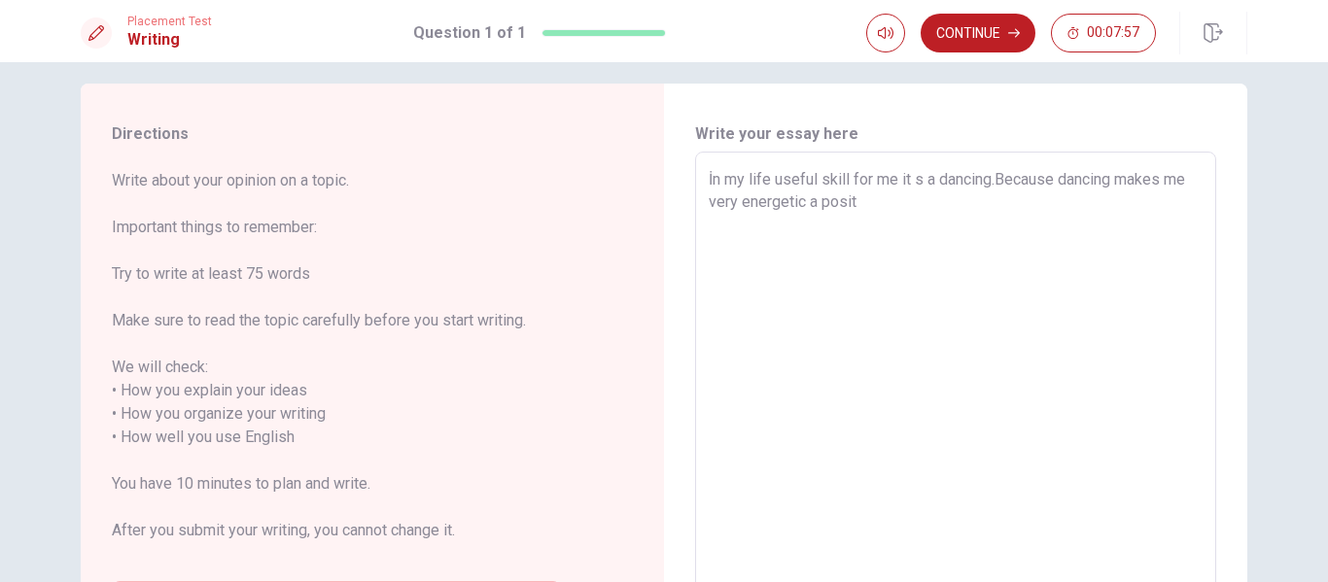
type textarea "x"
type textarea "İn my life useful skill for me it s a dancing.Because dancing makes me very ene…"
type textarea "x"
type textarea "İn my life useful skill for me it s a dancing.Because dancing makes me very ene…"
type textarea "x"
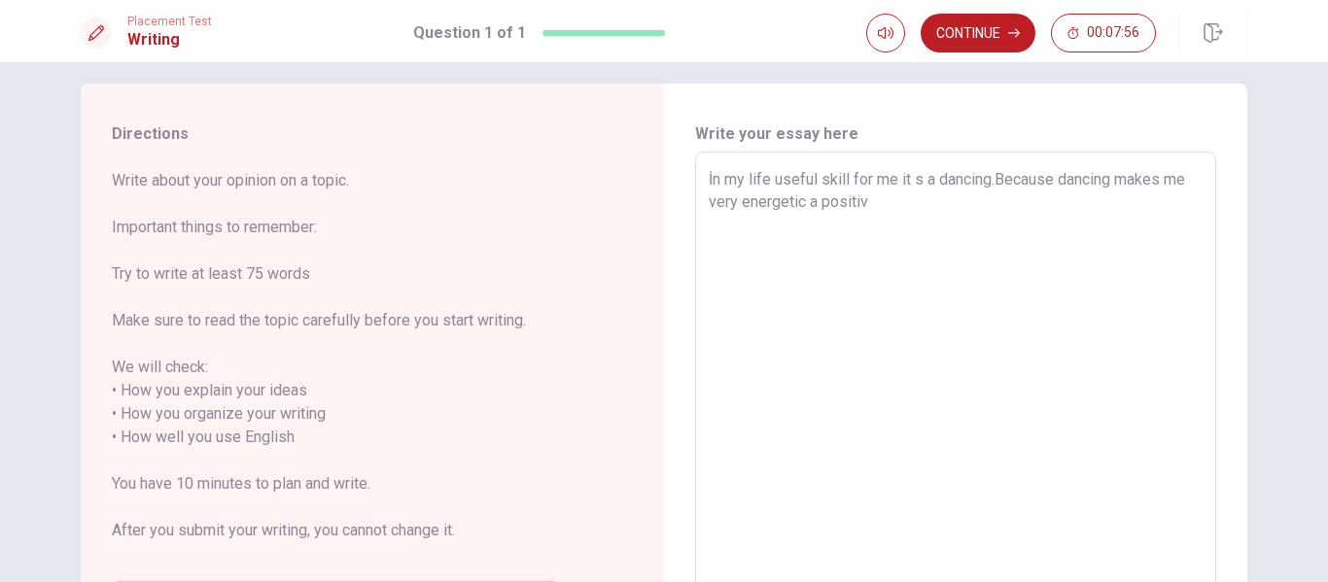
type textarea "İn my life useful skill for me it s a dancing.Because dancing makes me very ene…"
type textarea "x"
type textarea "İn my life useful skill for me it s a dancing.Because dancing makes me very ene…"
type textarea "x"
type textarea "İn my life useful skill for me it s a dancing.Because dancing makes me very ene…"
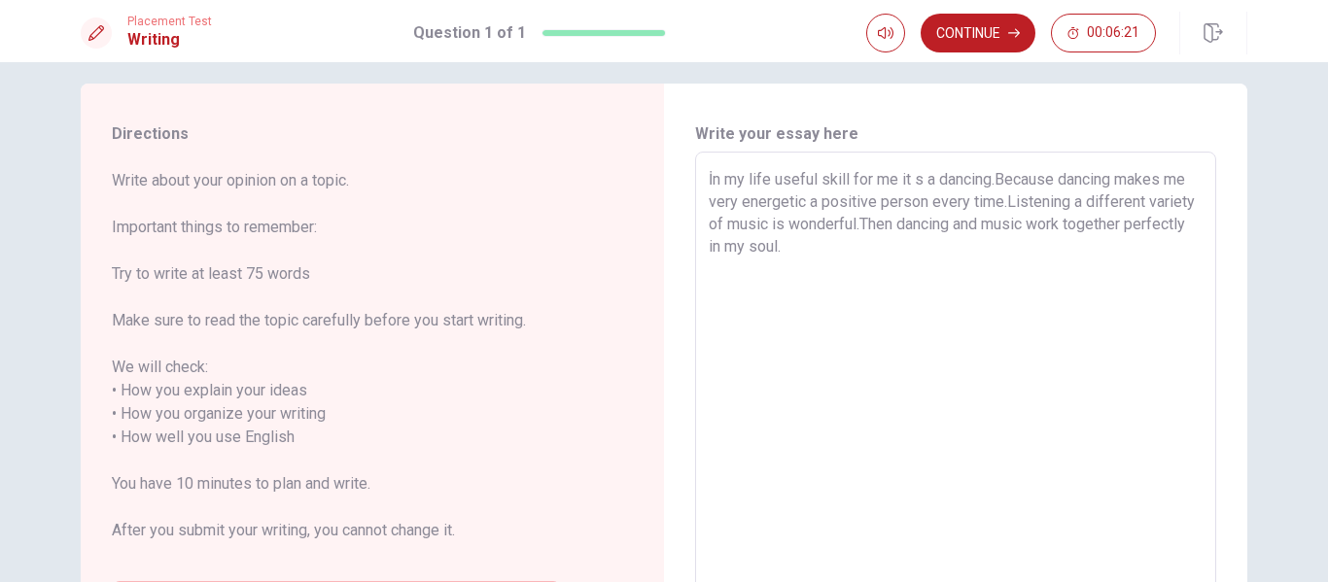
click at [1062, 225] on textarea "İn my life useful skill for me it s a dancing.Because dancing makes me very ene…" at bounding box center [956, 426] width 494 height 516
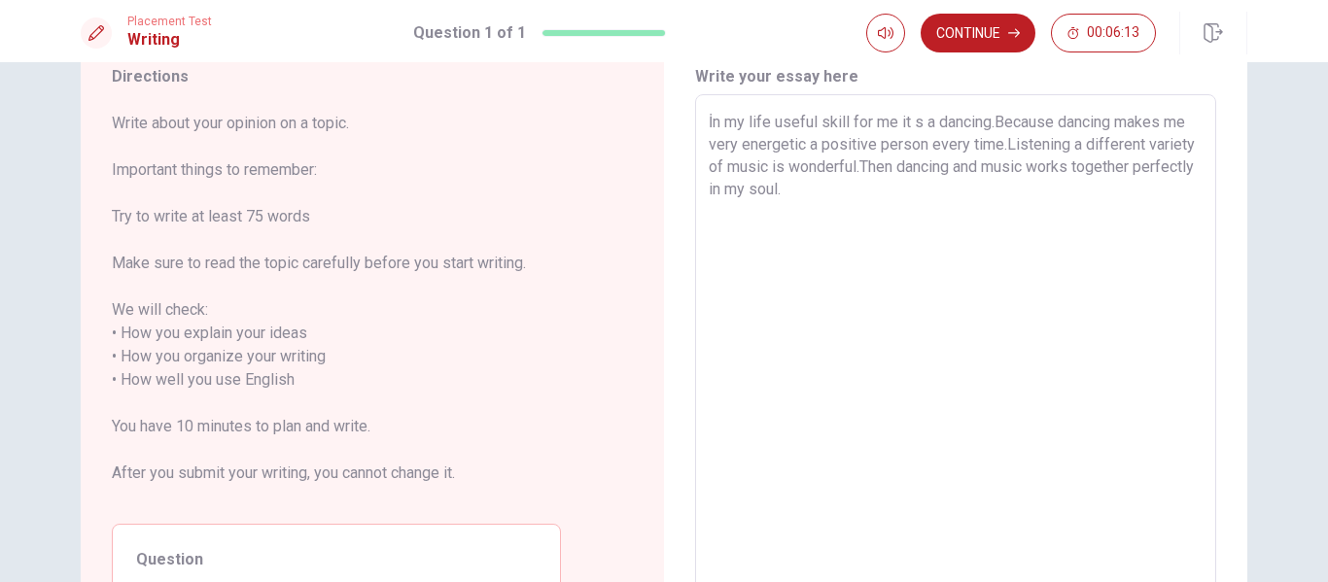
click at [837, 184] on textarea "İn my life useful skill for me it s a dancing.Because dancing makes me very ene…" at bounding box center [956, 369] width 494 height 516
click at [852, 190] on textarea "İn my life useful skill for me it s a dancing.Because dancing makes me very ene…" at bounding box center [956, 369] width 494 height 516
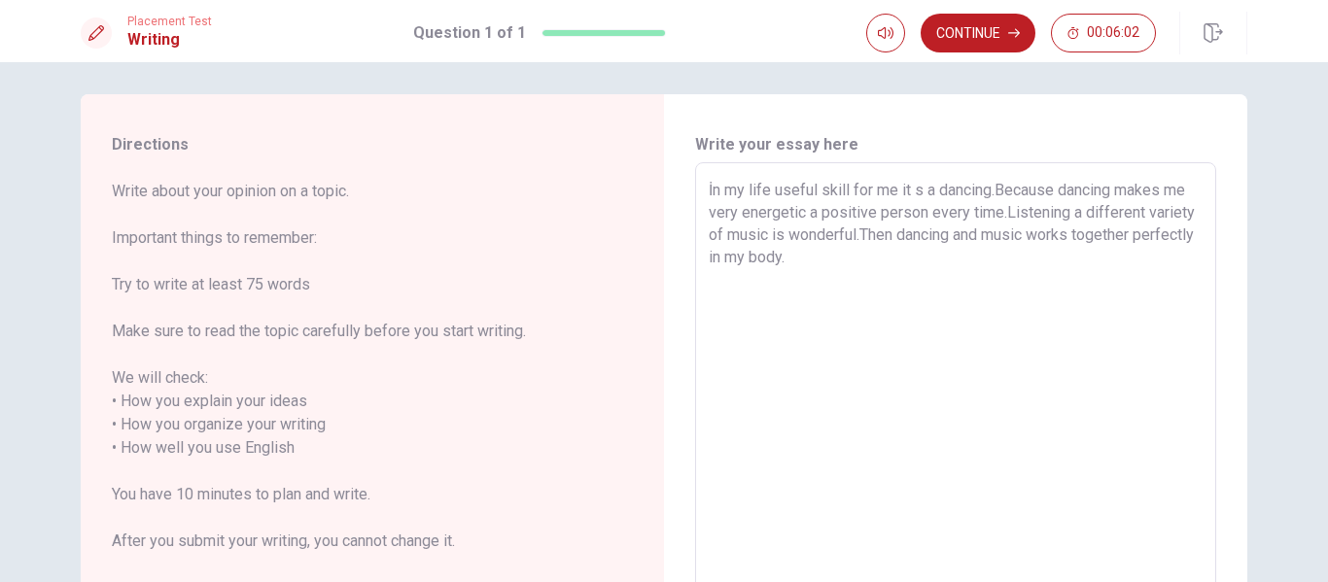
scroll to position [0, 0]
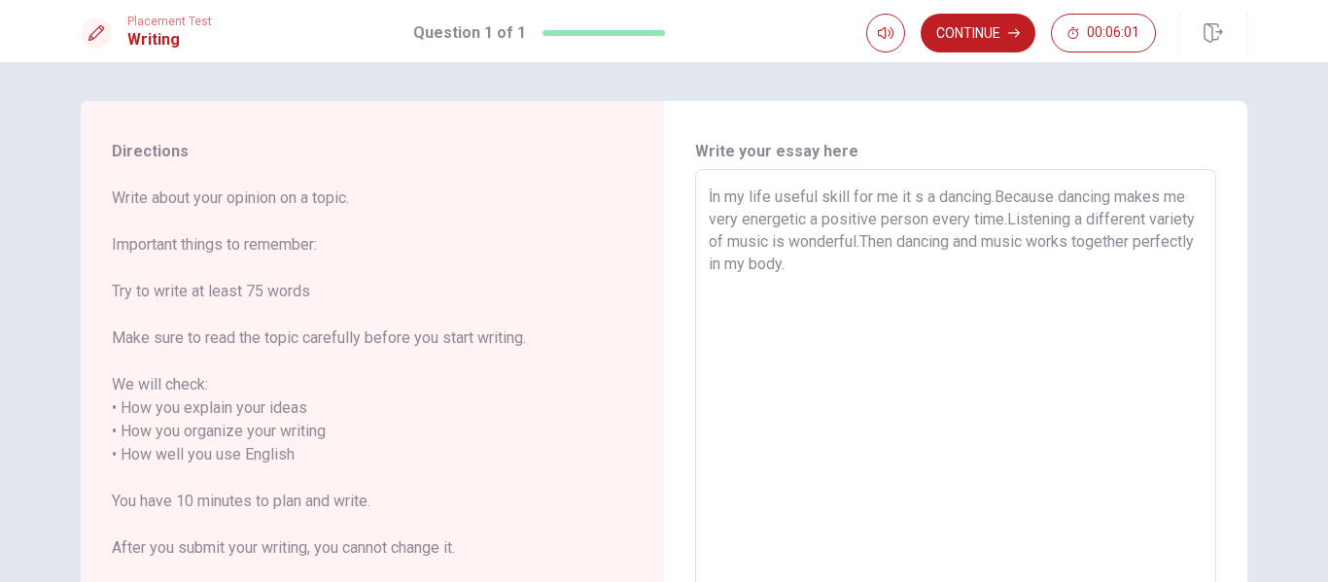
click at [911, 279] on textarea "İn my life useful skill for me it s a dancing.Because dancing makes me very ene…" at bounding box center [956, 444] width 494 height 516
click at [945, 264] on textarea "İn my life useful skill for me it s a dancing.Because dancing makes me very ene…" at bounding box center [956, 444] width 494 height 516
click at [1099, 270] on textarea "İn my life useful skill for me it s a dancing.Because dancing makes me very ene…" at bounding box center [956, 444] width 494 height 516
click at [1077, 262] on textarea "İn my life useful skill for me it s a dancing.Because dancing makes me very ene…" at bounding box center [956, 444] width 494 height 516
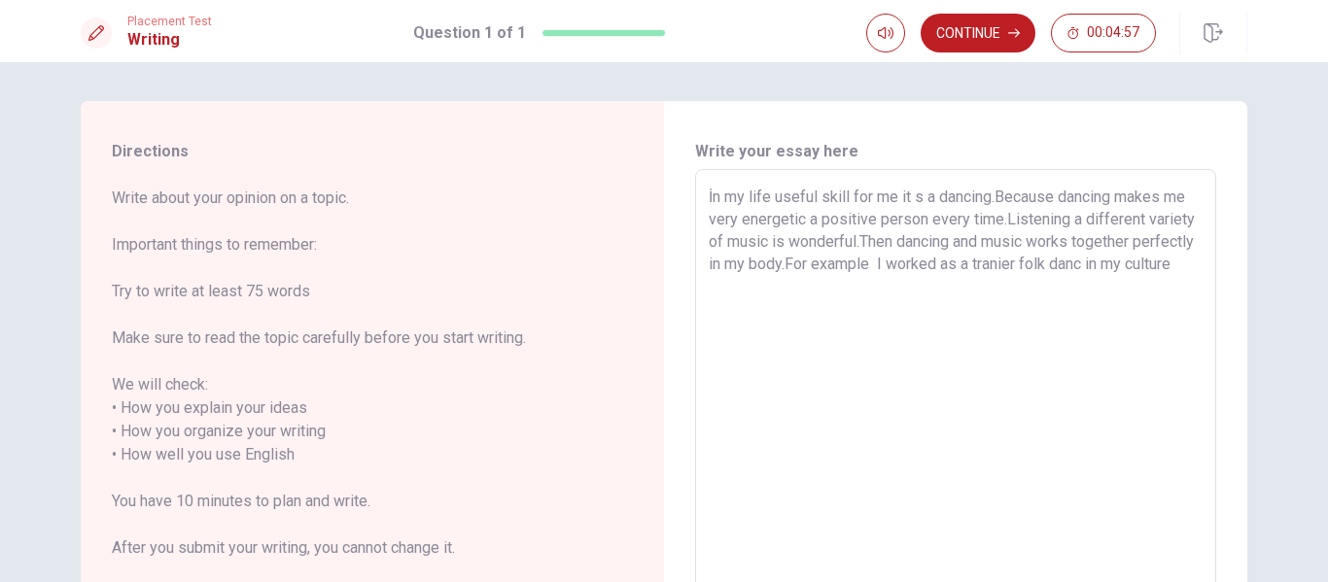
click at [1032, 266] on textarea "İn my life useful skill for me it s a dancing.Because dancing makes me very ene…" at bounding box center [956, 444] width 494 height 516
click at [741, 287] on textarea "İn my life useful skill for me it s a dancing.Because dancing makes me very ene…" at bounding box center [956, 444] width 494 height 516
click at [1038, 266] on textarea "İn my life useful skill for me it s a dancing.Because dancing makes me very ene…" at bounding box center [956, 444] width 494 height 516
click at [1196, 262] on textarea "İn my life useful skill for me it s a dancing.Because dancing makes me very ene…" at bounding box center [956, 444] width 494 height 516
click at [849, 297] on textarea "İn my life useful skill for me it s a dancing.Because dancing makes me very ene…" at bounding box center [956, 444] width 494 height 516
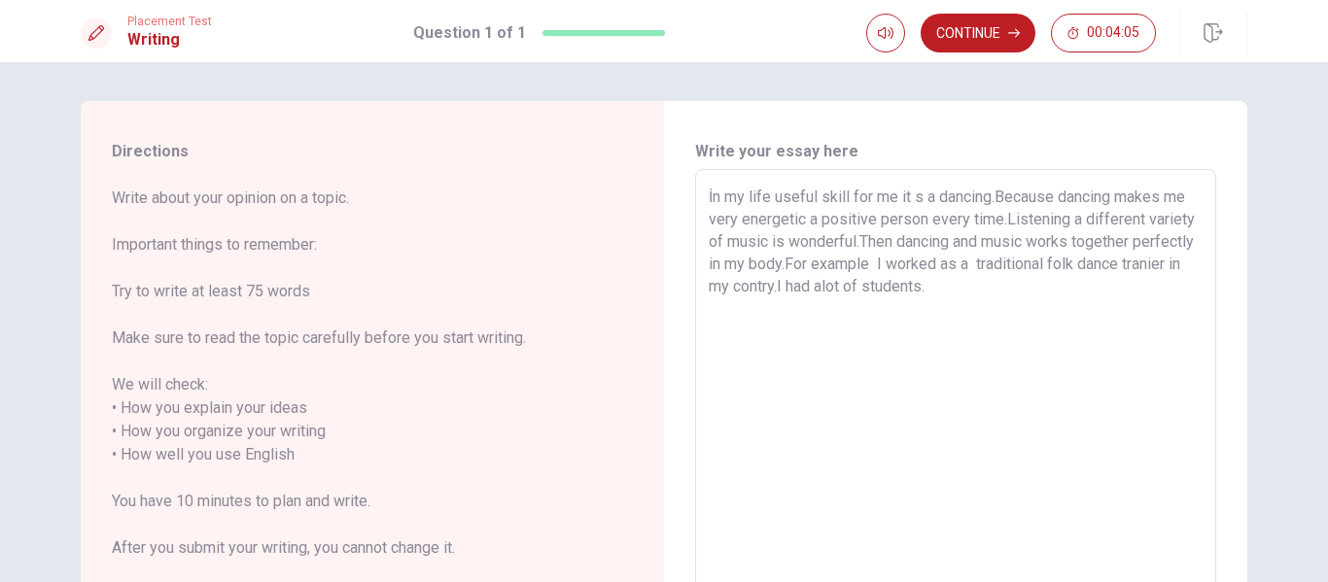
click at [886, 291] on textarea "İn my life useful skill for me it s a dancing.Because dancing makes me very ene…" at bounding box center [956, 444] width 494 height 516
click at [1013, 288] on textarea "İn my life useful skill for me it s a dancing.Because dancing makes me very ene…" at bounding box center [956, 444] width 494 height 516
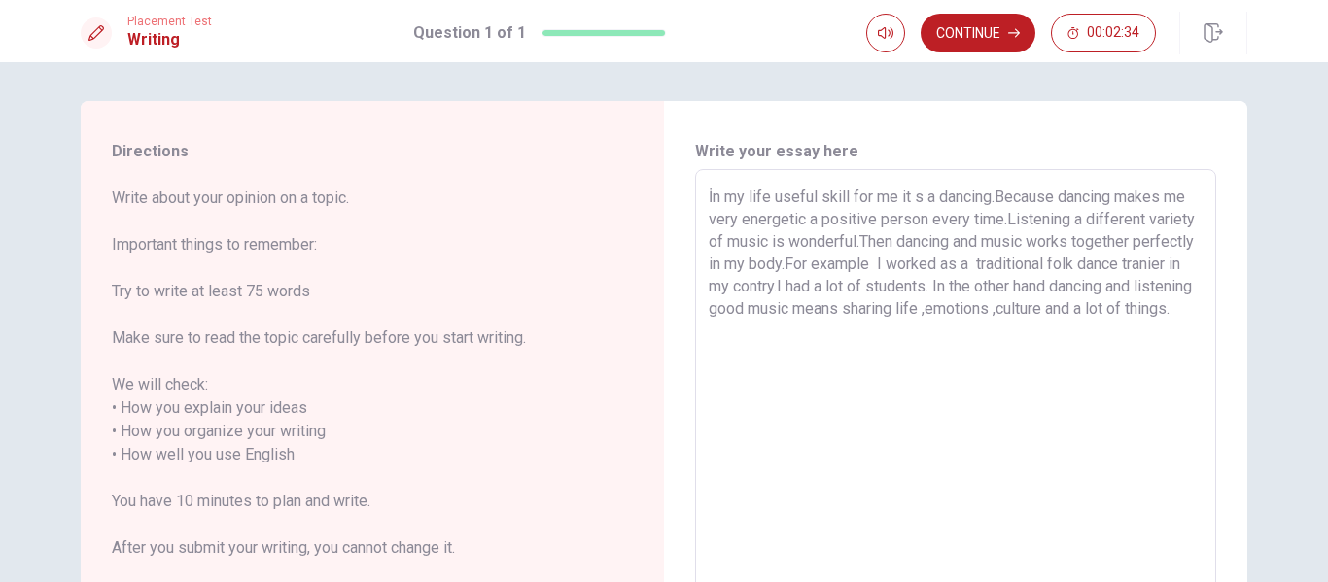
click at [998, 287] on textarea "İn my life useful skill for me it s a dancing.Because dancing makes me very ene…" at bounding box center [956, 444] width 494 height 516
click at [990, 335] on textarea "İn my life useful skill for me it s a dancing.Because dancing makes me very ene…" at bounding box center [956, 444] width 494 height 516
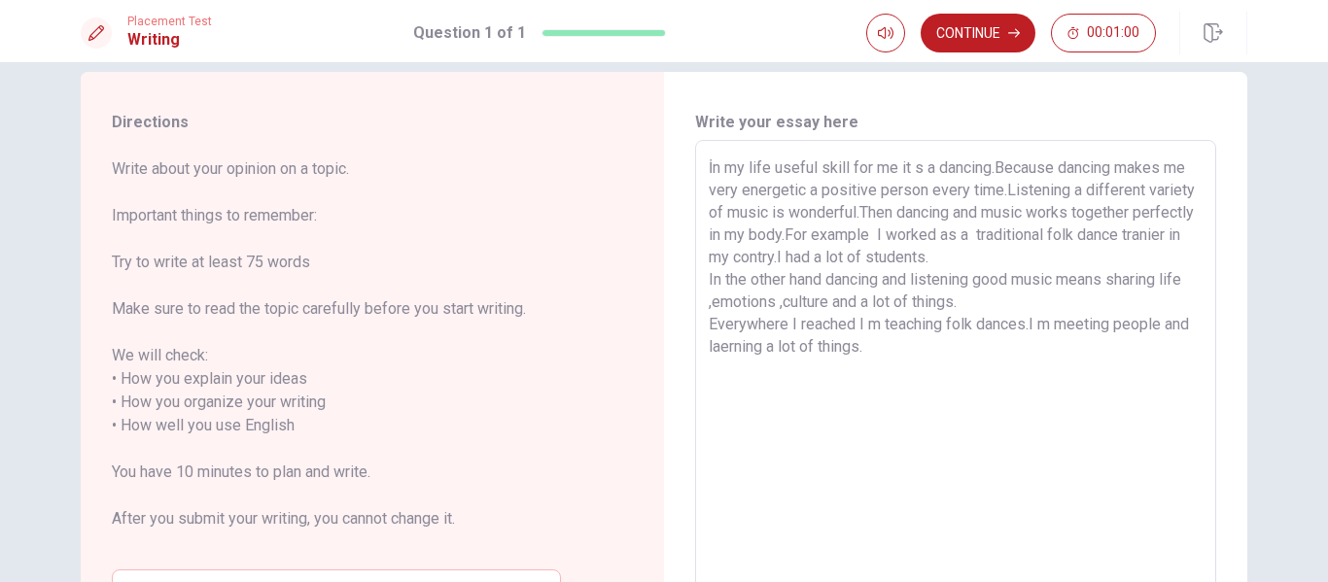
scroll to position [27, 0]
click at [895, 355] on textarea "İn my life useful skill for me it s a dancing.Because dancing makes me very ene…" at bounding box center [956, 416] width 494 height 516
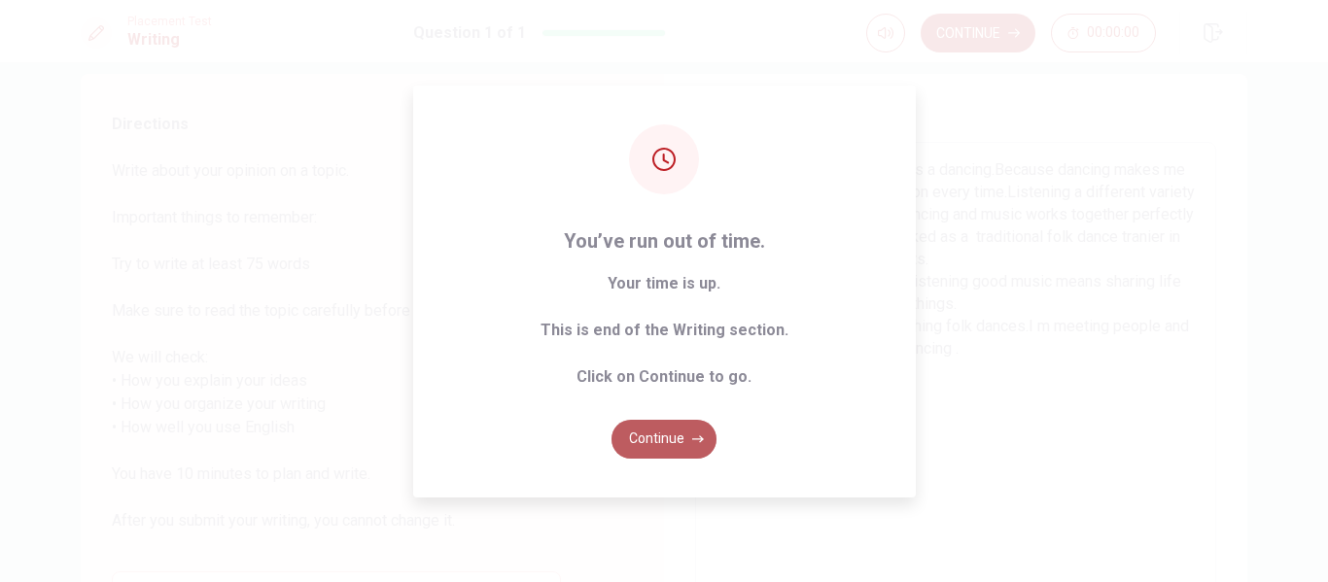
click at [699, 449] on button "Continue" at bounding box center [664, 439] width 105 height 39
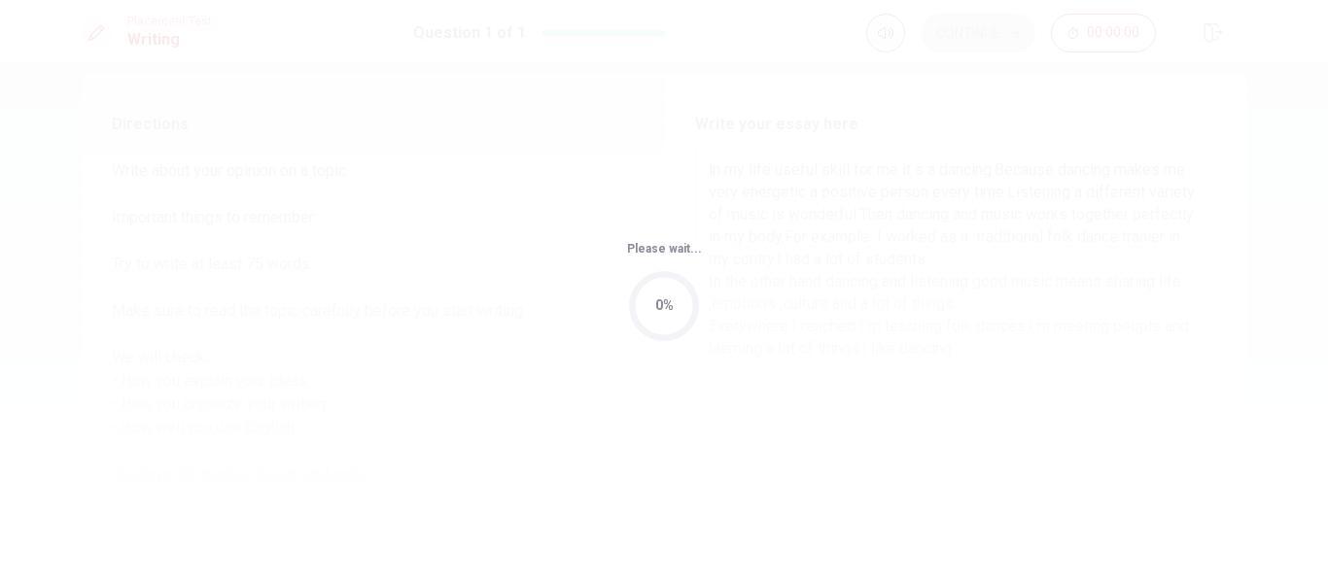
scroll to position [0, 0]
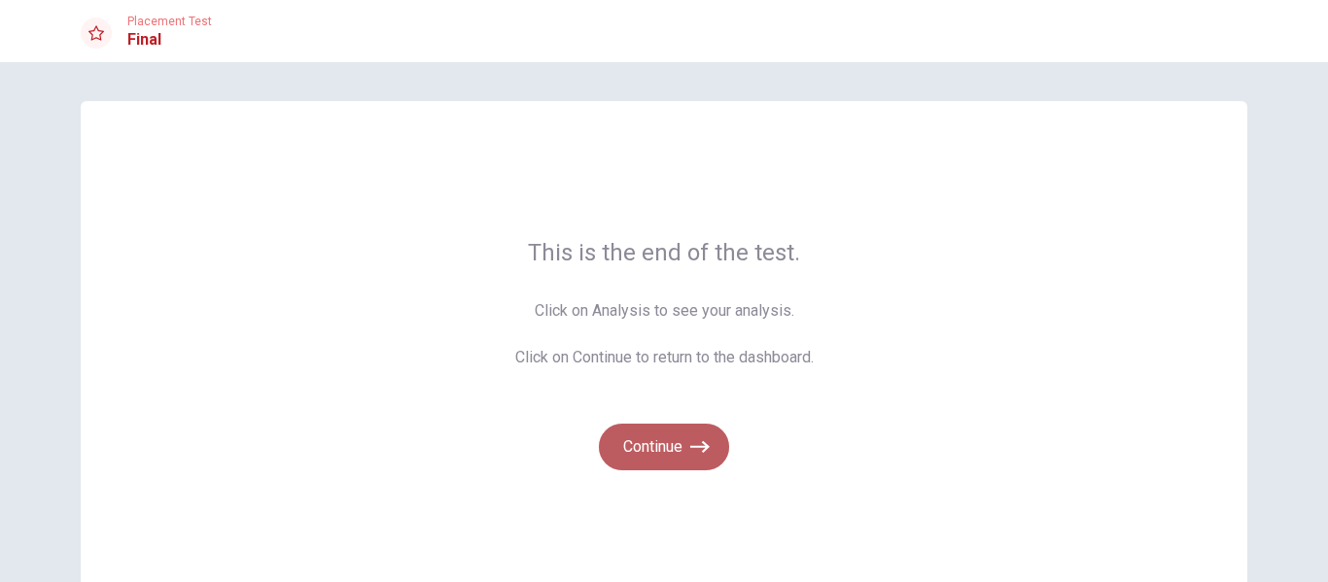
click at [690, 449] on icon "button" at bounding box center [699, 446] width 19 height 19
